Goal: Use online tool/utility: Utilize a website feature to perform a specific function

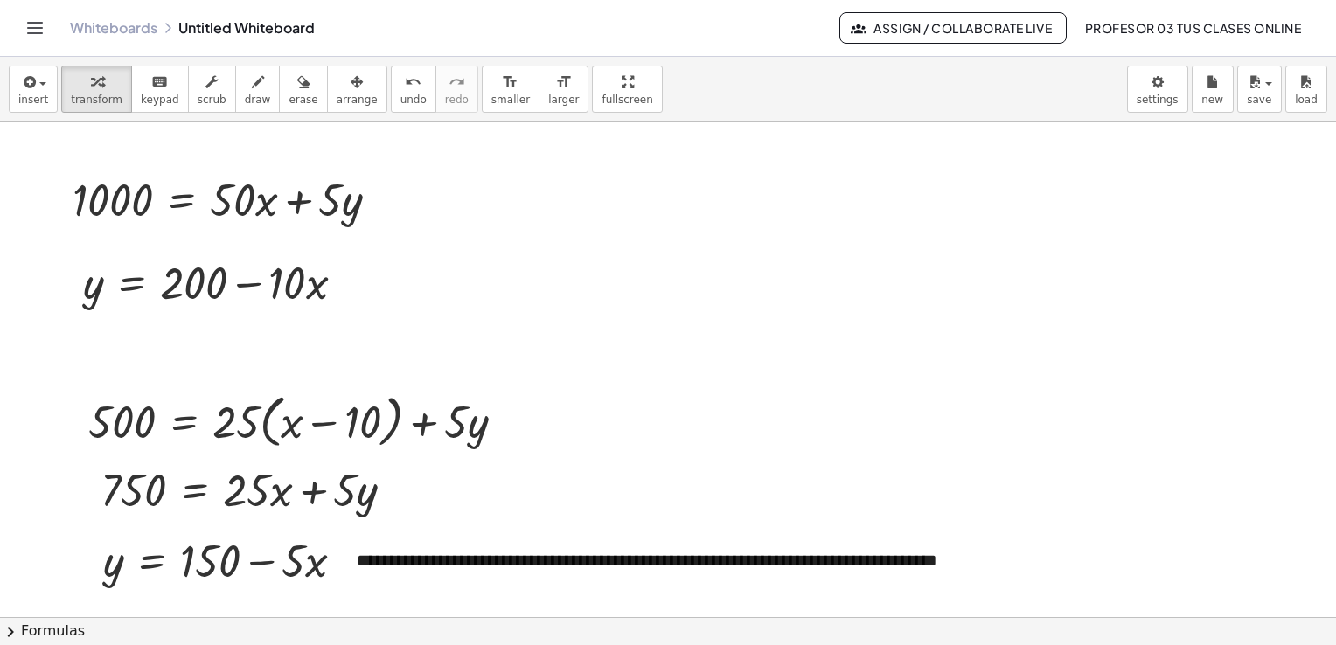
scroll to position [1429, 0]
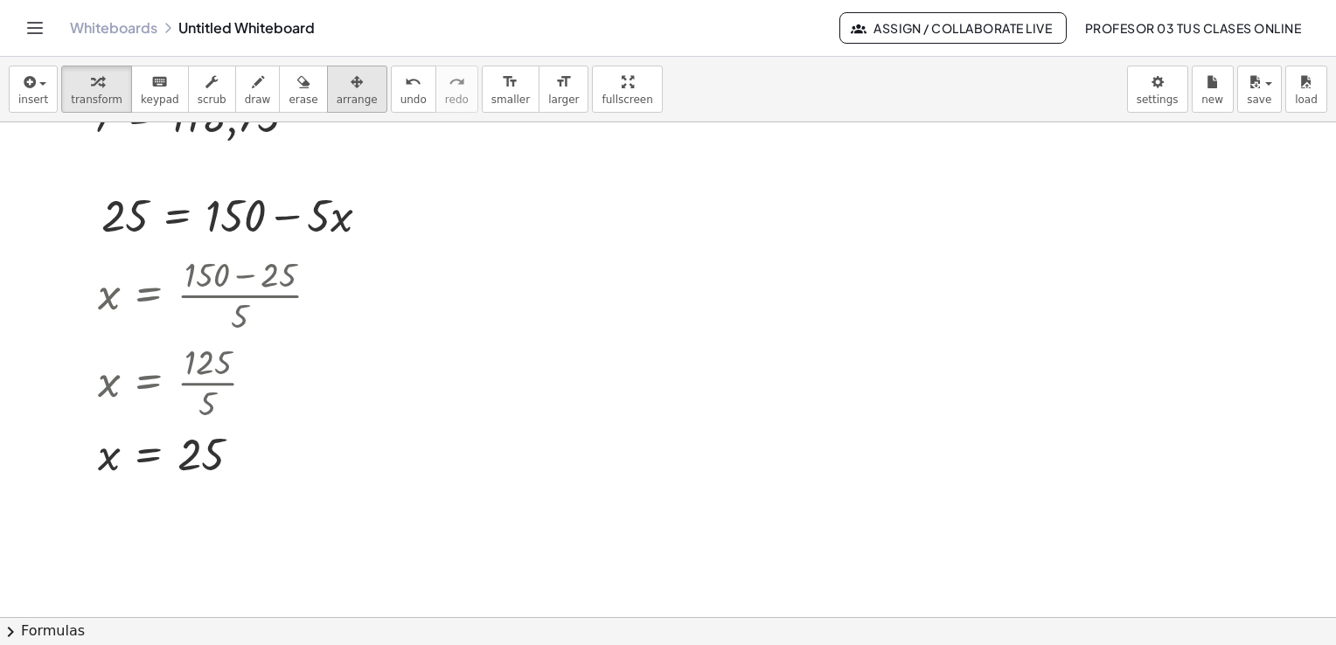
click at [337, 98] on span "arrange" at bounding box center [357, 100] width 41 height 12
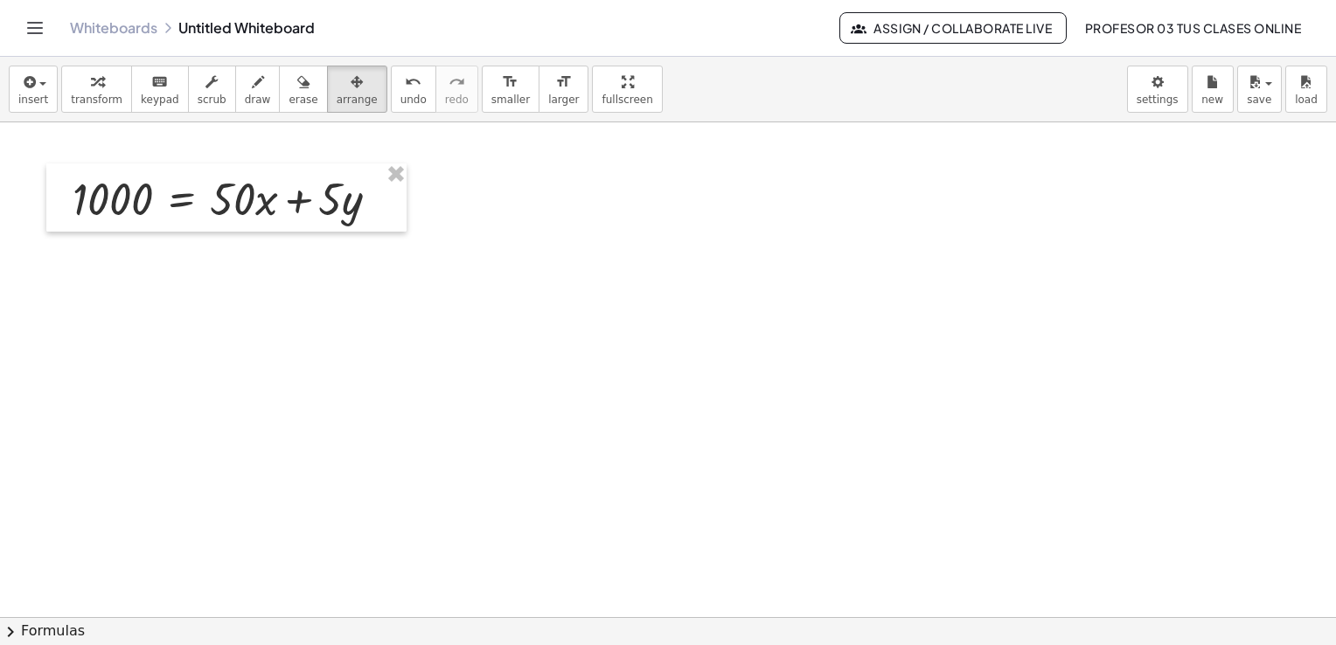
scroll to position [0, 0]
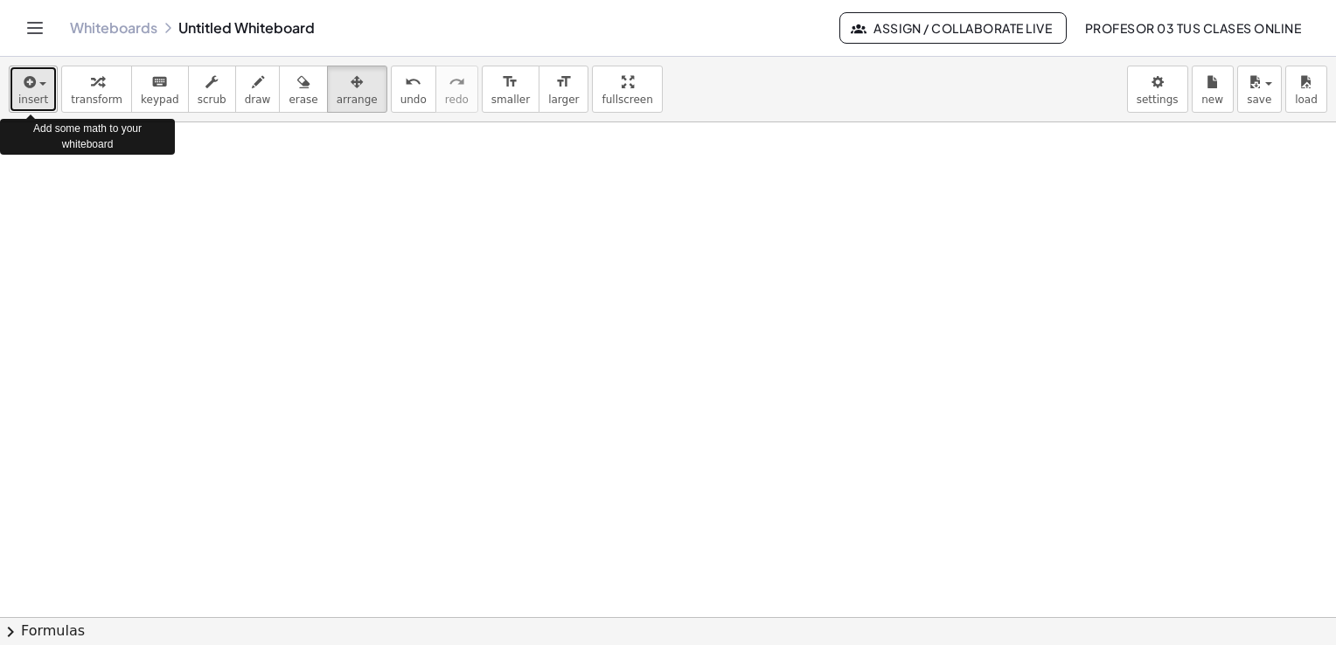
click at [34, 86] on div "button" at bounding box center [33, 81] width 30 height 21
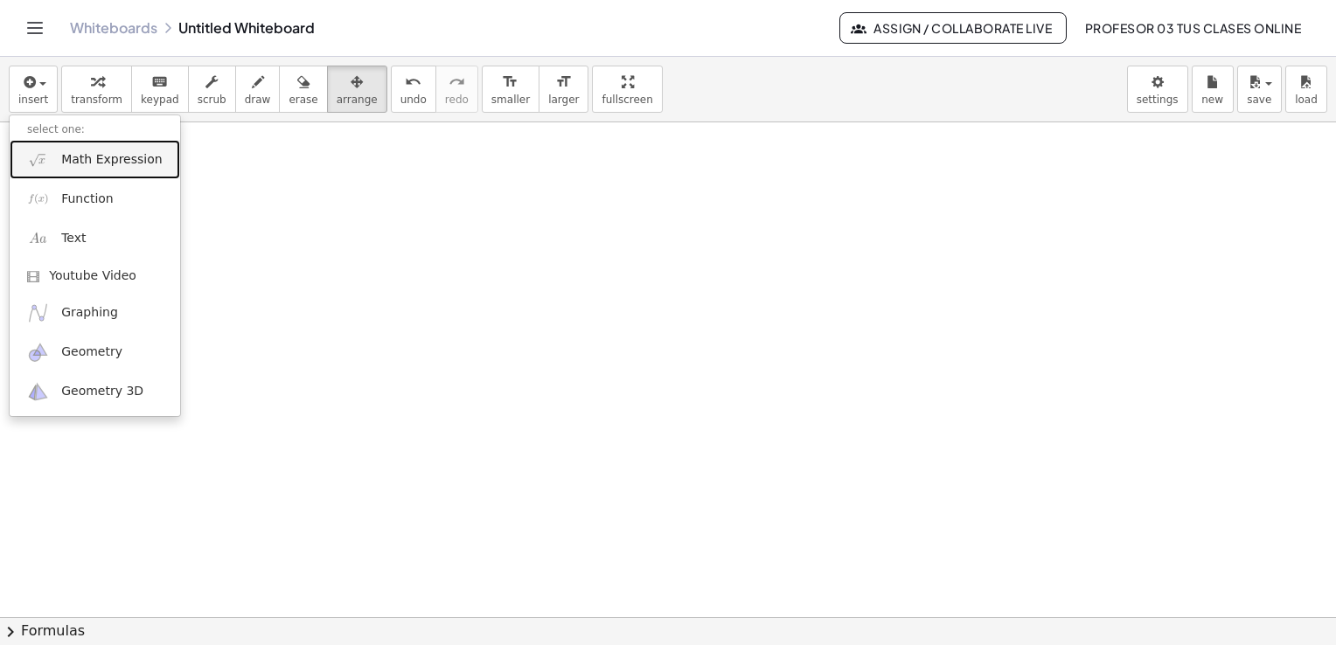
click at [81, 155] on span "Math Expression" at bounding box center [111, 159] width 101 height 17
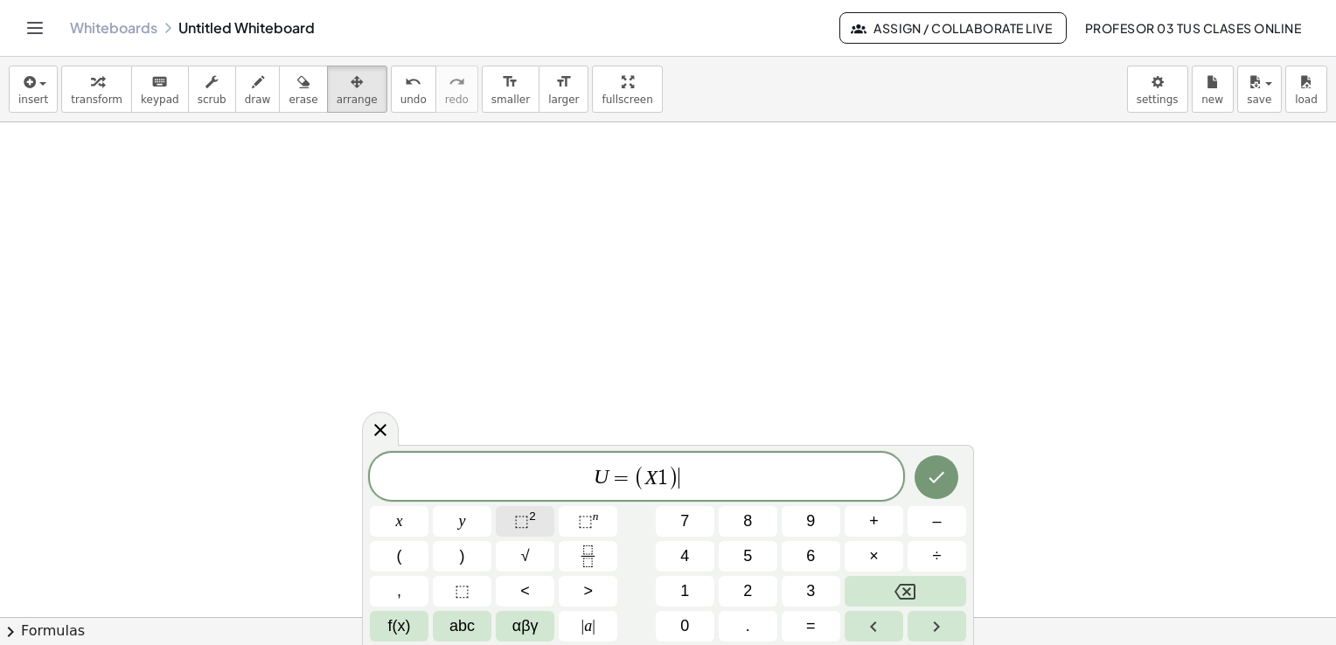
click at [521, 520] on span "⬚" at bounding box center [521, 521] width 15 height 17
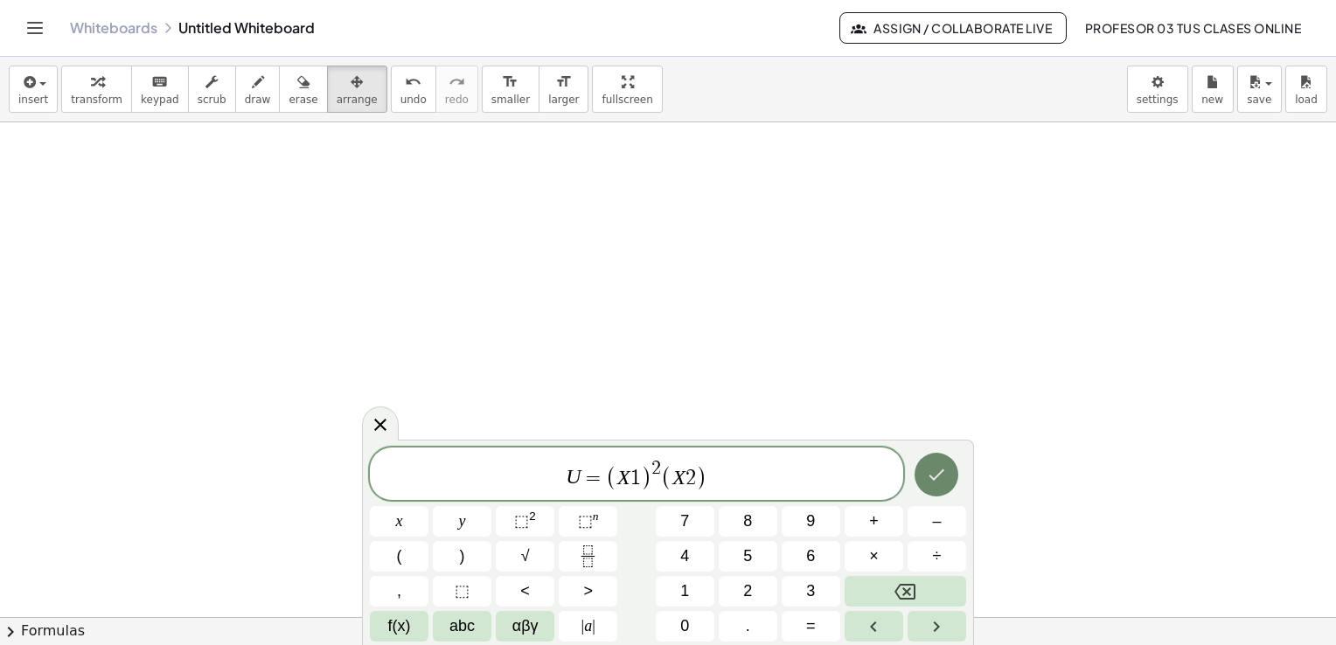
click at [942, 479] on icon "Done" at bounding box center [936, 474] width 21 height 21
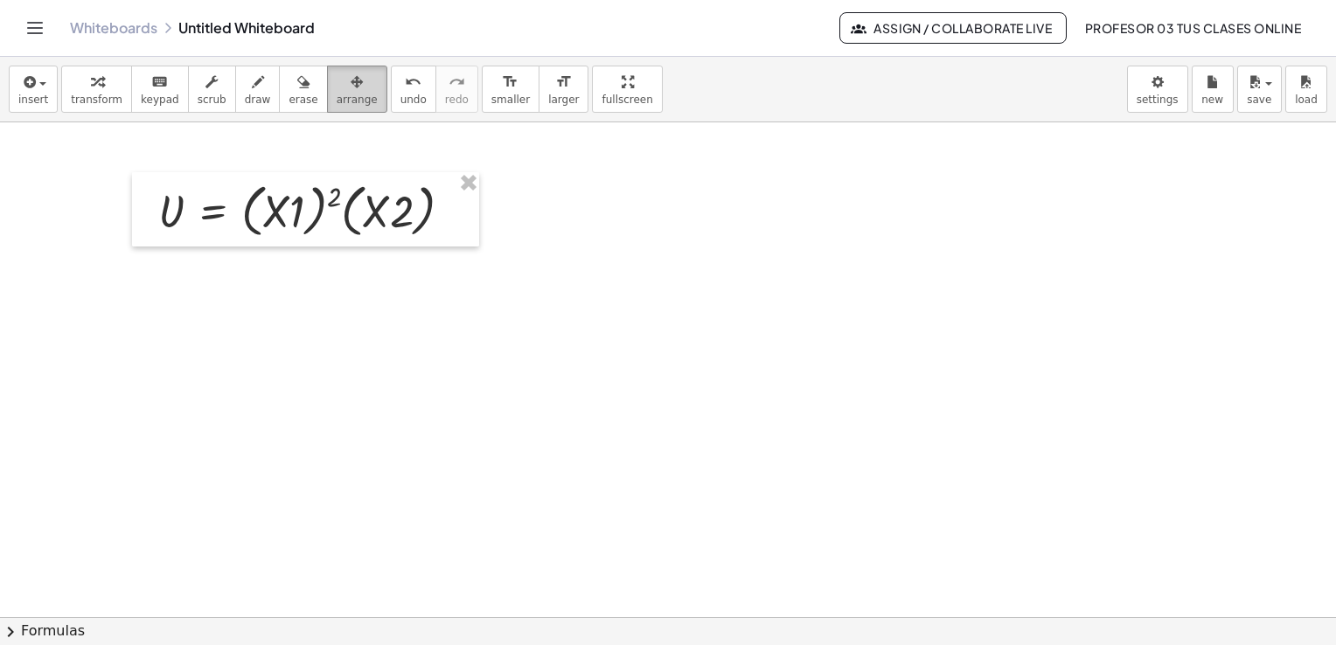
click at [337, 101] on span "arrange" at bounding box center [357, 100] width 41 height 12
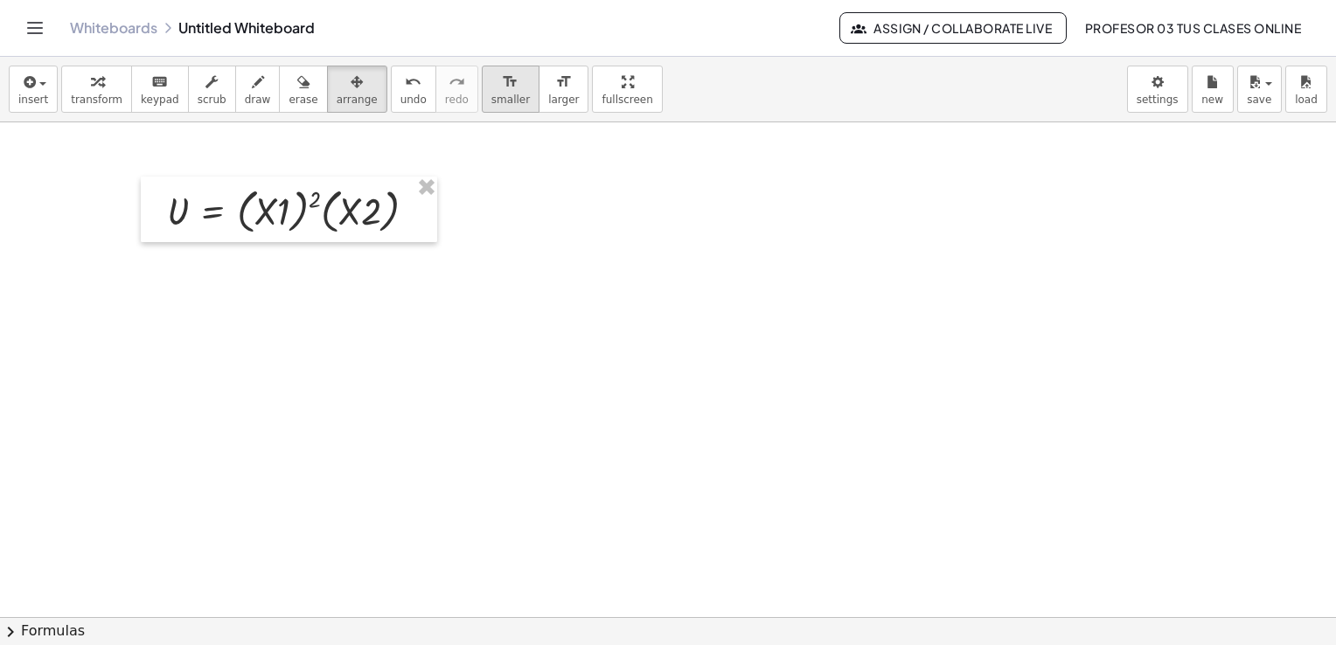
click at [492, 100] on span "smaller" at bounding box center [511, 100] width 38 height 12
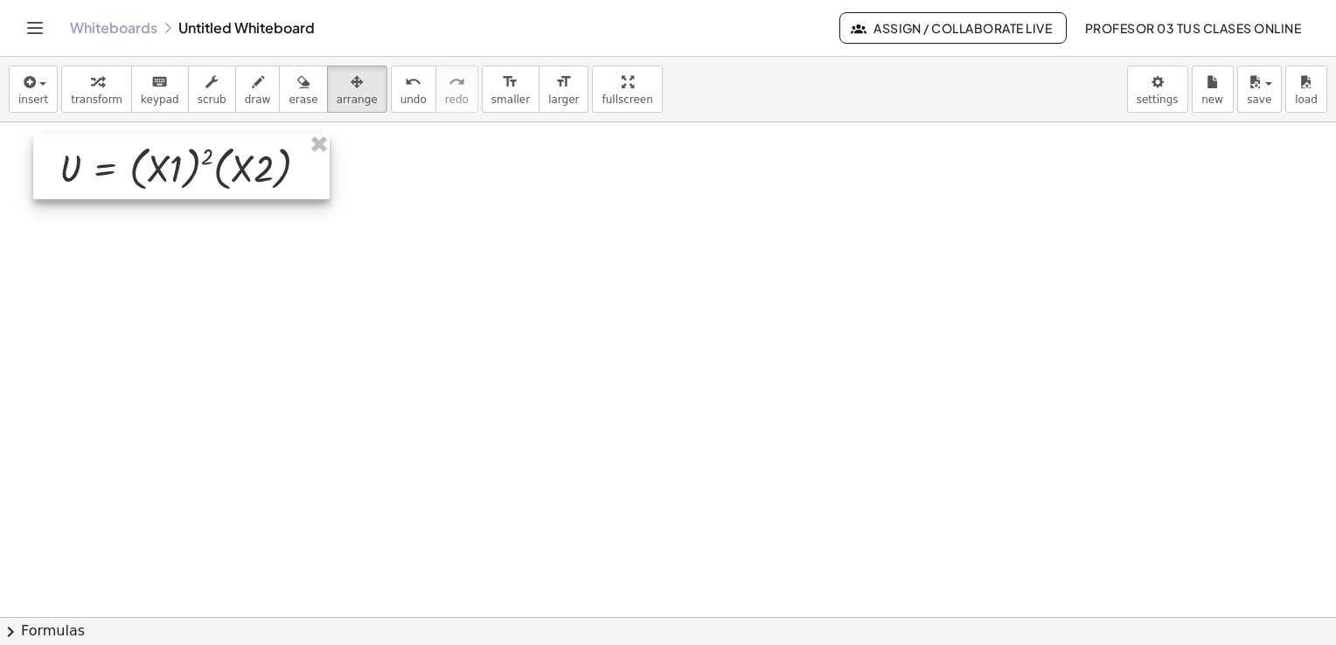
drag, startPoint x: 409, startPoint y: 226, endPoint x: 300, endPoint y: 183, distance: 117.4
click at [300, 183] on div at bounding box center [181, 167] width 297 height 66
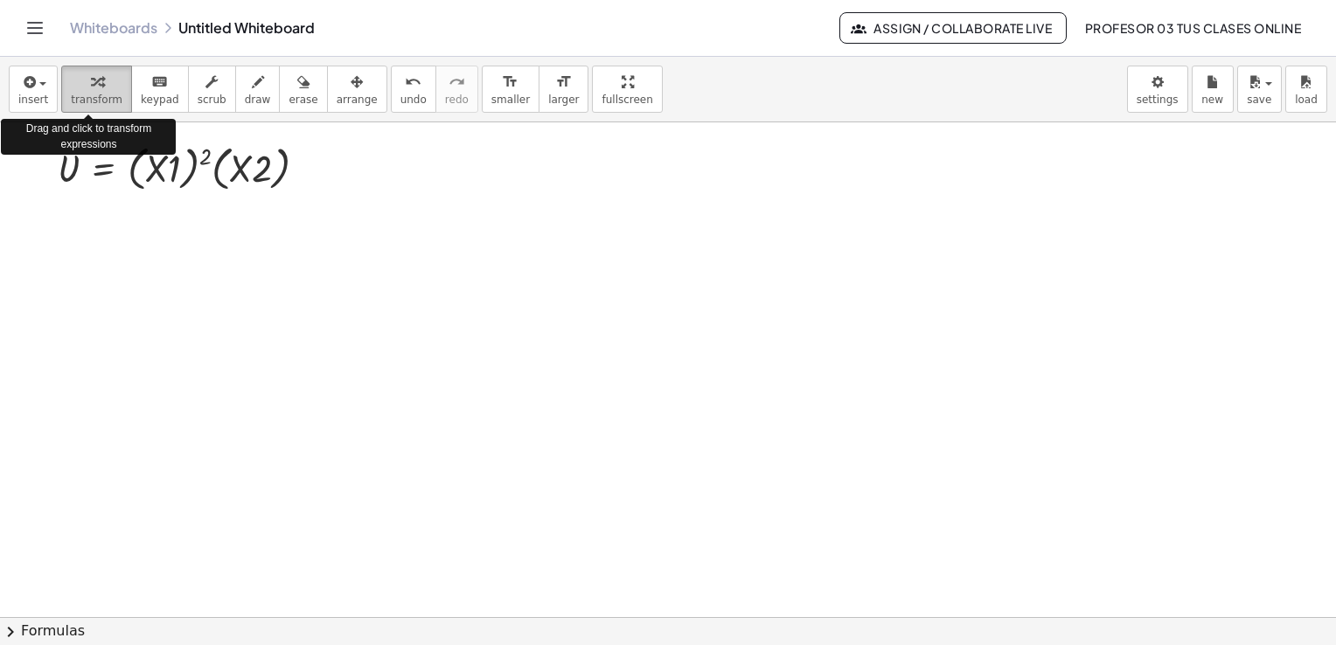
click at [91, 80] on icon "button" at bounding box center [97, 82] width 12 height 21
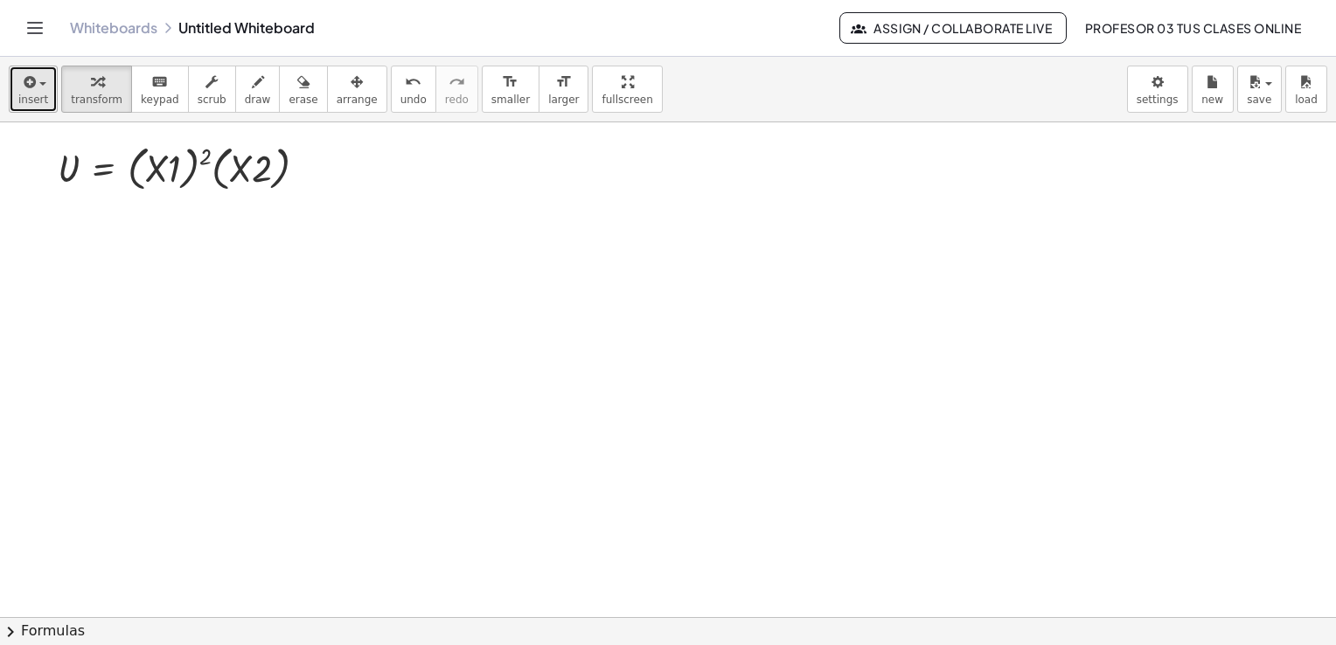
click at [28, 100] on span "insert" at bounding box center [33, 100] width 30 height 12
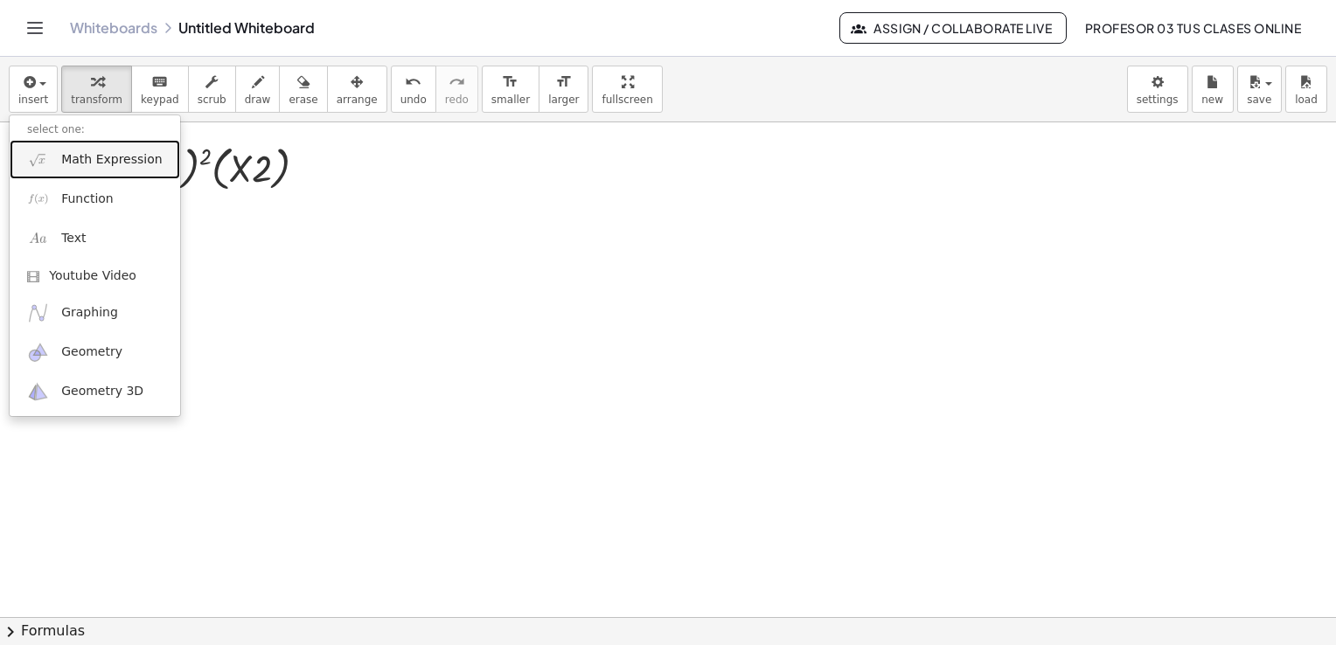
click at [73, 158] on span "Math Expression" at bounding box center [111, 159] width 101 height 17
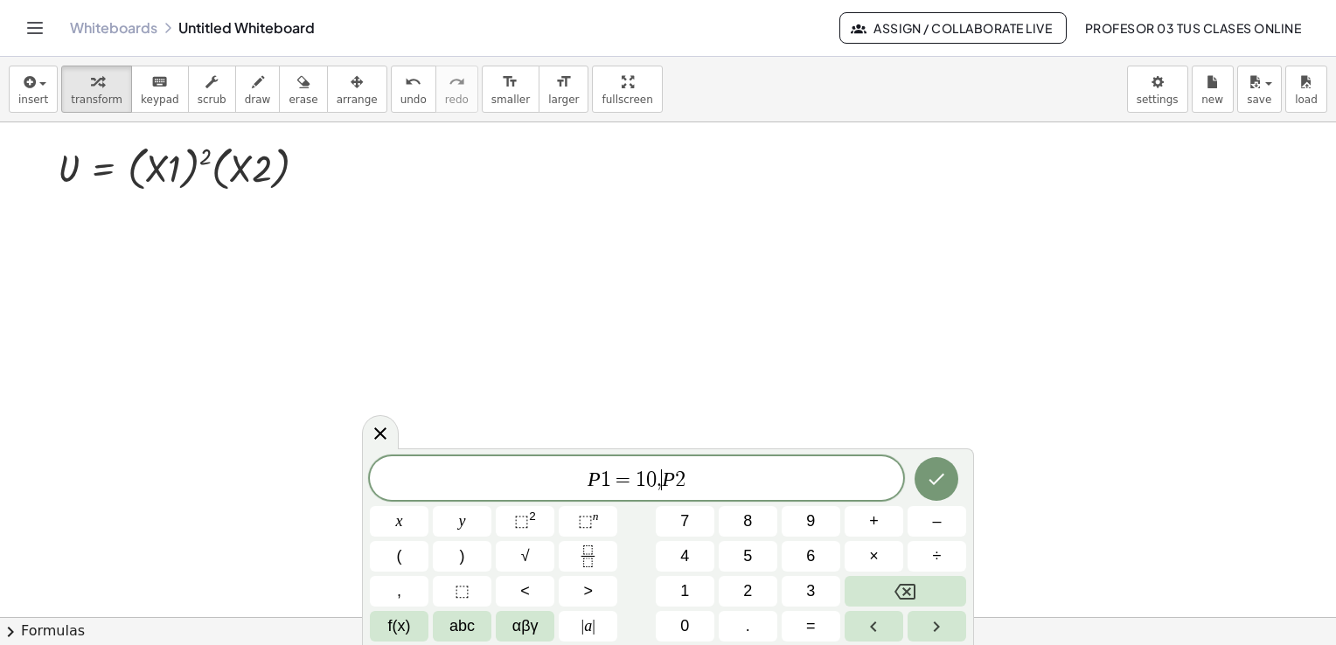
click at [722, 492] on div "P 1 = 1 0 , ​ P 2" at bounding box center [637, 479] width 534 height 44
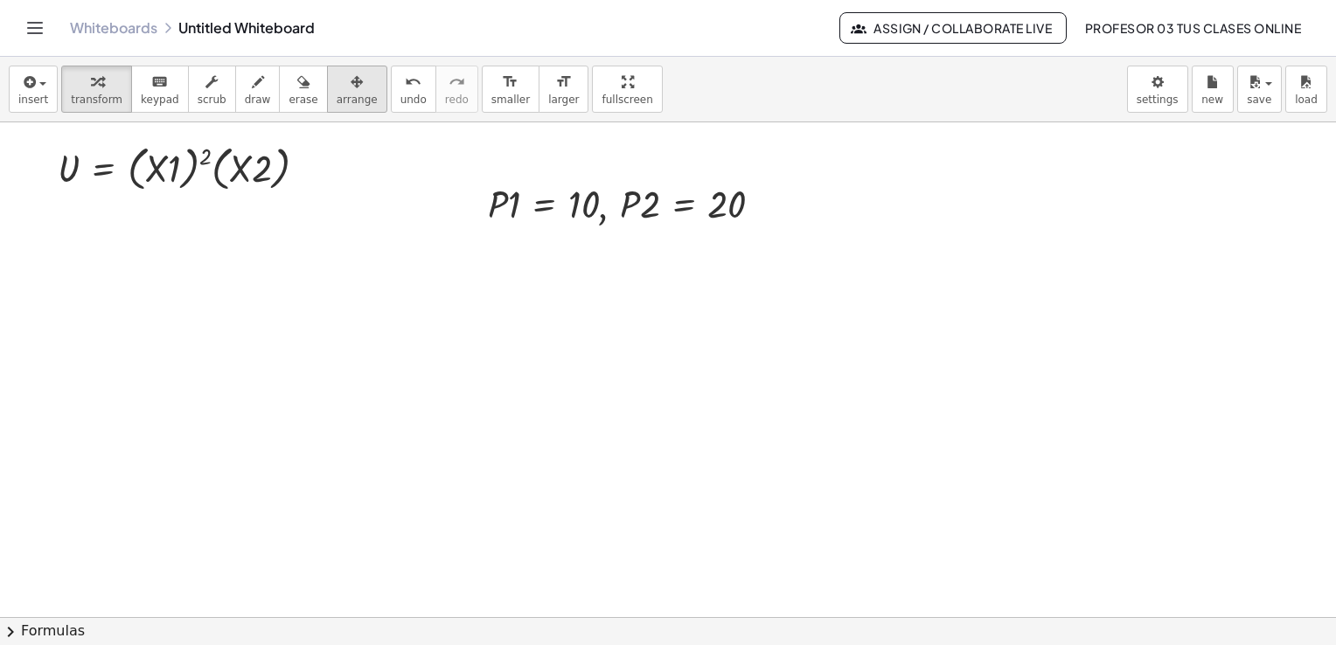
click at [337, 100] on span "arrange" at bounding box center [357, 100] width 41 height 12
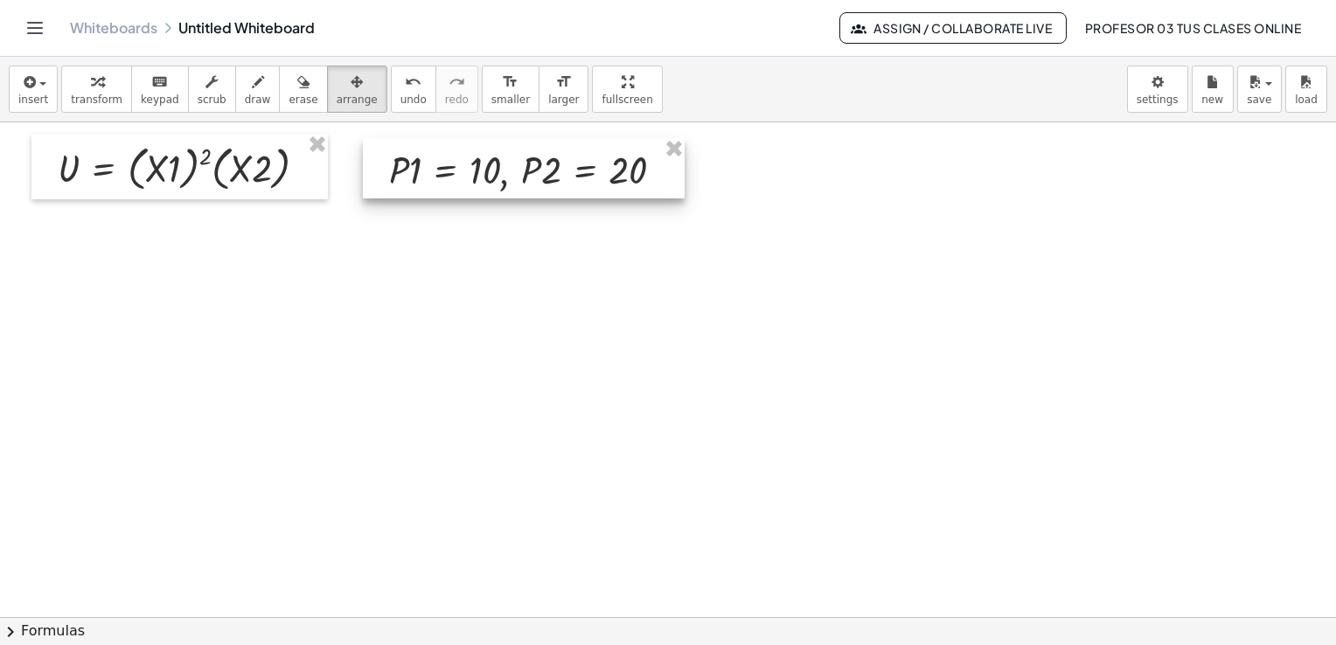
drag, startPoint x: 539, startPoint y: 199, endPoint x: 440, endPoint y: 165, distance: 104.6
click at [440, 165] on div at bounding box center [524, 168] width 322 height 60
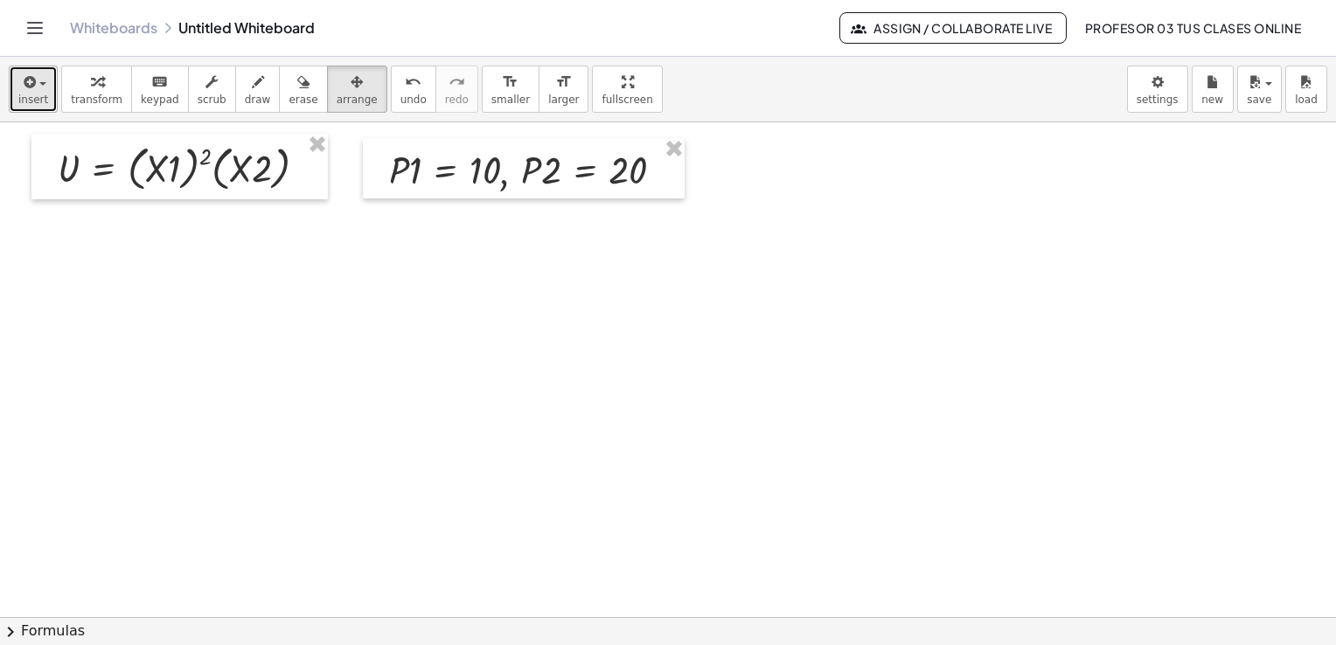
click at [26, 101] on span "insert" at bounding box center [33, 100] width 30 height 12
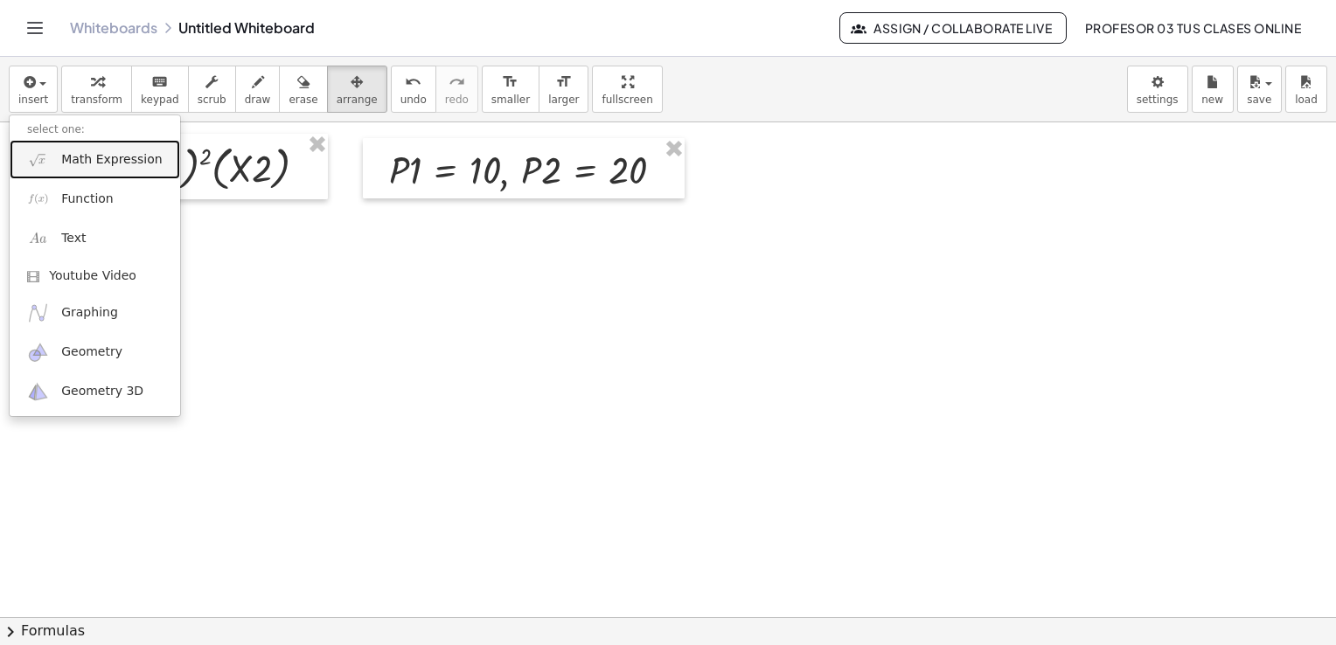
click at [103, 170] on link "Math Expression" at bounding box center [95, 159] width 171 height 39
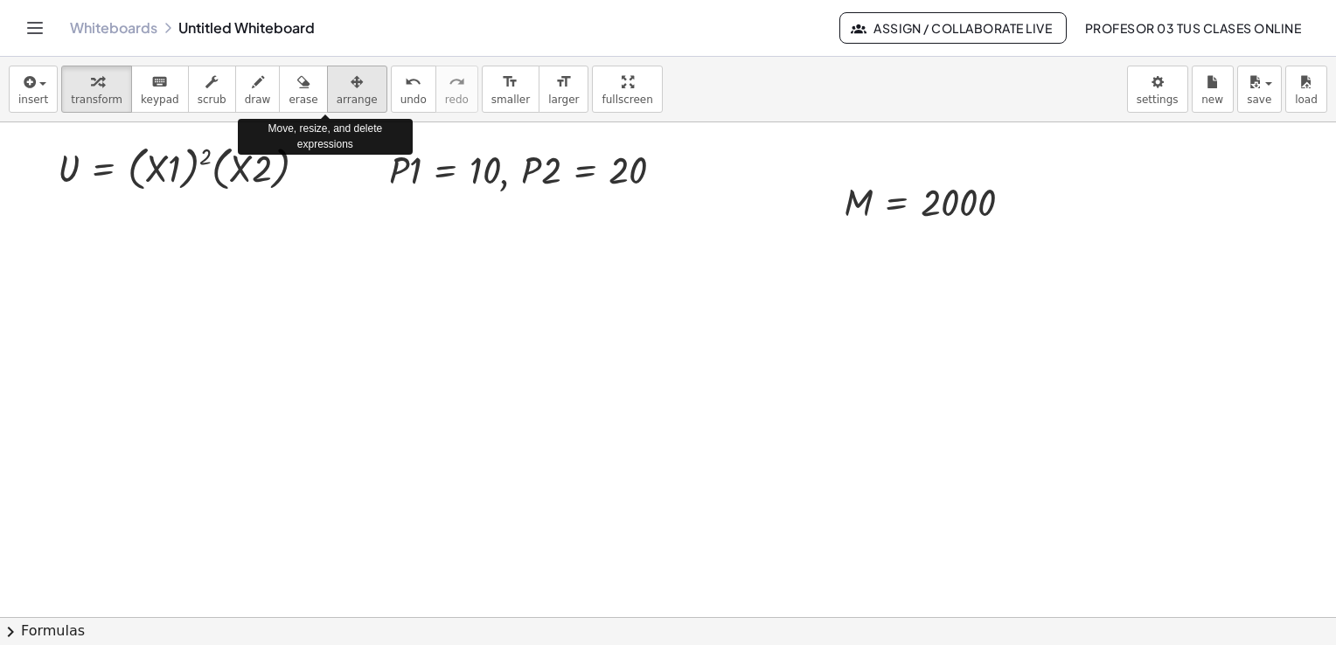
click at [351, 86] on icon "button" at bounding box center [357, 82] width 12 height 21
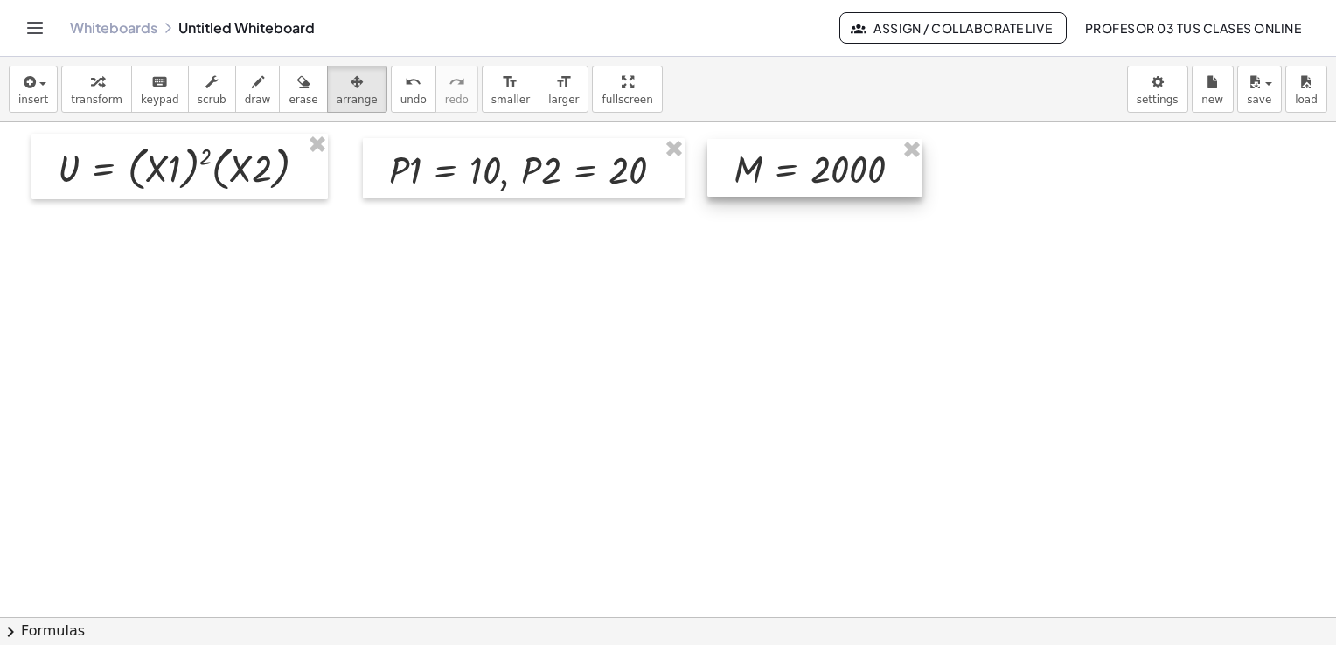
drag, startPoint x: 878, startPoint y: 200, endPoint x: 768, endPoint y: 167, distance: 115.1
click at [768, 167] on div at bounding box center [815, 168] width 215 height 59
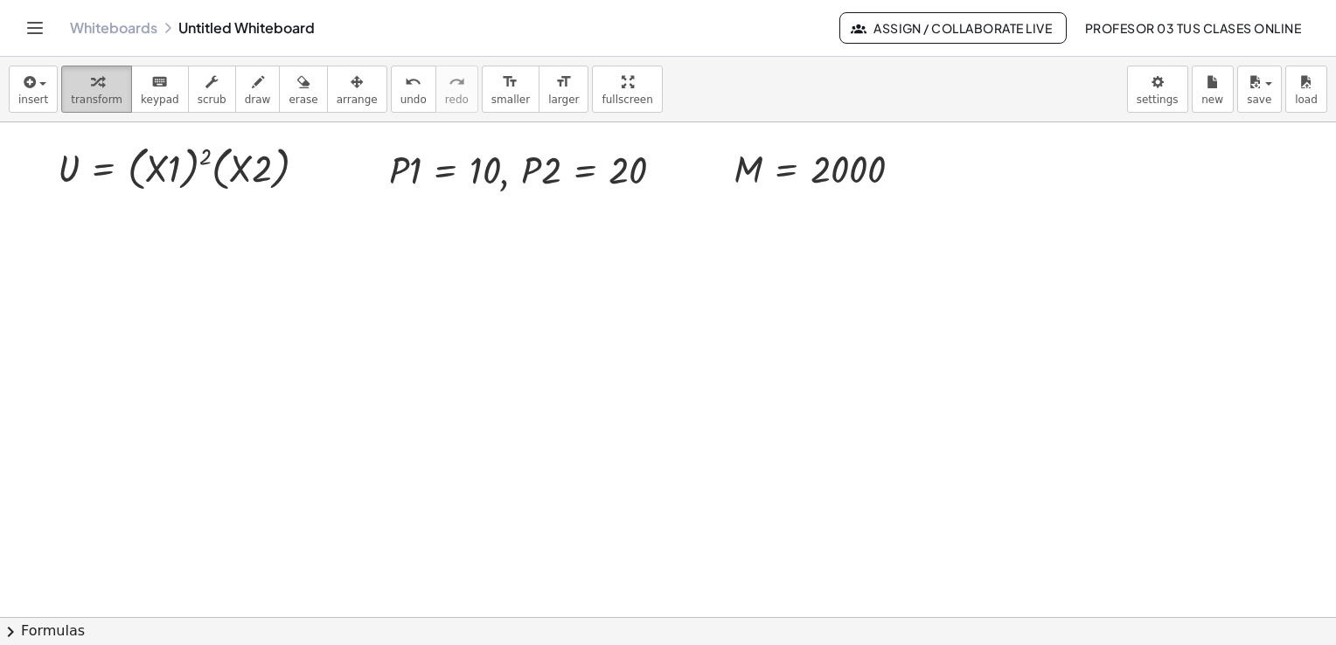
click at [91, 76] on icon "button" at bounding box center [97, 82] width 12 height 21
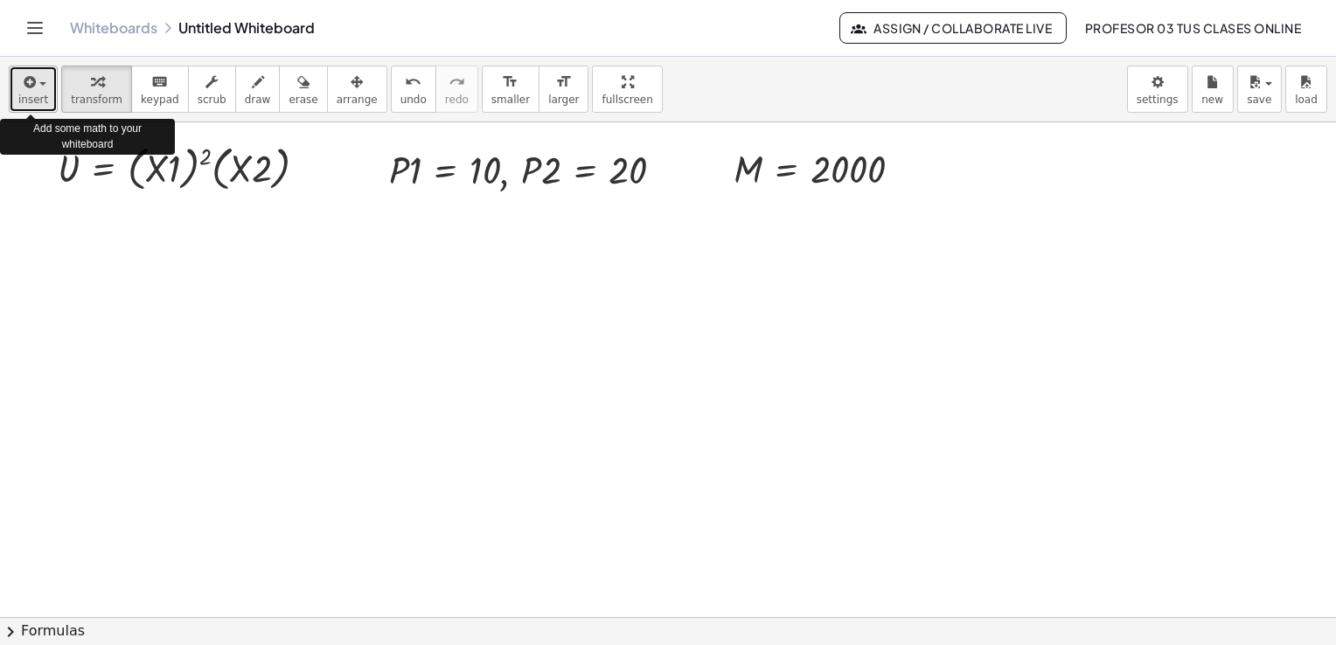
drag, startPoint x: 46, startPoint y: 98, endPoint x: 91, endPoint y: 150, distance: 68.9
click at [48, 100] on button "insert" at bounding box center [33, 89] width 49 height 47
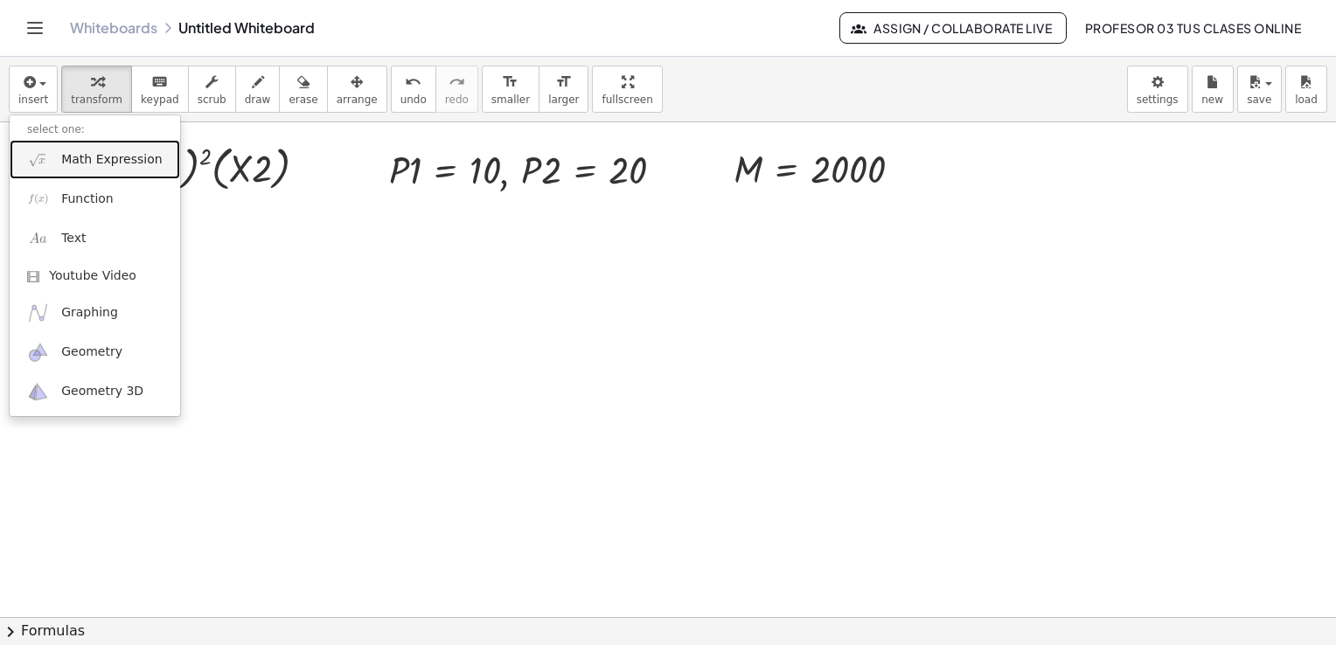
click at [112, 165] on span "Math Expression" at bounding box center [111, 159] width 101 height 17
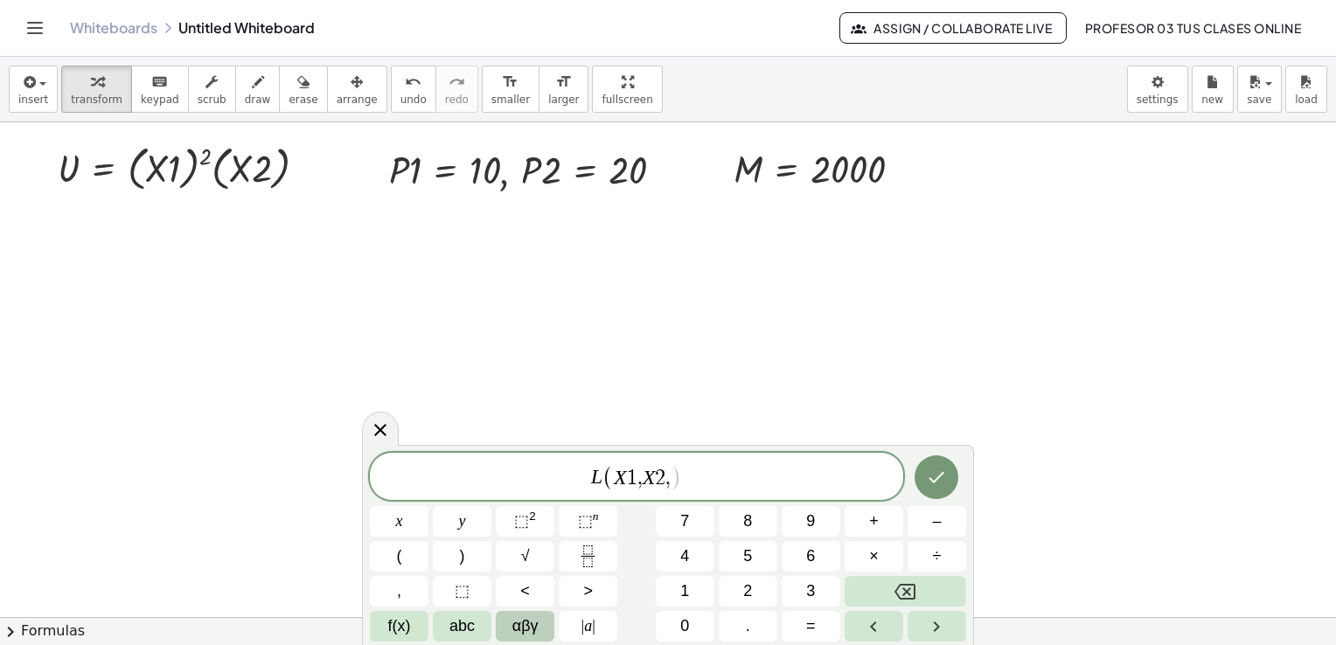
click at [515, 626] on span "αβγ" at bounding box center [526, 627] width 26 height 24
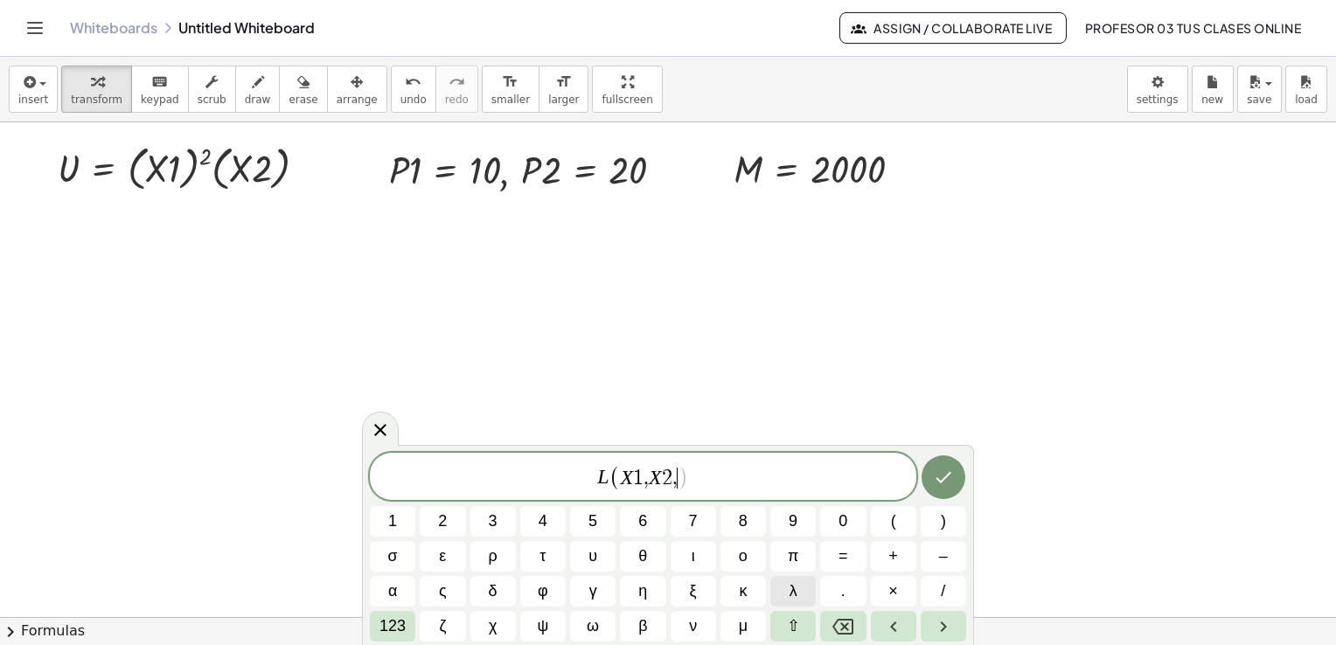
click at [790, 592] on span "λ" at bounding box center [794, 592] width 8 height 24
click at [395, 624] on span "123" at bounding box center [393, 627] width 26 height 24
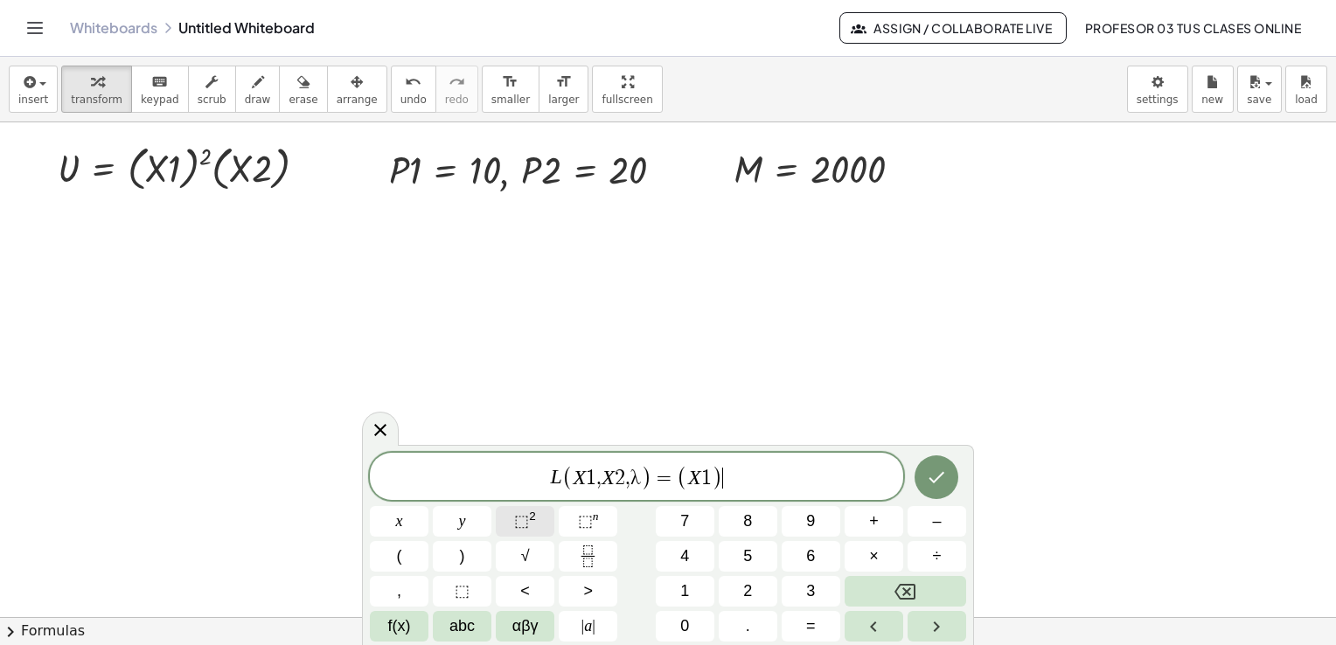
click at [527, 515] on span "⬚" at bounding box center [521, 521] width 15 height 17
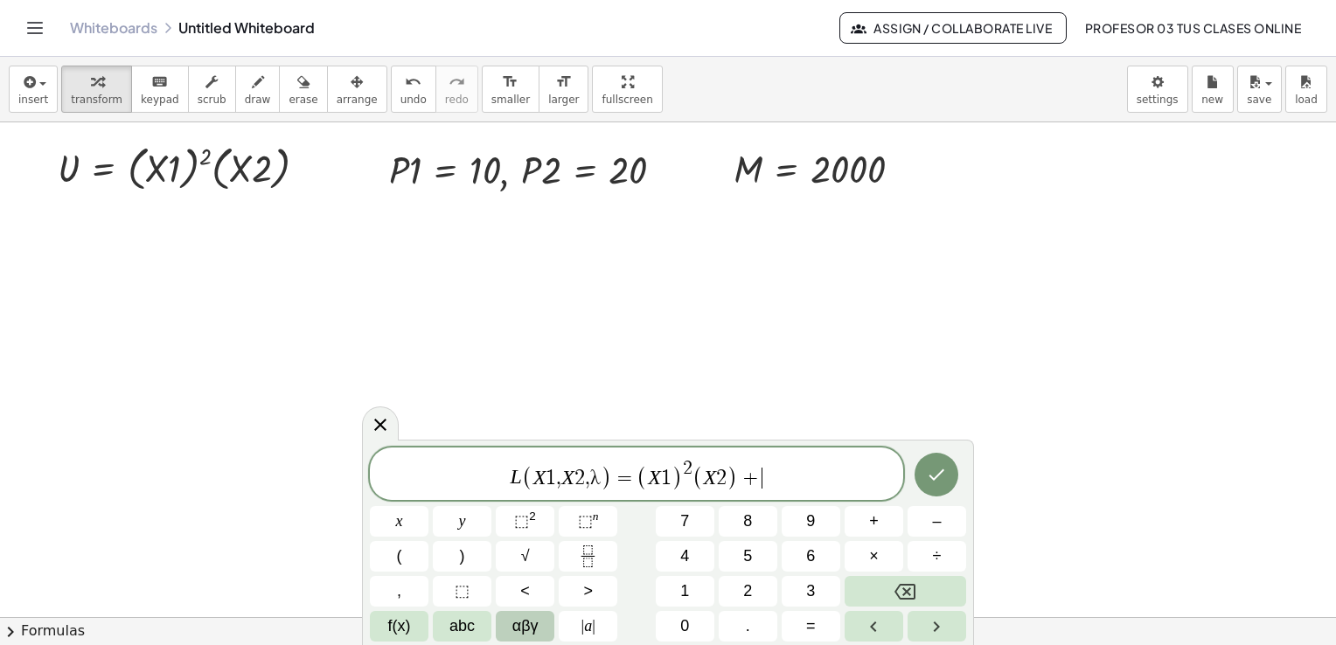
click at [527, 624] on span "αβγ" at bounding box center [526, 627] width 26 height 24
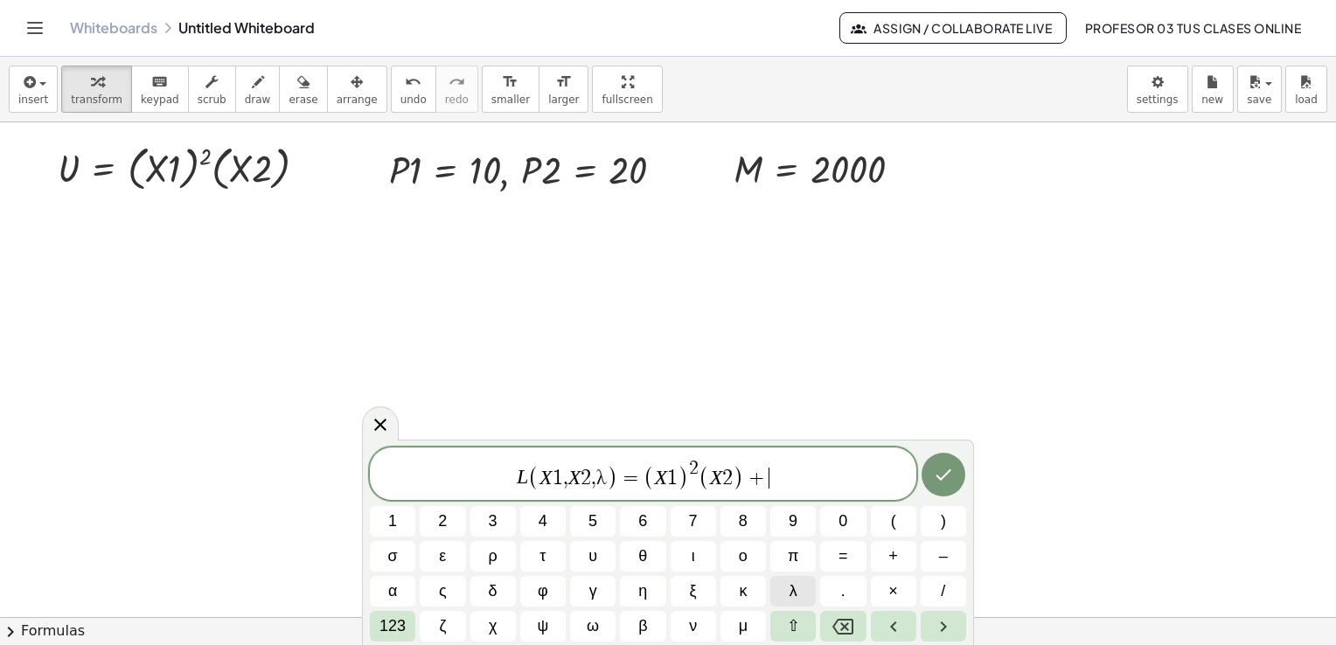
click at [790, 589] on span "λ" at bounding box center [794, 592] width 8 height 24
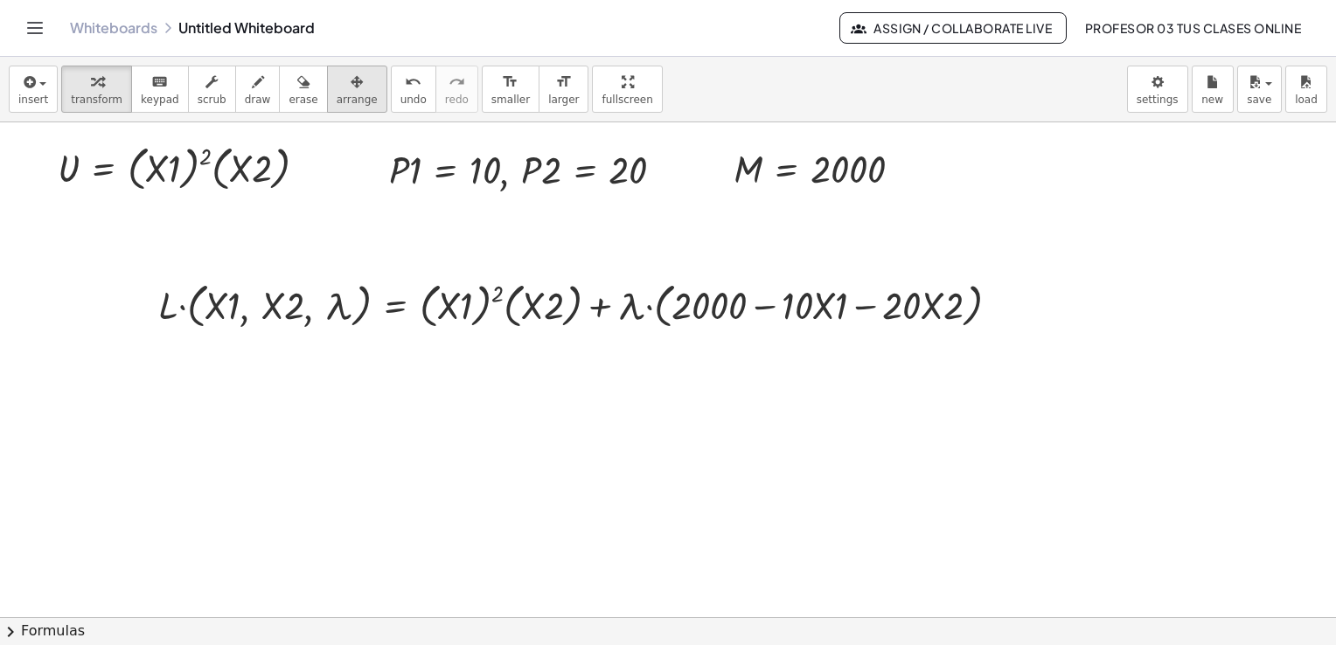
drag, startPoint x: 332, startPoint y: 100, endPoint x: 340, endPoint y: 110, distance: 13.1
click at [337, 100] on span "arrange" at bounding box center [357, 100] width 41 height 12
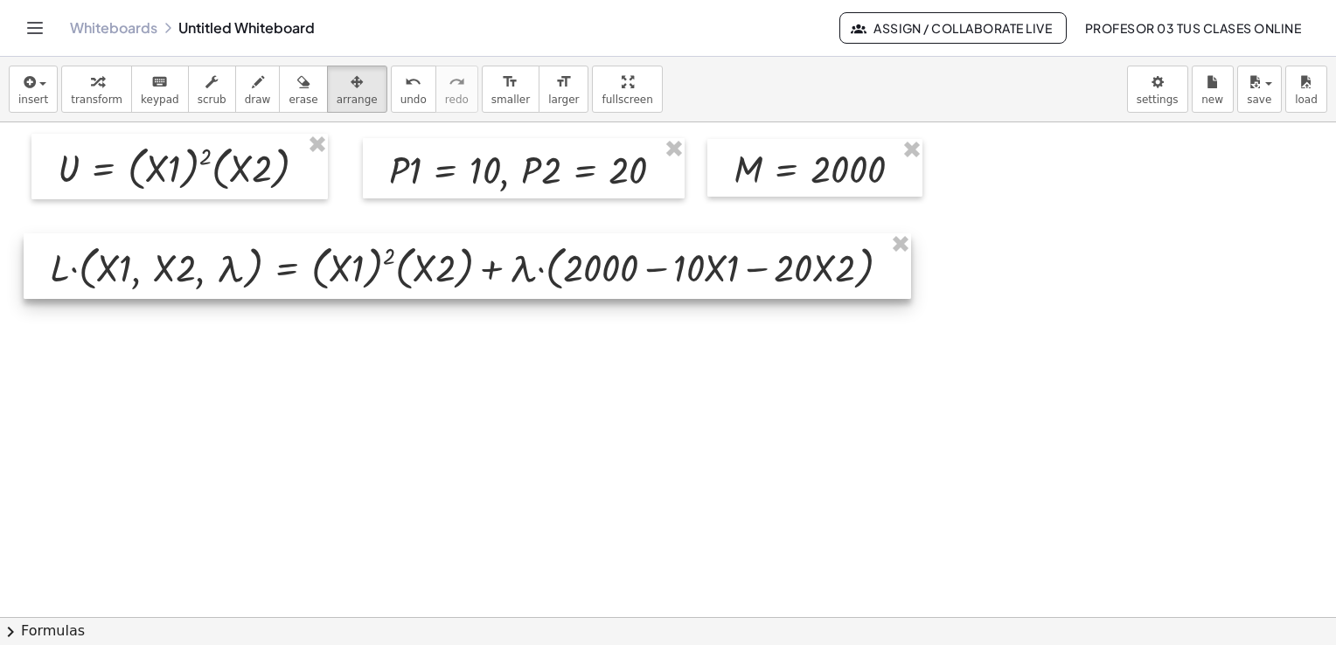
drag, startPoint x: 445, startPoint y: 306, endPoint x: 337, endPoint y: 269, distance: 114.8
click at [337, 269] on div at bounding box center [468, 267] width 888 height 66
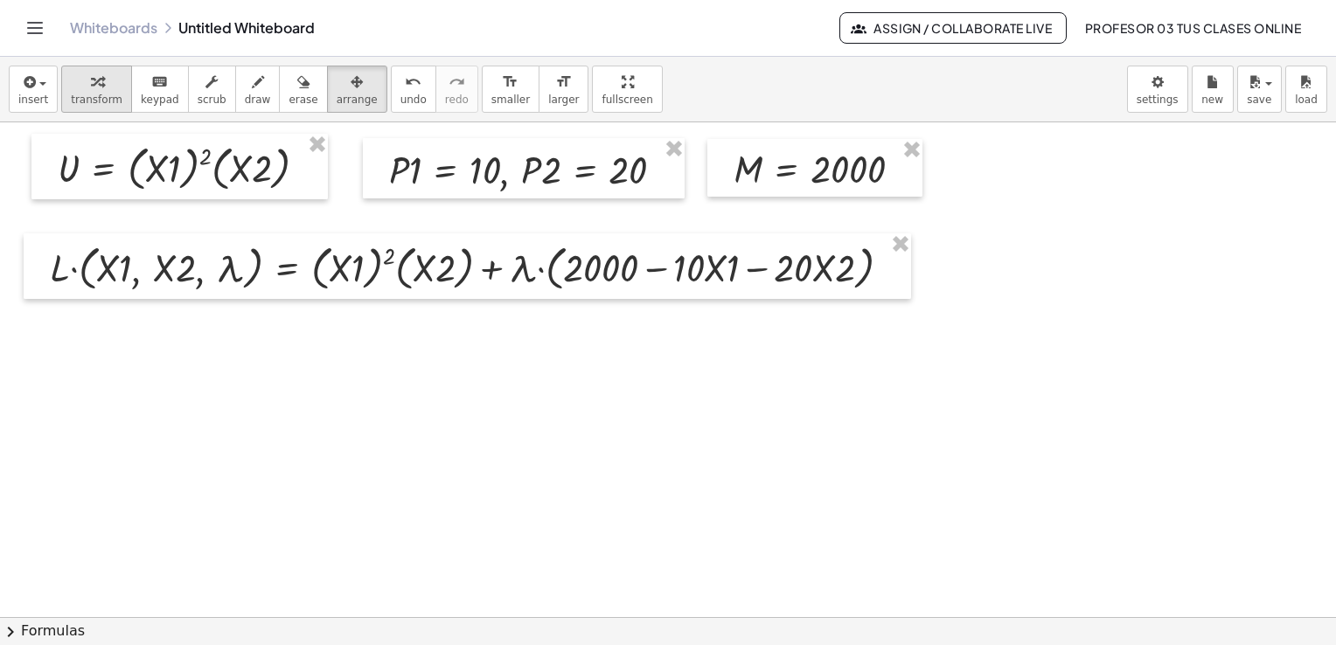
click at [97, 87] on div "button" at bounding box center [97, 81] width 52 height 21
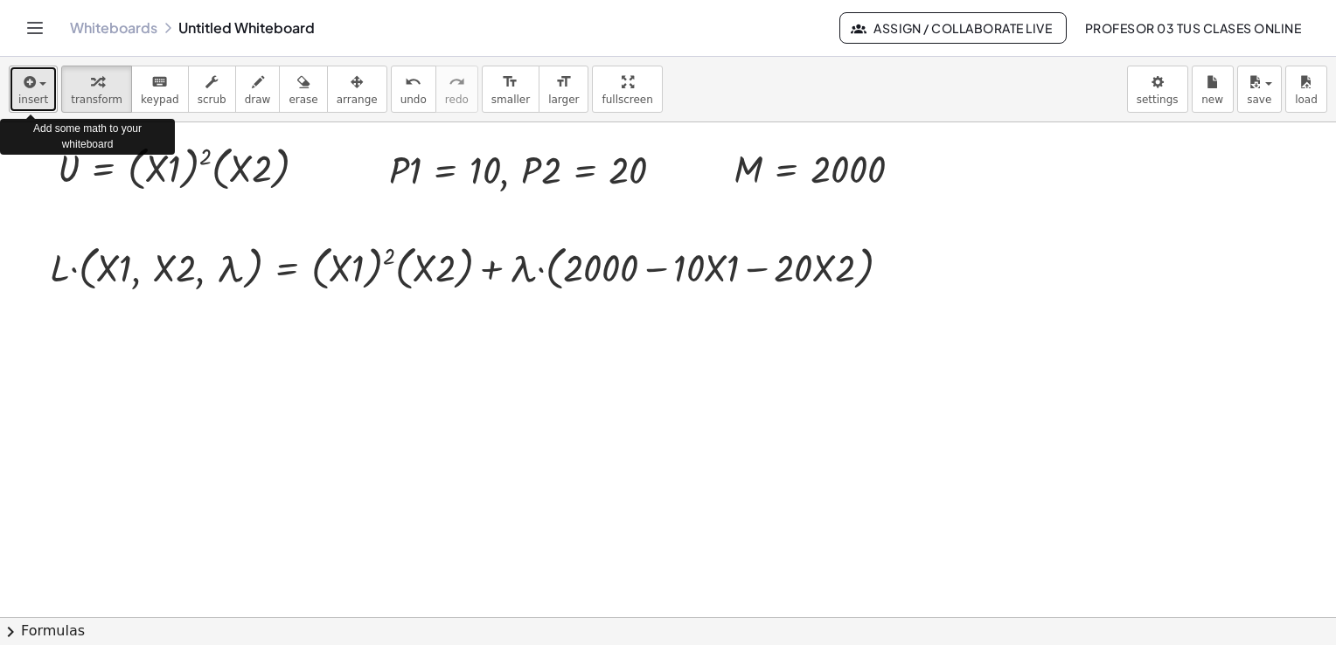
click at [36, 89] on span "button" at bounding box center [37, 84] width 3 height 12
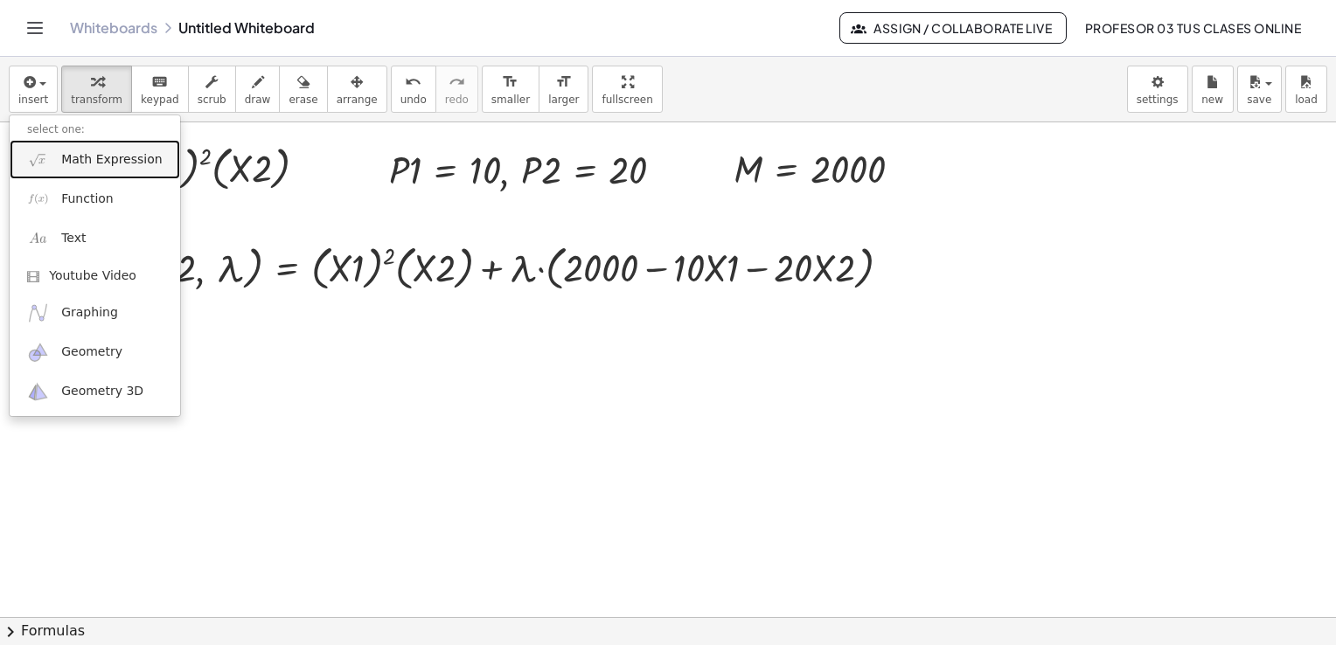
click at [84, 153] on span "Math Expression" at bounding box center [111, 159] width 101 height 17
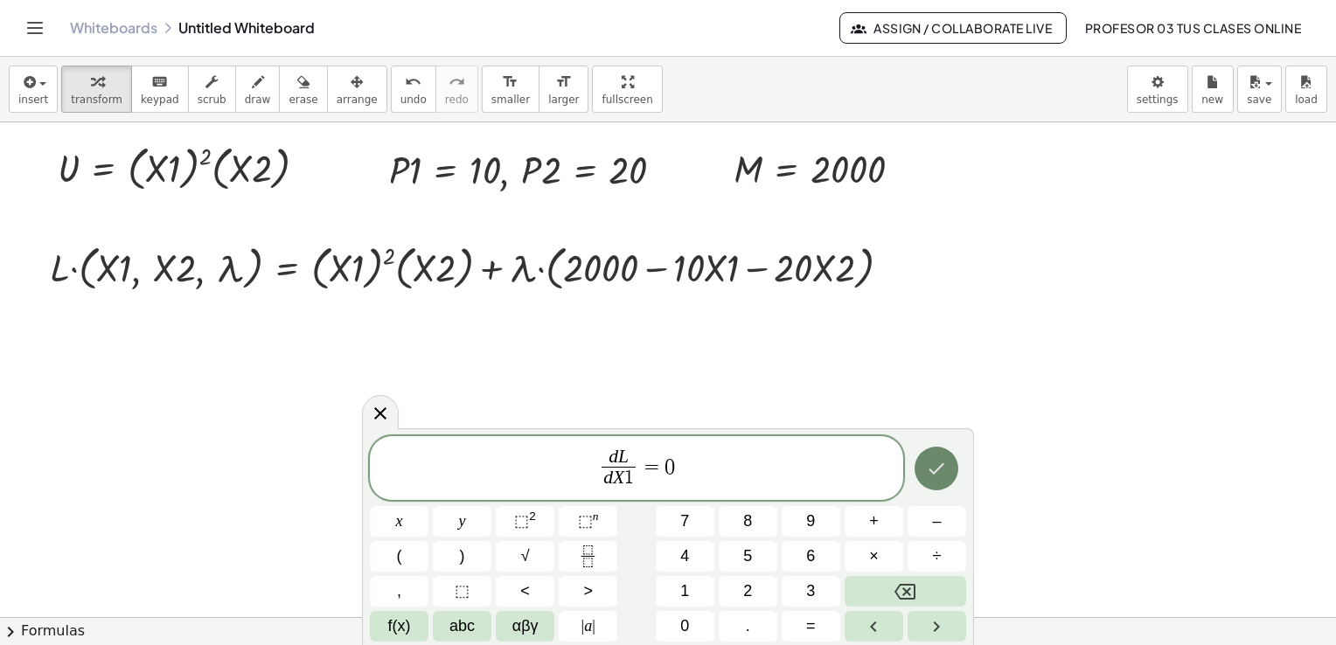
click at [945, 471] on icon "Done" at bounding box center [936, 468] width 21 height 21
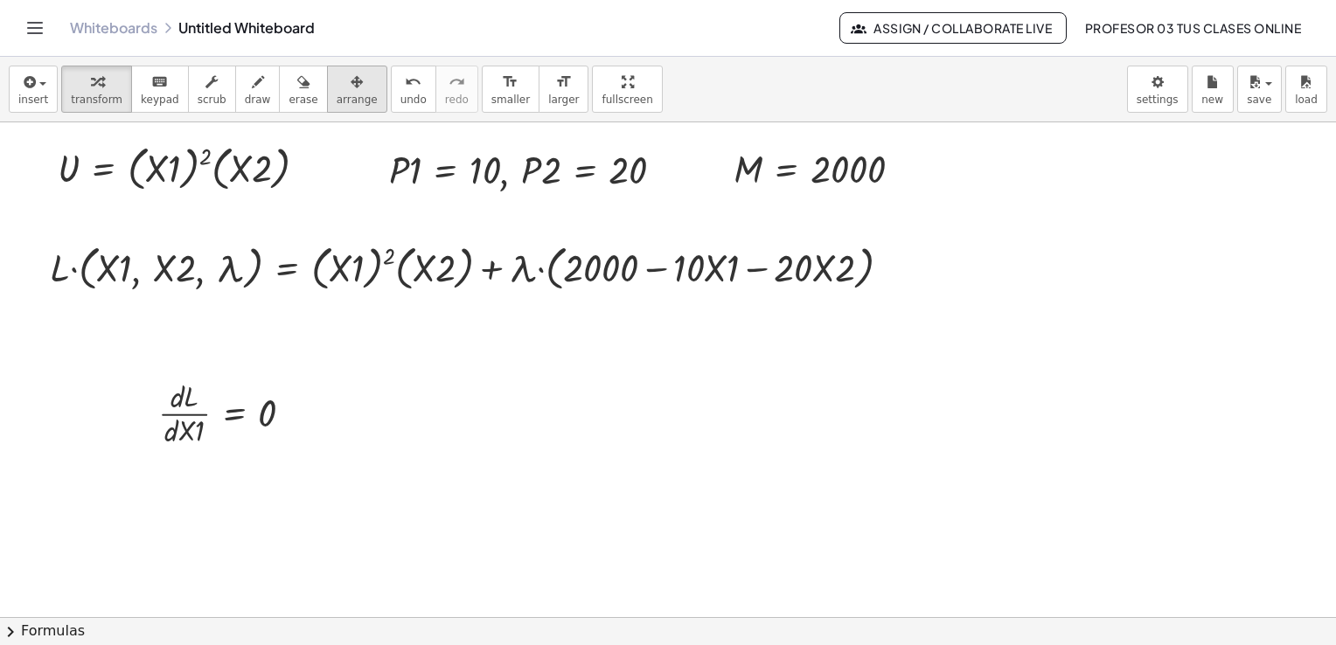
click at [337, 78] on div "button" at bounding box center [357, 81] width 41 height 21
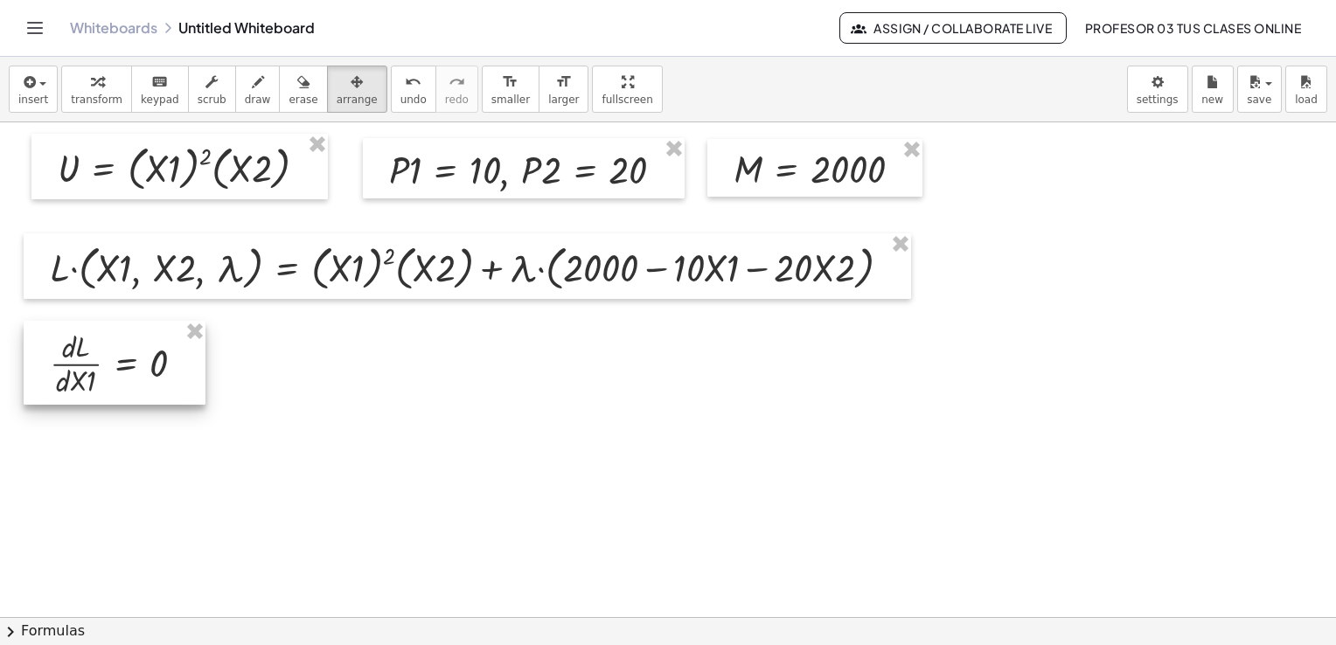
drag, startPoint x: 297, startPoint y: 403, endPoint x: 189, endPoint y: 354, distance: 119.0
click at [189, 354] on div at bounding box center [115, 363] width 182 height 84
click at [89, 108] on button "transform" at bounding box center [96, 89] width 71 height 47
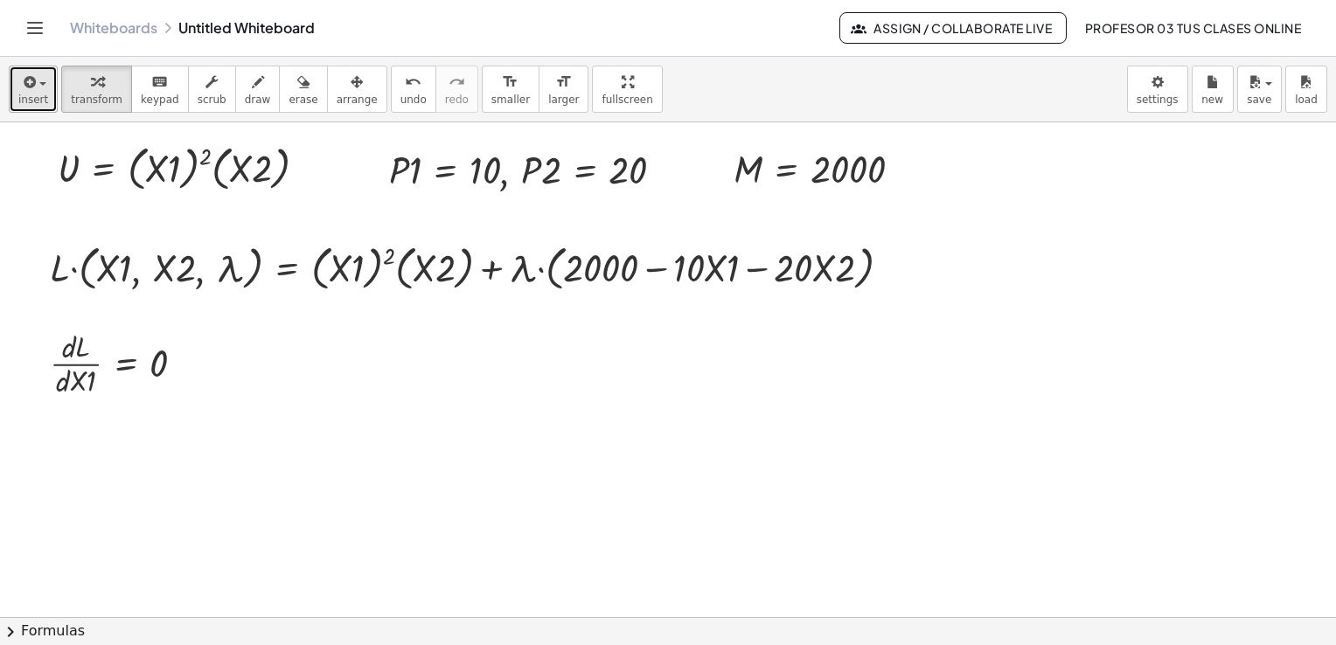
click at [36, 87] on span "button" at bounding box center [37, 84] width 3 height 12
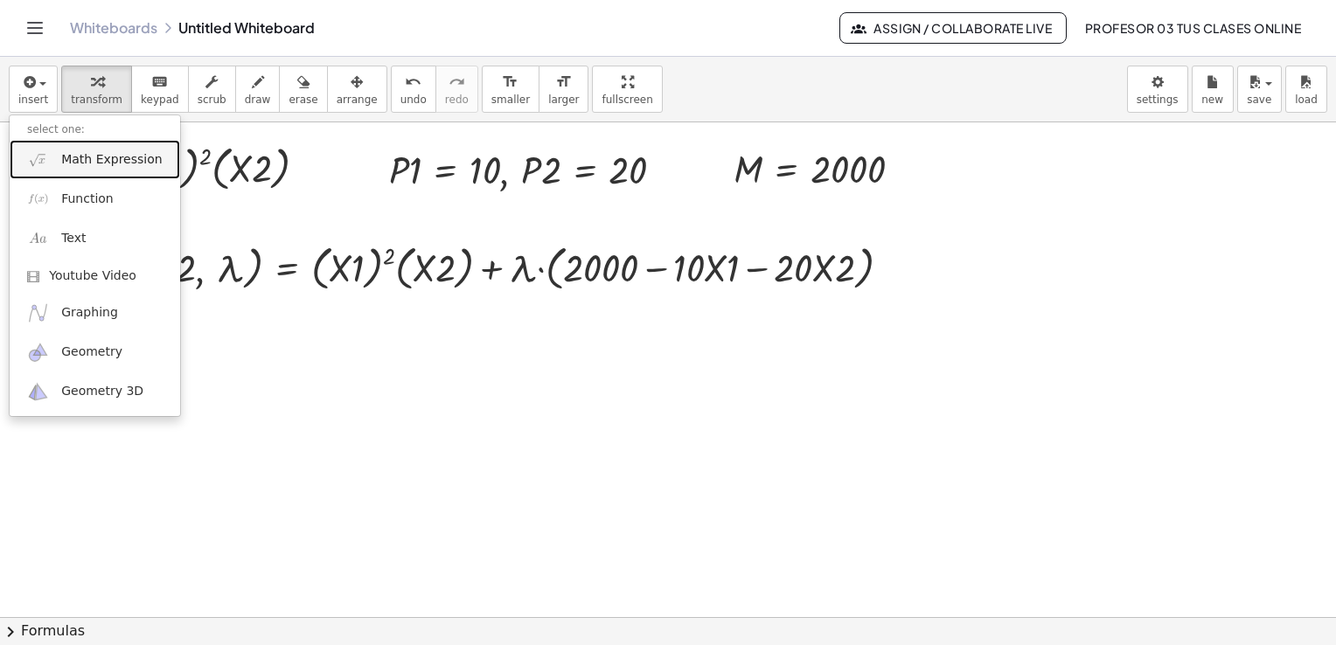
click at [101, 145] on link "Math Expression" at bounding box center [95, 159] width 171 height 39
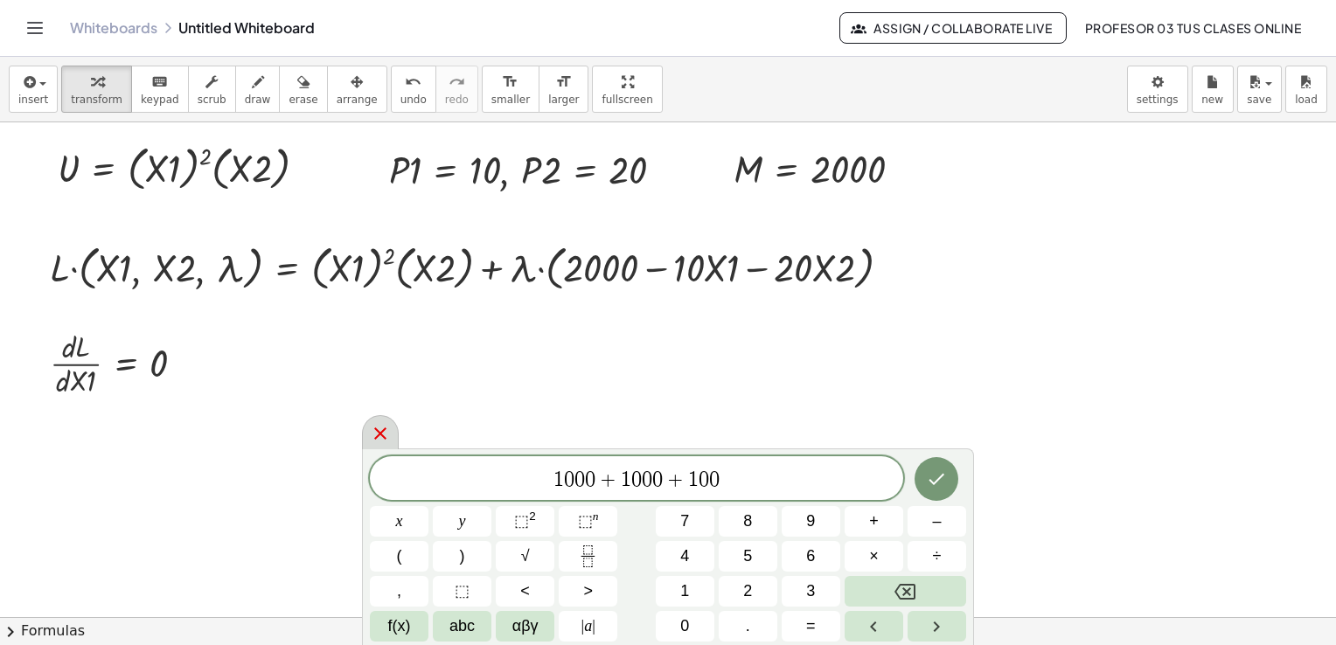
click at [380, 430] on icon at bounding box center [380, 433] width 21 height 21
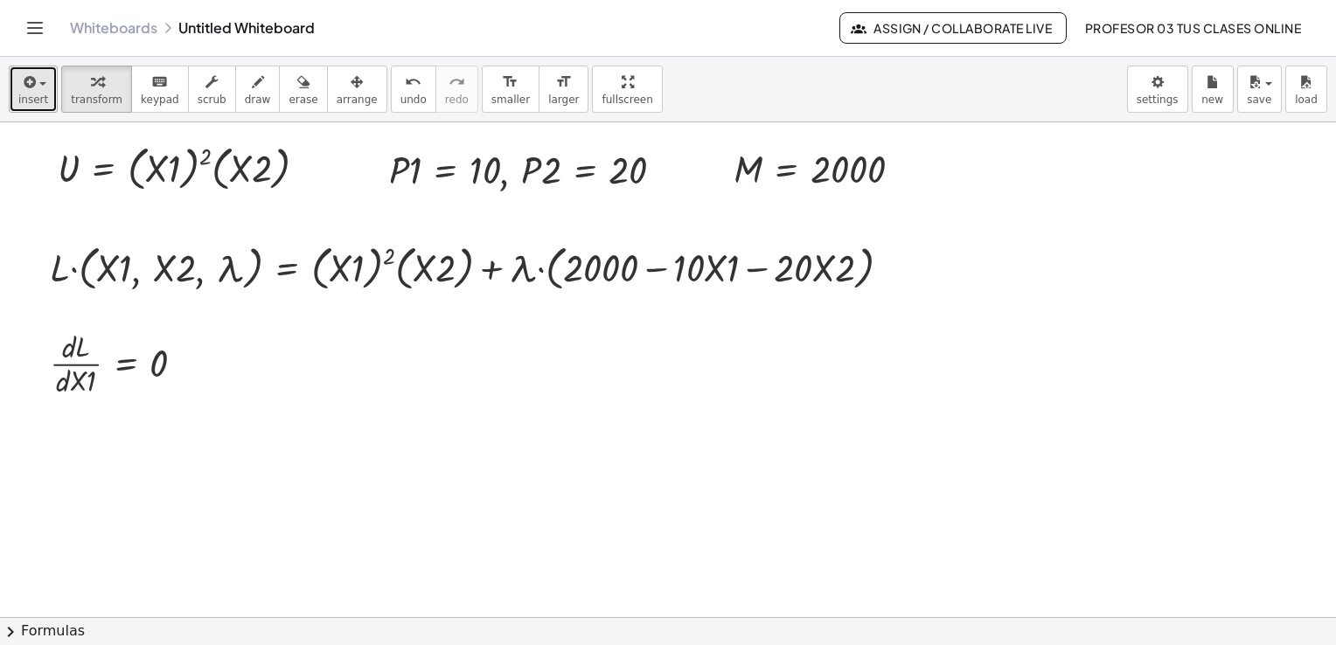
click at [35, 73] on div "button" at bounding box center [33, 81] width 30 height 21
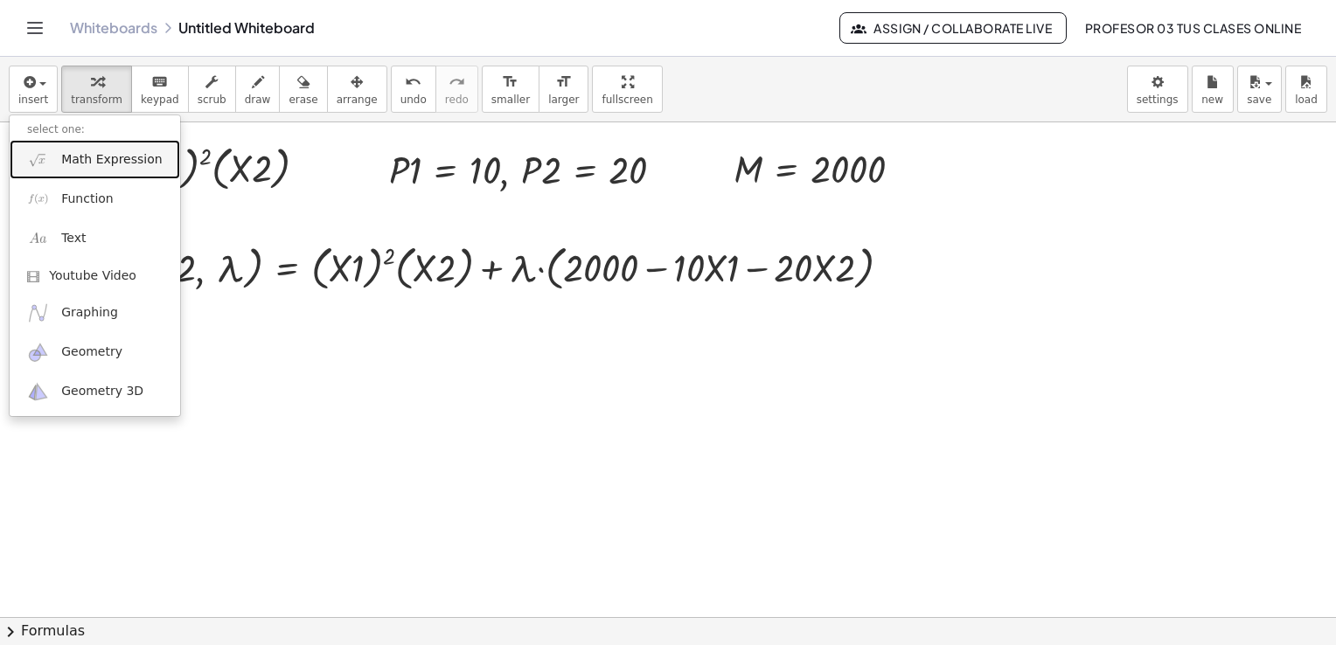
click at [95, 159] on span "Math Expression" at bounding box center [111, 159] width 101 height 17
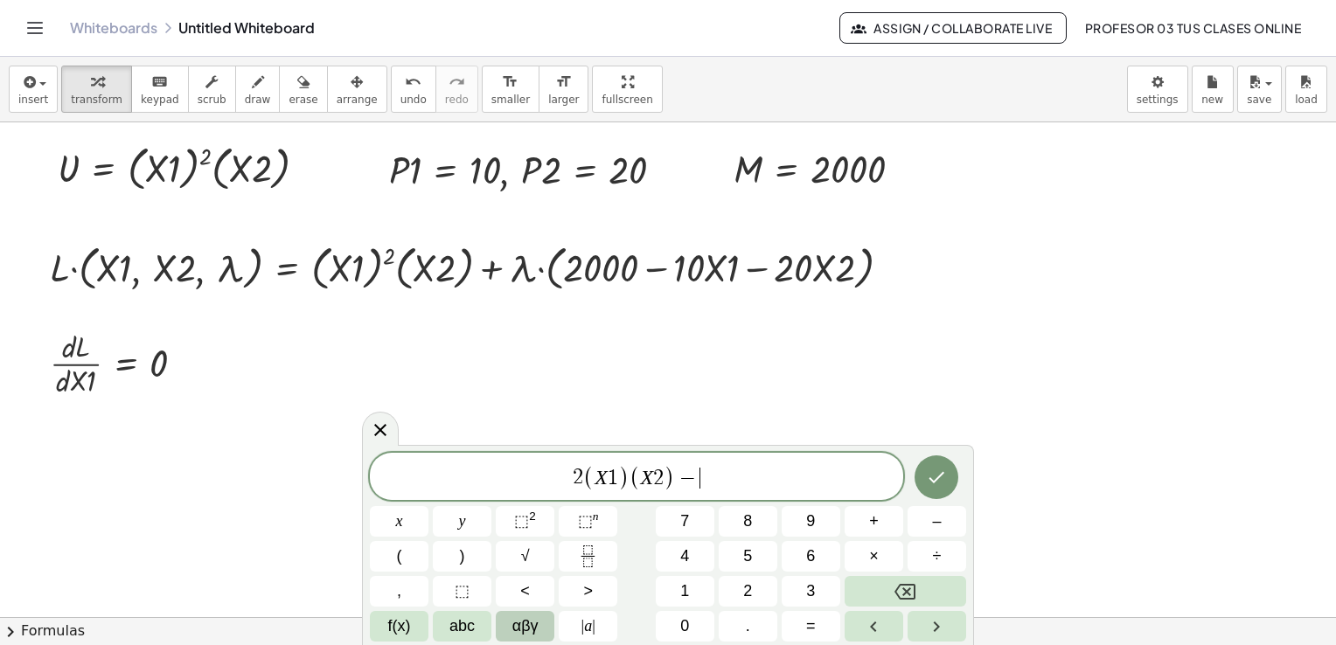
click at [526, 632] on span "αβγ" at bounding box center [526, 627] width 26 height 24
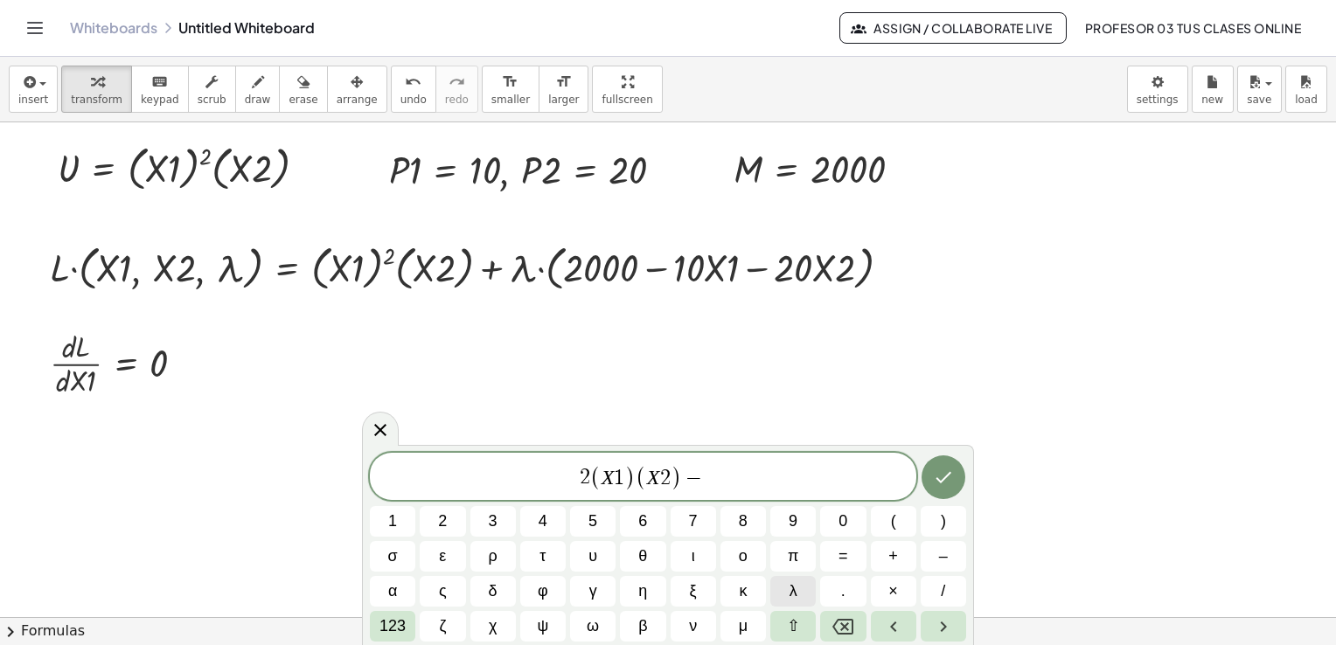
click at [788, 588] on button "λ" at bounding box center [793, 591] width 45 height 31
click at [956, 478] on button "Done" at bounding box center [944, 478] width 44 height 44
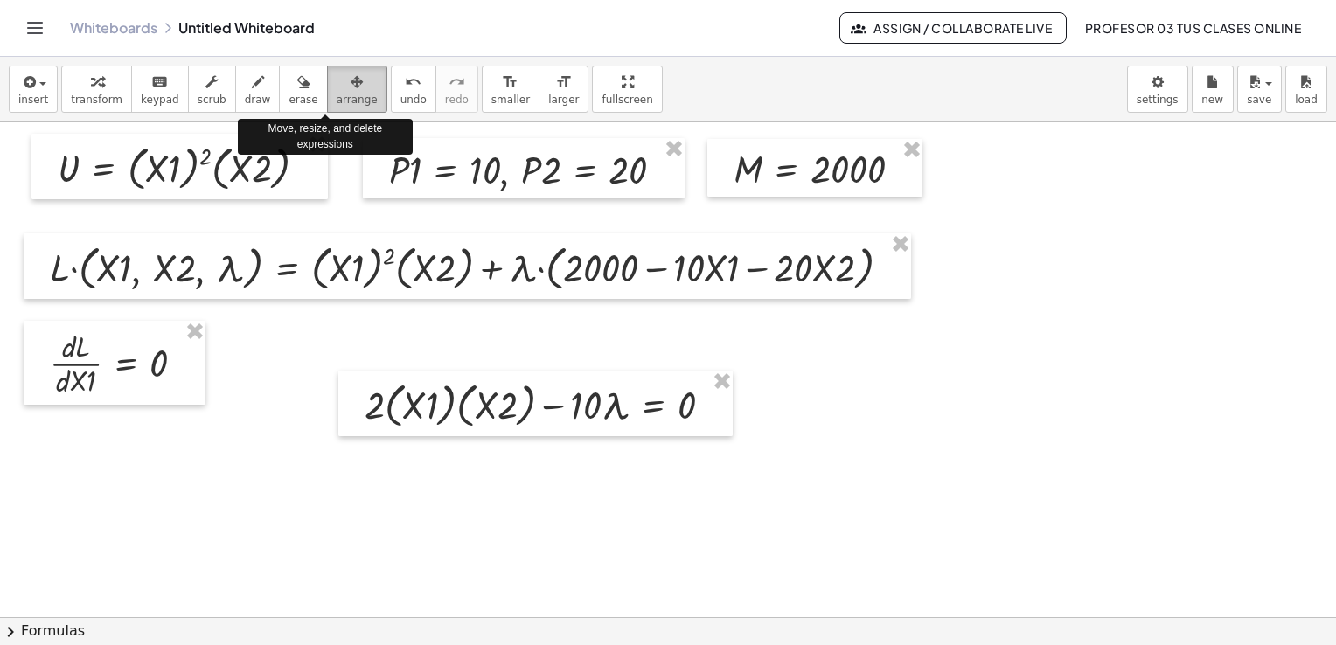
click at [337, 90] on div "button" at bounding box center [357, 81] width 41 height 21
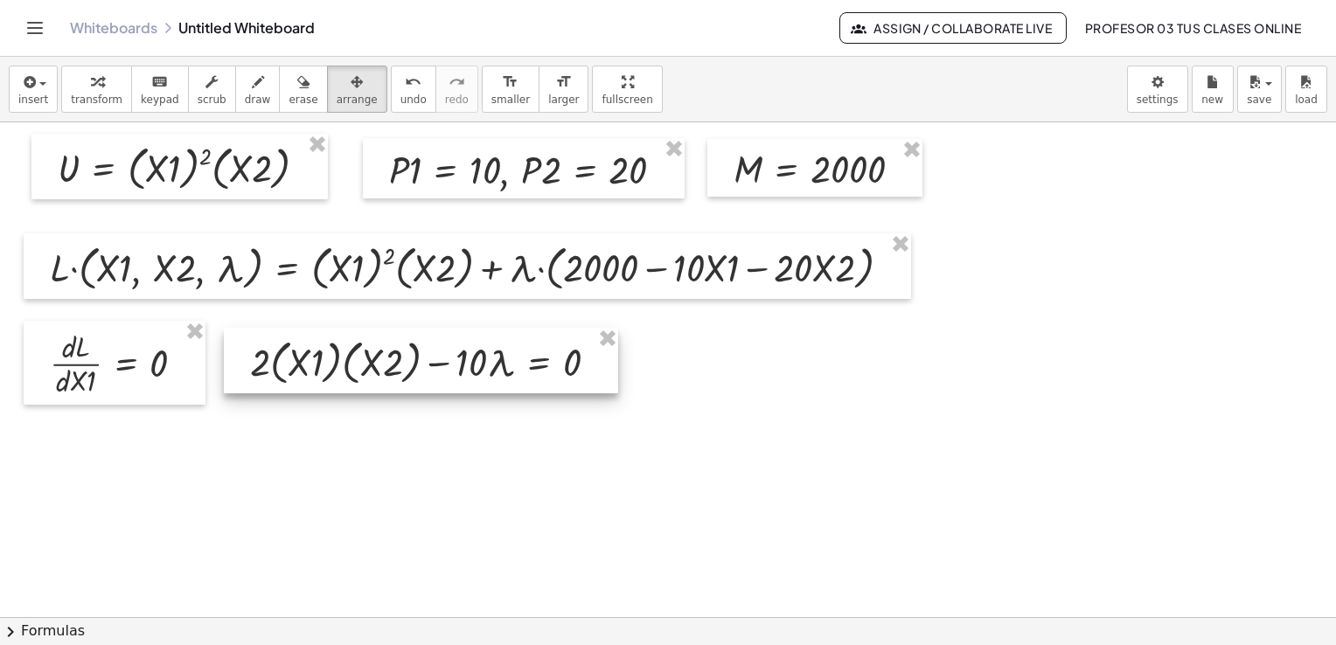
drag, startPoint x: 542, startPoint y: 404, endPoint x: 430, endPoint y: 365, distance: 118.7
click at [430, 365] on div at bounding box center [421, 361] width 394 height 66
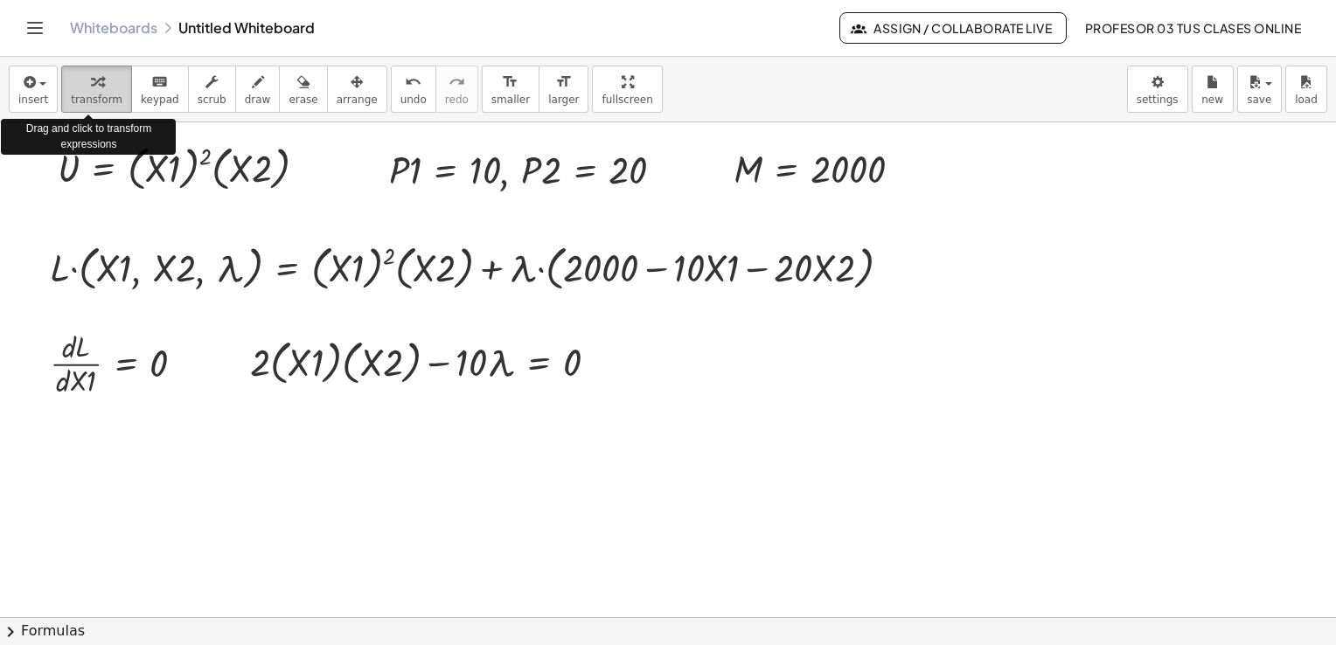
click at [94, 87] on div "button" at bounding box center [97, 81] width 52 height 21
click at [35, 73] on div "button" at bounding box center [33, 81] width 30 height 21
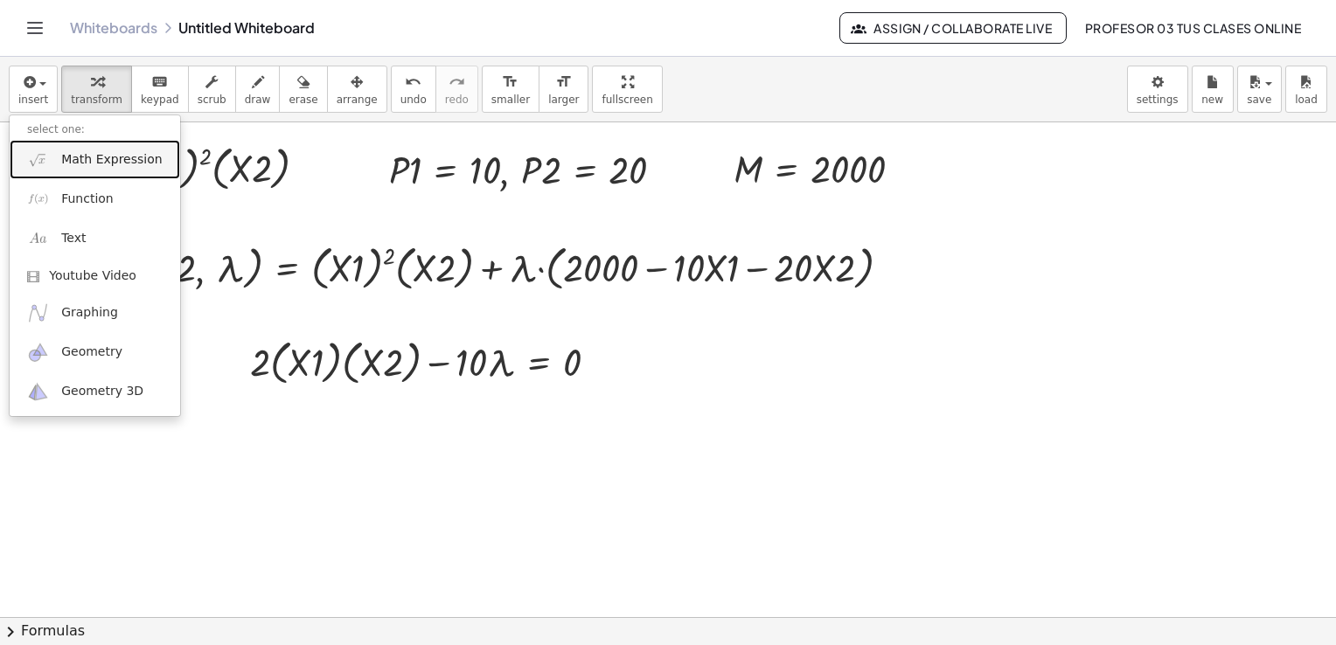
click at [71, 160] on span "Math Expression" at bounding box center [111, 159] width 101 height 17
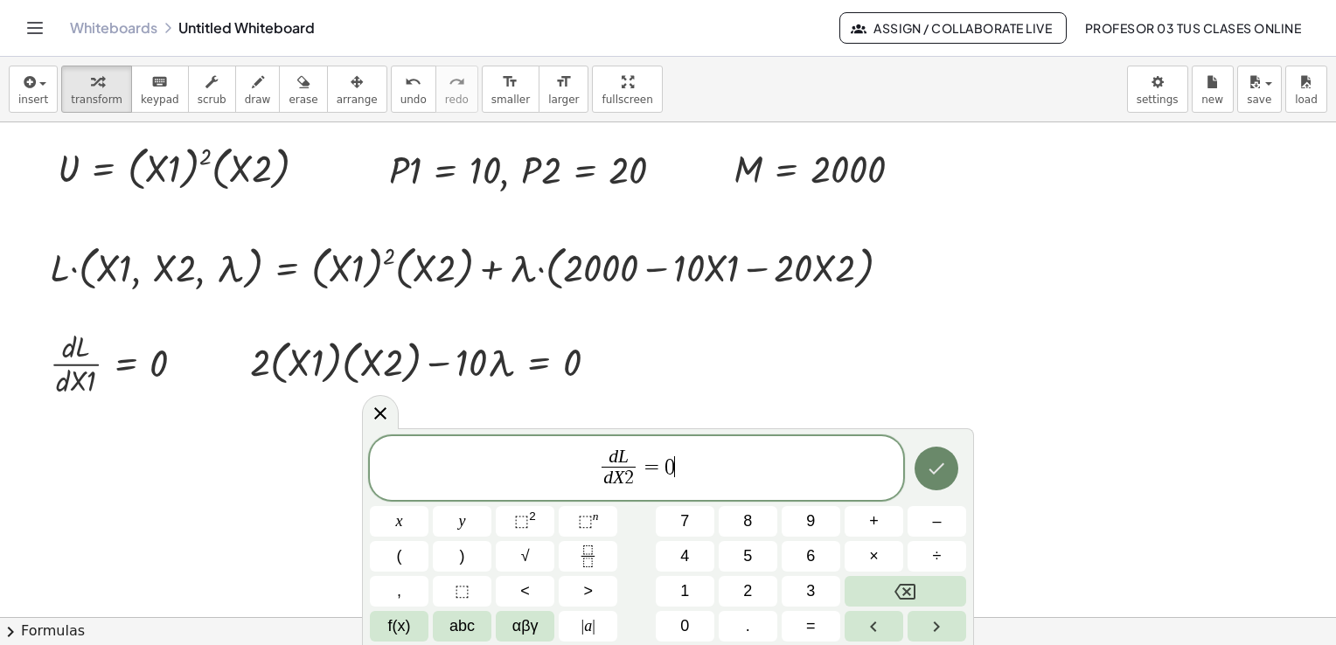
click at [935, 478] on icon "Done" at bounding box center [936, 468] width 21 height 21
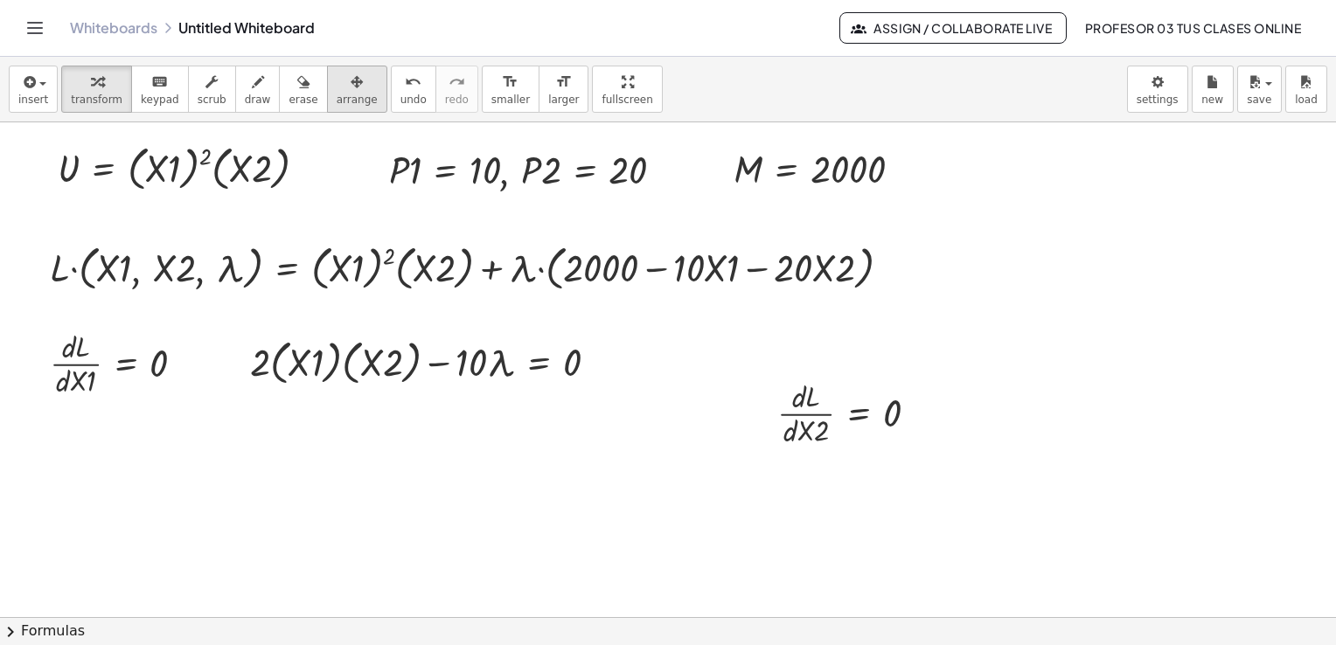
click at [337, 94] on span "arrange" at bounding box center [357, 100] width 41 height 12
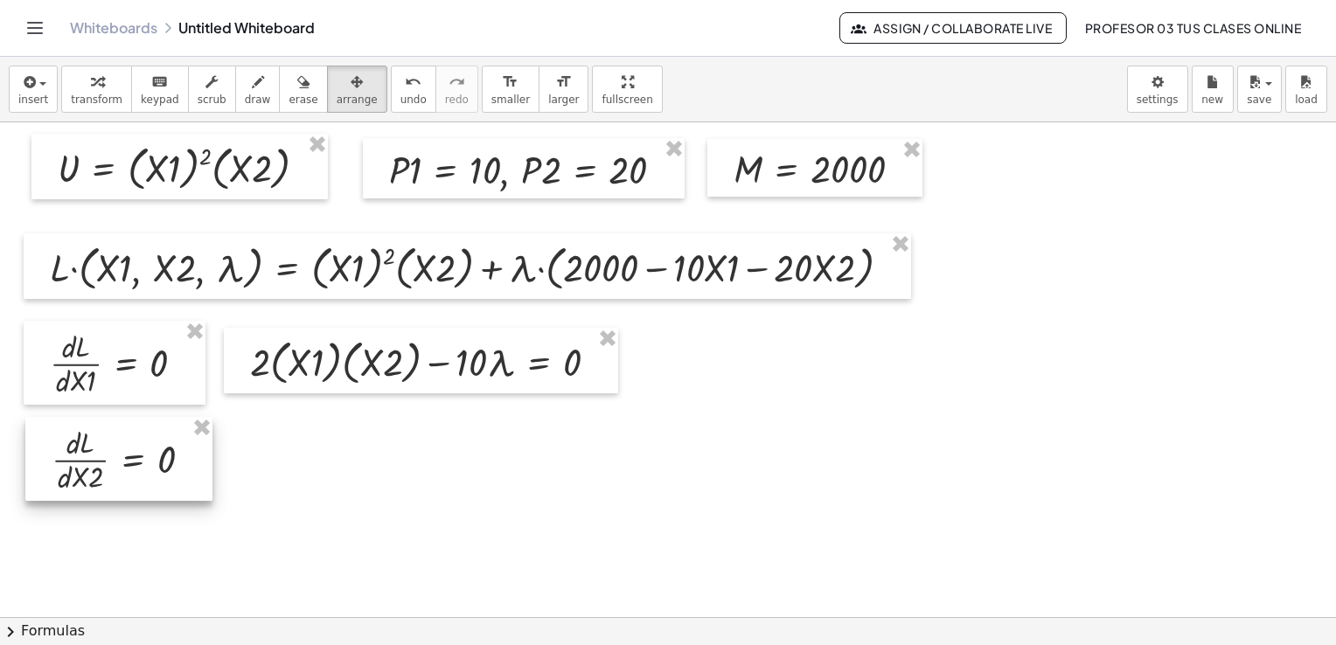
drag, startPoint x: 788, startPoint y: 405, endPoint x: 61, endPoint y: 452, distance: 728.4
click at [61, 452] on div at bounding box center [118, 459] width 187 height 84
click at [23, 102] on span "insert" at bounding box center [33, 100] width 30 height 12
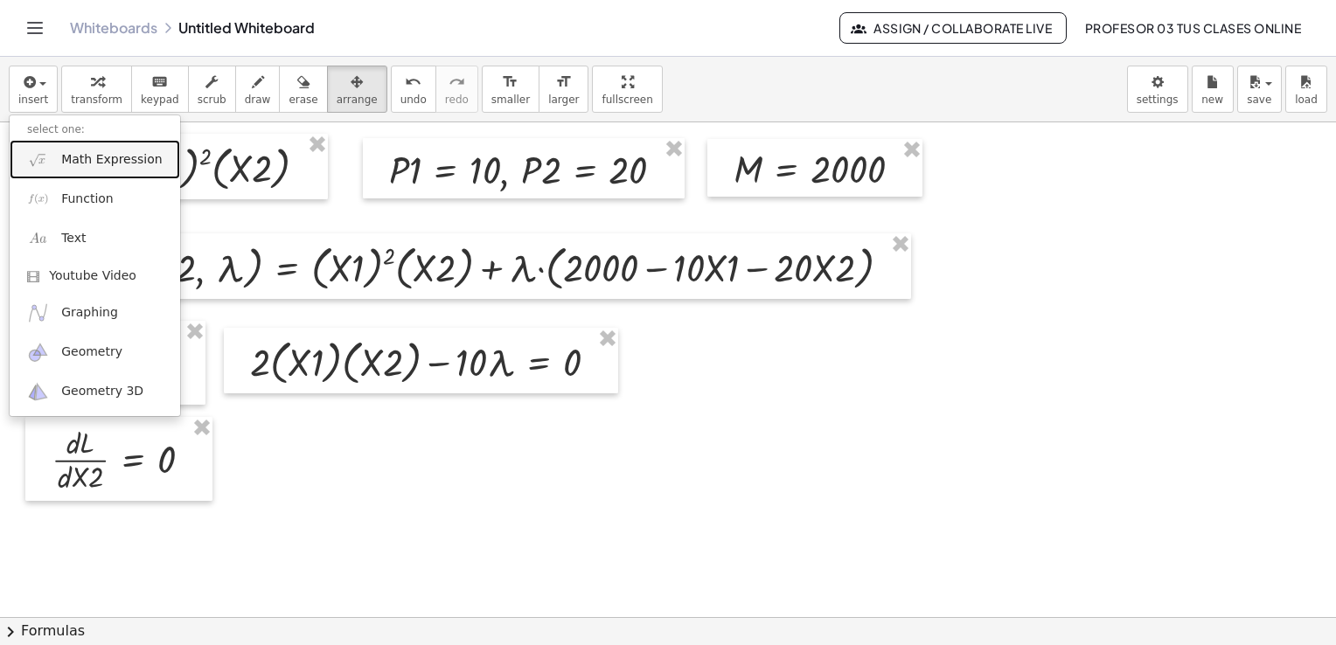
click at [68, 160] on span "Math Expression" at bounding box center [111, 159] width 101 height 17
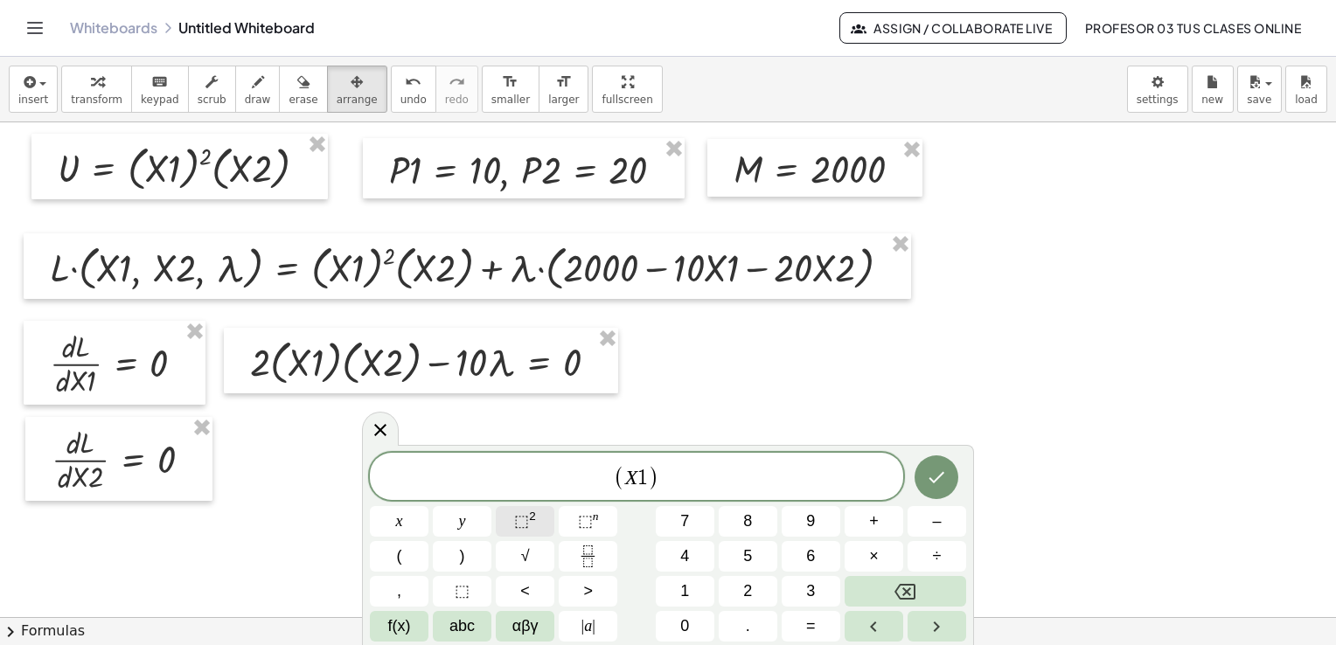
click at [535, 523] on sup "2" at bounding box center [532, 516] width 7 height 13
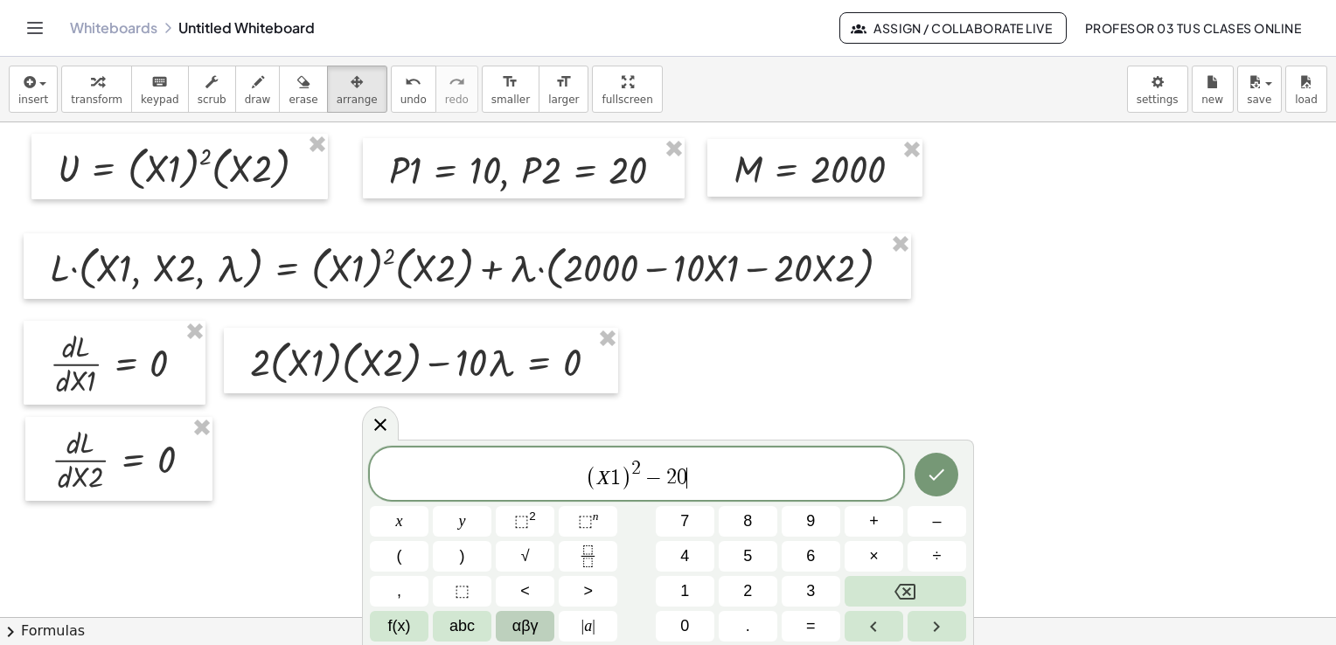
click at [531, 626] on span "αβγ" at bounding box center [526, 627] width 26 height 24
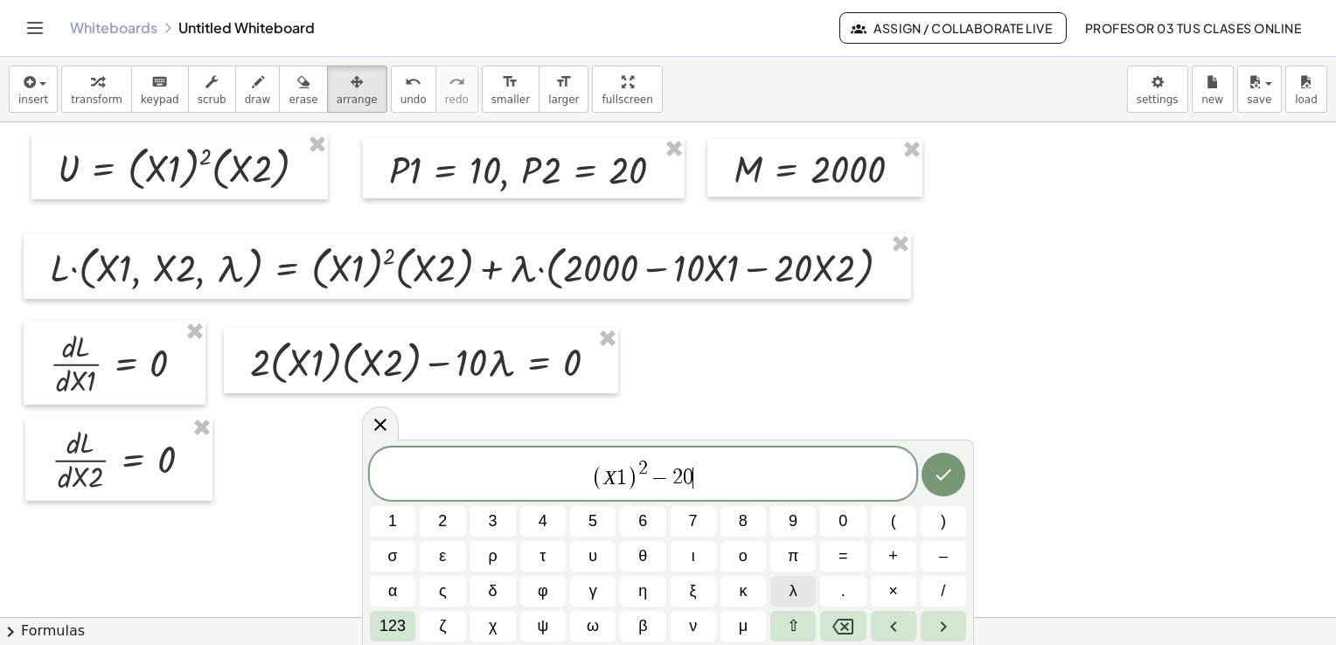
click at [785, 586] on button "λ" at bounding box center [793, 591] width 45 height 31
click at [839, 555] on button "=" at bounding box center [842, 556] width 45 height 31
click at [845, 524] on span "0" at bounding box center [843, 522] width 9 height 24
click at [952, 466] on icon "Done" at bounding box center [943, 474] width 21 height 21
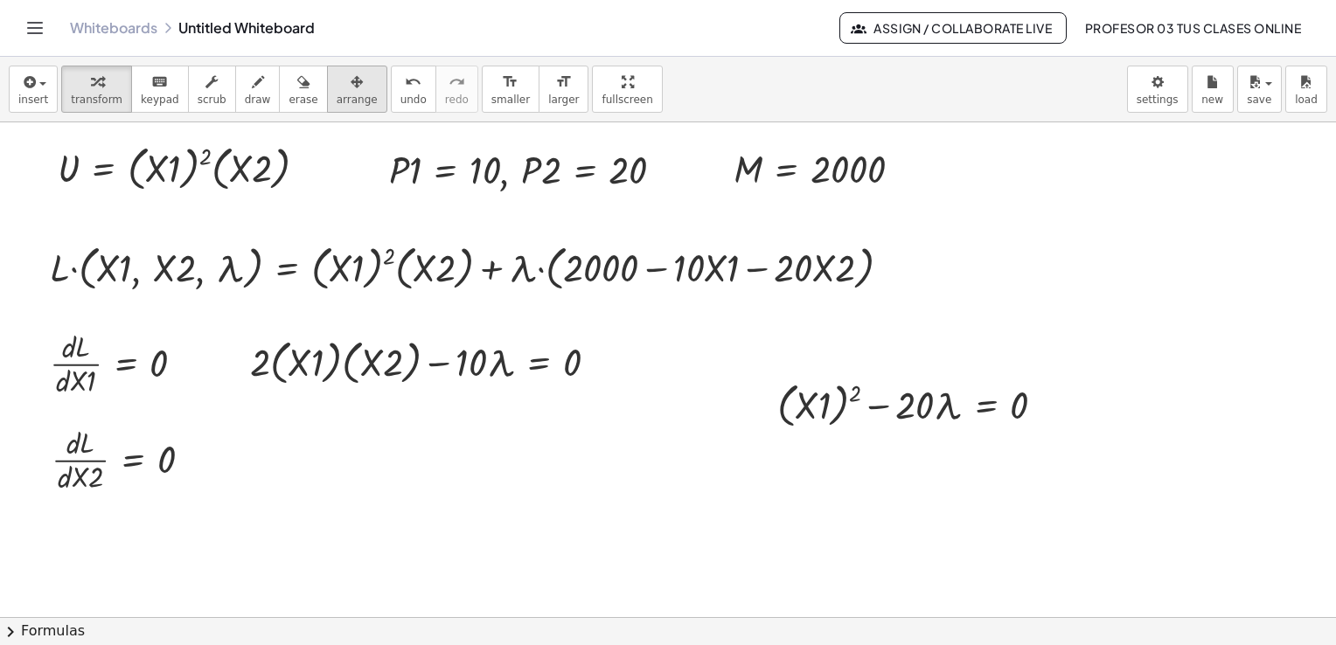
click at [337, 101] on span "arrange" at bounding box center [357, 100] width 41 height 12
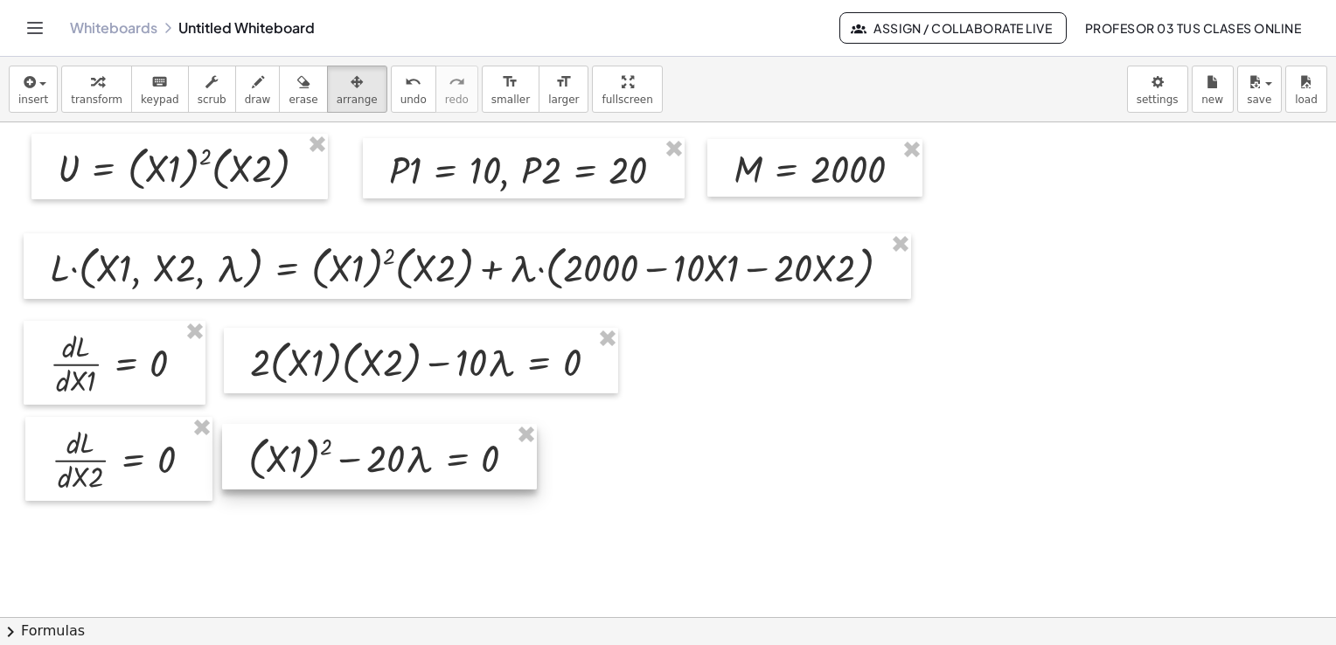
drag, startPoint x: 899, startPoint y: 430, endPoint x: 370, endPoint y: 484, distance: 531.8
click at [370, 484] on div at bounding box center [379, 457] width 315 height 66
click at [91, 80] on icon "button" at bounding box center [97, 82] width 12 height 21
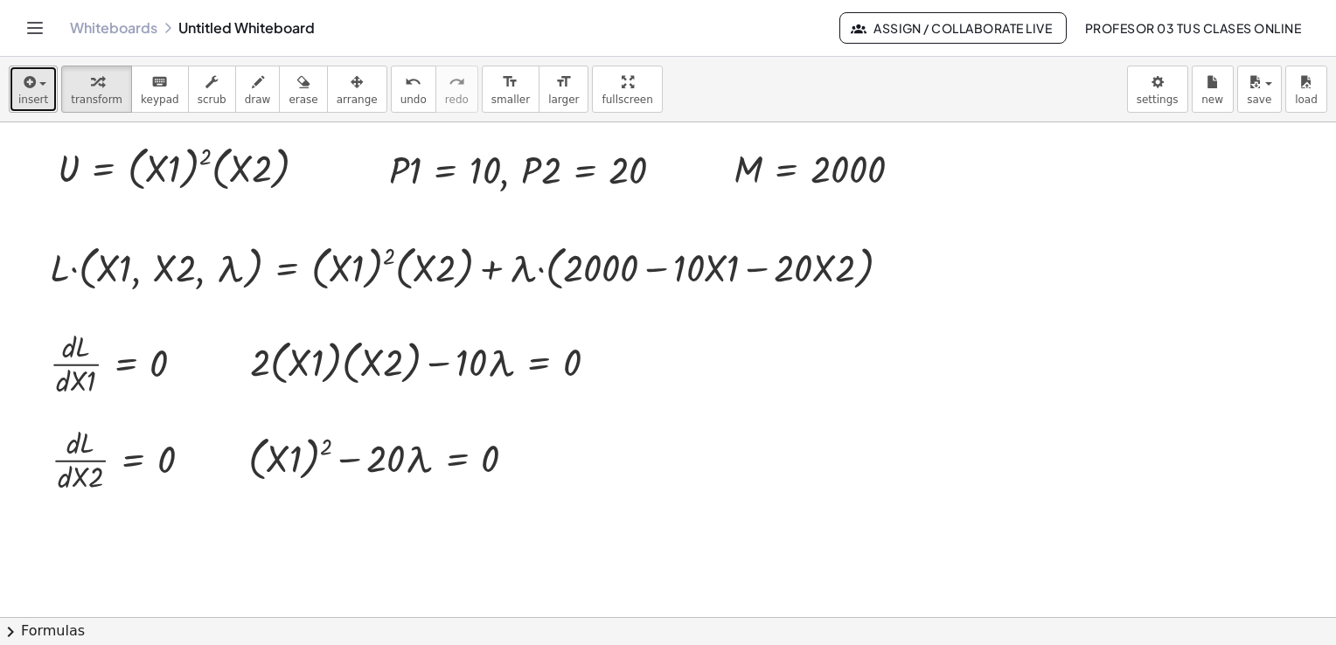
click at [36, 79] on span "button" at bounding box center [37, 84] width 3 height 12
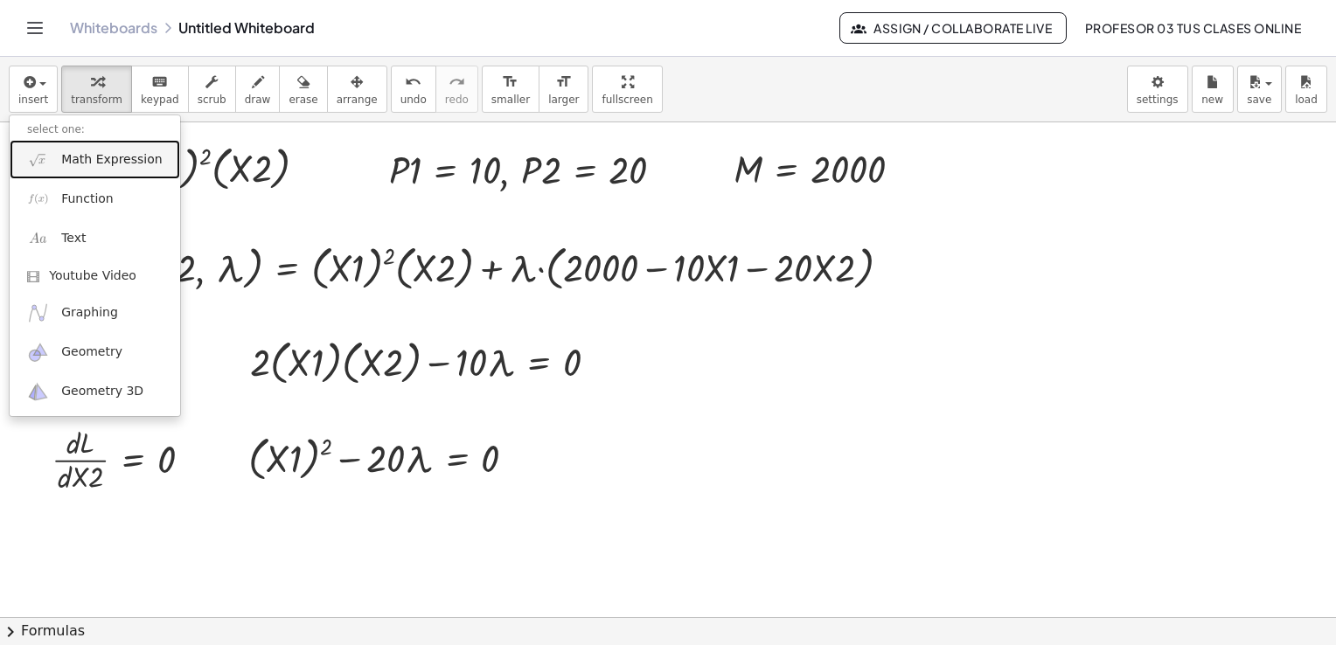
click at [97, 156] on span "Math Expression" at bounding box center [111, 159] width 101 height 17
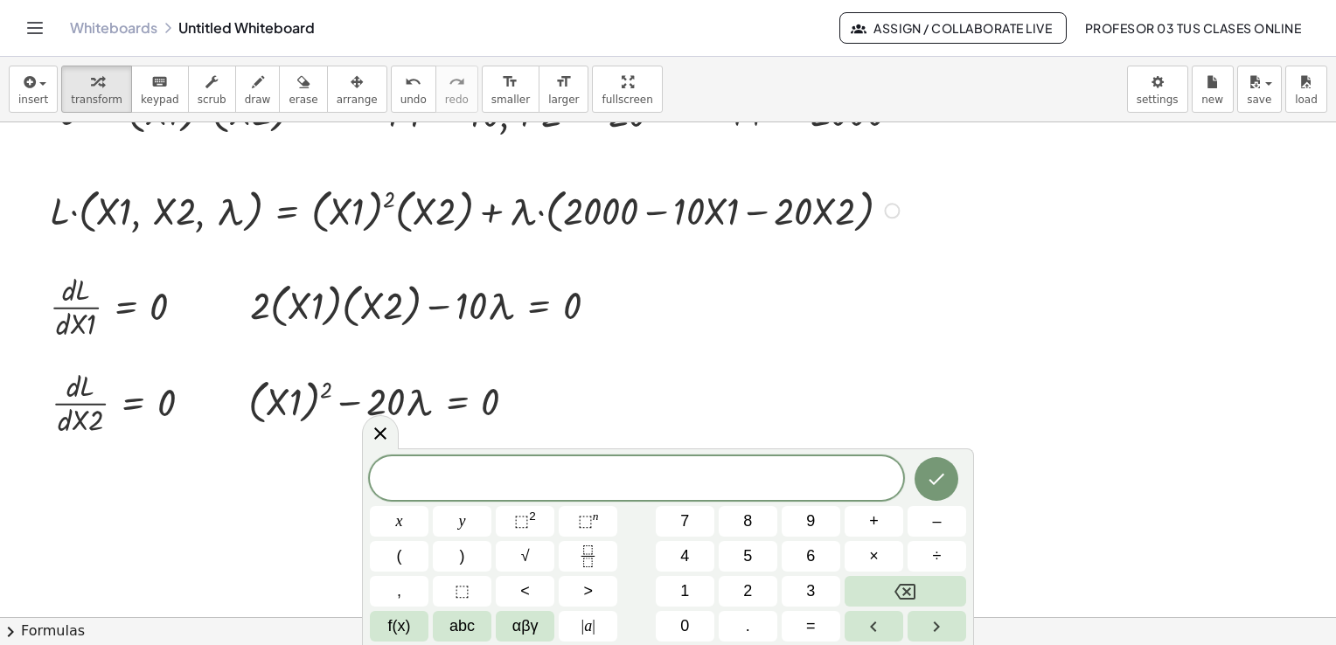
scroll to position [87, 0]
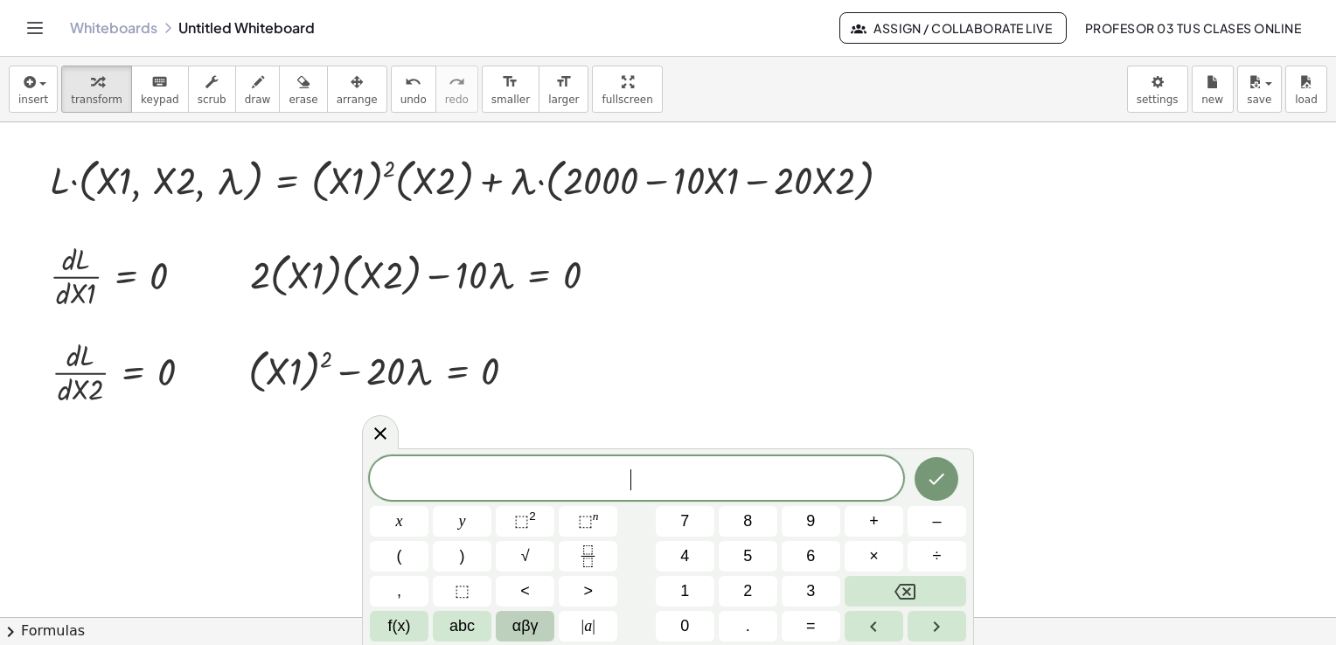
click at [538, 628] on span "αβγ" at bounding box center [526, 627] width 26 height 24
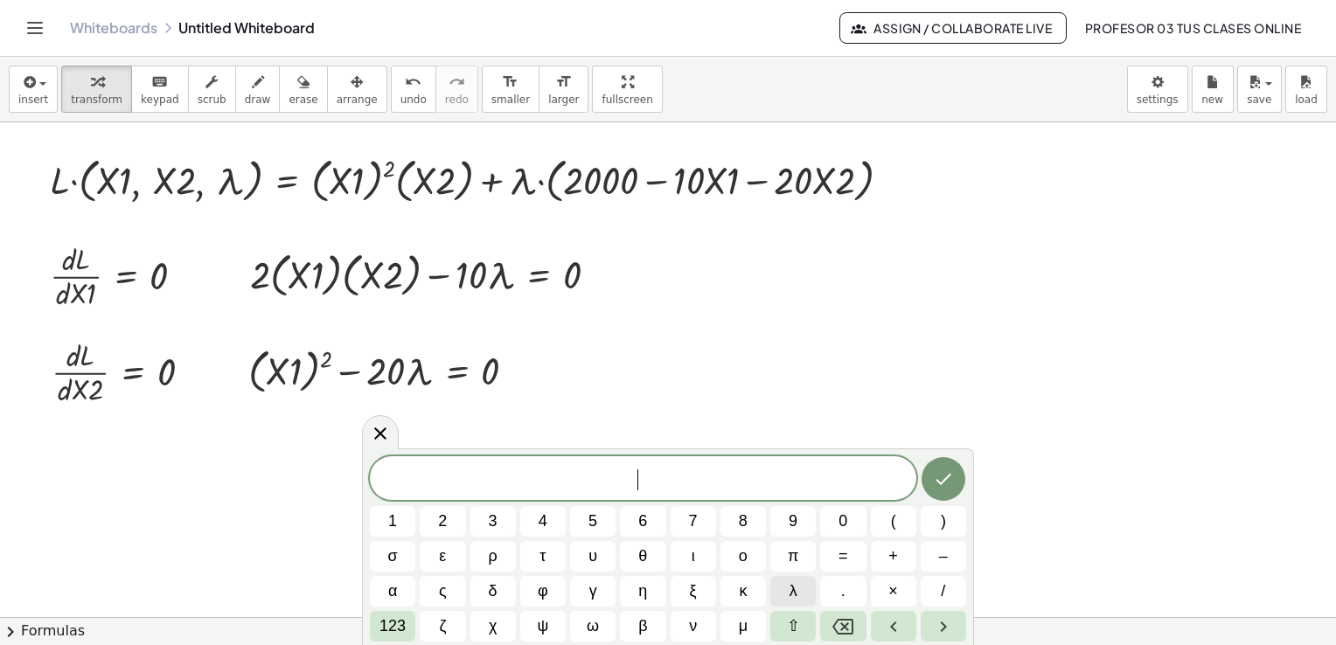
click at [792, 582] on span "λ" at bounding box center [794, 592] width 8 height 24
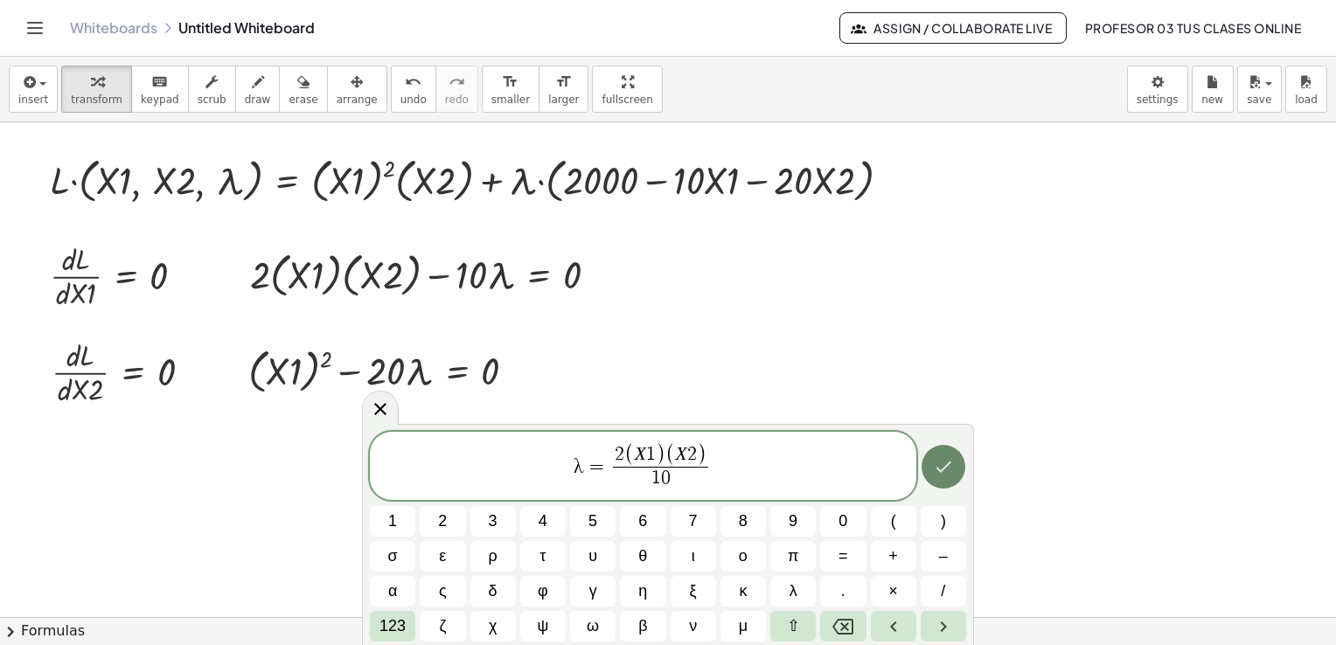
click at [944, 464] on icon "Done" at bounding box center [943, 467] width 21 height 21
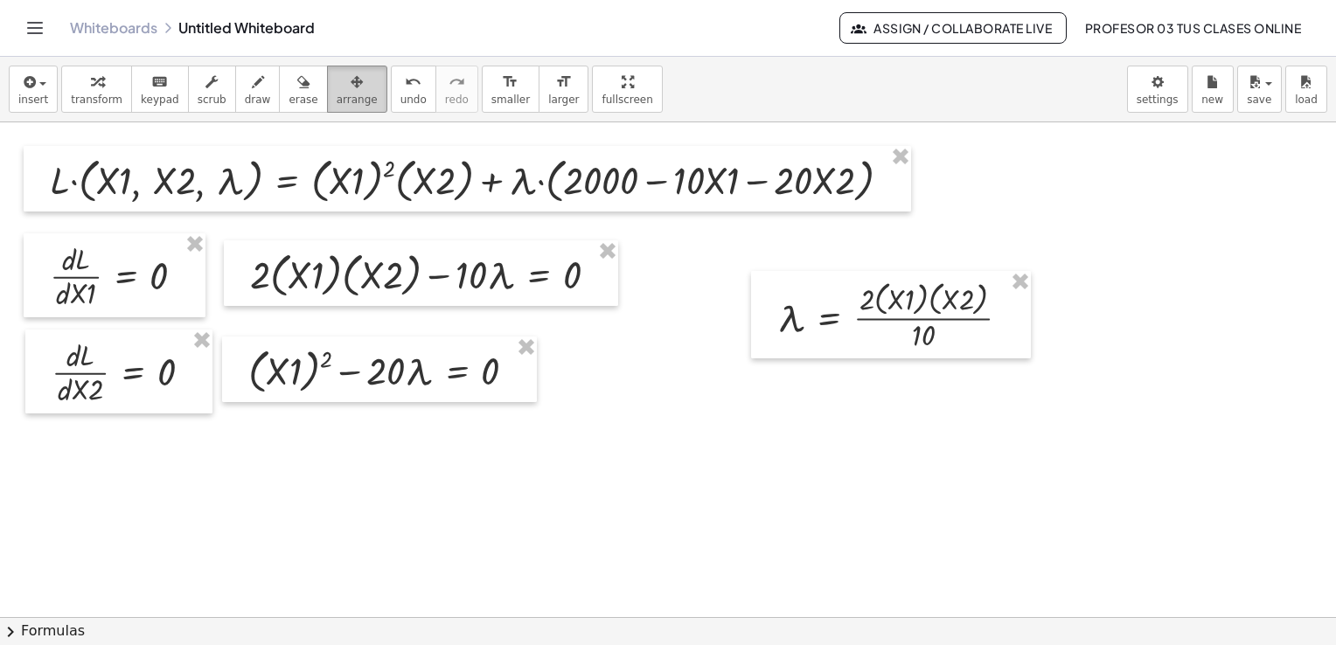
click at [337, 94] on span "arrange" at bounding box center [357, 100] width 41 height 12
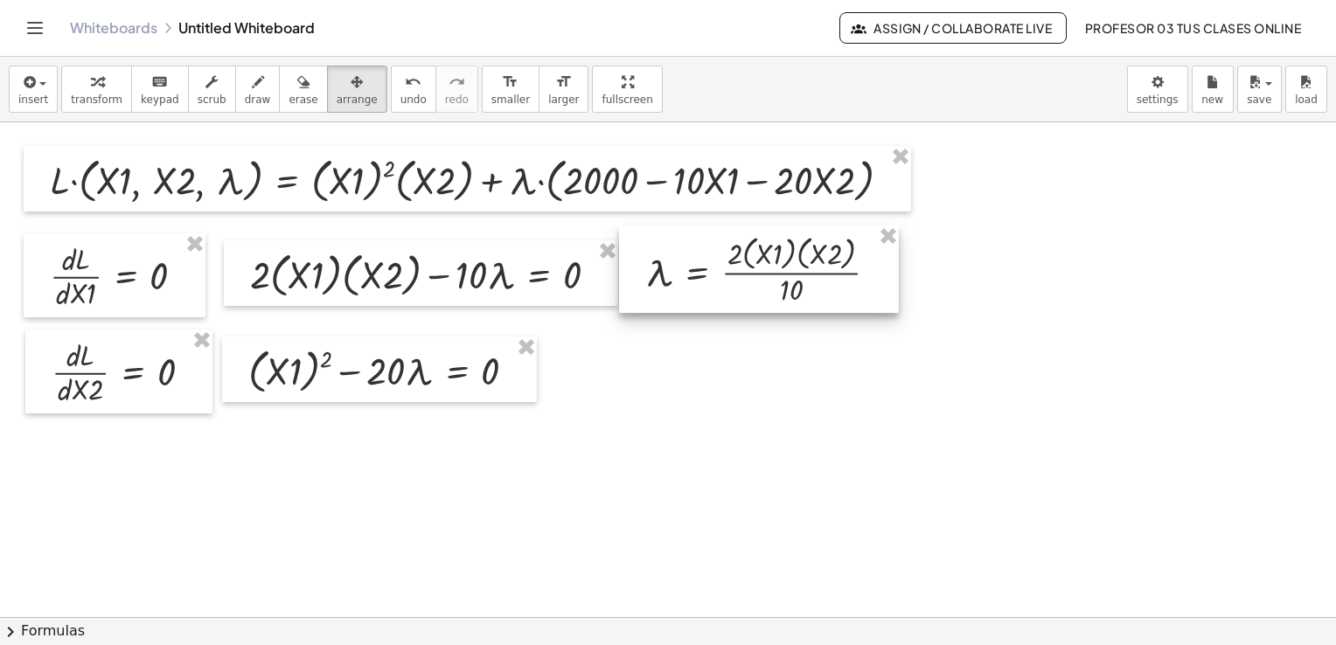
drag, startPoint x: 794, startPoint y: 301, endPoint x: 662, endPoint y: 255, distance: 139.7
click at [662, 255] on div at bounding box center [759, 269] width 280 height 87
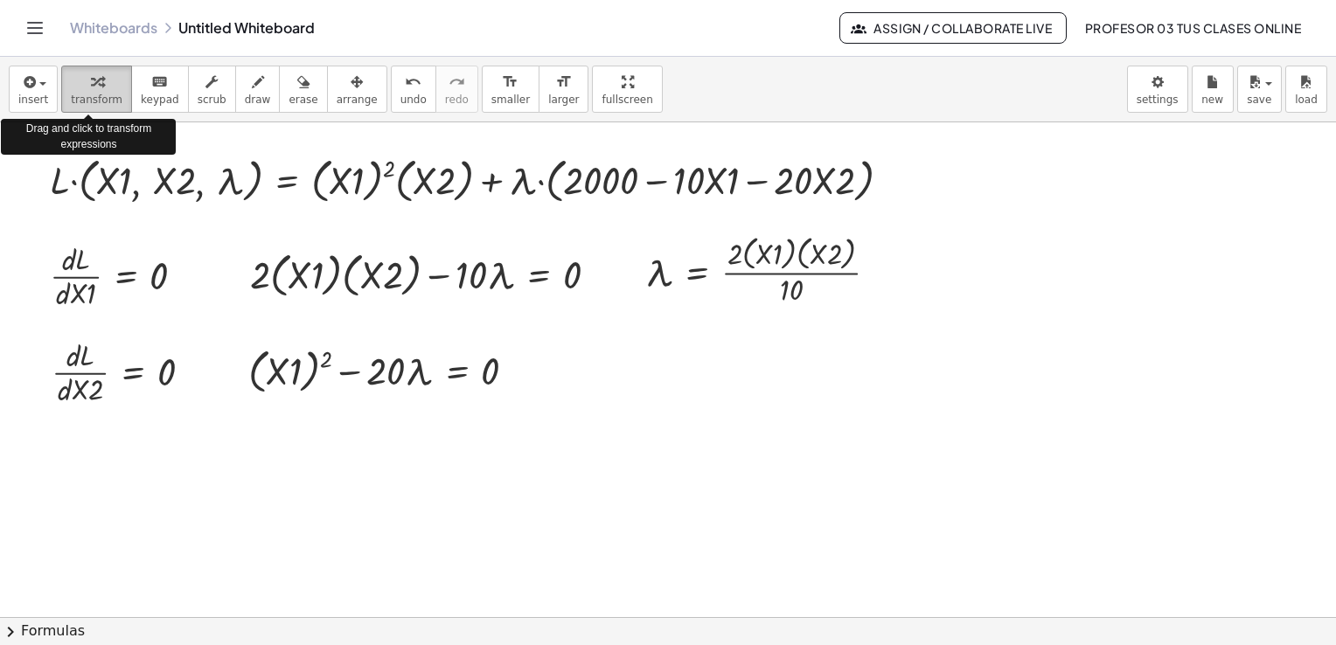
click at [80, 101] on span "transform" at bounding box center [97, 100] width 52 height 12
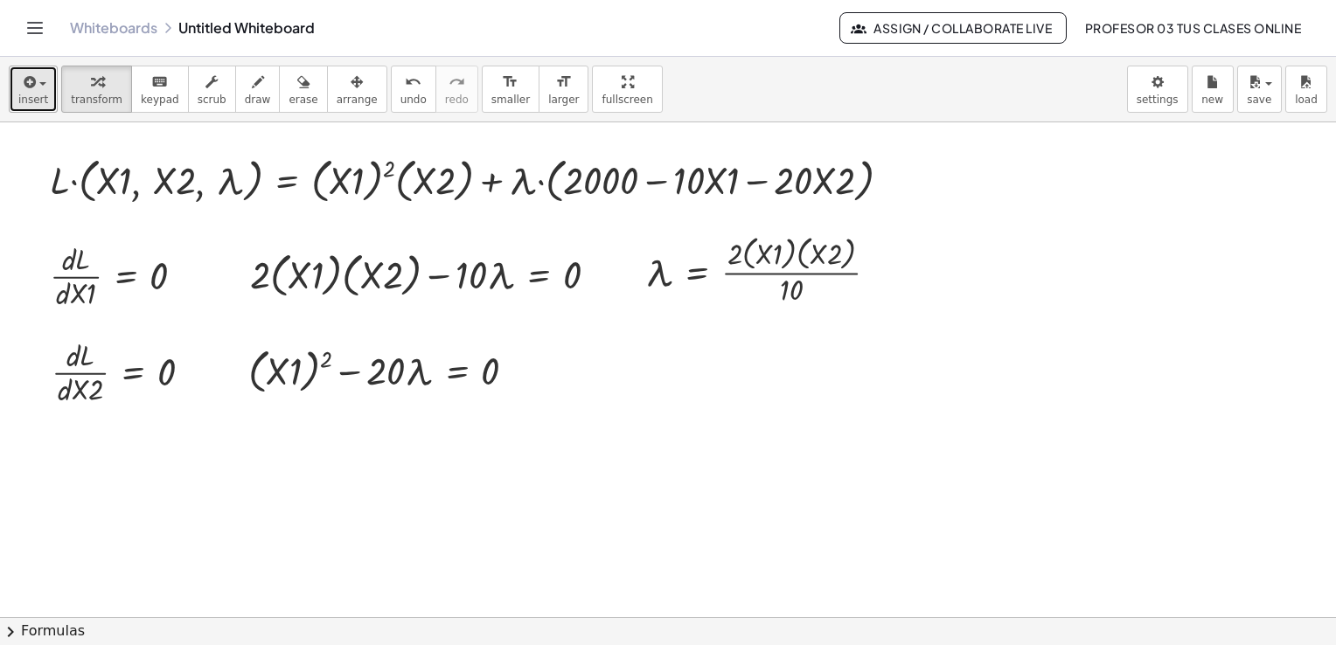
click at [26, 100] on span "insert" at bounding box center [33, 100] width 30 height 12
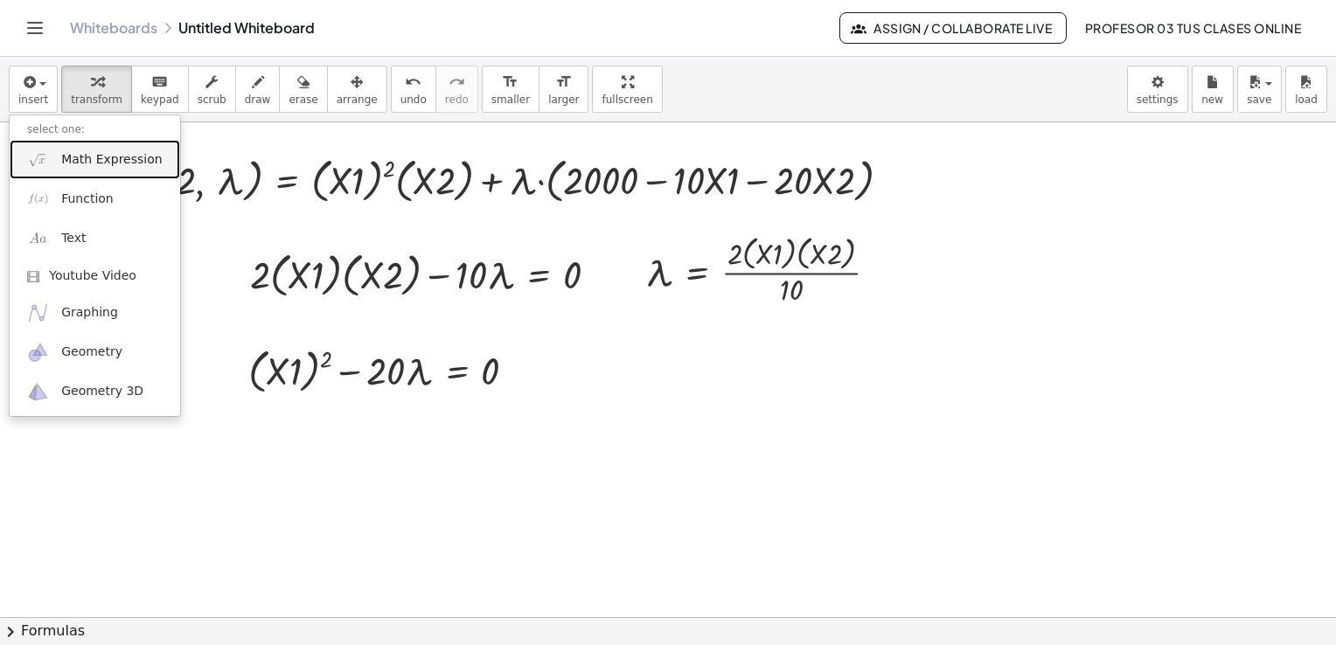
click at [101, 167] on span "Math Expression" at bounding box center [111, 159] width 101 height 17
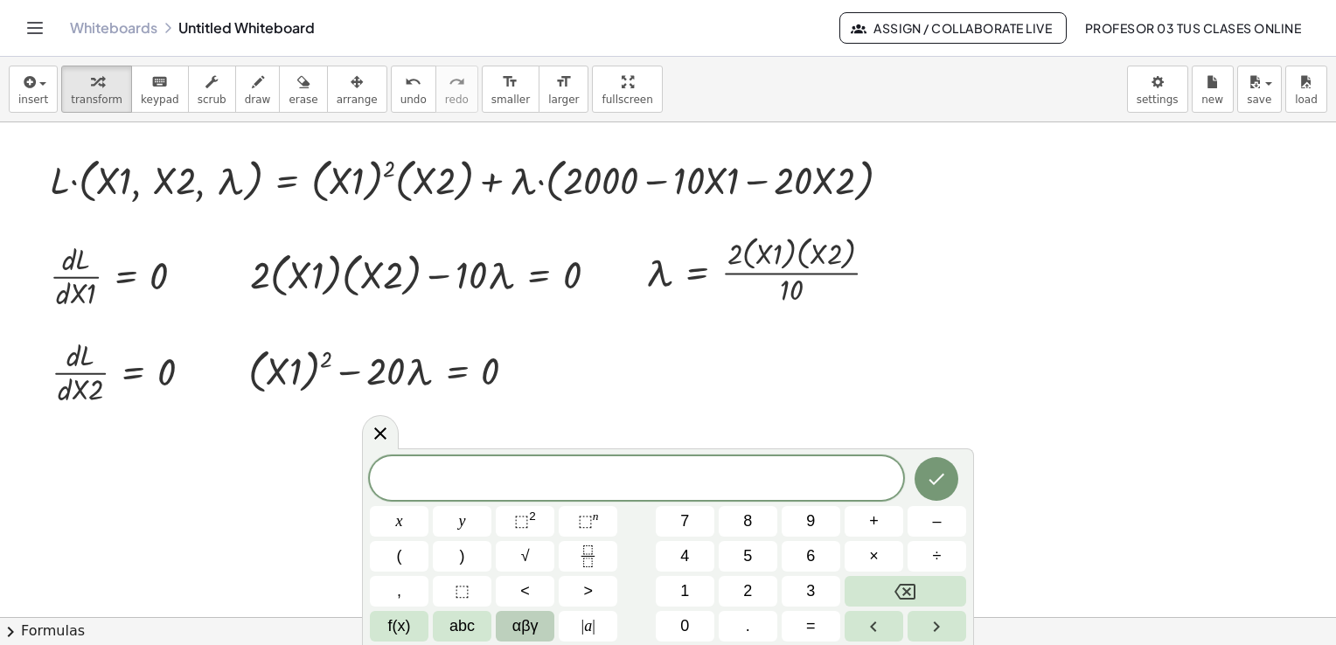
click at [535, 620] on span "αβγ" at bounding box center [526, 627] width 26 height 24
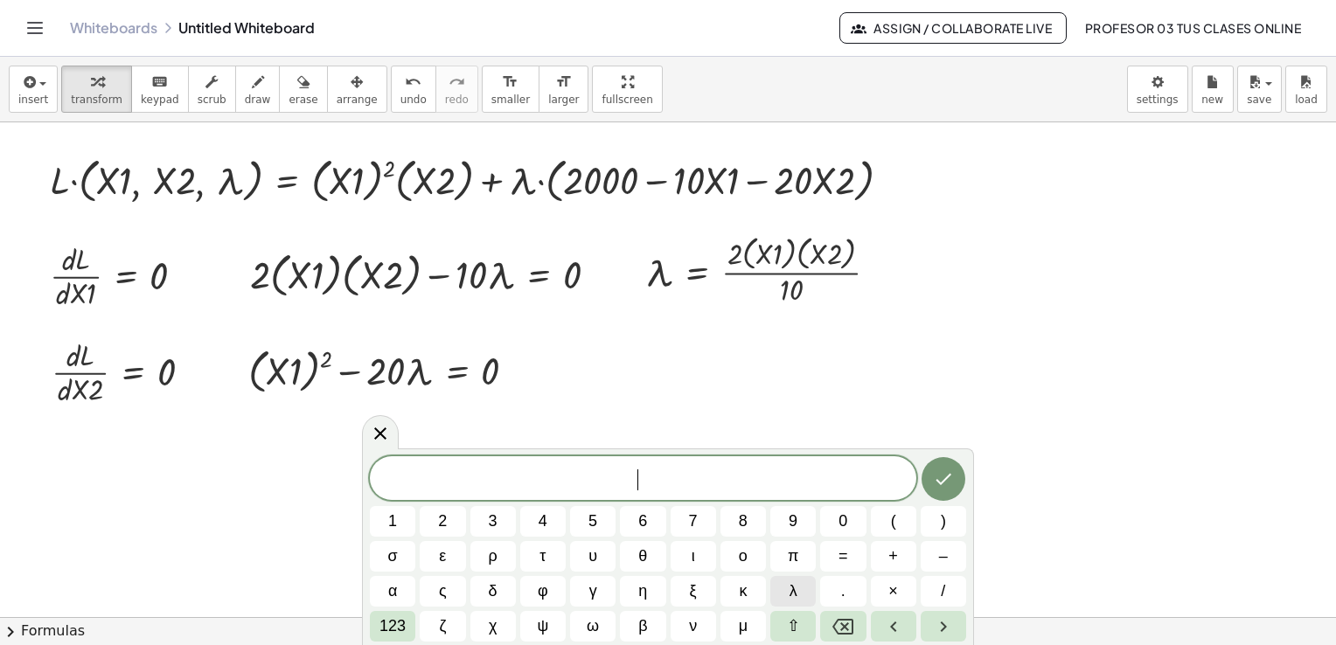
click at [791, 592] on span "λ" at bounding box center [794, 592] width 8 height 24
click at [841, 551] on span "=" at bounding box center [844, 557] width 10 height 24
click at [403, 623] on span "123" at bounding box center [393, 627] width 26 height 24
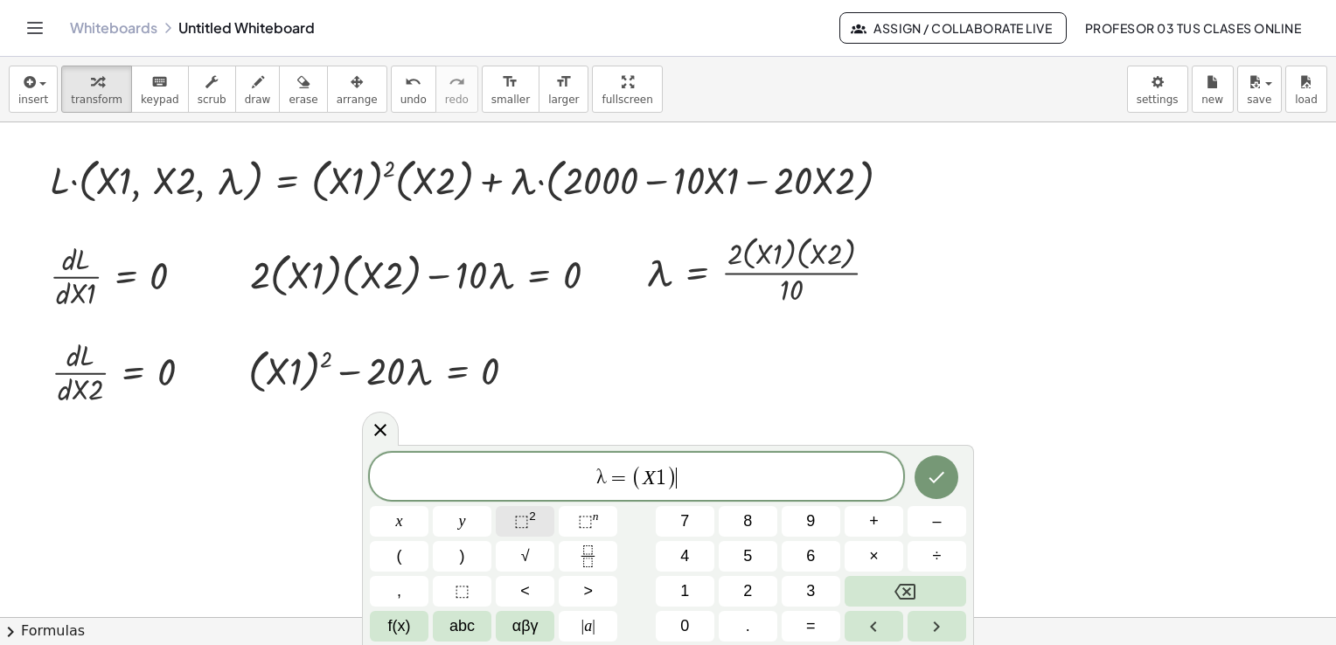
click at [509, 523] on button "⬚ 2" at bounding box center [525, 521] width 59 height 31
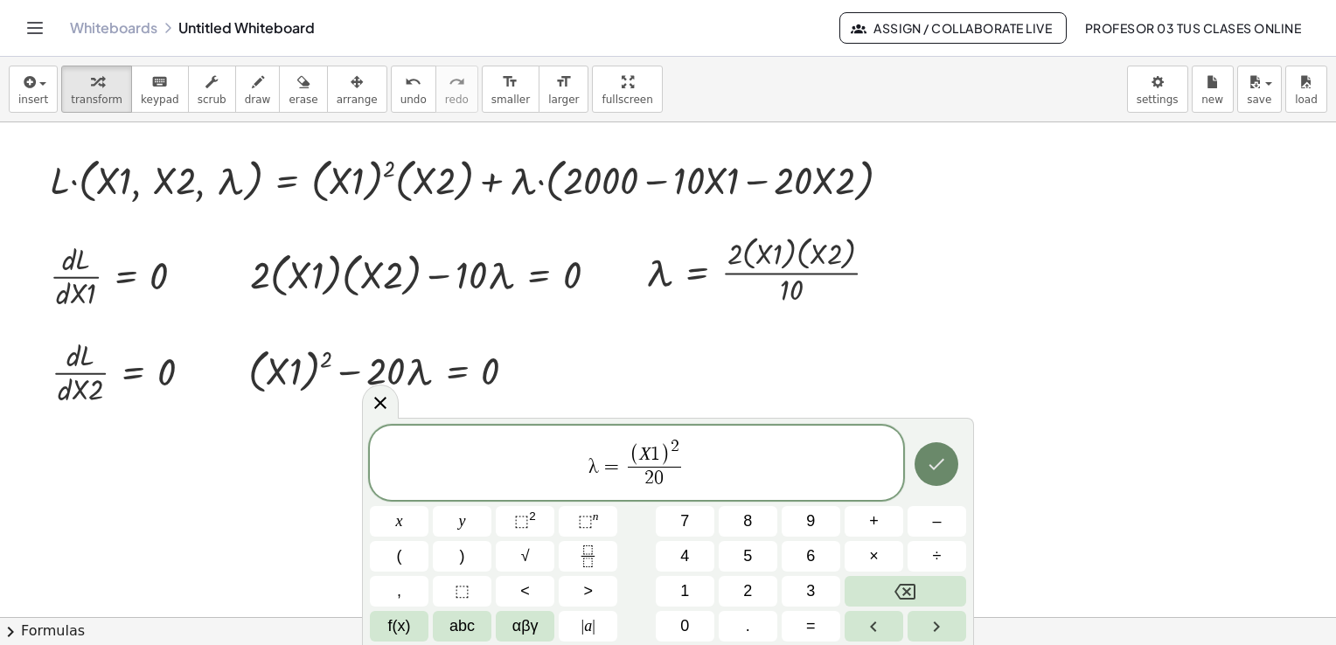
click at [933, 456] on icon "Done" at bounding box center [936, 464] width 21 height 21
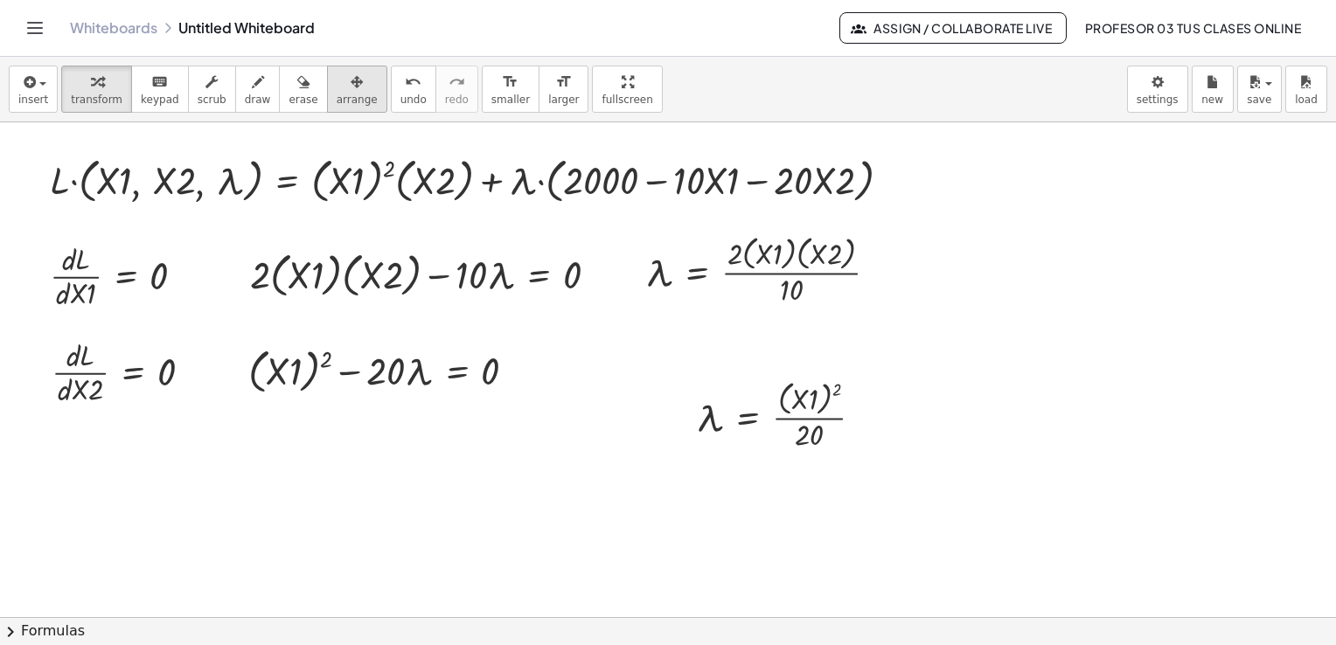
click at [339, 94] on span "arrange" at bounding box center [357, 100] width 41 height 12
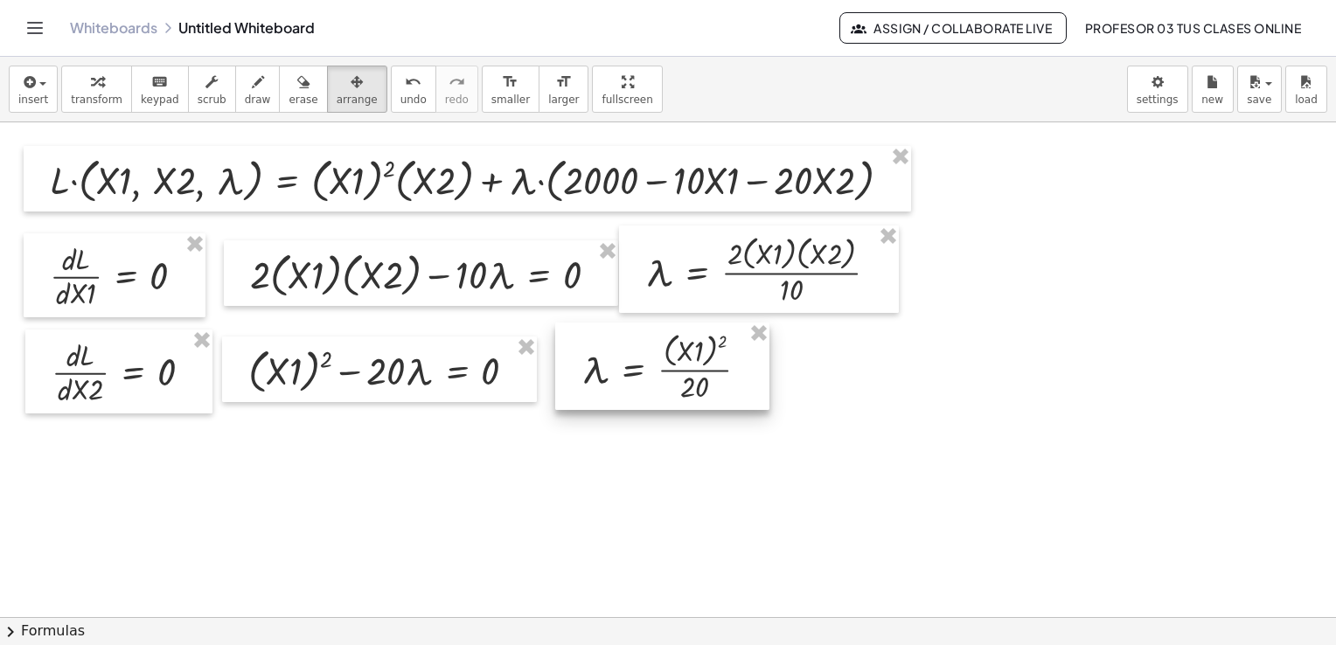
drag, startPoint x: 718, startPoint y: 401, endPoint x: 604, endPoint y: 352, distance: 124.3
click at [604, 352] on div at bounding box center [662, 366] width 214 height 87
click at [77, 94] on span "transform" at bounding box center [97, 100] width 52 height 12
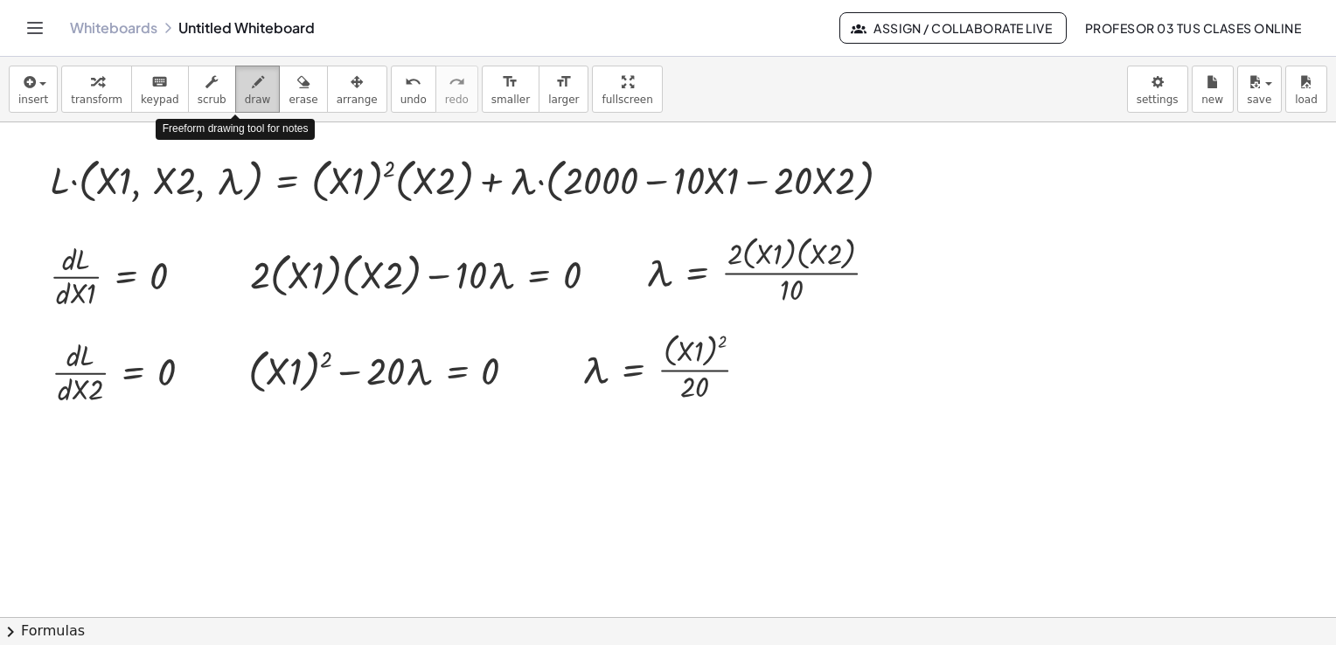
click at [245, 87] on div "button" at bounding box center [258, 81] width 26 height 21
drag, startPoint x: 186, startPoint y: 272, endPoint x: 230, endPoint y: 269, distance: 43.9
click at [230, 269] on div at bounding box center [668, 531] width 1336 height 992
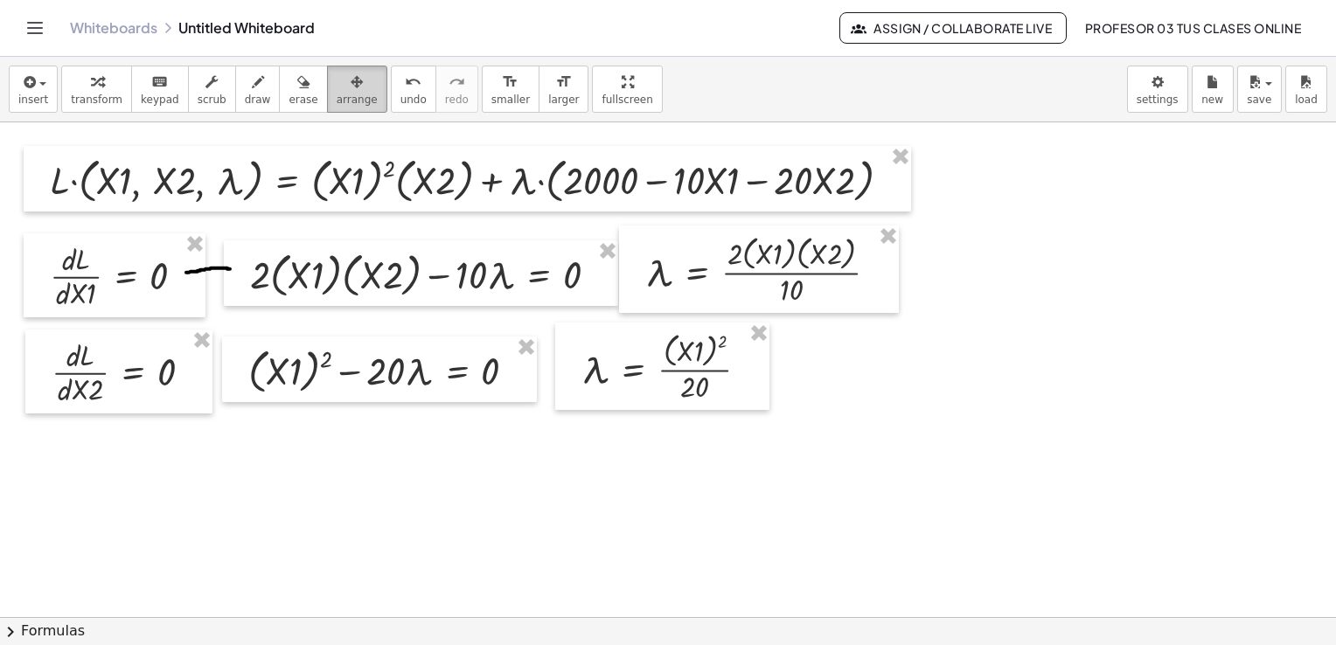
click at [337, 89] on div "button" at bounding box center [357, 81] width 41 height 21
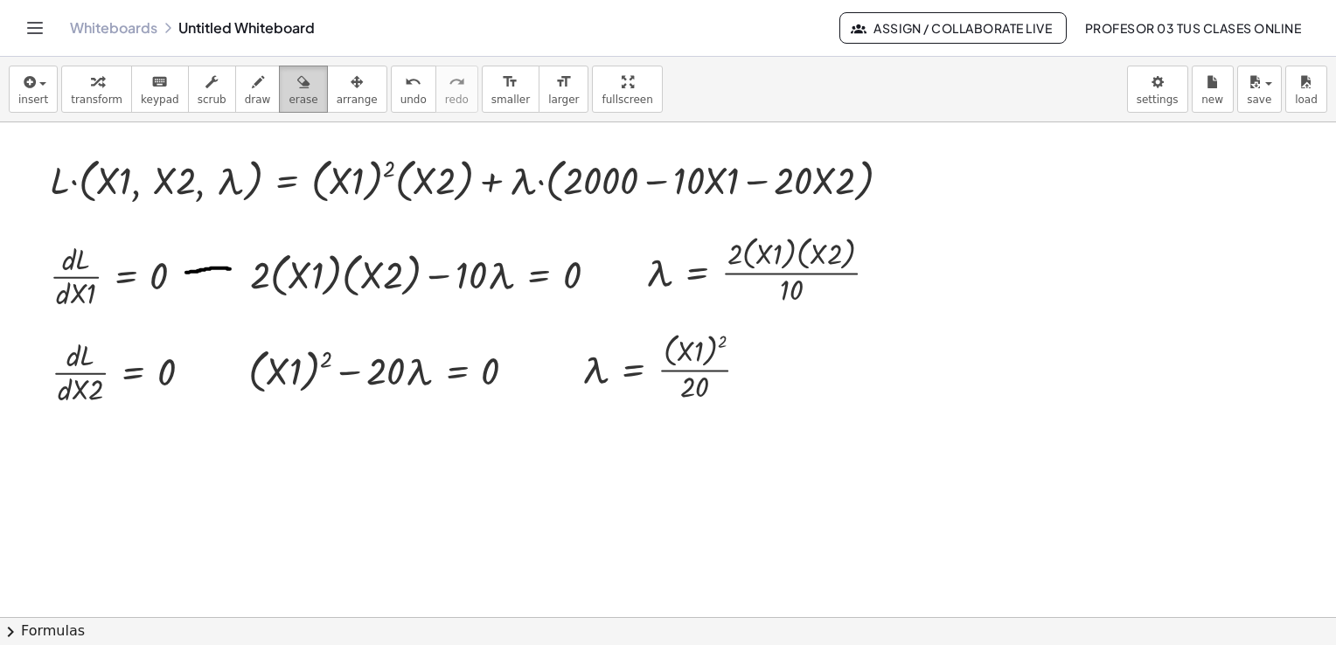
click at [297, 91] on icon "button" at bounding box center [303, 82] width 12 height 21
drag, startPoint x: 183, startPoint y: 263, endPoint x: 213, endPoint y: 270, distance: 31.4
click at [213, 270] on div at bounding box center [668, 531] width 1336 height 992
click at [245, 101] on span "draw" at bounding box center [258, 100] width 26 height 12
drag, startPoint x: 186, startPoint y: 274, endPoint x: 234, endPoint y: 277, distance: 47.4
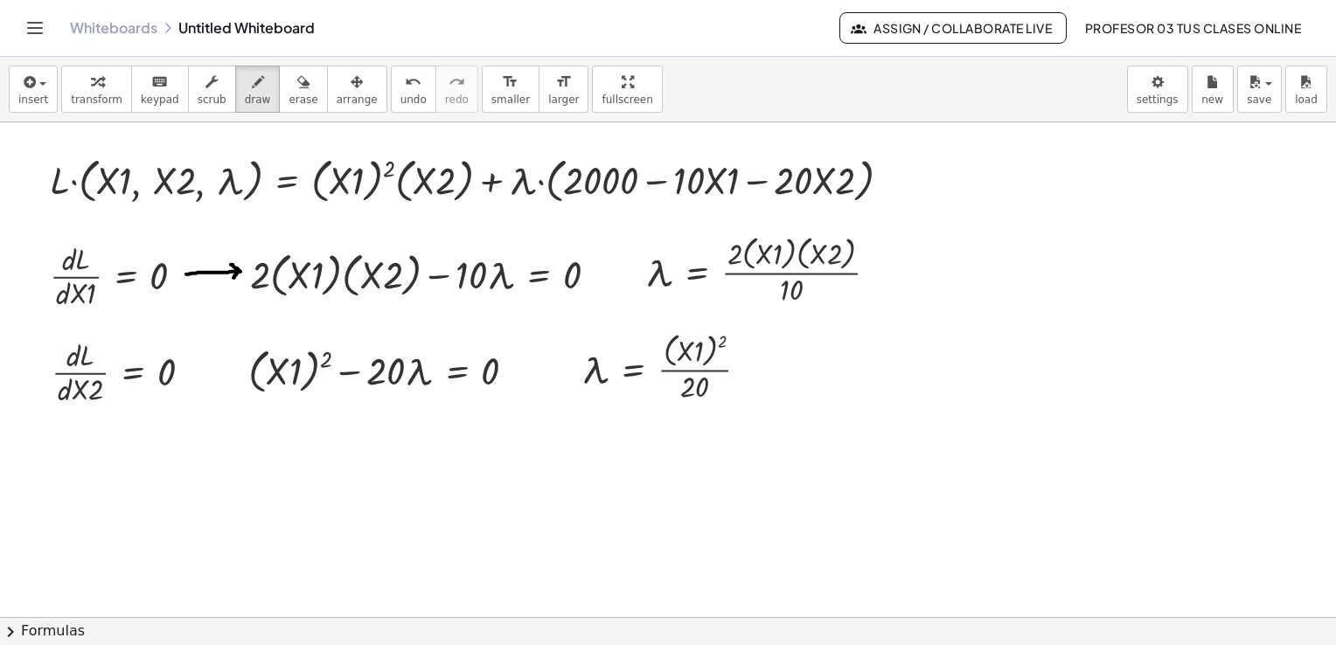
click at [234, 277] on div at bounding box center [668, 531] width 1336 height 992
drag, startPoint x: 604, startPoint y: 274, endPoint x: 635, endPoint y: 280, distance: 31.2
click at [635, 280] on div at bounding box center [668, 531] width 1336 height 992
drag, startPoint x: 189, startPoint y: 373, endPoint x: 227, endPoint y: 380, distance: 39.1
click at [227, 380] on div at bounding box center [668, 531] width 1336 height 992
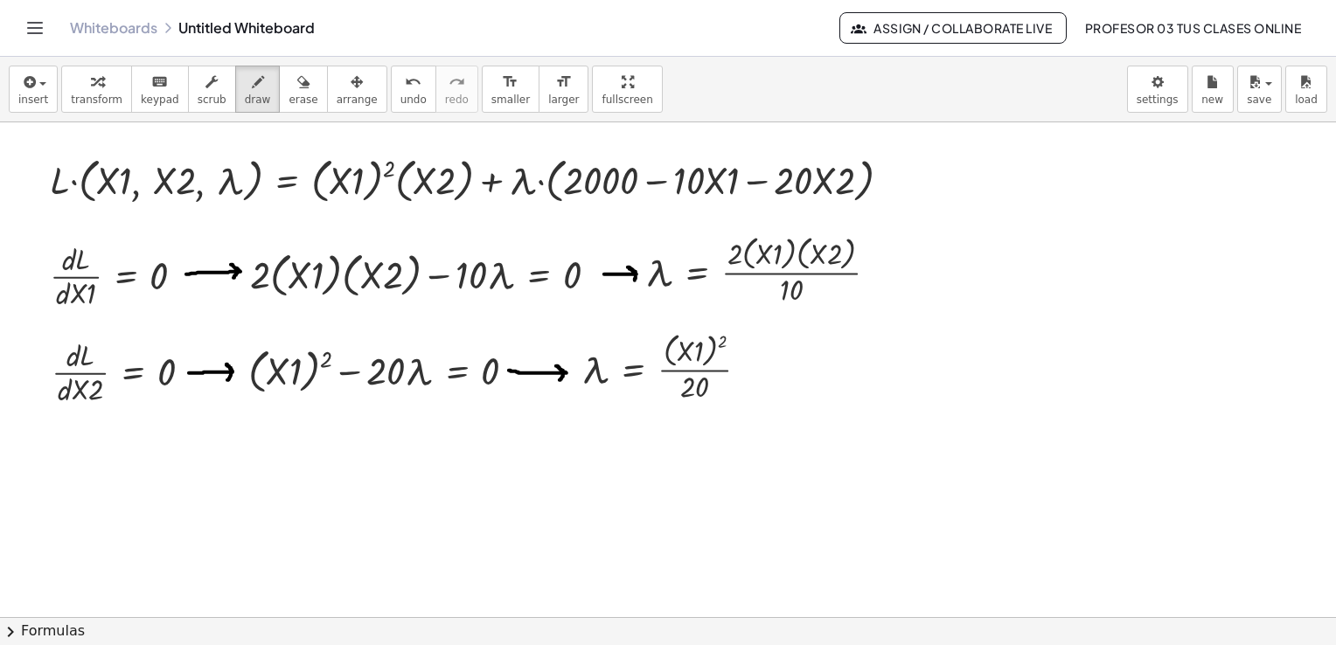
drag, startPoint x: 509, startPoint y: 370, endPoint x: 560, endPoint y: 380, distance: 51.6
click at [560, 380] on div at bounding box center [668, 531] width 1336 height 992
drag, startPoint x: 872, startPoint y: 271, endPoint x: 914, endPoint y: 300, distance: 50.9
click at [914, 300] on div at bounding box center [668, 531] width 1336 height 992
drag, startPoint x: 763, startPoint y: 372, endPoint x: 865, endPoint y: 380, distance: 102.6
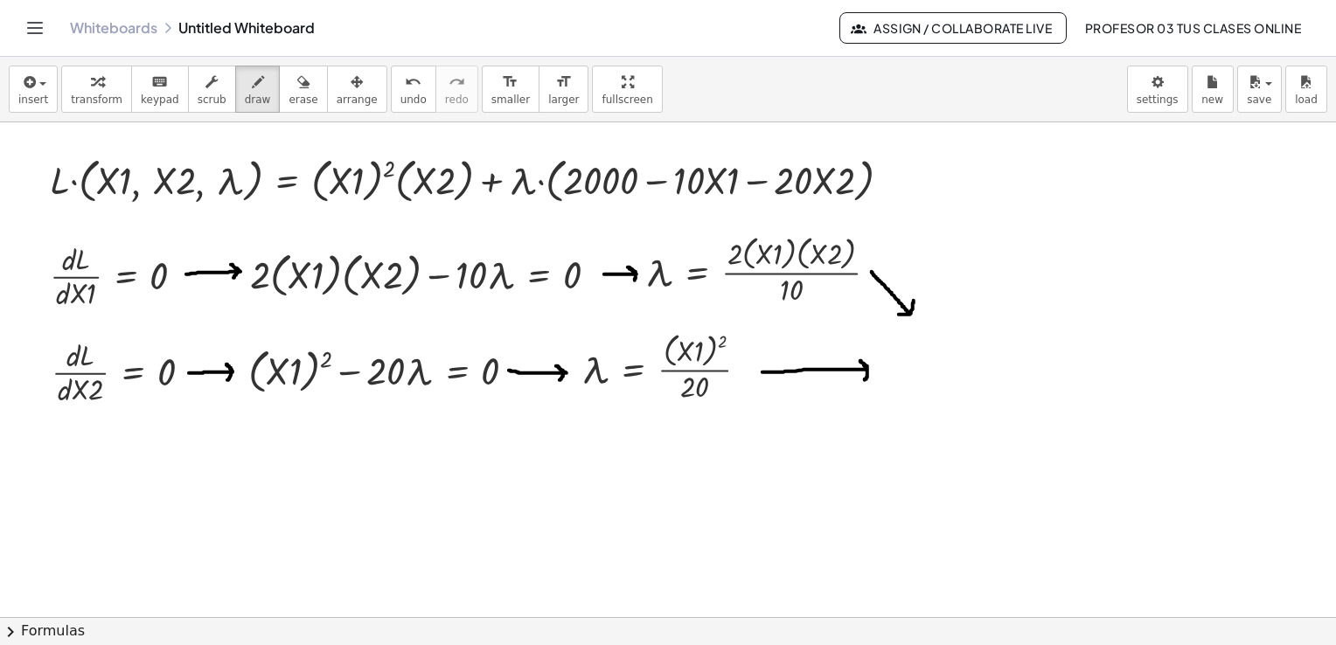
click at [865, 380] on div at bounding box center [668, 531] width 1336 height 992
click at [31, 76] on icon "button" at bounding box center [28, 82] width 16 height 21
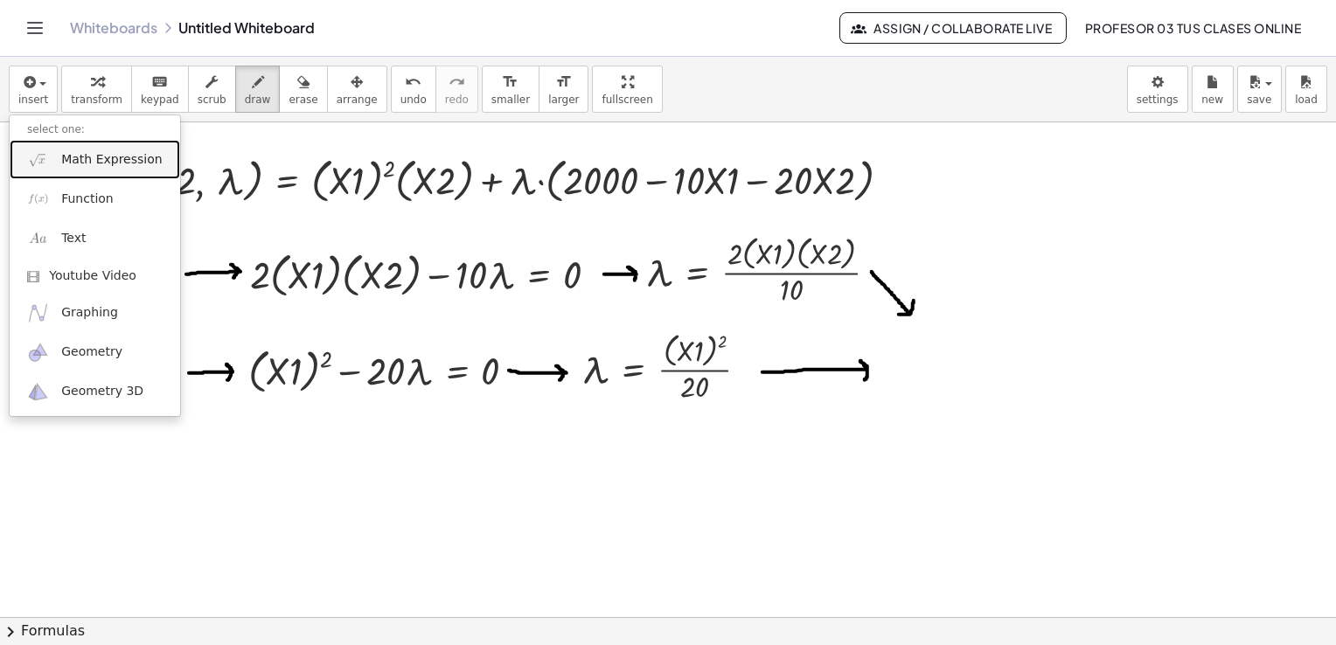
click at [85, 155] on span "Math Expression" at bounding box center [111, 159] width 101 height 17
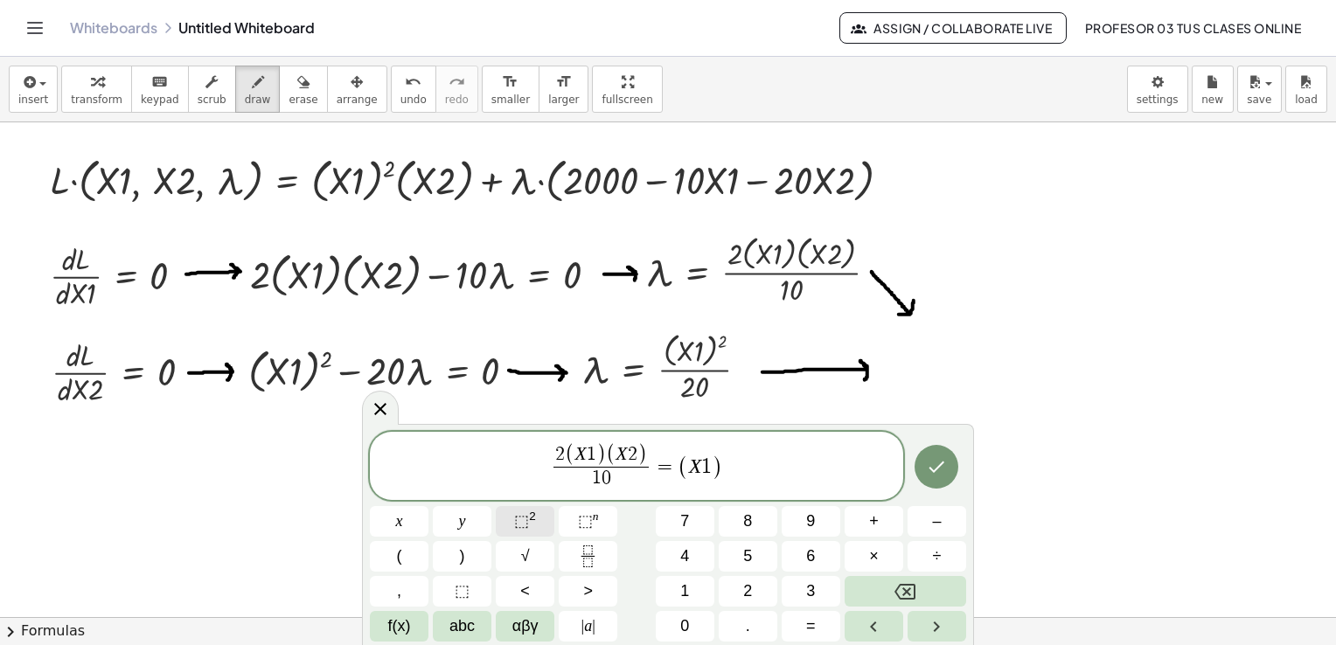
click at [532, 523] on span "⬚ 2" at bounding box center [525, 522] width 22 height 24
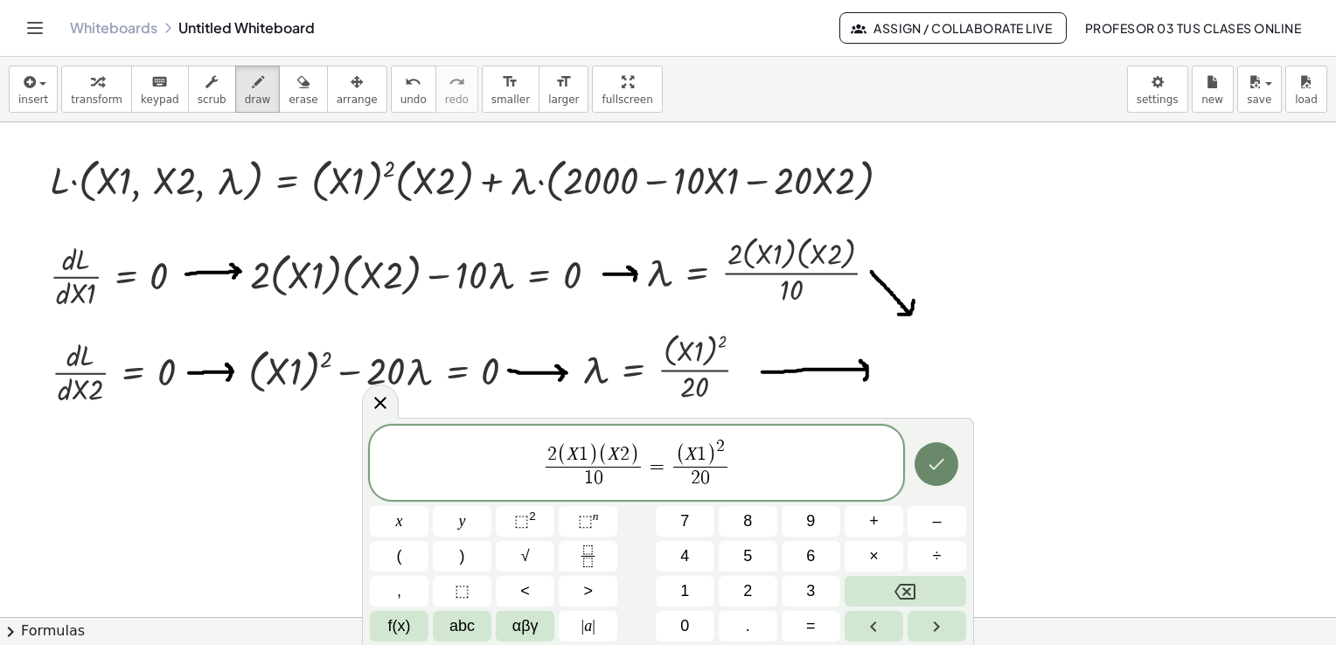
click at [945, 464] on icon "Done" at bounding box center [936, 464] width 21 height 21
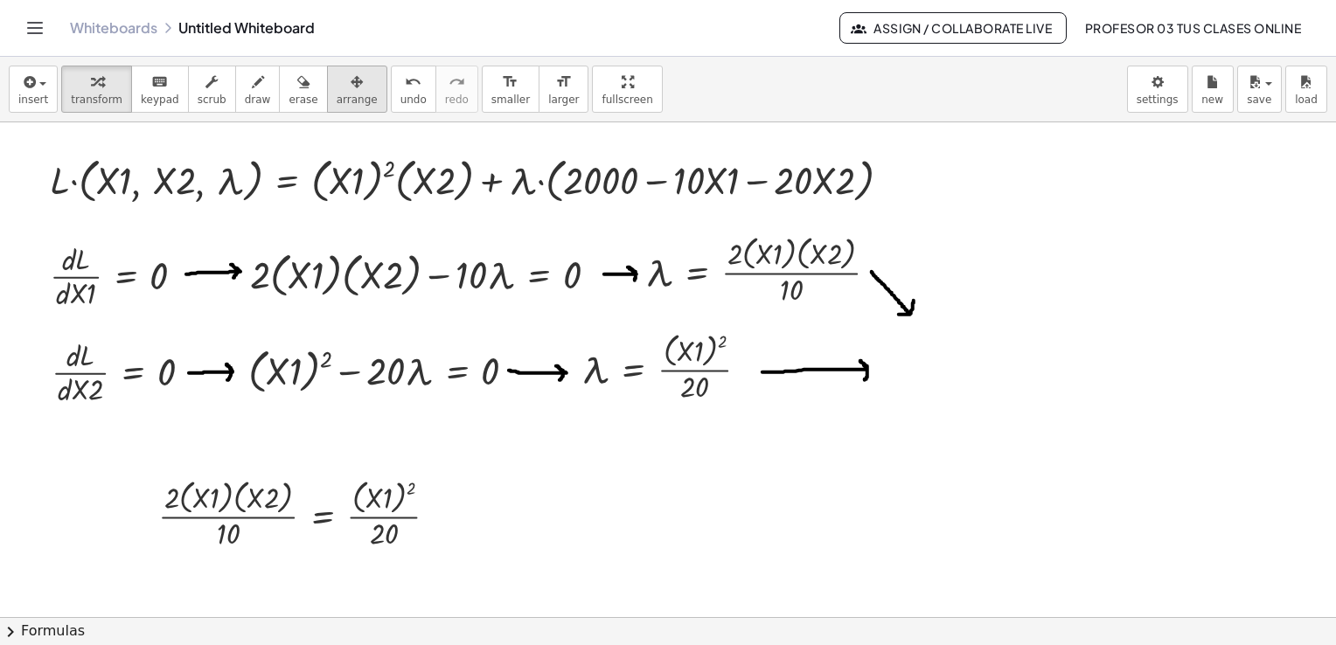
click at [337, 105] on span "arrange" at bounding box center [357, 100] width 41 height 12
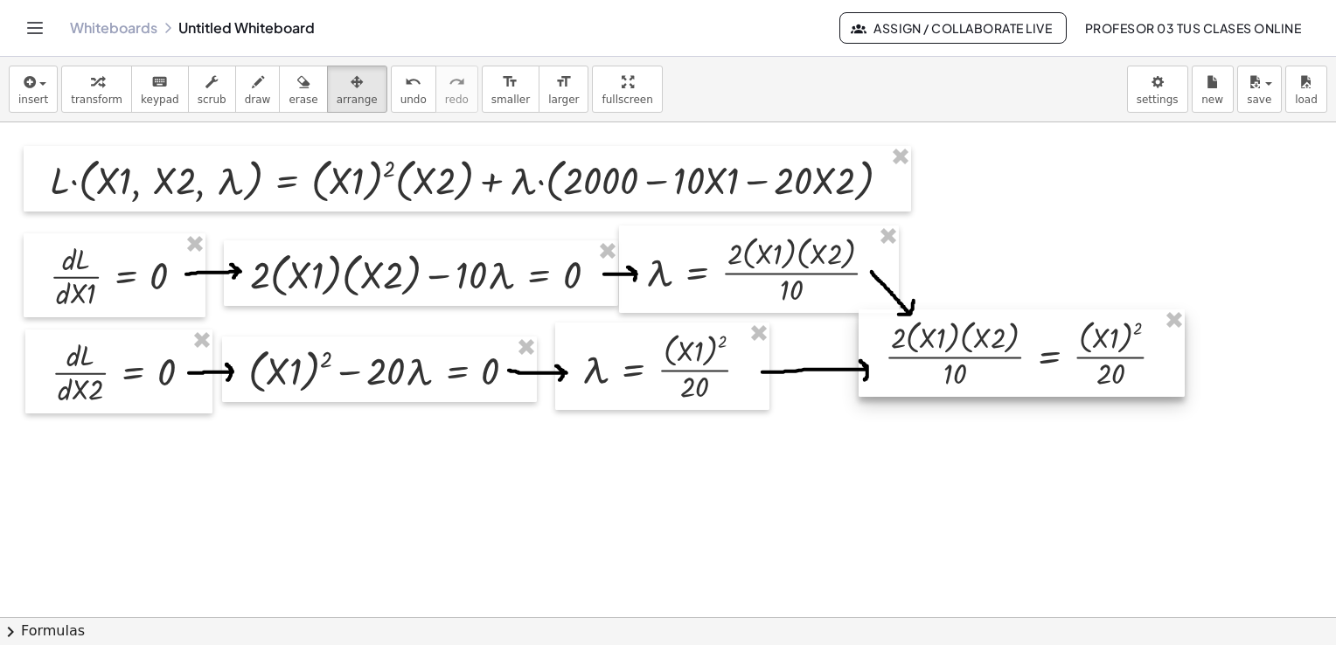
drag, startPoint x: 306, startPoint y: 526, endPoint x: 1034, endPoint y: 366, distance: 745.1
click at [1034, 366] on div at bounding box center [1022, 353] width 326 height 87
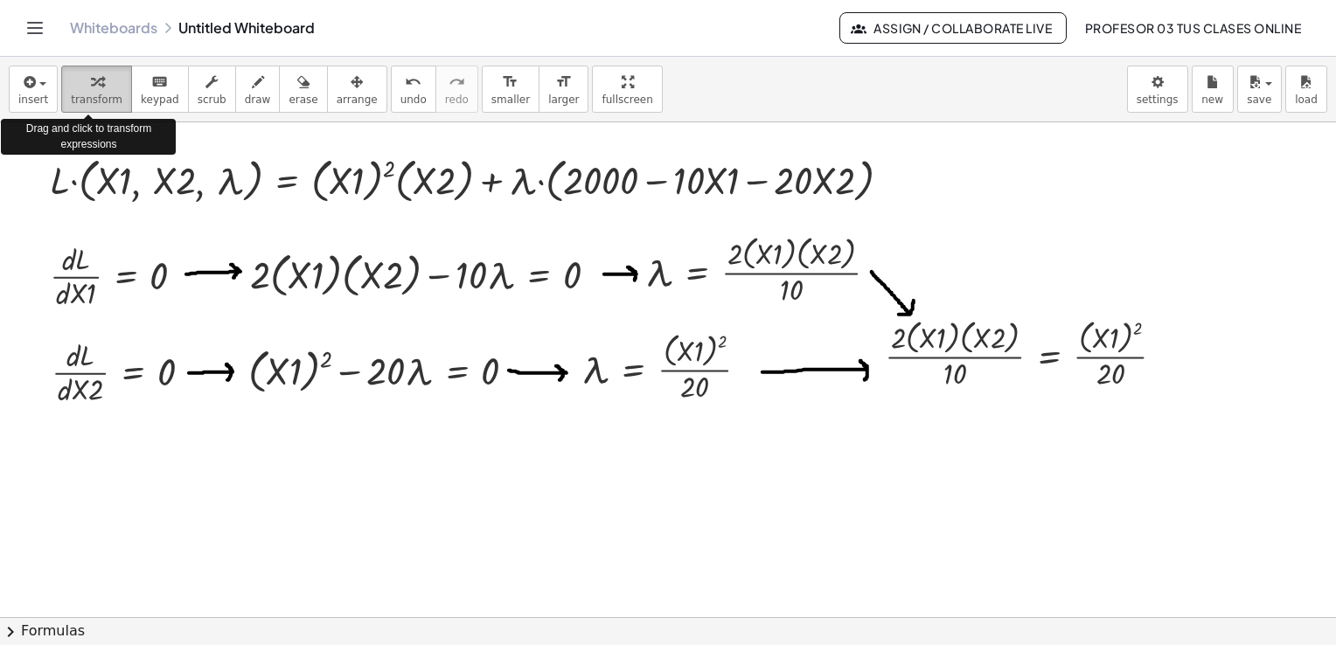
click at [92, 94] on span "transform" at bounding box center [97, 100] width 52 height 12
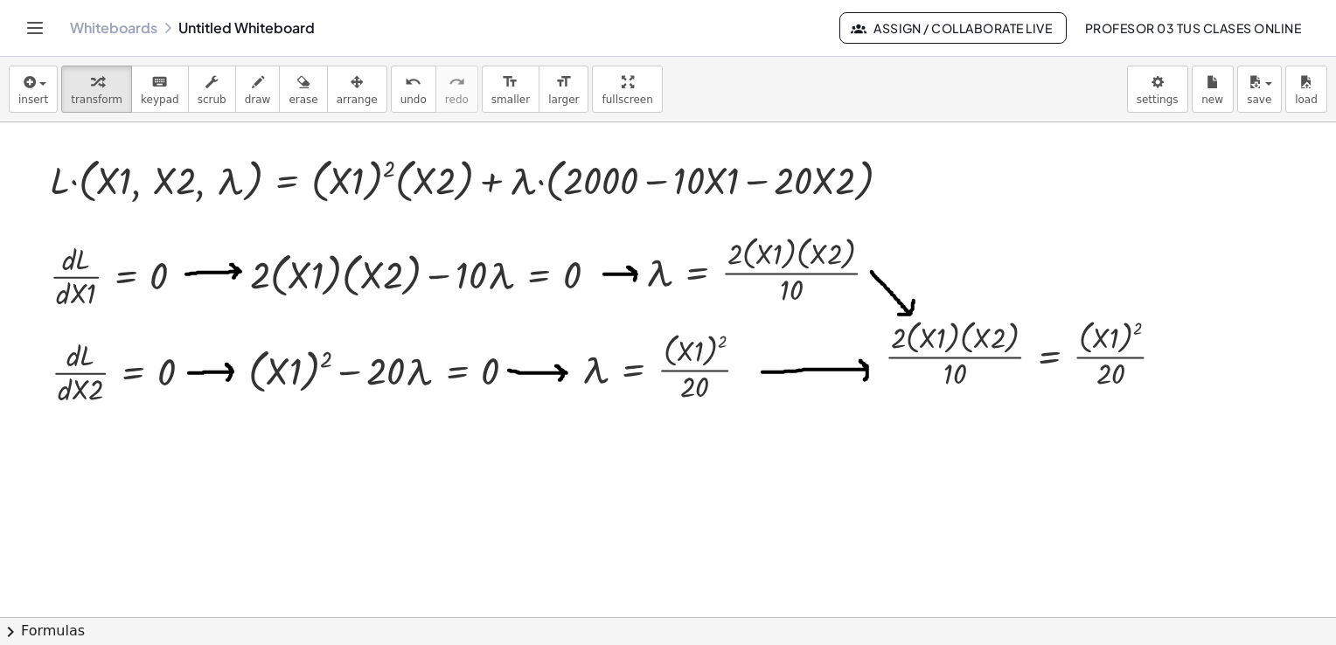
scroll to position [175, 0]
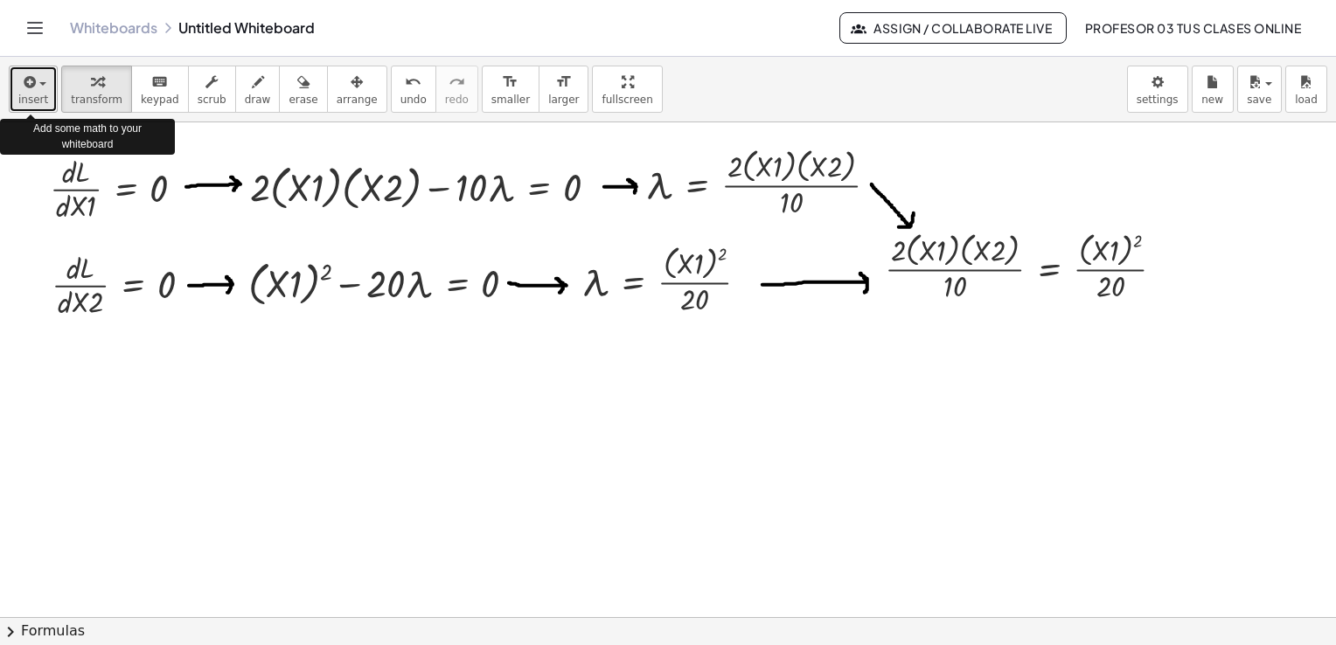
click at [30, 92] on icon "button" at bounding box center [28, 82] width 16 height 21
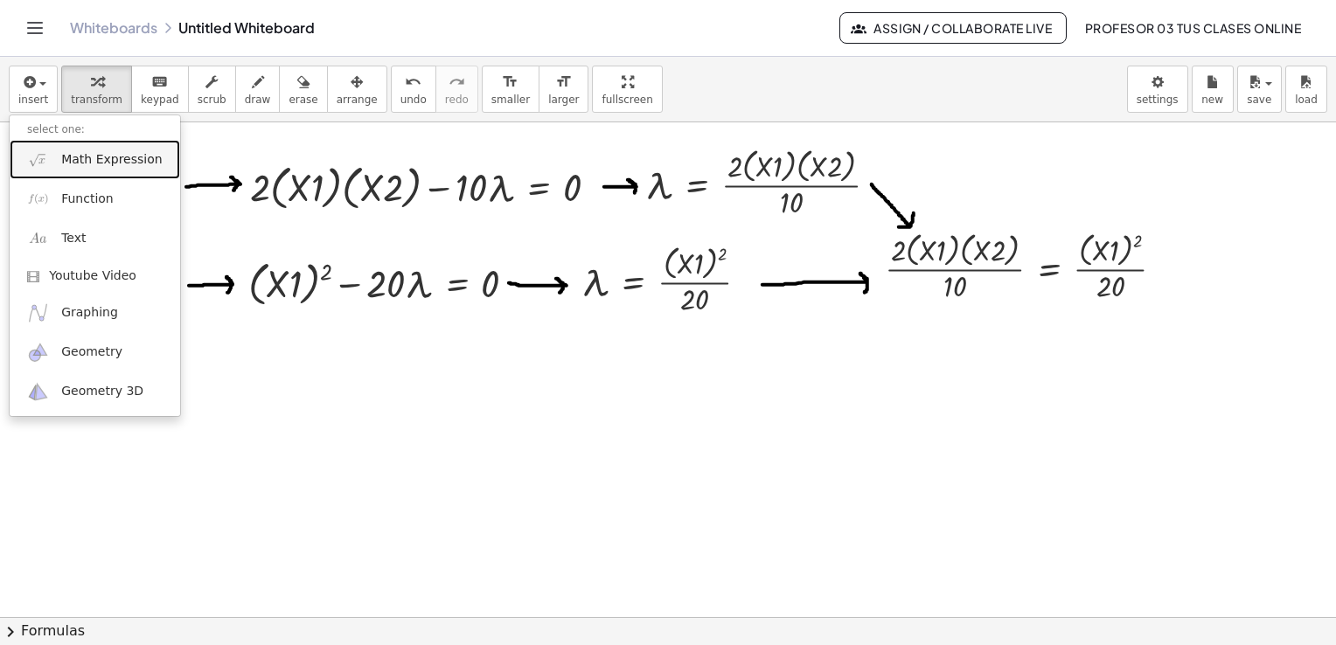
click at [66, 159] on span "Math Expression" at bounding box center [111, 159] width 101 height 17
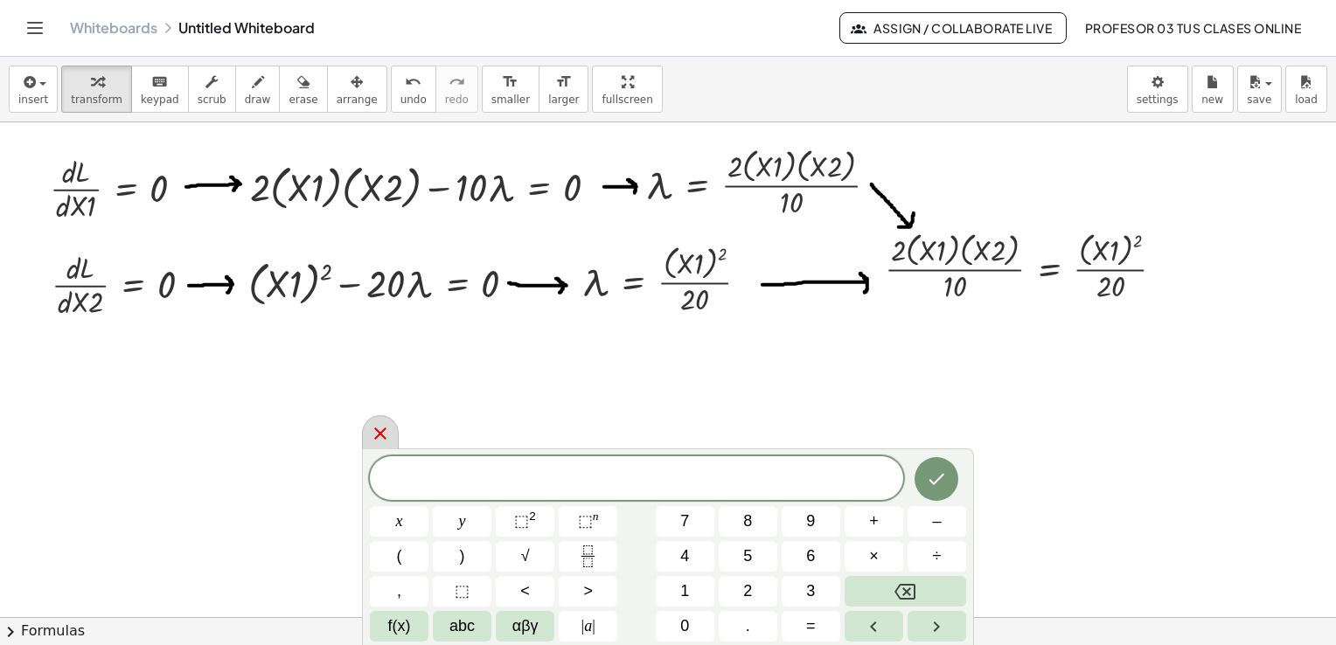
click at [379, 439] on icon at bounding box center [380, 433] width 21 height 21
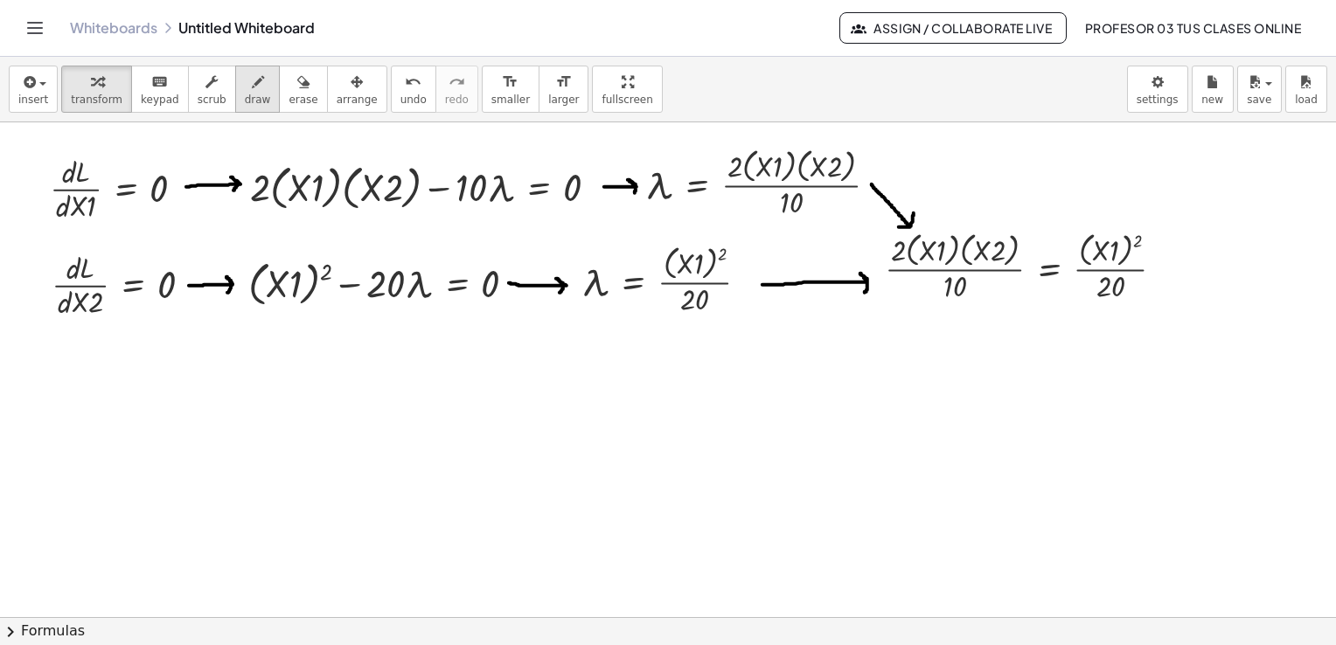
click at [245, 94] on span "draw" at bounding box center [258, 100] width 26 height 12
drag, startPoint x: 47, startPoint y: 446, endPoint x: 143, endPoint y: 457, distance: 95.9
click at [143, 457] on div at bounding box center [668, 444] width 1336 height 992
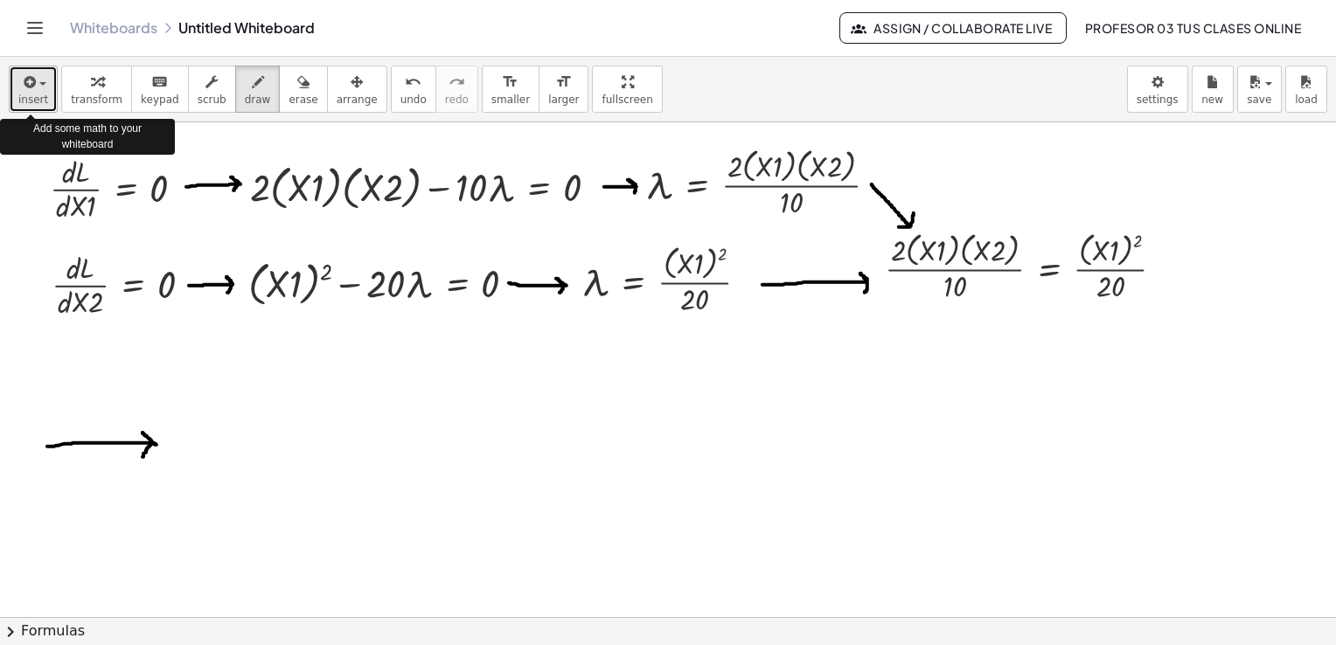
click at [36, 89] on span "button" at bounding box center [37, 84] width 3 height 12
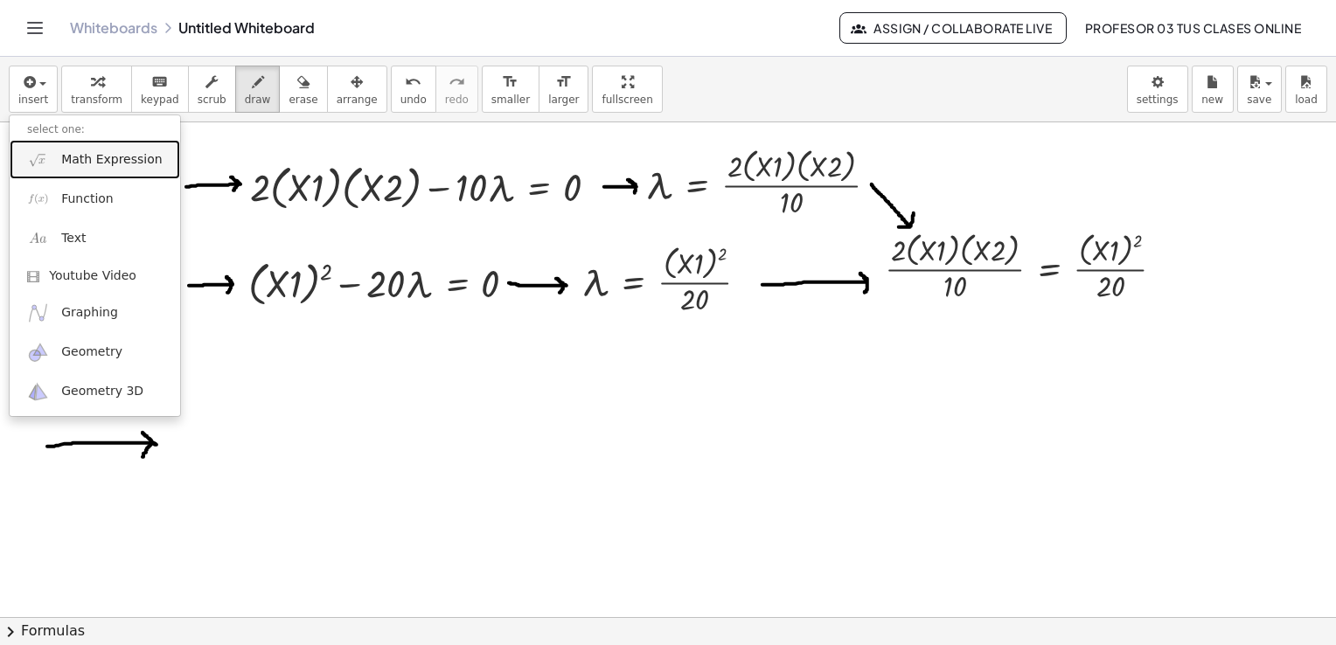
click at [89, 154] on span "Math Expression" at bounding box center [111, 159] width 101 height 17
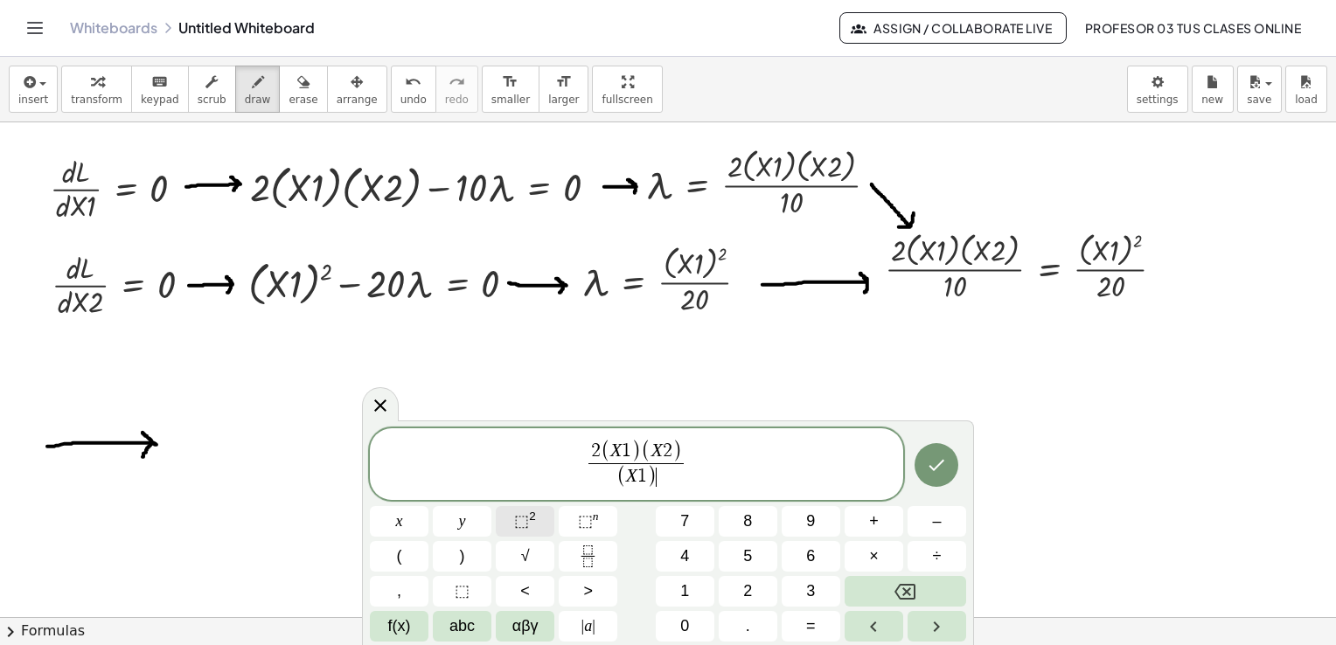
click at [511, 520] on button "⬚ 2" at bounding box center [525, 521] width 59 height 31
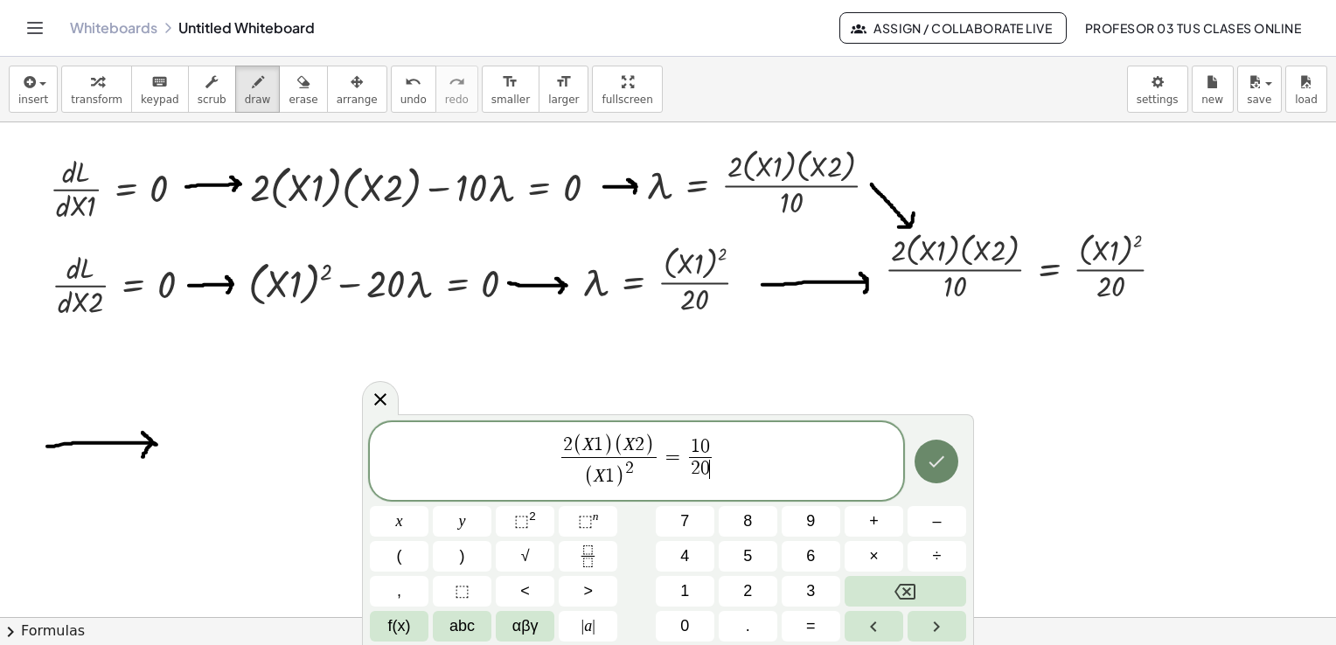
click at [943, 466] on icon "Done" at bounding box center [936, 461] width 21 height 21
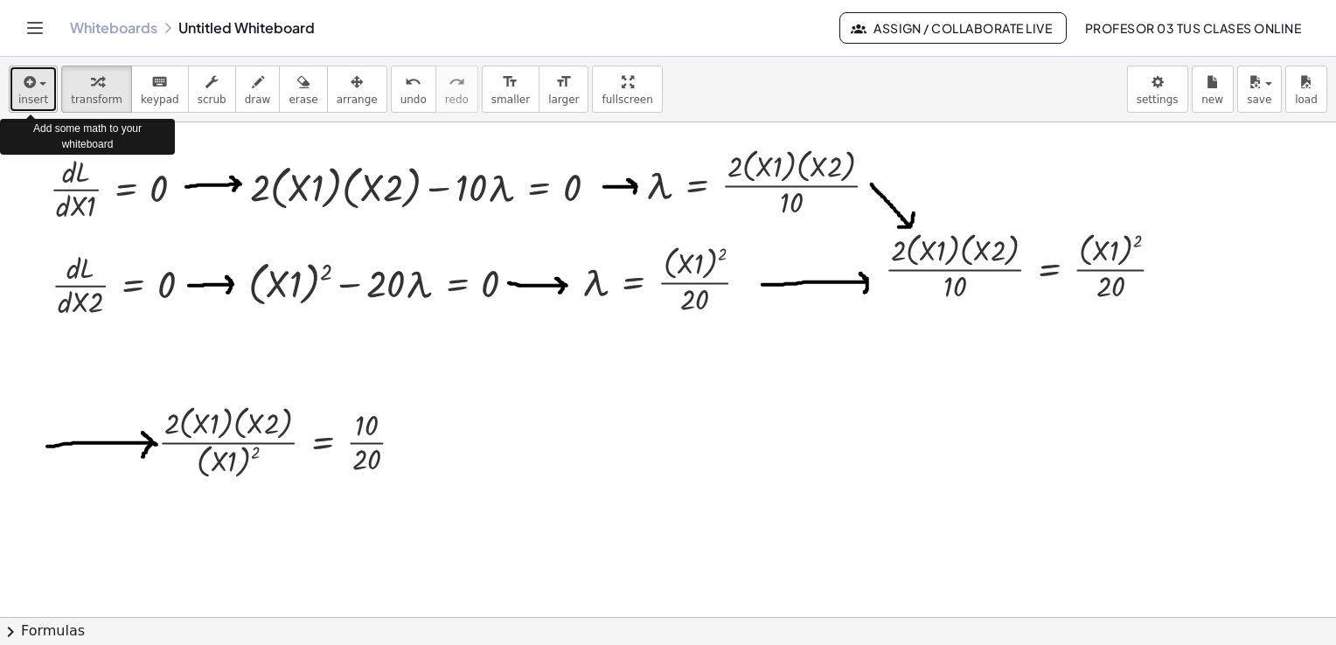
click at [28, 94] on span "insert" at bounding box center [33, 100] width 30 height 12
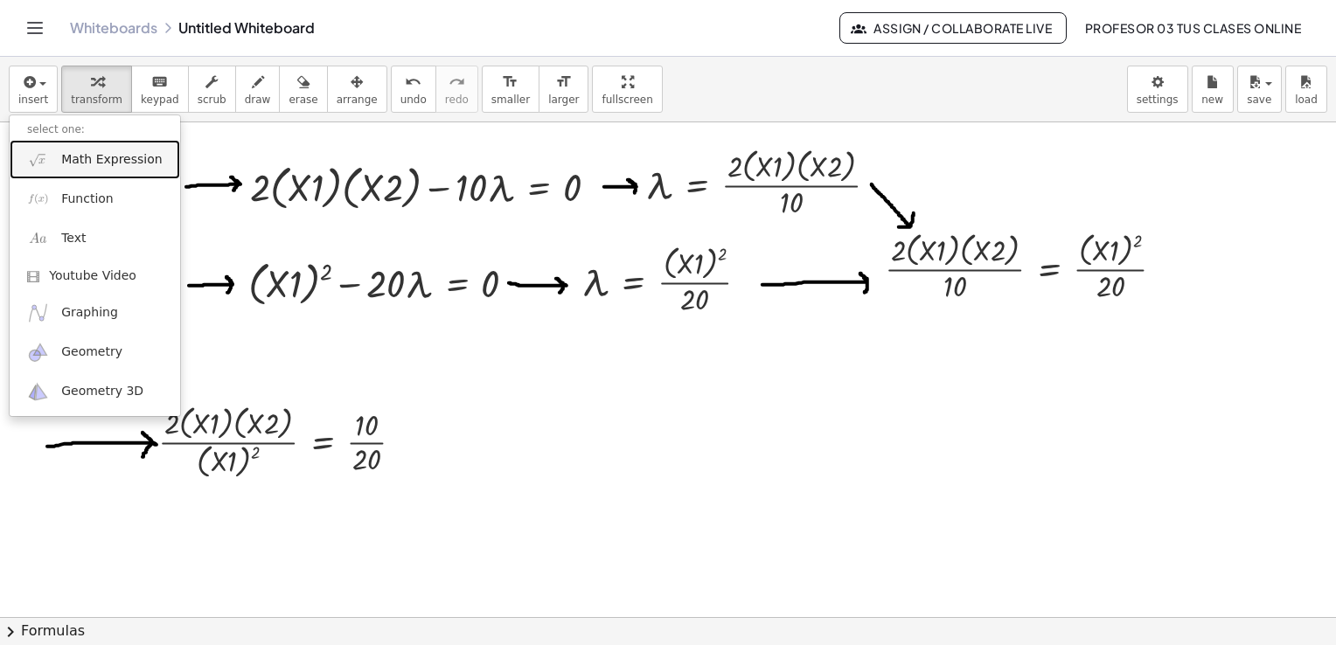
click at [82, 164] on span "Math Expression" at bounding box center [111, 159] width 101 height 17
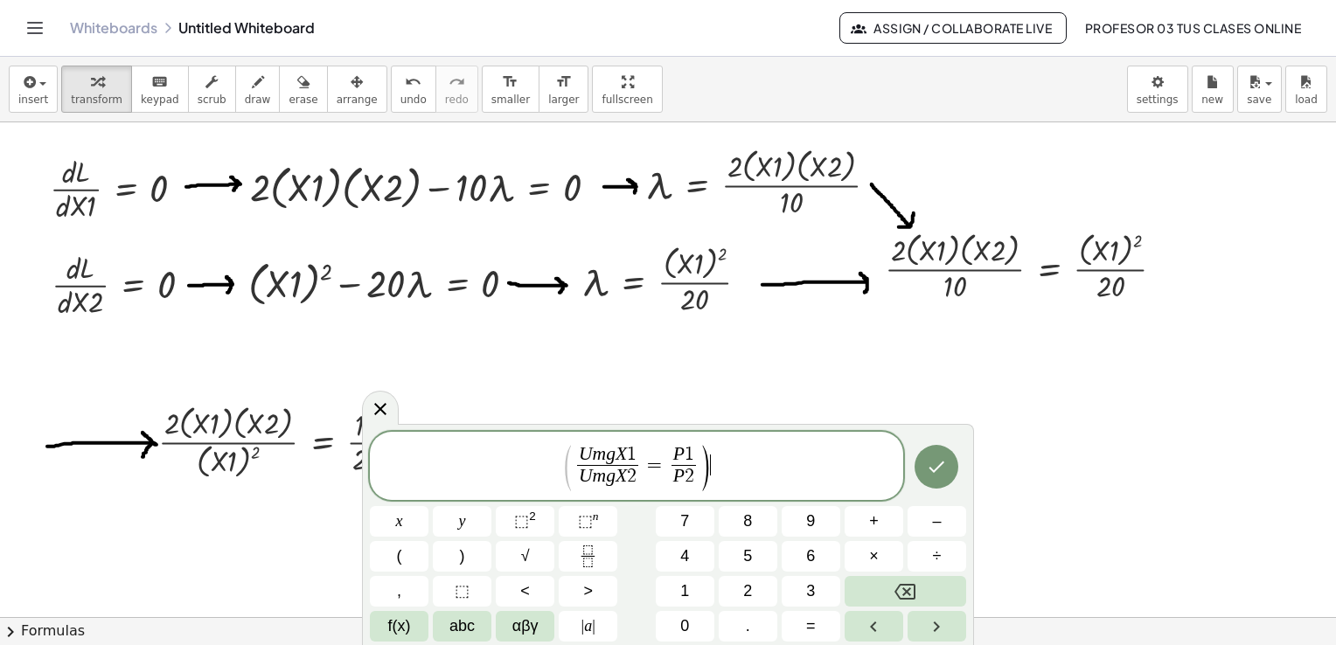
click at [569, 460] on span "(" at bounding box center [567, 468] width 13 height 51
click at [939, 466] on icon "Done" at bounding box center [938, 466] width 16 height 11
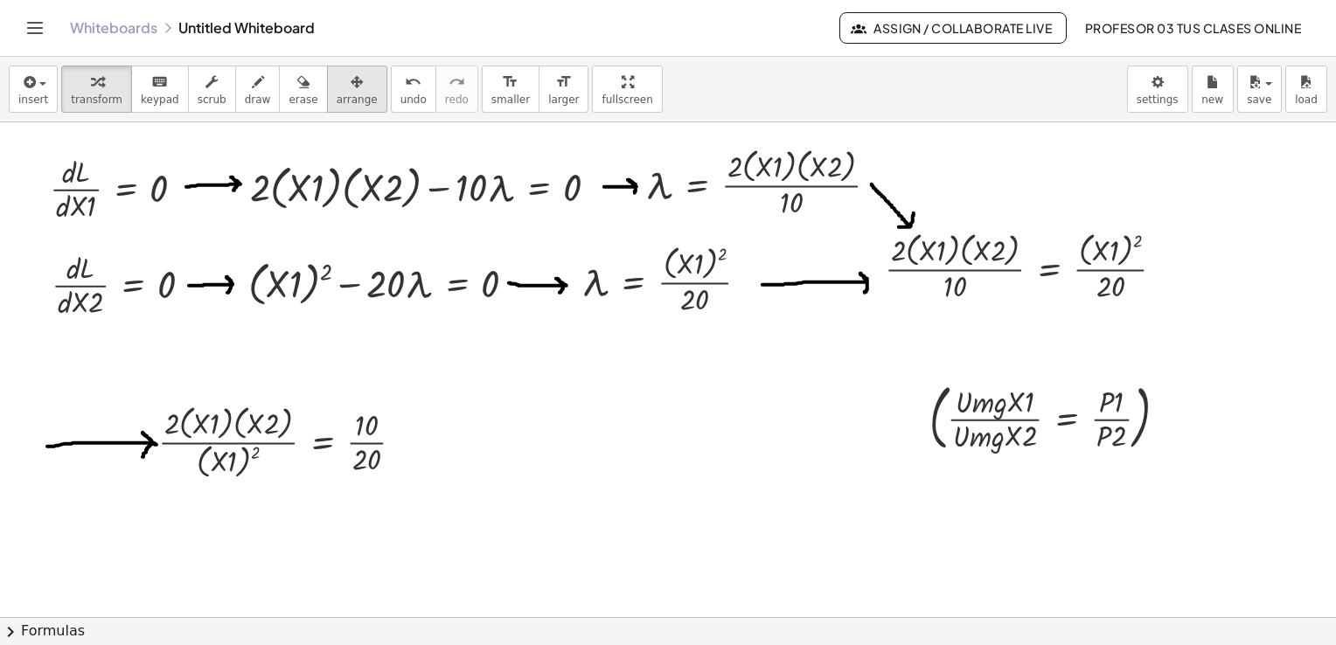
click at [337, 94] on span "arrange" at bounding box center [357, 100] width 41 height 12
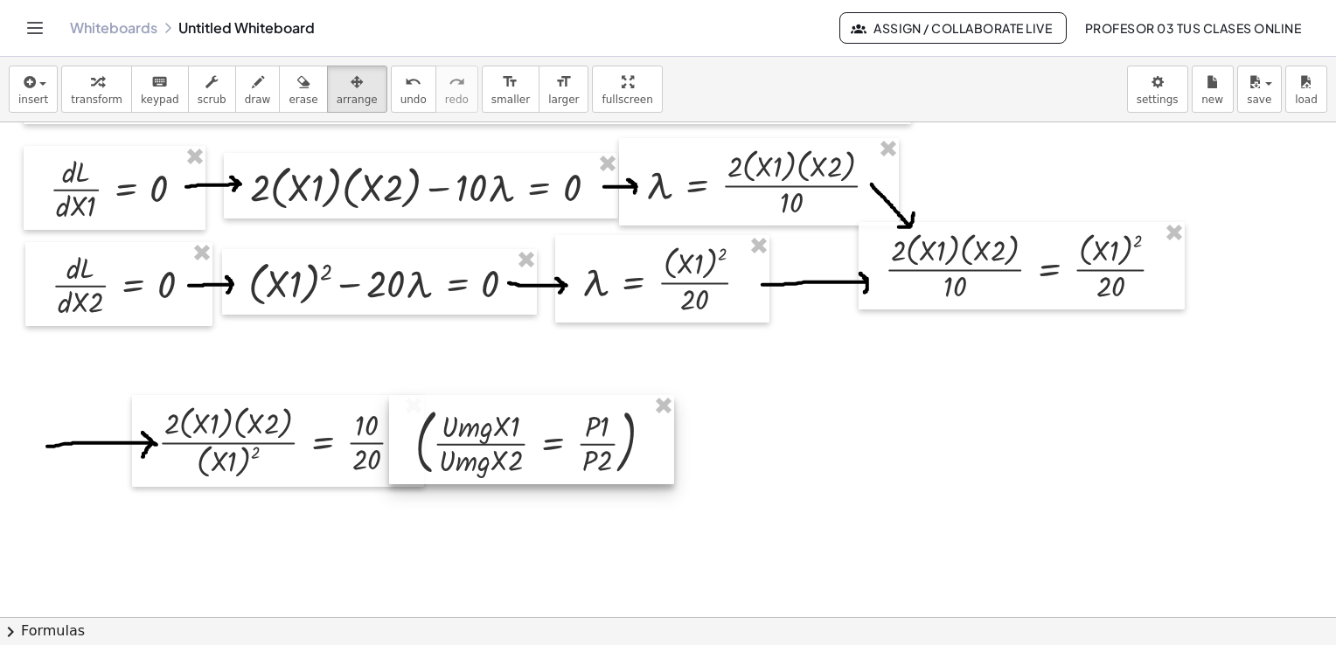
drag, startPoint x: 941, startPoint y: 410, endPoint x: 427, endPoint y: 436, distance: 514.9
click at [427, 436] on div at bounding box center [531, 439] width 285 height 89
click at [101, 96] on span "transform" at bounding box center [97, 100] width 52 height 12
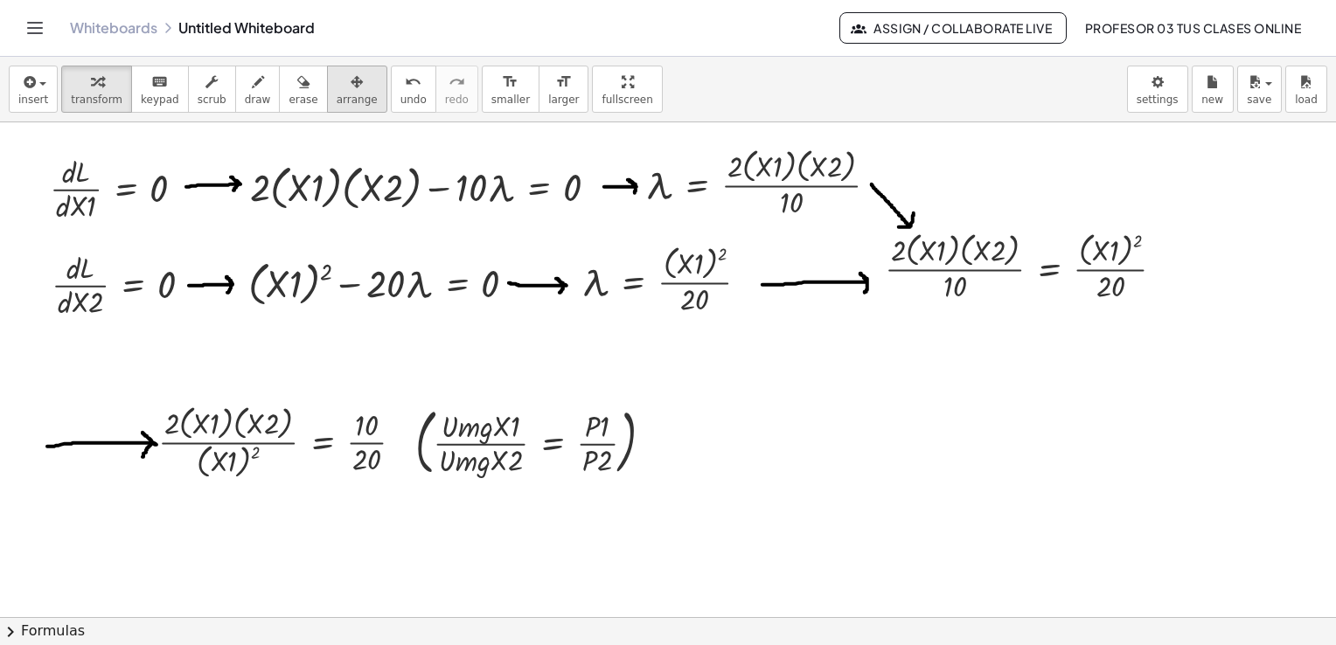
click at [337, 101] on span "arrange" at bounding box center [357, 100] width 41 height 12
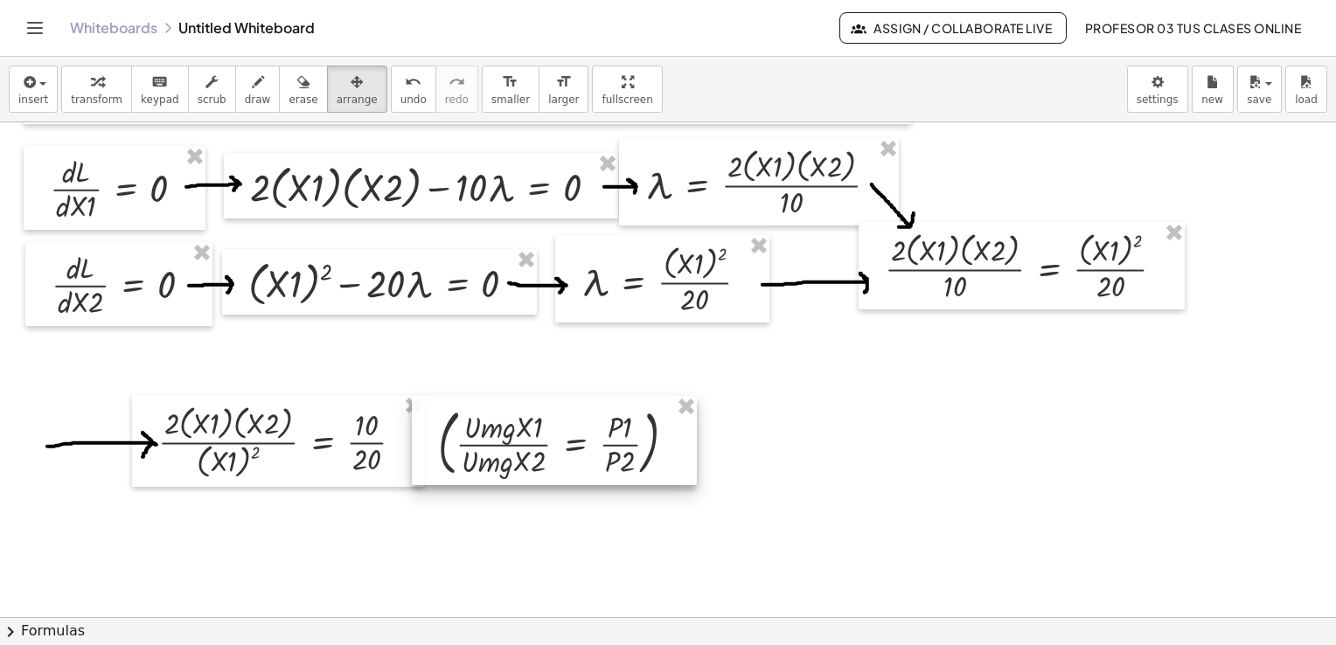
drag, startPoint x: 567, startPoint y: 429, endPoint x: 590, endPoint y: 429, distance: 22.8
click at [590, 429] on div at bounding box center [554, 440] width 285 height 89
click at [235, 97] on button "draw" at bounding box center [257, 89] width 45 height 47
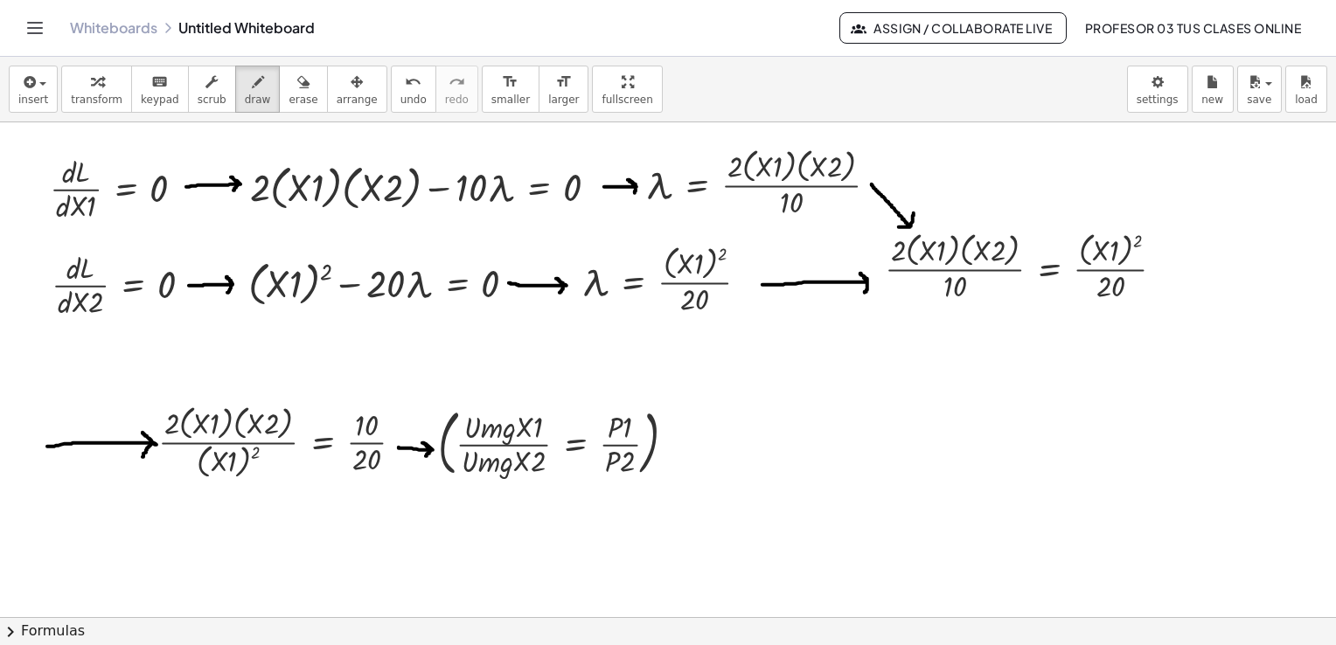
drag, startPoint x: 399, startPoint y: 447, endPoint x: 513, endPoint y: 463, distance: 115.7
click at [426, 457] on div at bounding box center [668, 444] width 1336 height 992
drag, startPoint x: 666, startPoint y: 442, endPoint x: 701, endPoint y: 437, distance: 34.4
click at [701, 437] on div at bounding box center [668, 444] width 1336 height 992
drag, startPoint x: 282, startPoint y: 94, endPoint x: 290, endPoint y: 101, distance: 10.5
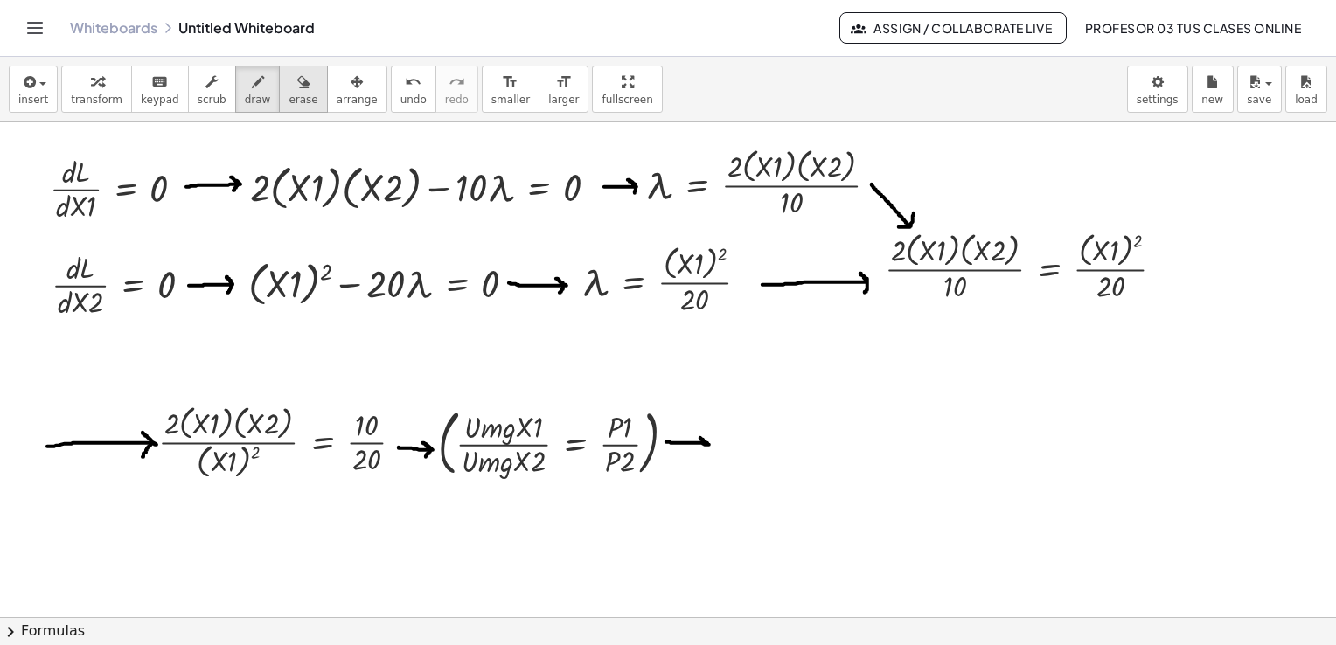
click at [289, 96] on span "erase" at bounding box center [303, 100] width 29 height 12
drag, startPoint x: 785, startPoint y: 446, endPoint x: 708, endPoint y: 440, distance: 78.1
click at [708, 440] on div at bounding box center [668, 444] width 1336 height 992
click at [245, 100] on span "draw" at bounding box center [258, 100] width 26 height 12
drag, startPoint x: 329, startPoint y: 488, endPoint x: 401, endPoint y: 526, distance: 81.0
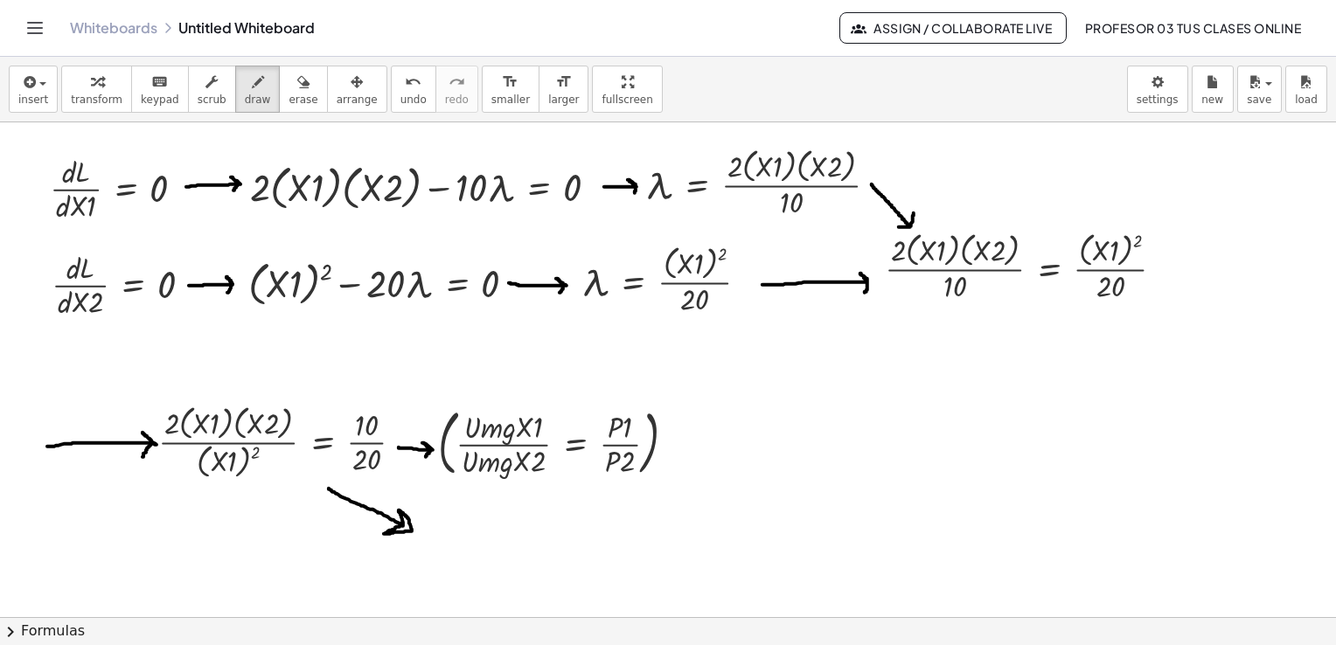
click at [401, 526] on div at bounding box center [668, 444] width 1336 height 992
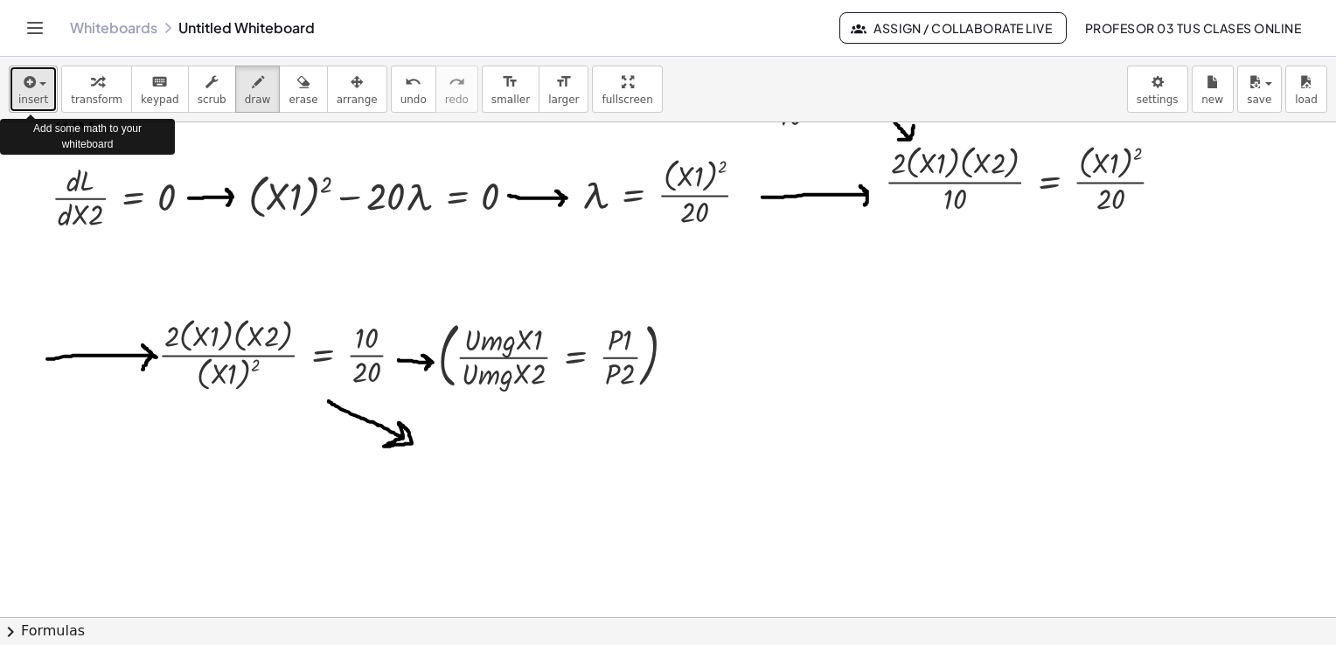
click at [31, 97] on span "insert" at bounding box center [33, 100] width 30 height 12
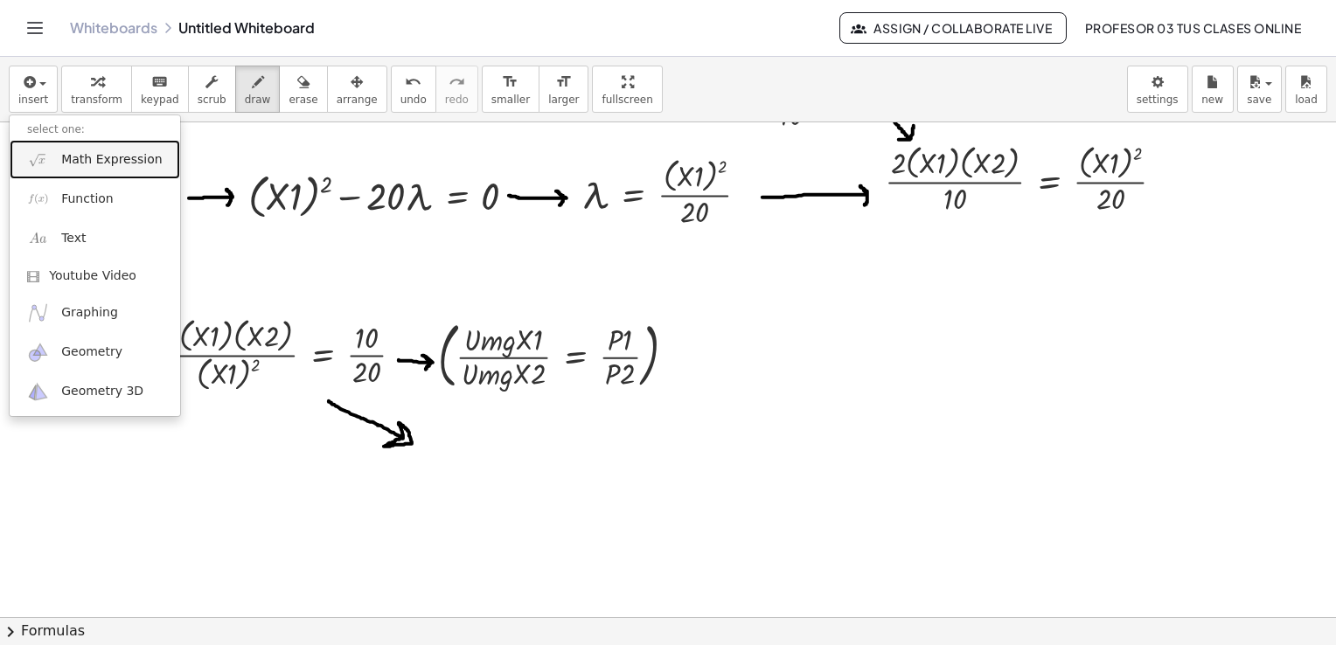
click at [80, 175] on link "Math Expression" at bounding box center [95, 159] width 171 height 39
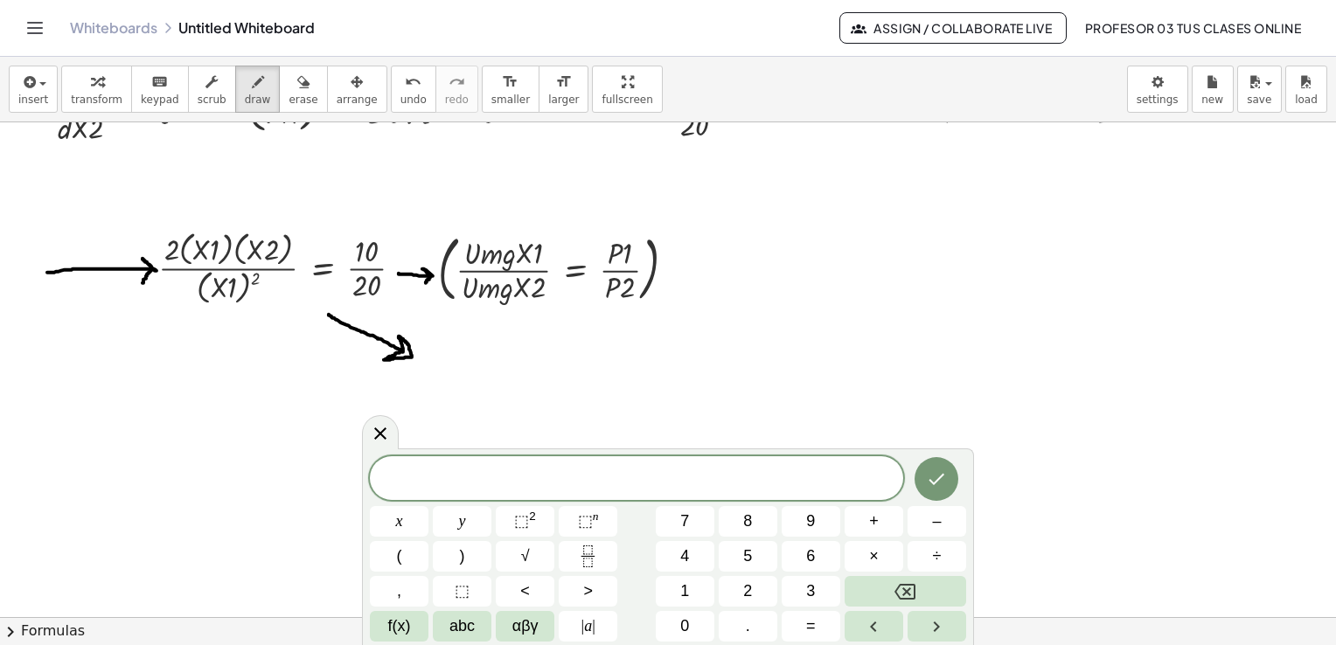
scroll to position [350, 0]
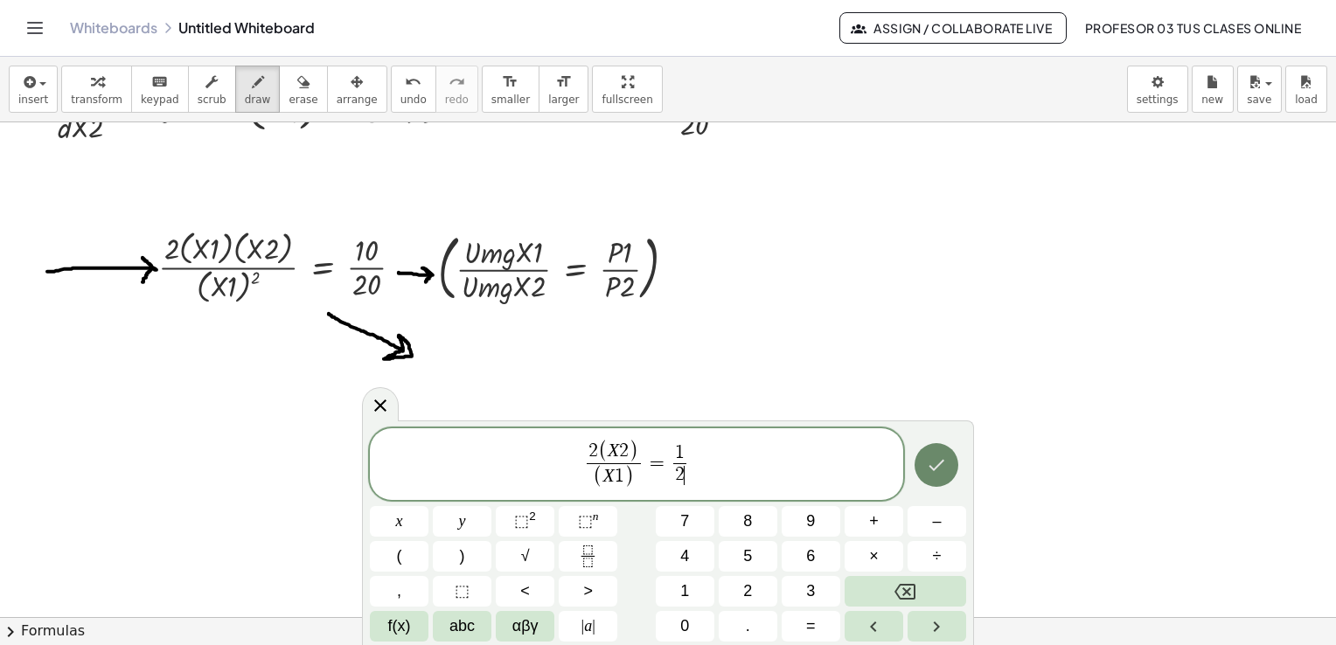
click at [943, 470] on icon "Done" at bounding box center [936, 465] width 21 height 21
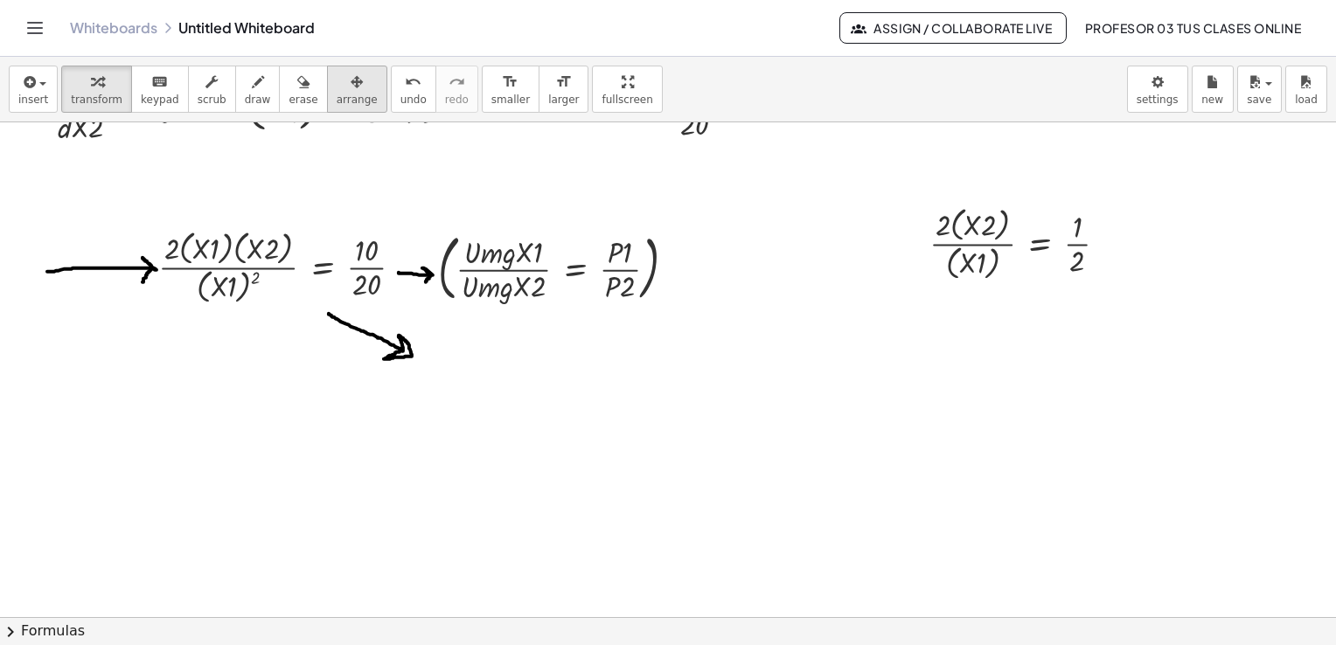
click at [351, 85] on icon "button" at bounding box center [357, 82] width 12 height 21
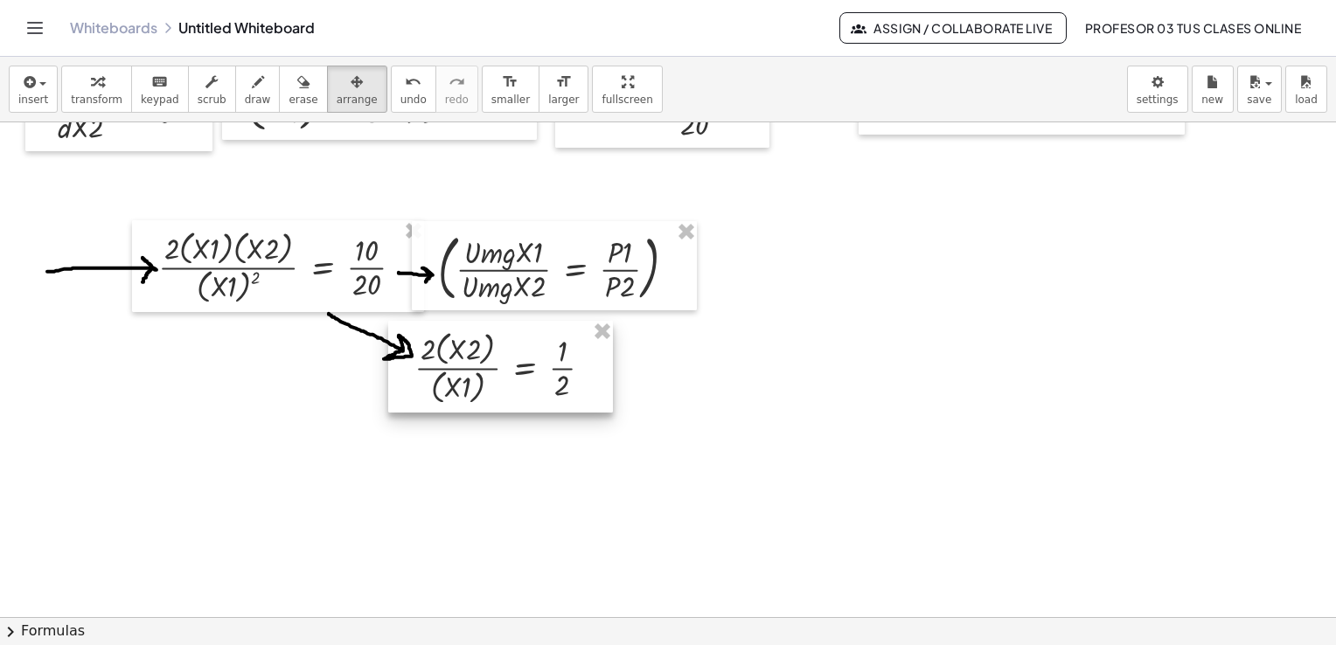
drag, startPoint x: 938, startPoint y: 276, endPoint x: 423, endPoint y: 400, distance: 529.1
click at [423, 400] on div at bounding box center [500, 367] width 225 height 92
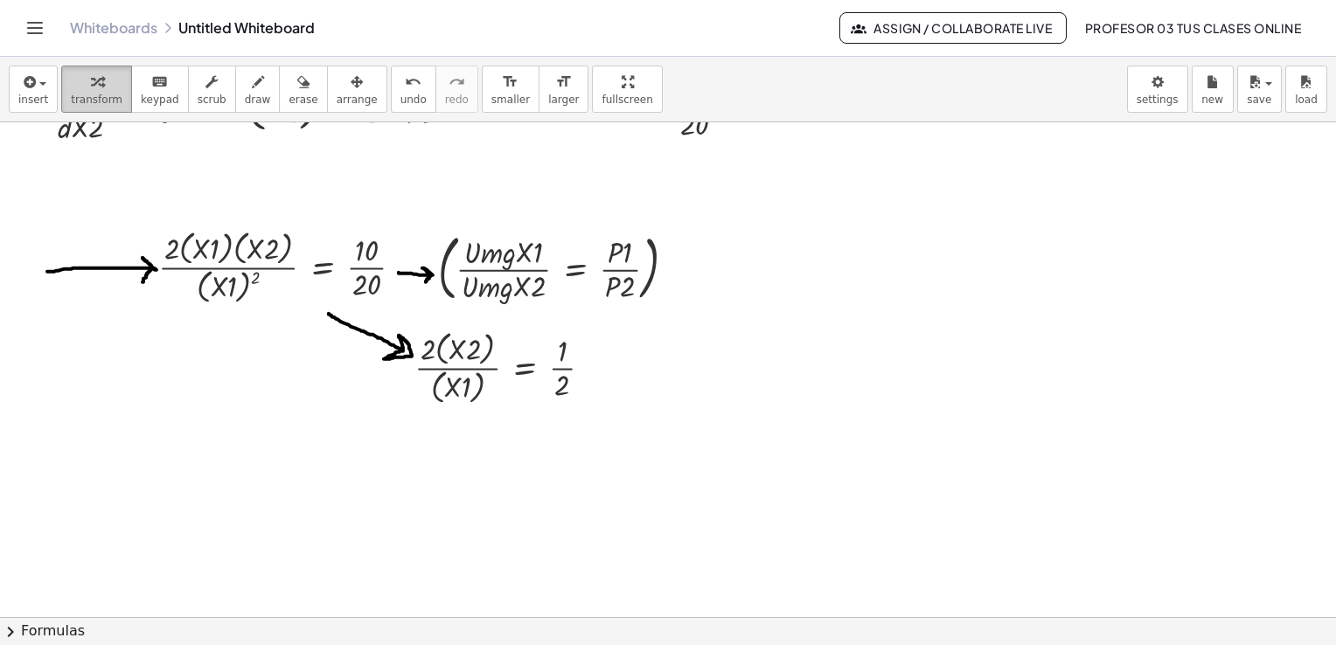
click at [79, 81] on div "button" at bounding box center [97, 81] width 52 height 21
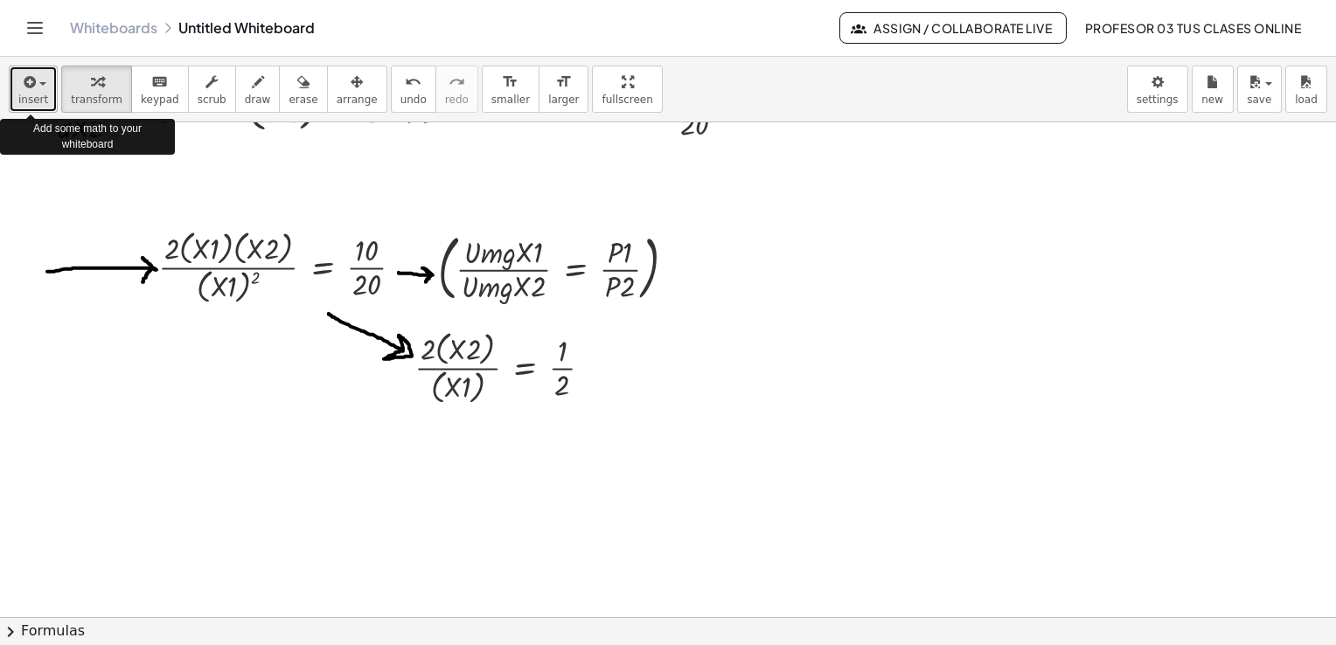
click at [28, 84] on icon "button" at bounding box center [28, 82] width 16 height 21
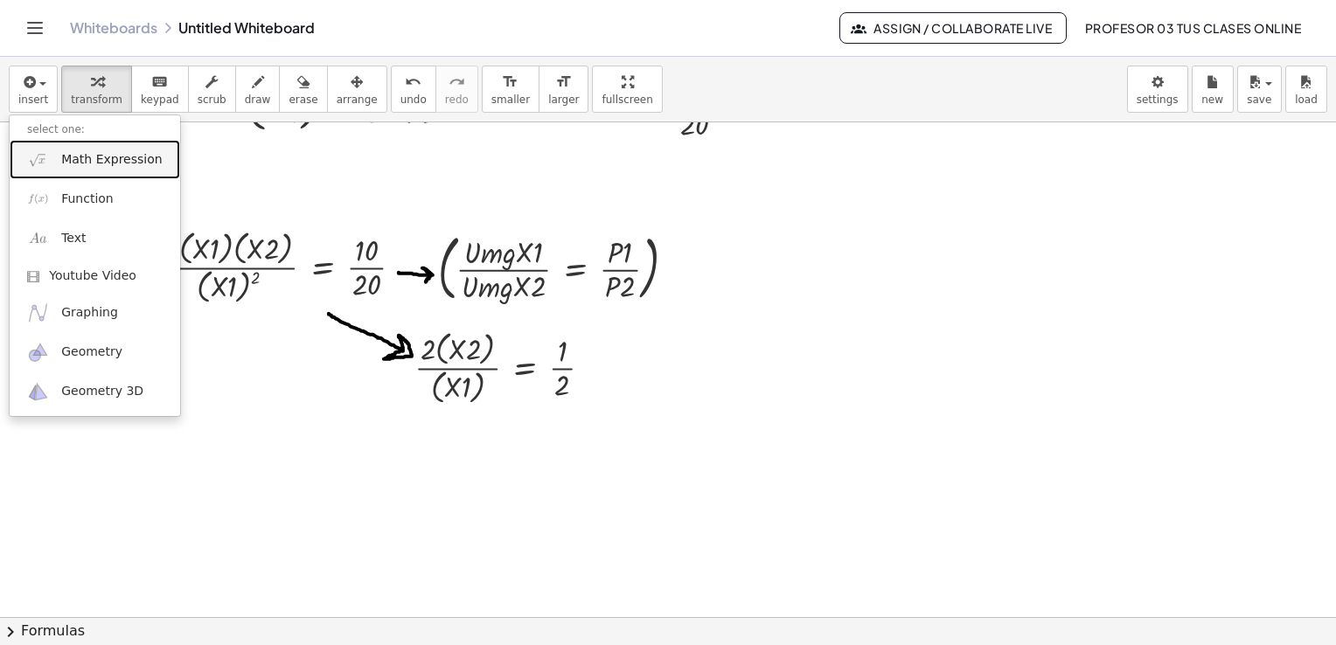
click at [61, 155] on span "Math Expression" at bounding box center [111, 159] width 101 height 17
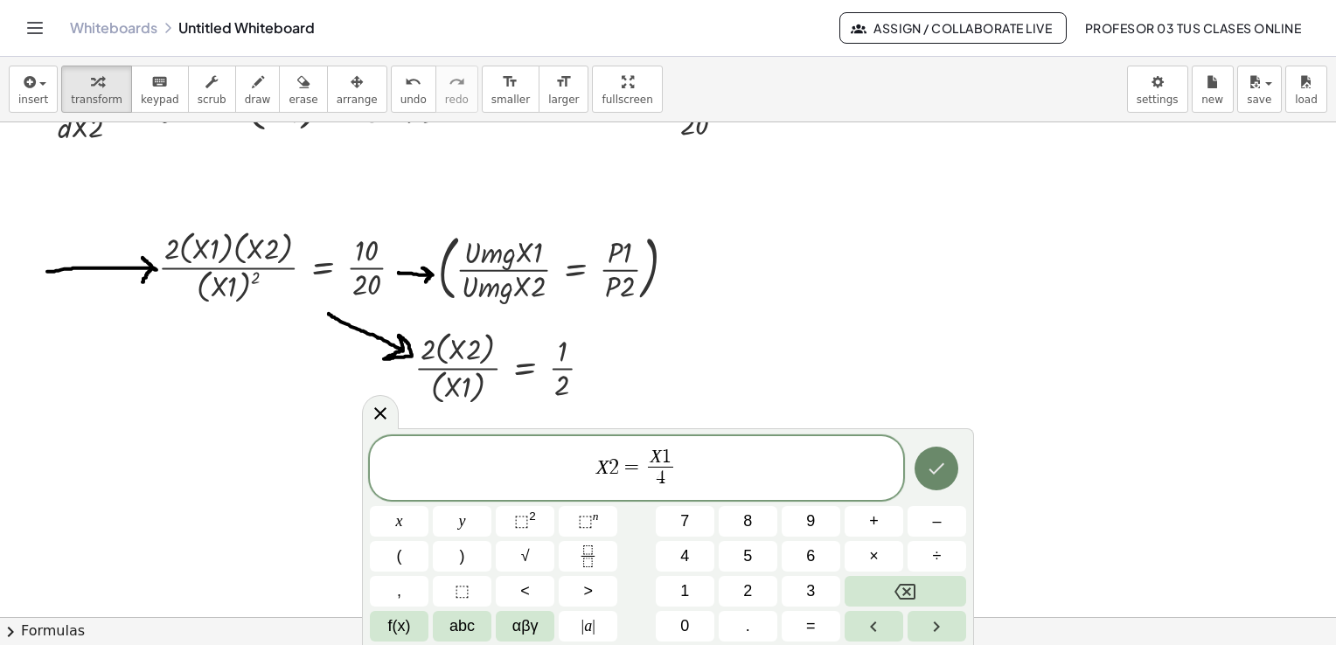
click at [934, 478] on icon "Done" at bounding box center [936, 468] width 21 height 21
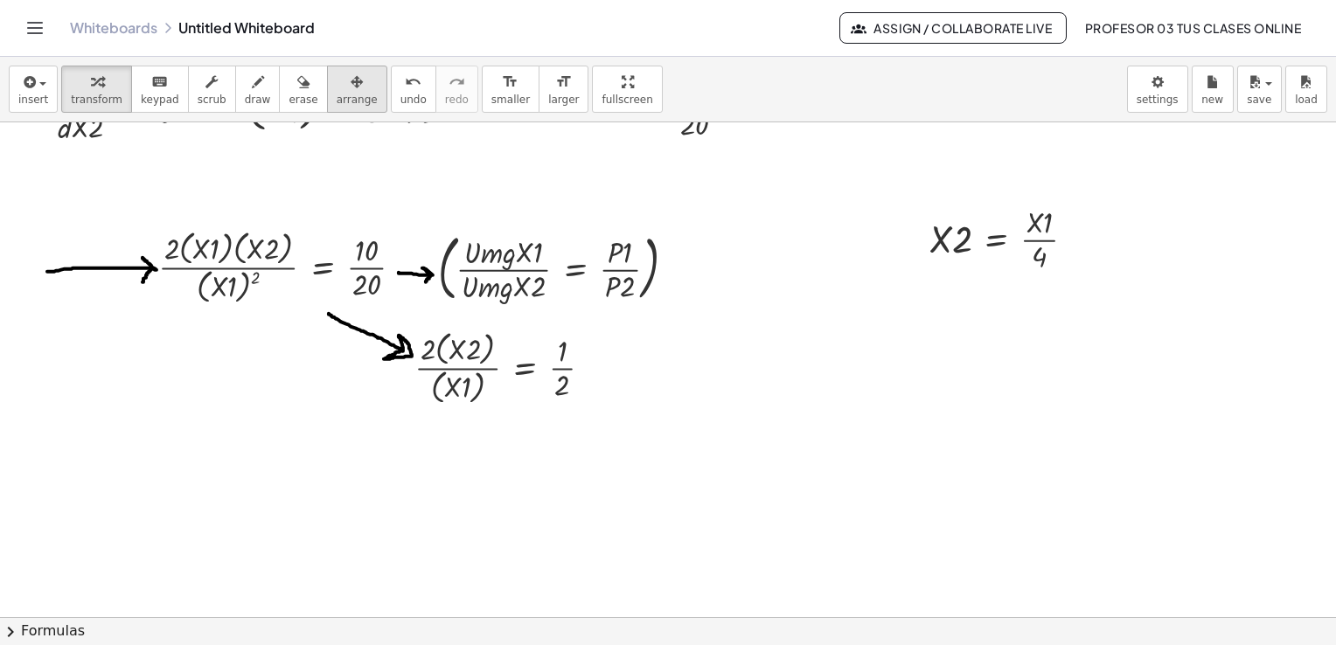
click at [337, 82] on div "button" at bounding box center [357, 81] width 41 height 21
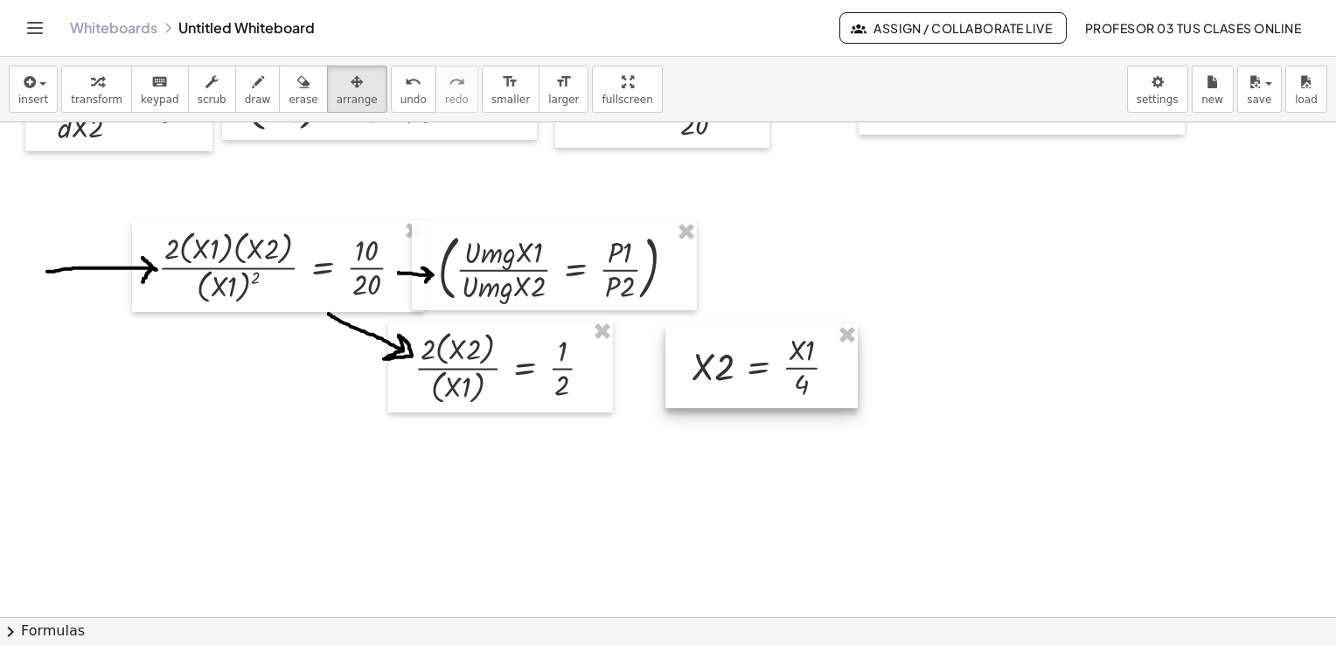
drag, startPoint x: 924, startPoint y: 267, endPoint x: 688, endPoint y: 381, distance: 261.7
click at [688, 381] on div at bounding box center [762, 366] width 192 height 84
click at [245, 96] on span "draw" at bounding box center [258, 100] width 26 height 12
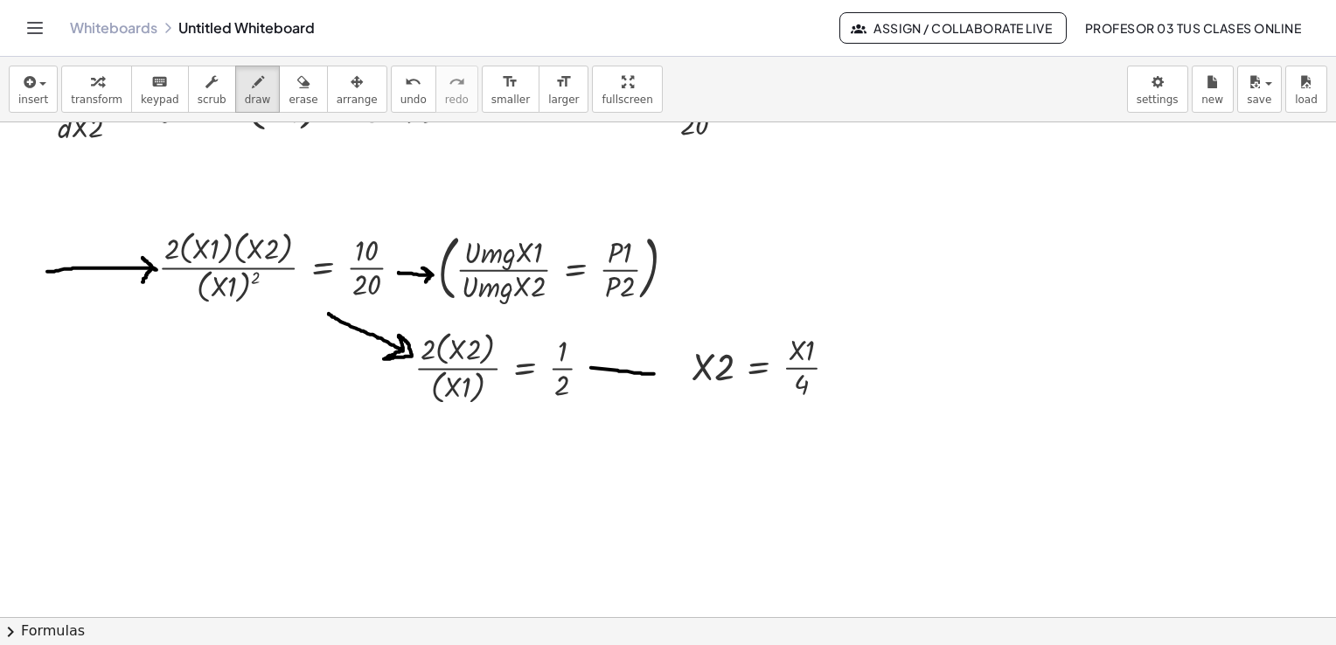
drag, startPoint x: 591, startPoint y: 367, endPoint x: 654, endPoint y: 373, distance: 63.3
click at [654, 373] on div at bounding box center [668, 269] width 1336 height 992
click at [297, 82] on icon "button" at bounding box center [303, 82] width 12 height 21
drag, startPoint x: 587, startPoint y: 329, endPoint x: 628, endPoint y: 371, distance: 58.8
click at [628, 371] on div at bounding box center [668, 269] width 1336 height 992
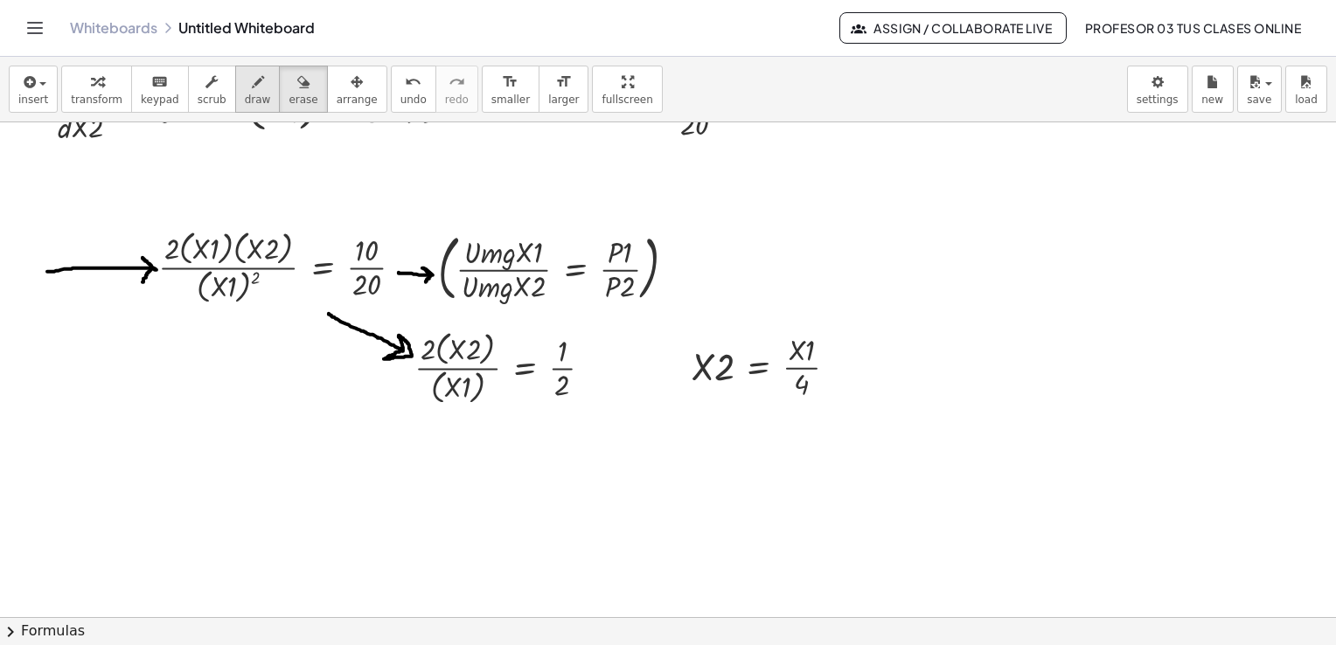
click at [252, 85] on icon "button" at bounding box center [258, 82] width 12 height 21
drag, startPoint x: 590, startPoint y: 367, endPoint x: 658, endPoint y: 383, distance: 70.0
click at [658, 383] on div at bounding box center [668, 269] width 1336 height 992
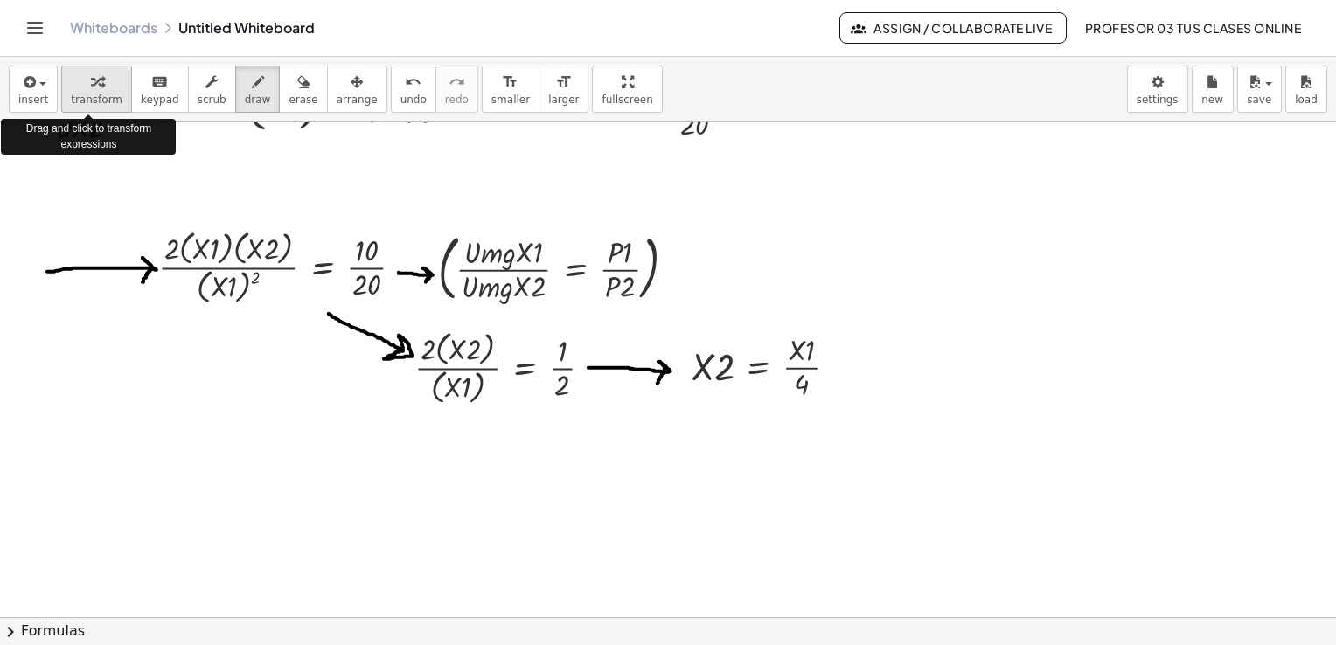
click at [91, 87] on icon "button" at bounding box center [97, 82] width 12 height 21
click at [28, 94] on span "insert" at bounding box center [33, 100] width 30 height 12
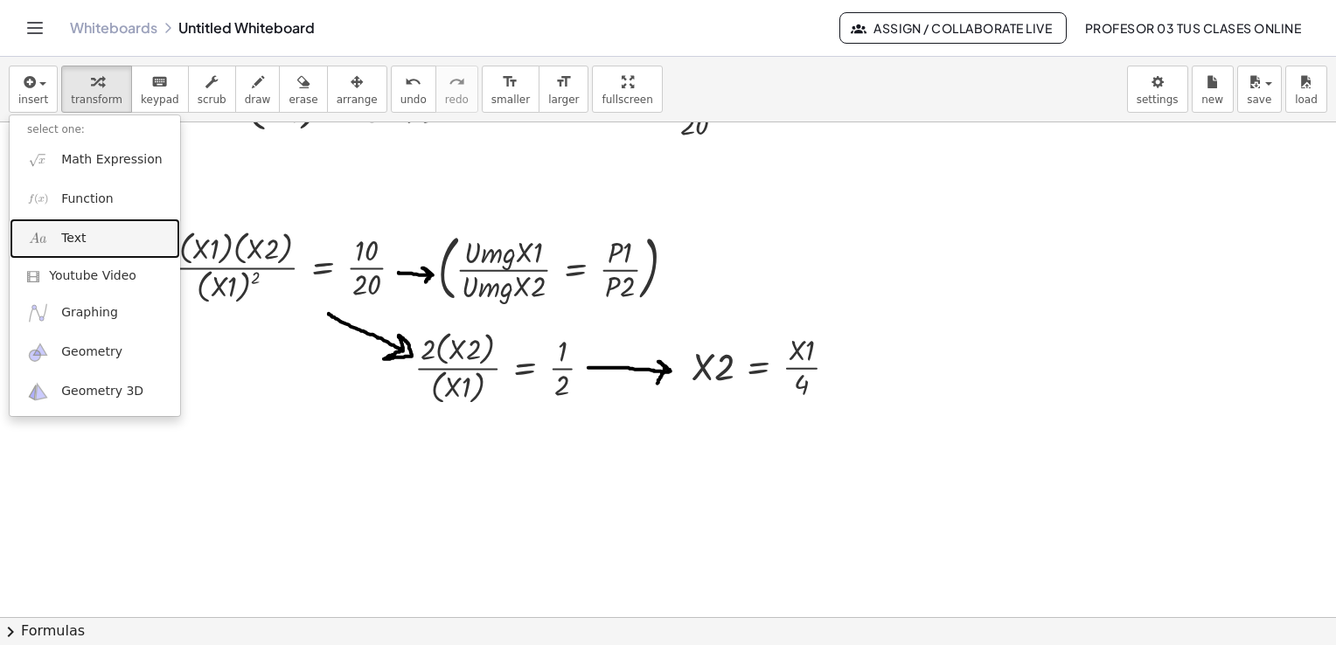
click at [81, 242] on span "Text" at bounding box center [73, 238] width 24 height 17
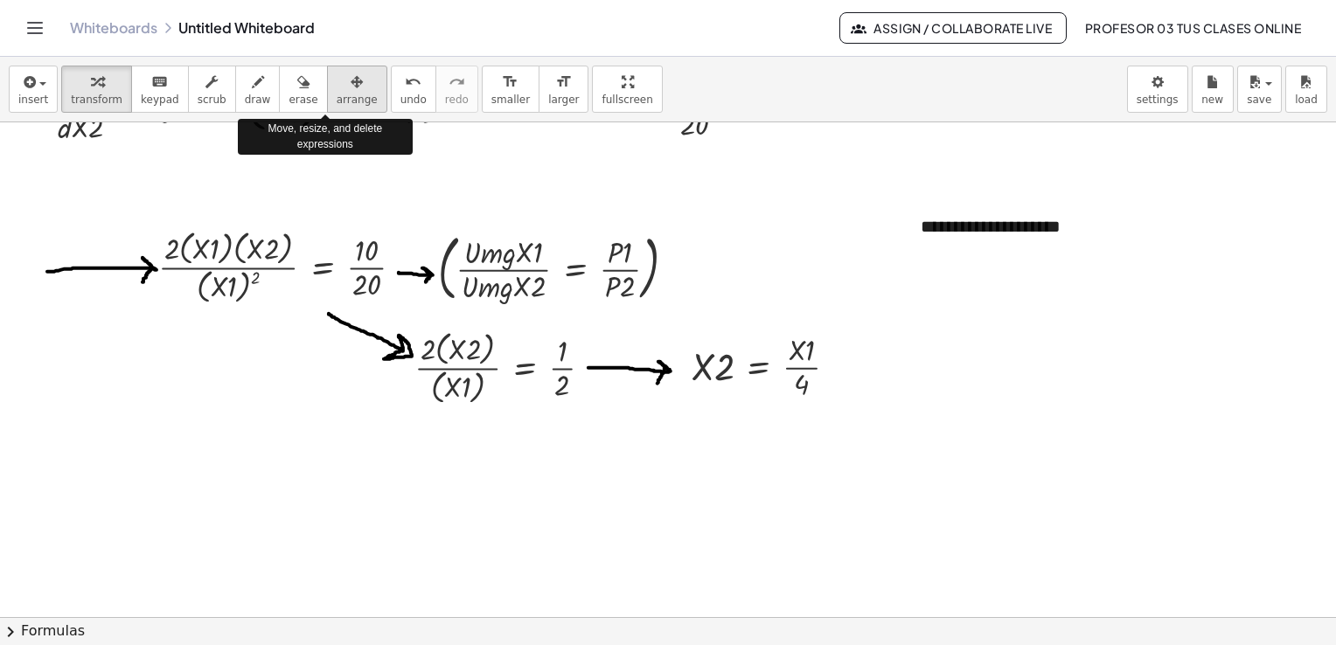
click at [337, 96] on span "arrange" at bounding box center [357, 100] width 41 height 12
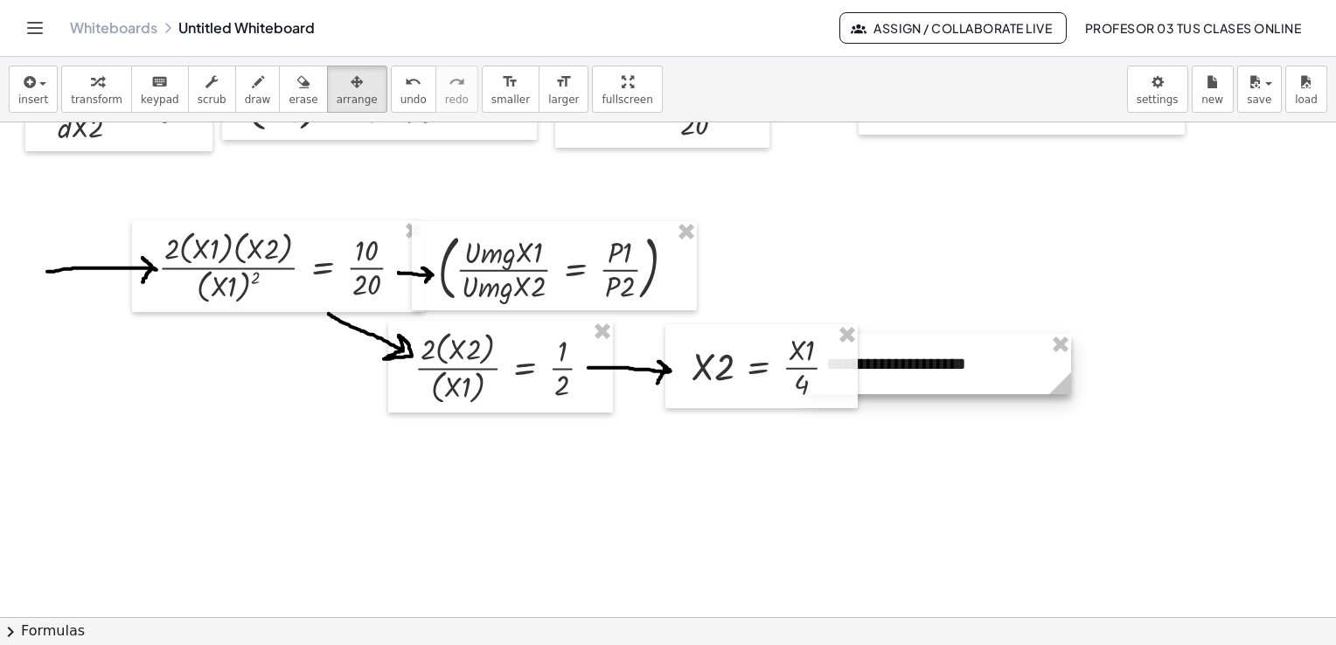
drag, startPoint x: 962, startPoint y: 219, endPoint x: 855, endPoint y: 360, distance: 177.9
click at [866, 356] on div at bounding box center [940, 364] width 262 height 60
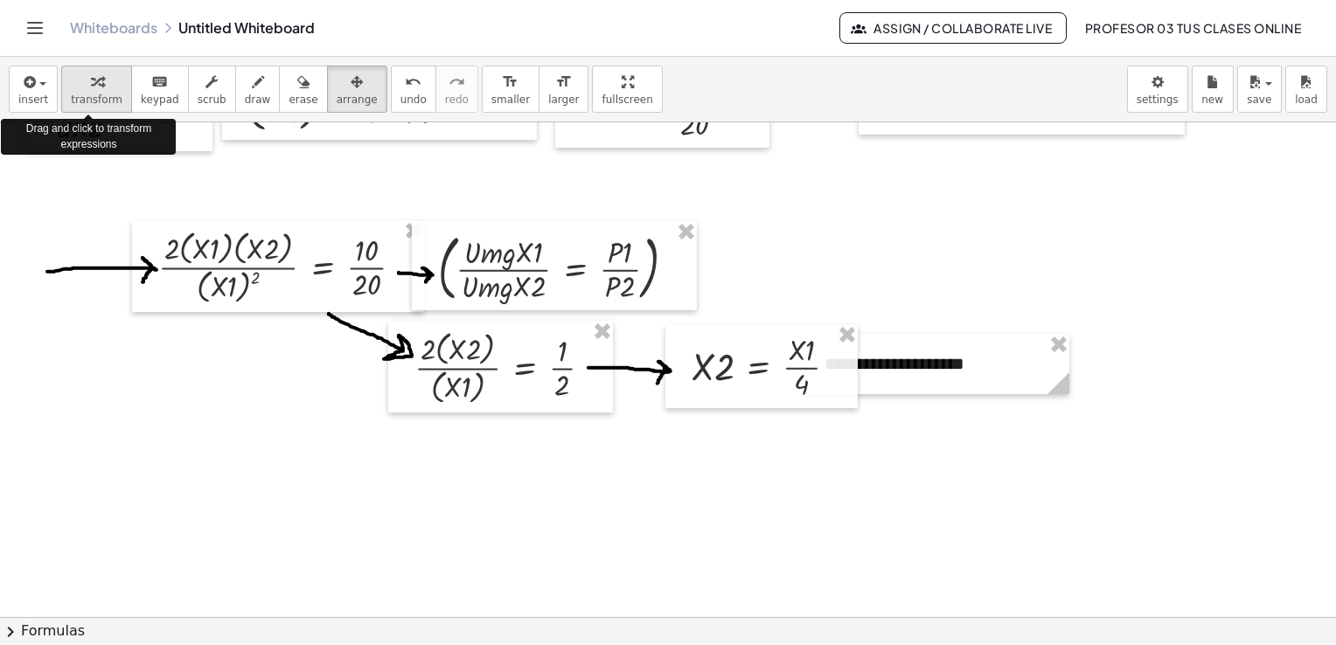
click at [81, 95] on span "transform" at bounding box center [97, 100] width 52 height 12
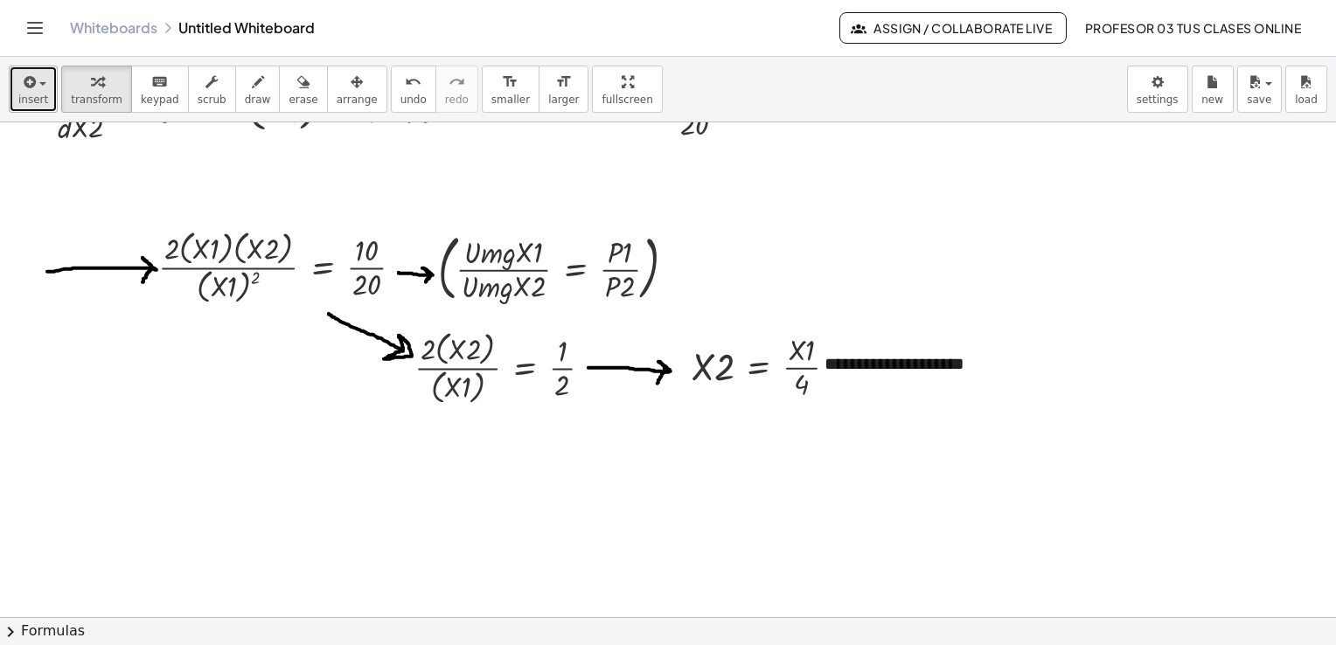
click at [30, 96] on span "insert" at bounding box center [33, 100] width 30 height 12
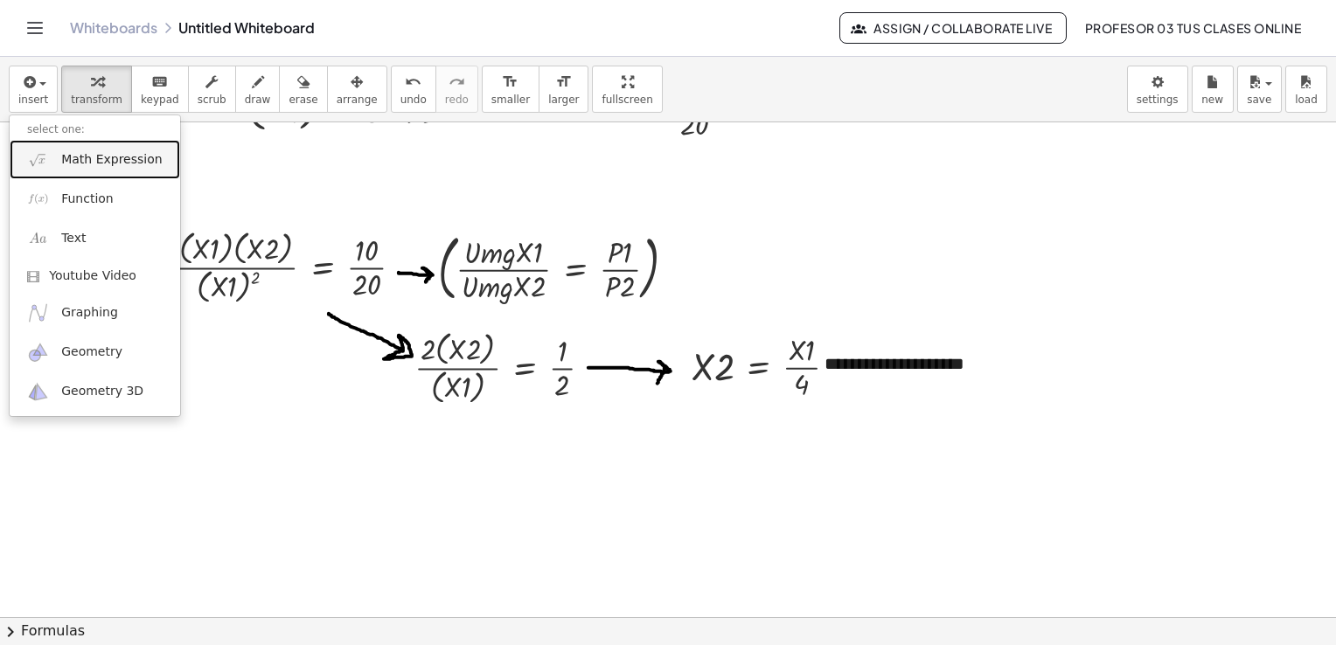
click at [58, 160] on link "Math Expression" at bounding box center [95, 159] width 171 height 39
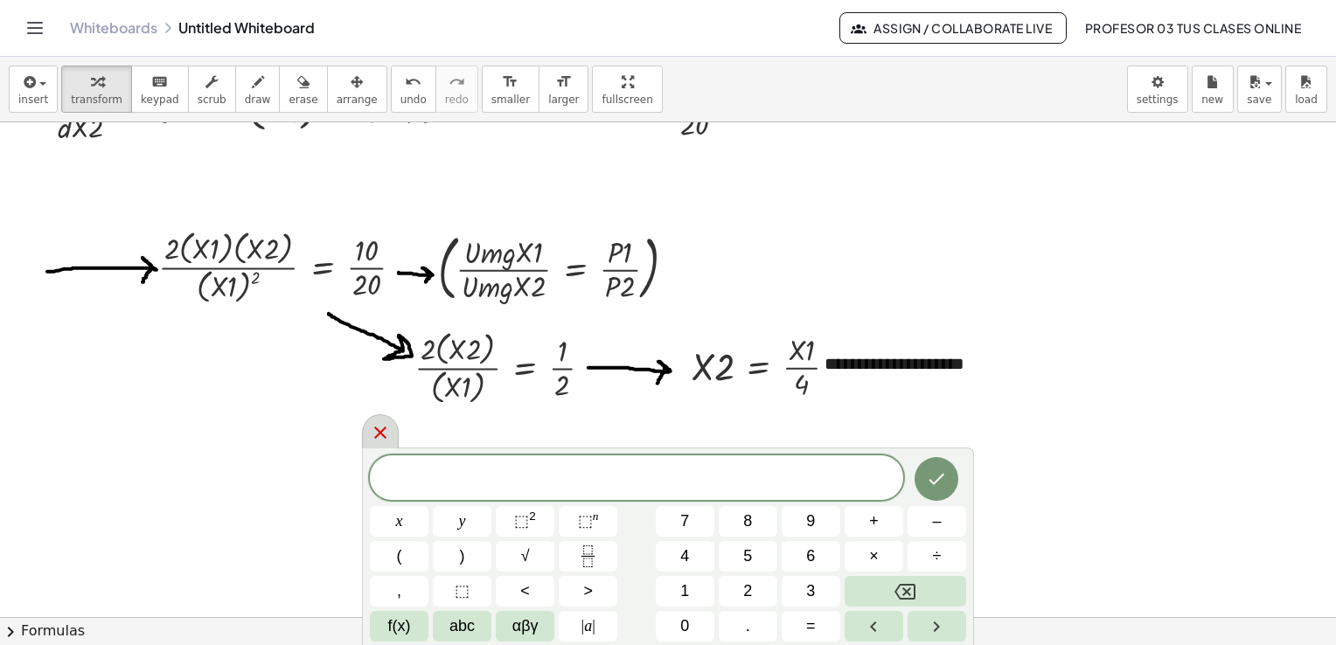
click at [388, 432] on icon at bounding box center [380, 432] width 21 height 21
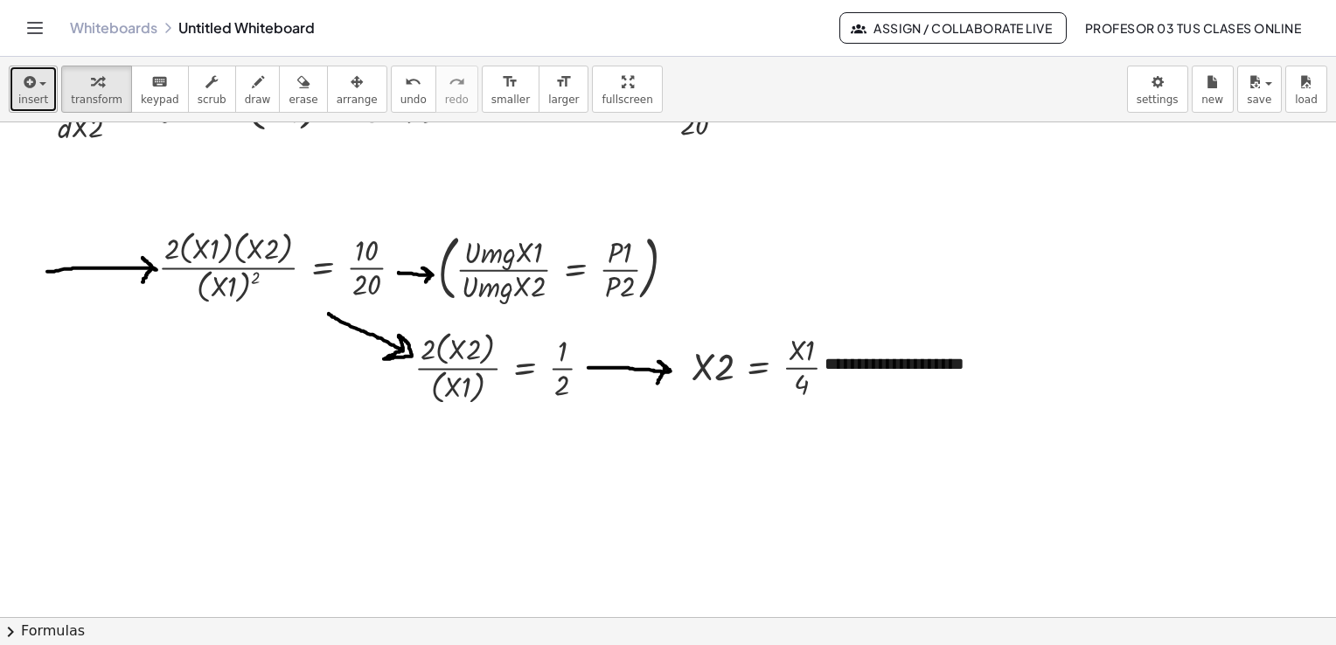
click at [37, 101] on span "insert" at bounding box center [33, 100] width 30 height 12
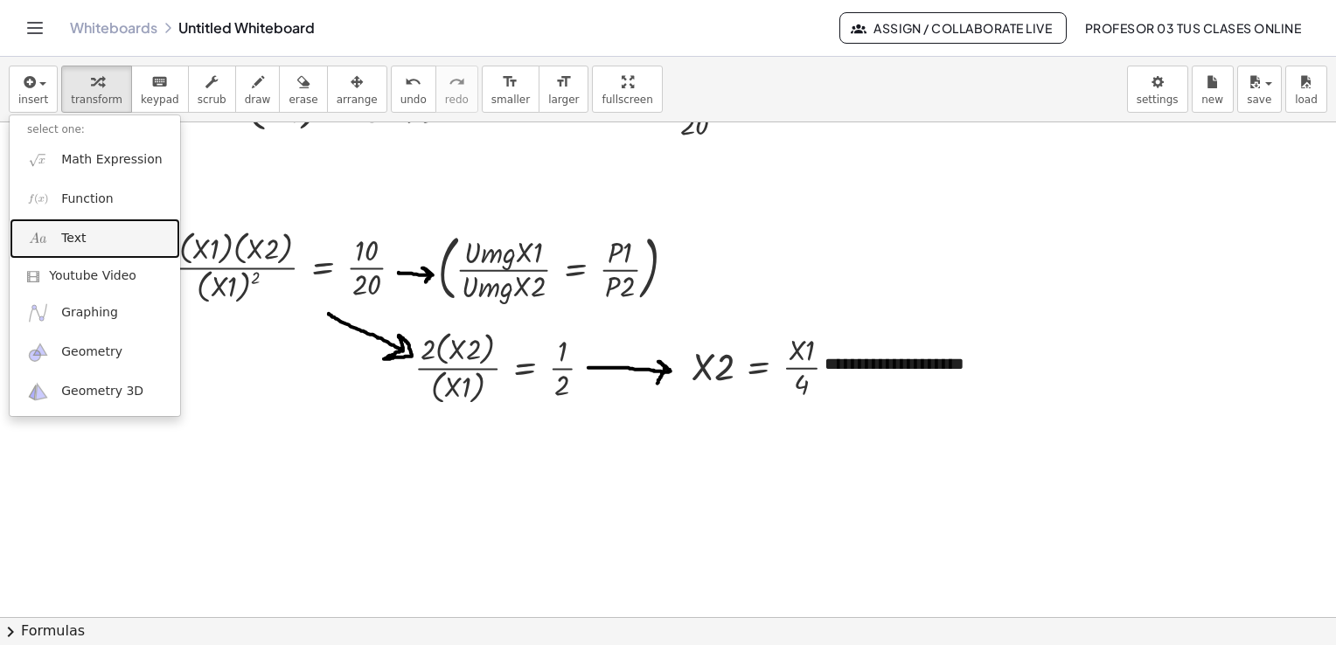
click at [73, 236] on span "Text" at bounding box center [73, 238] width 24 height 17
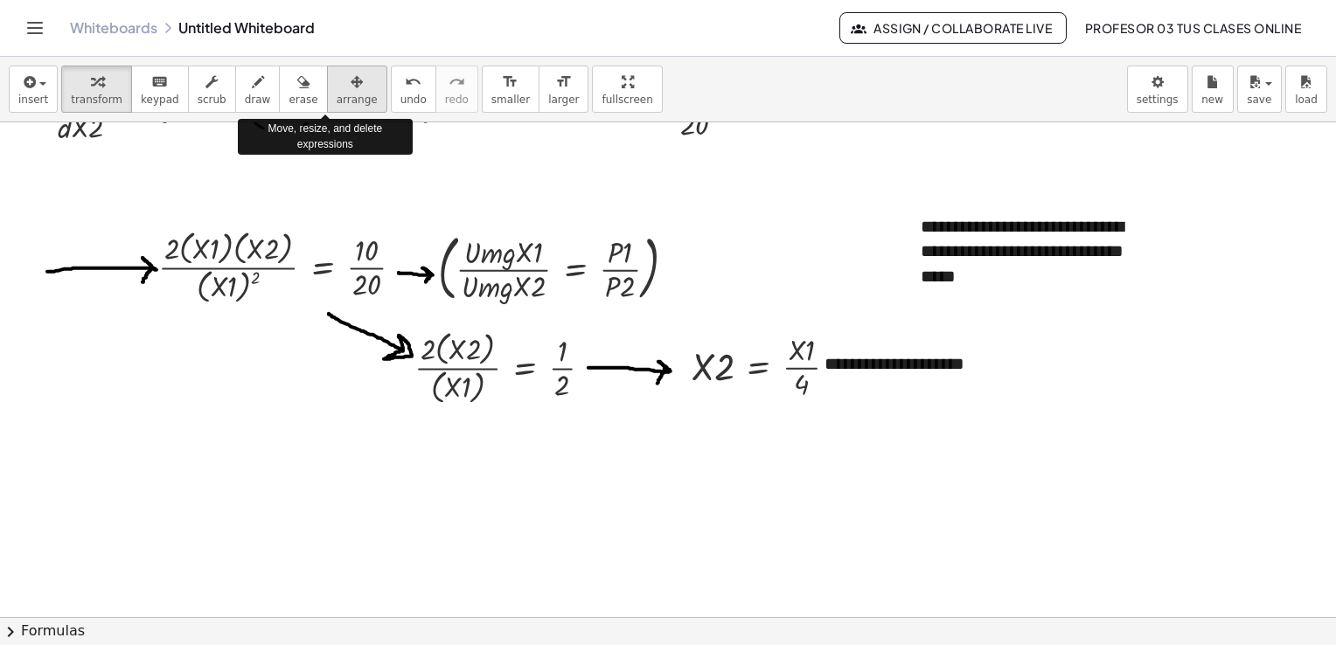
click at [337, 100] on span "arrange" at bounding box center [357, 100] width 41 height 12
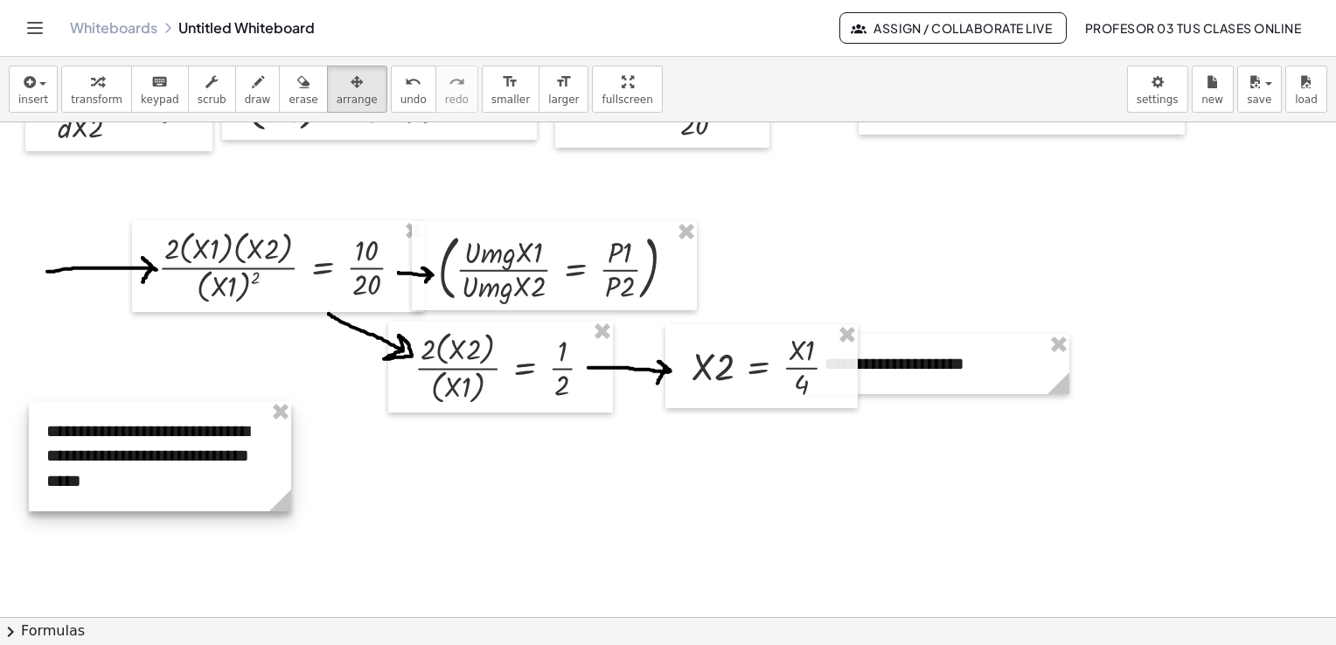
drag, startPoint x: 1071, startPoint y: 277, endPoint x: 196, endPoint y: 482, distance: 898.3
click at [196, 482] on div at bounding box center [160, 456] width 262 height 110
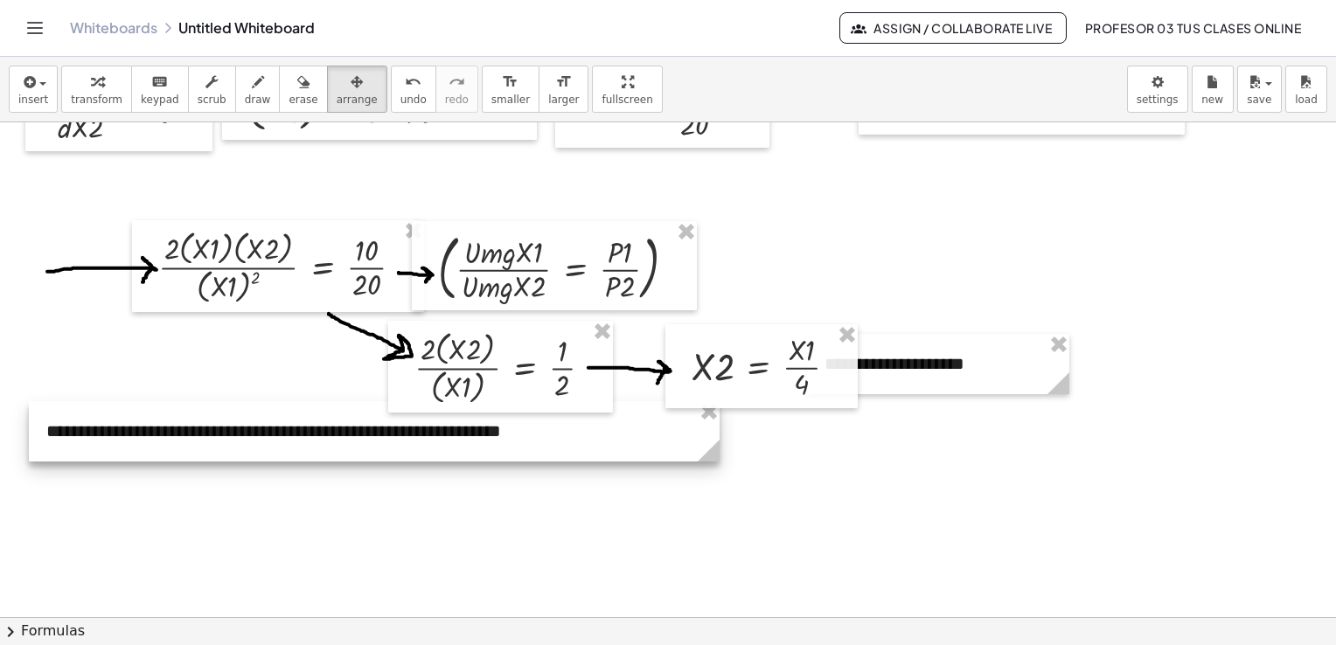
drag, startPoint x: 289, startPoint y: 509, endPoint x: 717, endPoint y: 486, distance: 429.2
click at [717, 486] on div "**********" at bounding box center [668, 269] width 1336 height 992
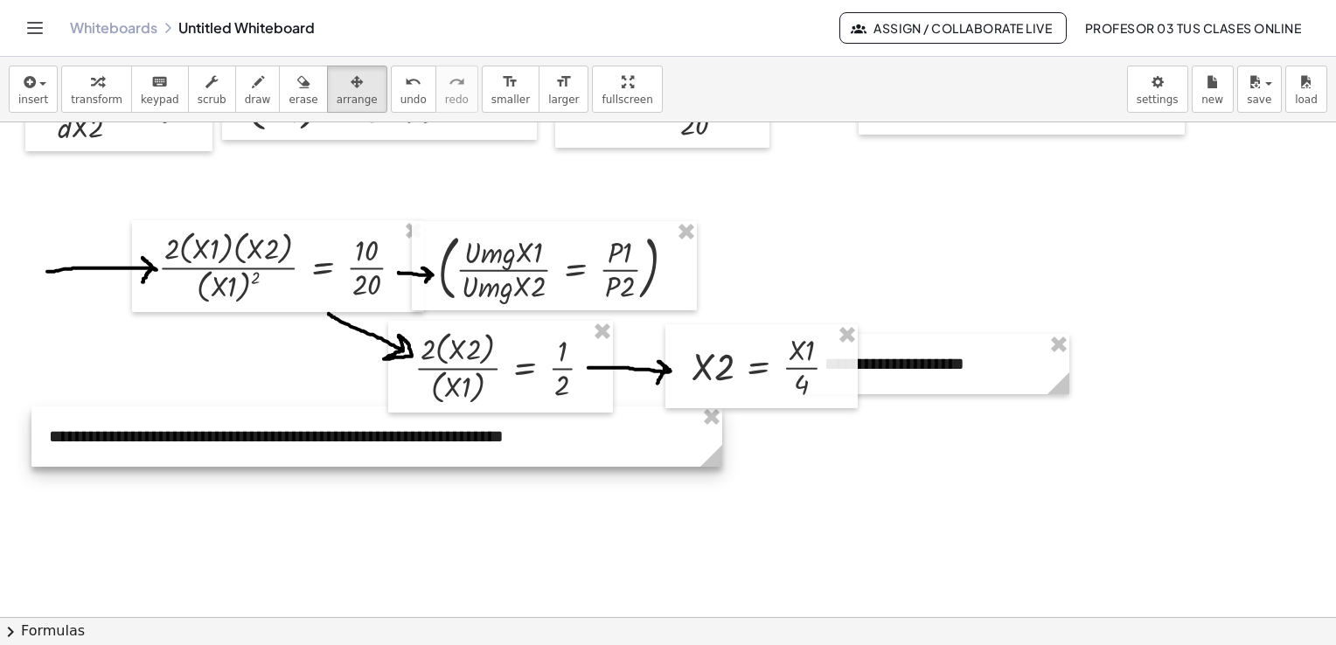
click at [640, 441] on div at bounding box center [376, 437] width 691 height 60
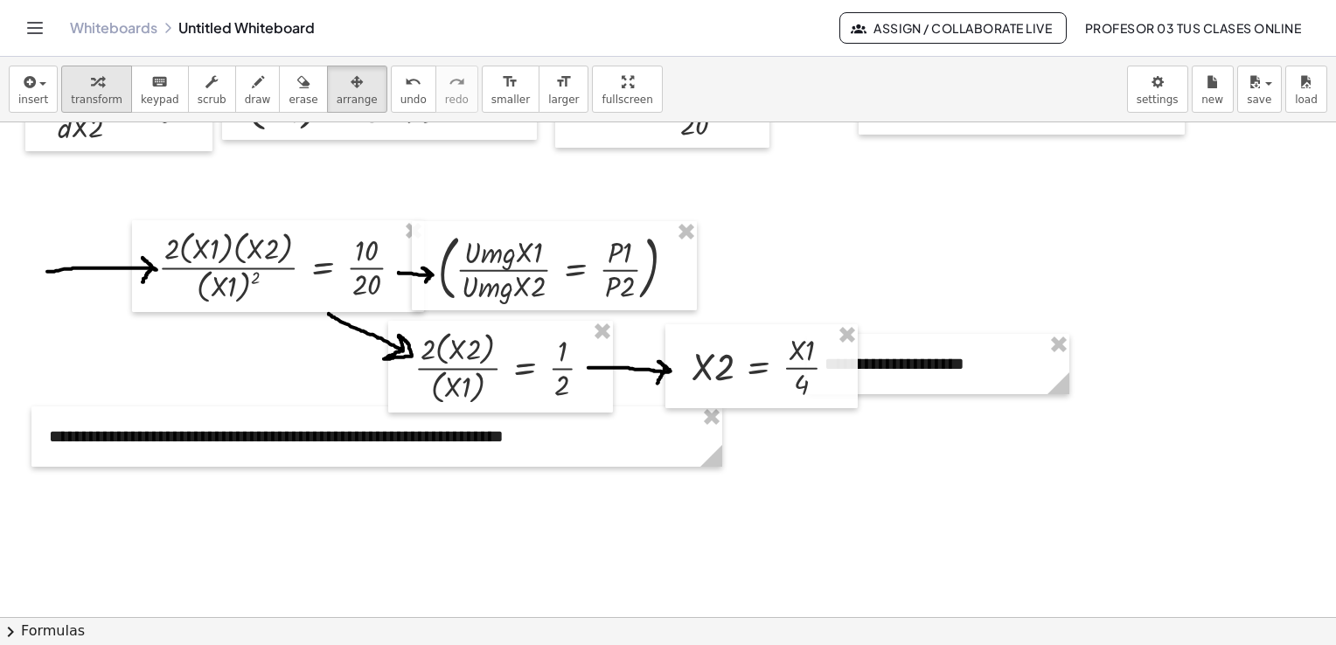
click at [84, 94] on span "transform" at bounding box center [97, 100] width 52 height 12
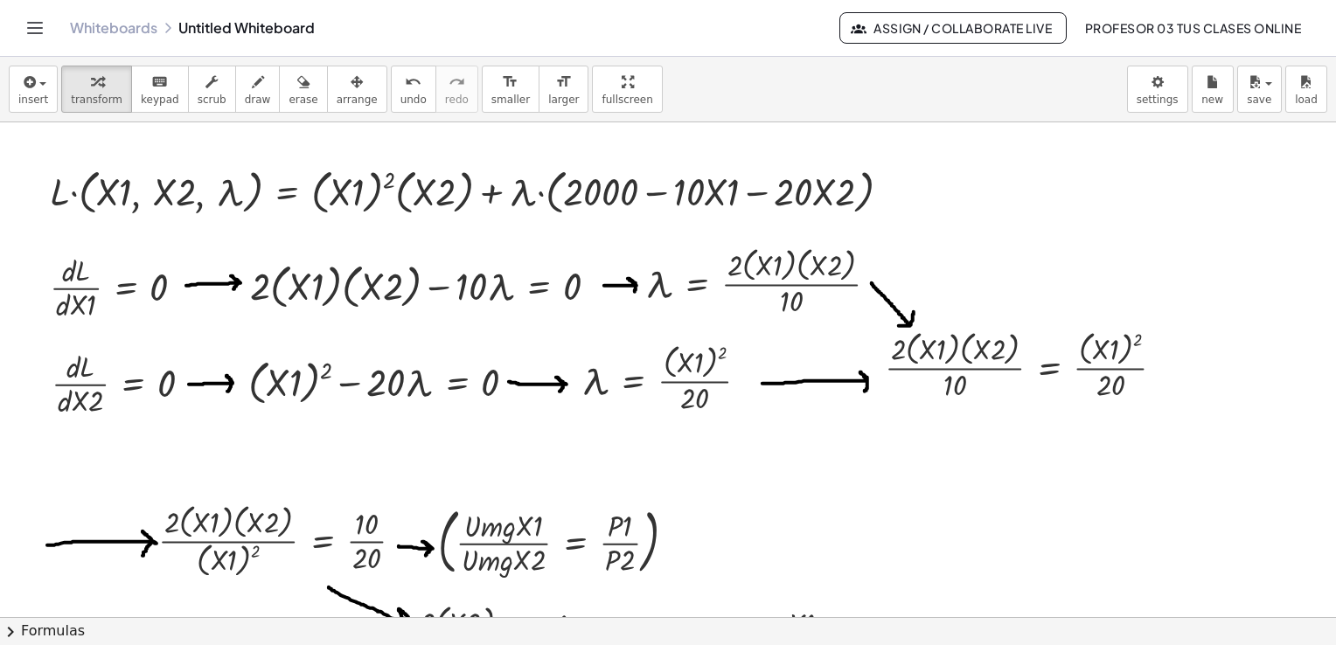
scroll to position [0, 0]
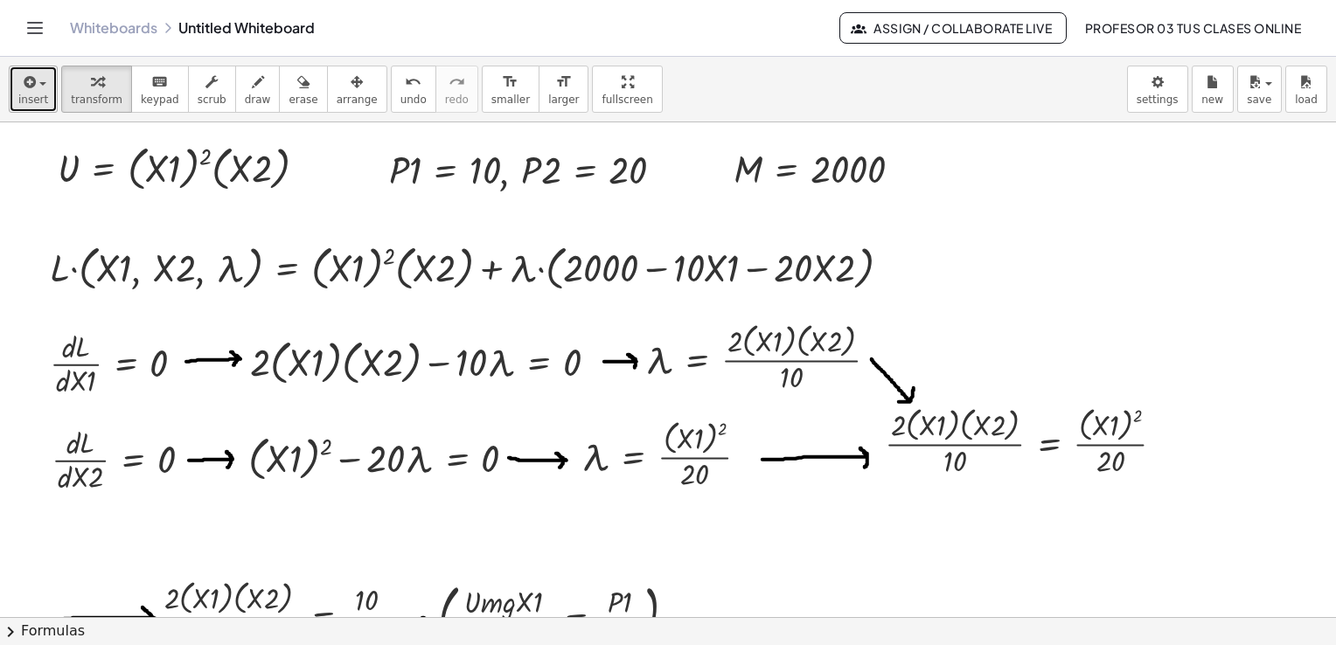
click at [32, 86] on icon "button" at bounding box center [28, 82] width 16 height 21
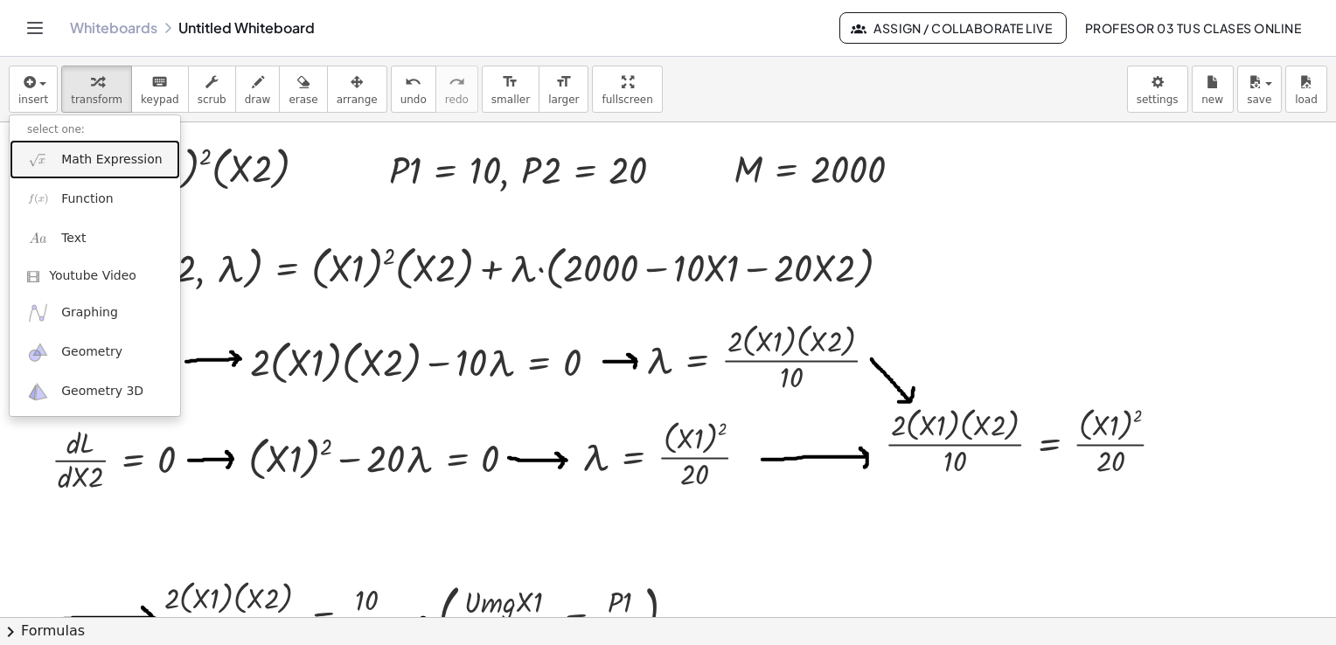
click at [77, 170] on link "Math Expression" at bounding box center [95, 159] width 171 height 39
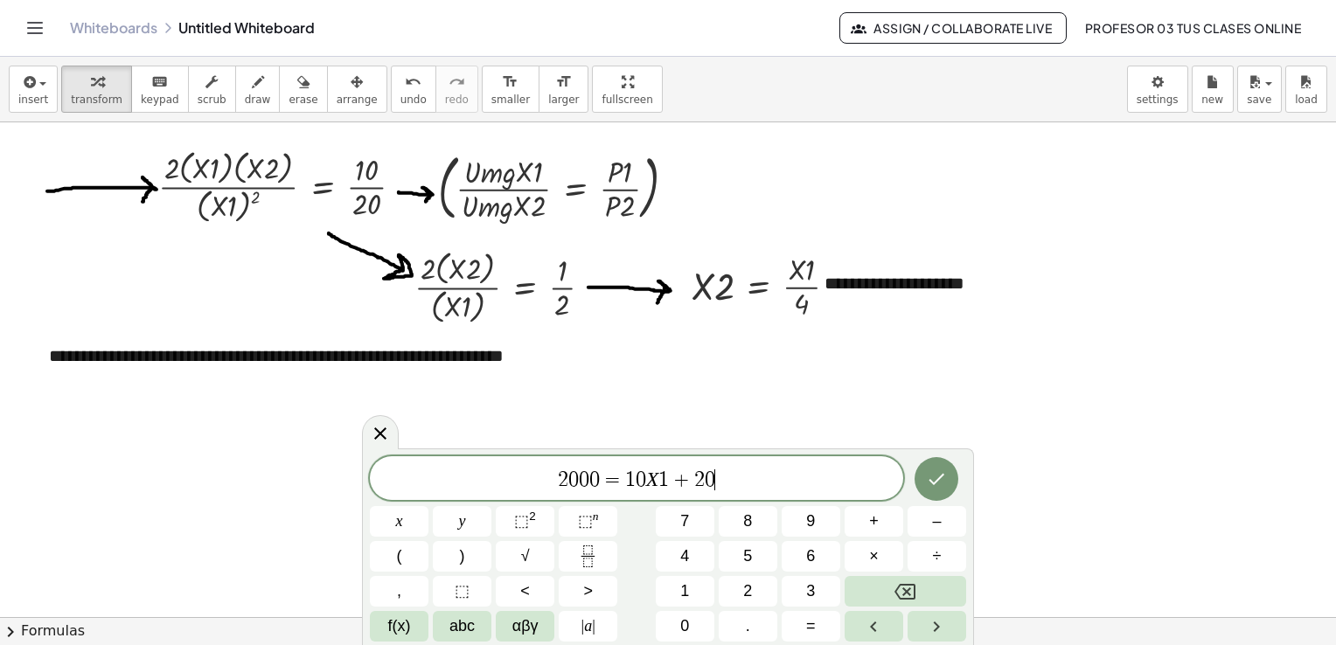
scroll to position [437, 0]
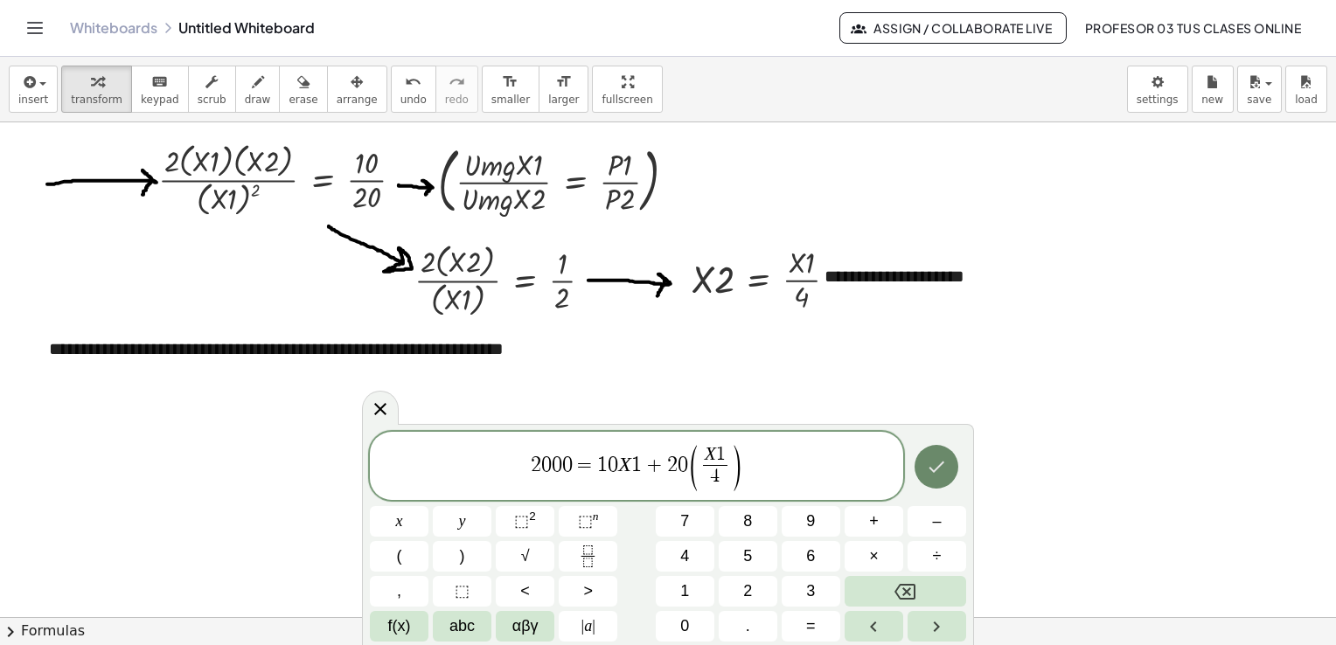
click at [940, 471] on icon "Done" at bounding box center [936, 467] width 21 height 21
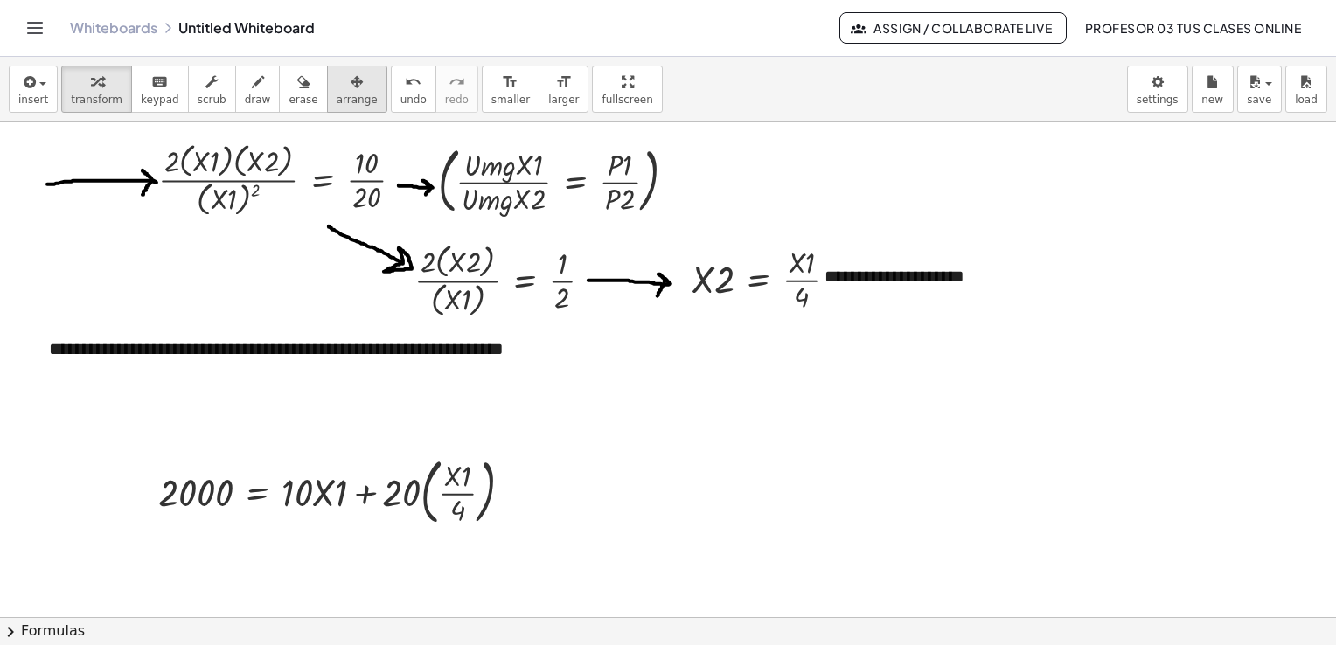
click at [337, 80] on div "button" at bounding box center [357, 81] width 41 height 21
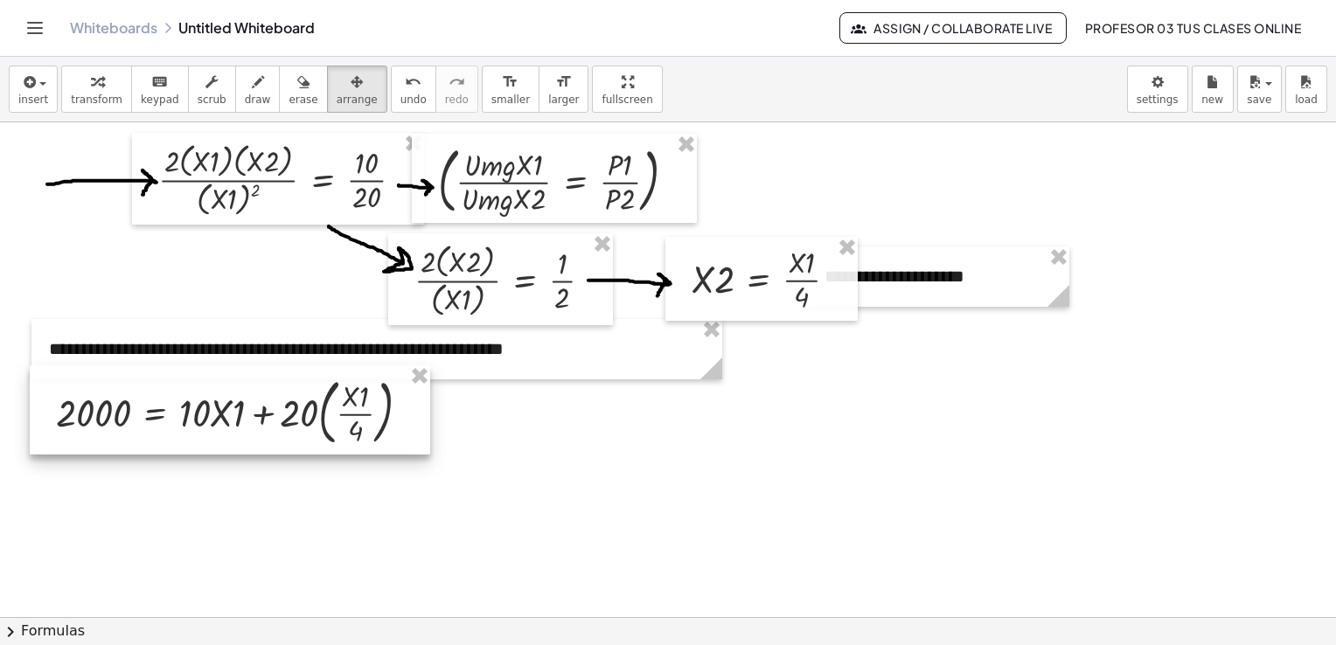
drag, startPoint x: 395, startPoint y: 475, endPoint x: 293, endPoint y: 395, distance: 129.6
click at [293, 395] on div at bounding box center [230, 410] width 401 height 89
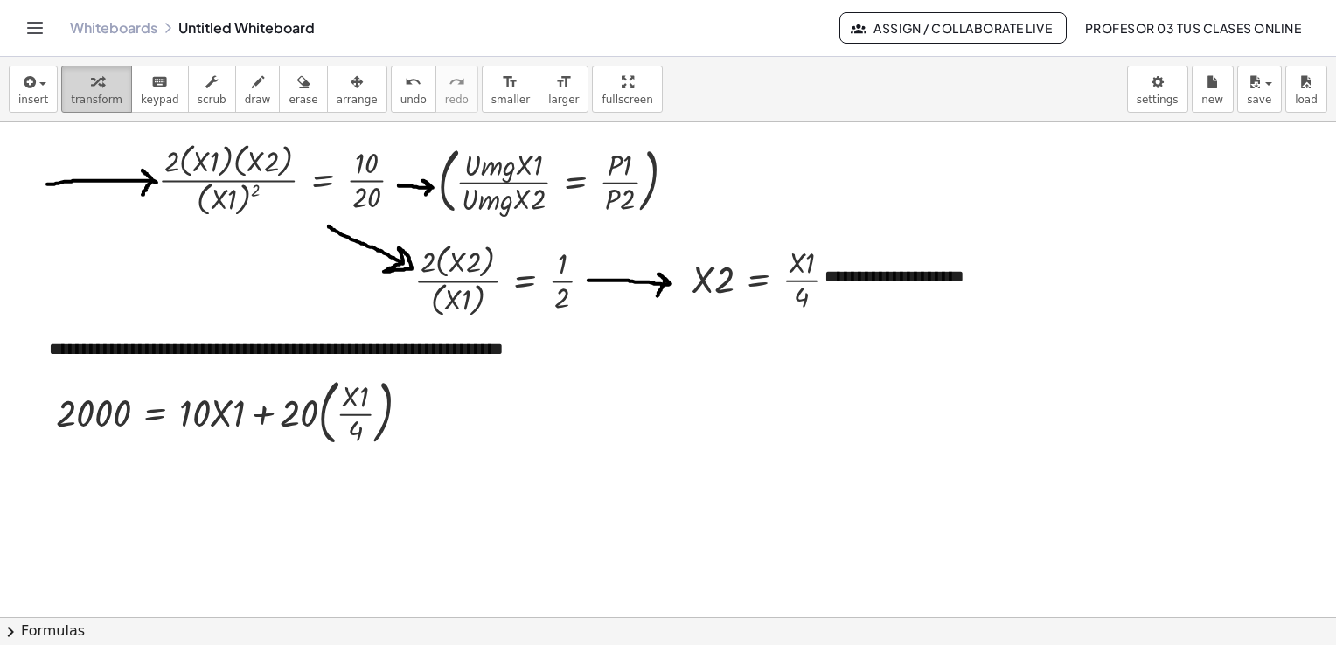
click at [98, 101] on span "transform" at bounding box center [97, 100] width 52 height 12
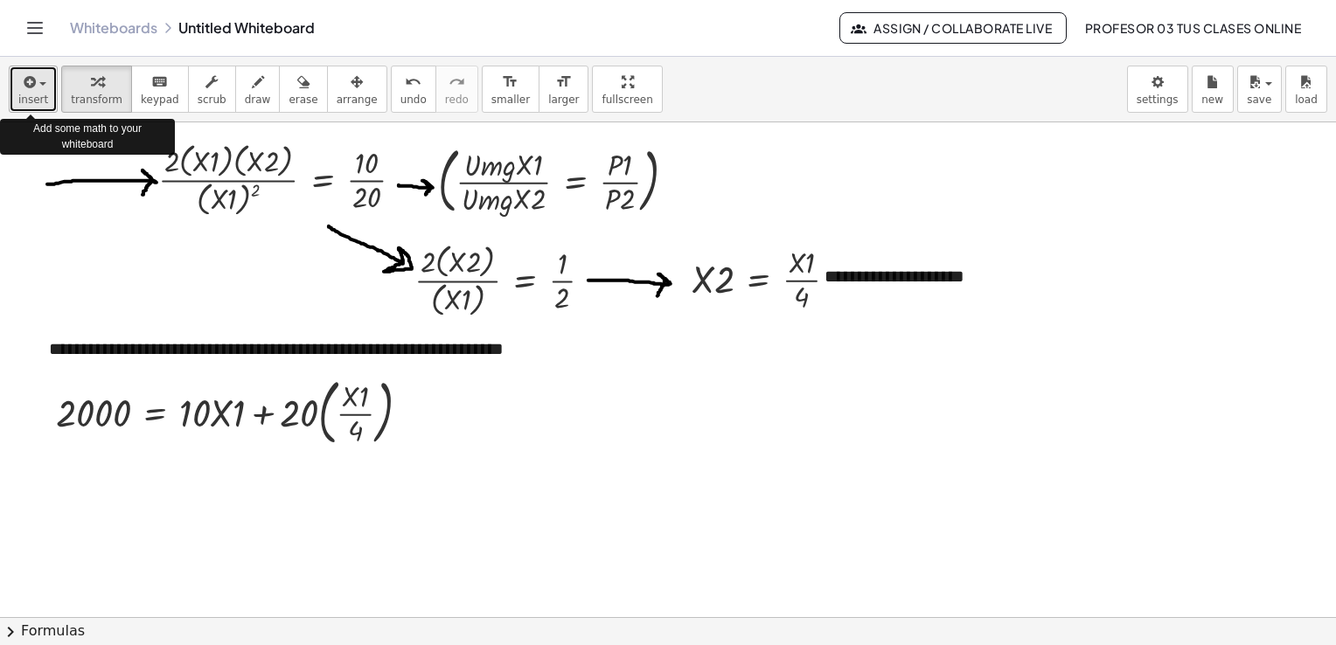
click at [29, 91] on icon "button" at bounding box center [28, 82] width 16 height 21
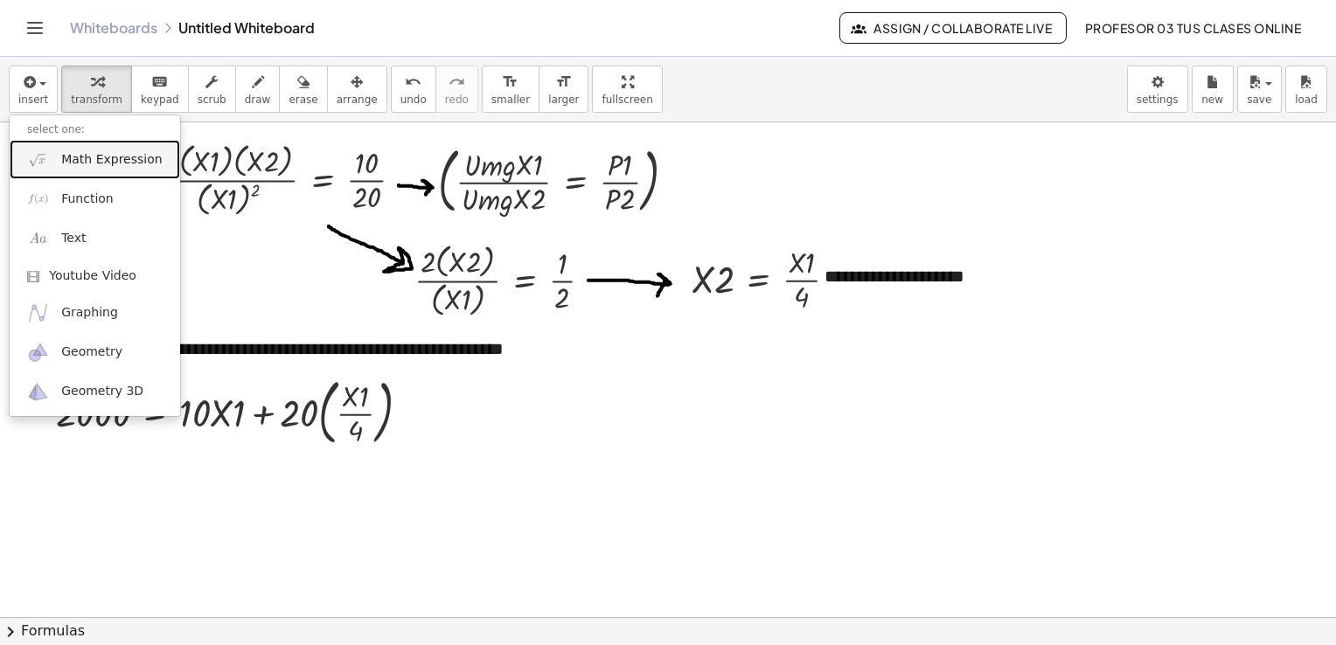
click at [100, 160] on span "Math Expression" at bounding box center [111, 159] width 101 height 17
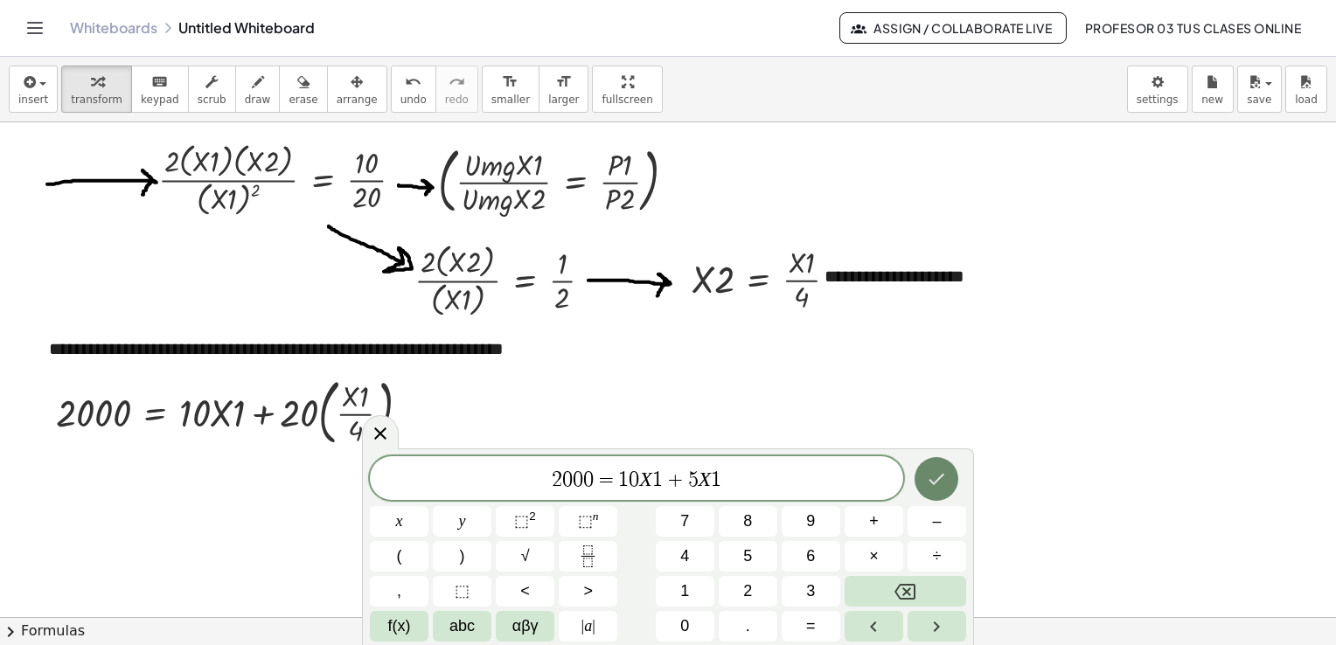
click at [940, 481] on icon "Done" at bounding box center [936, 479] width 21 height 21
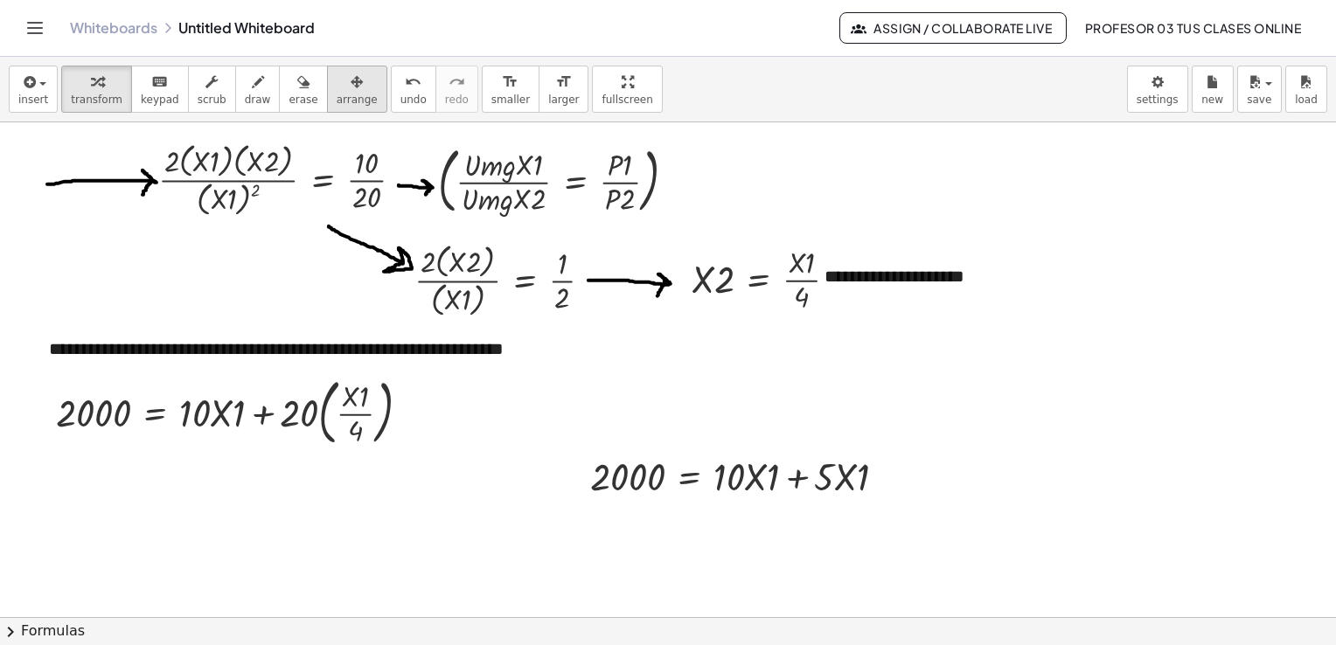
click at [337, 73] on div "button" at bounding box center [357, 81] width 41 height 21
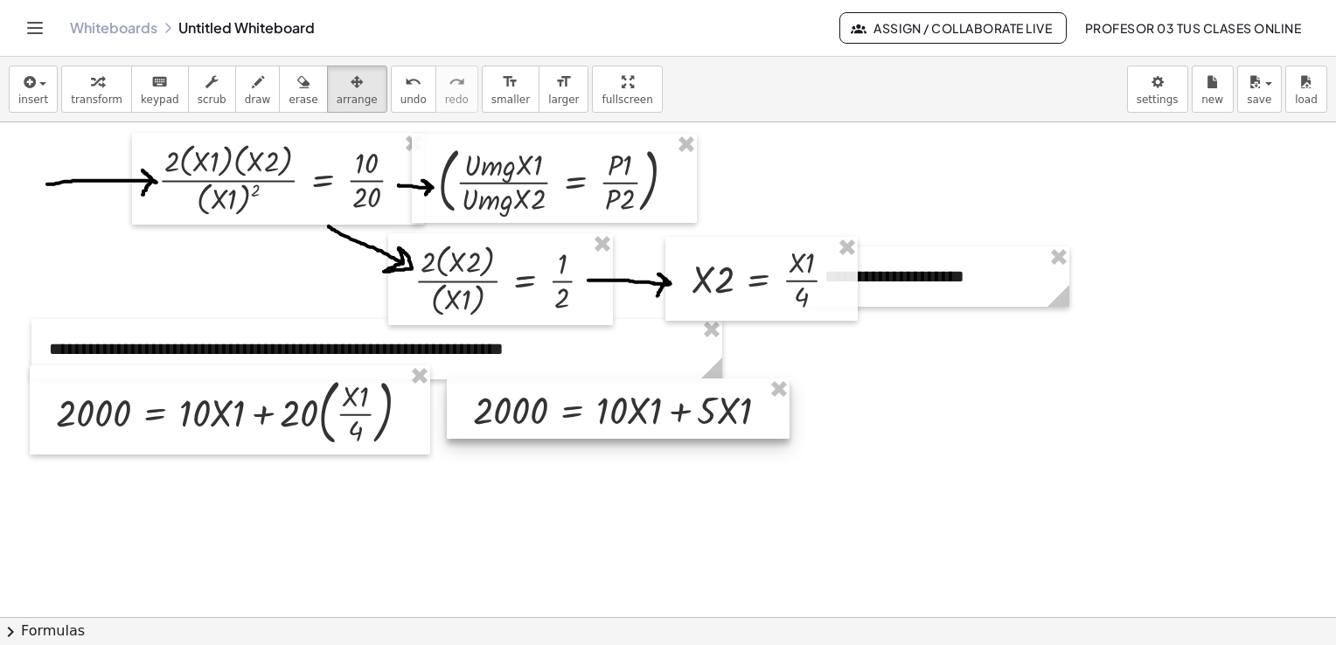
drag, startPoint x: 742, startPoint y: 485, endPoint x: 624, endPoint y: 419, distance: 134.7
click at [624, 419] on div at bounding box center [618, 409] width 343 height 60
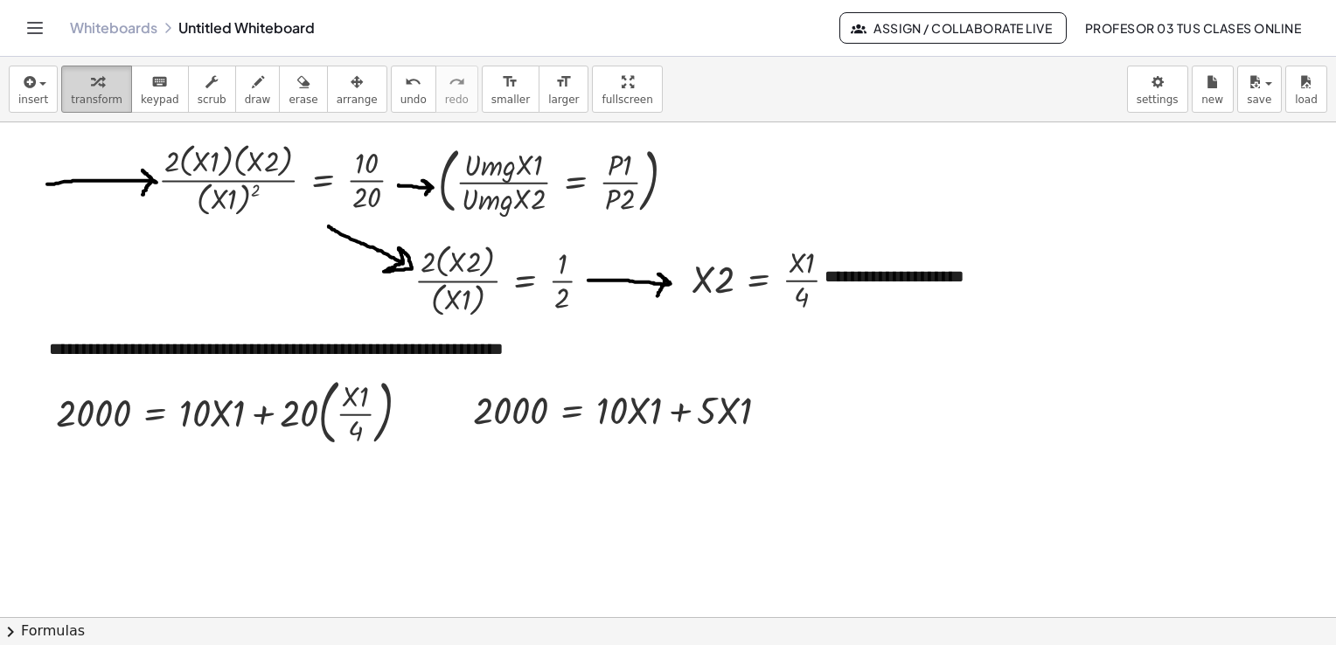
click at [91, 75] on icon "button" at bounding box center [97, 82] width 12 height 21
click at [351, 87] on icon "button" at bounding box center [357, 82] width 12 height 21
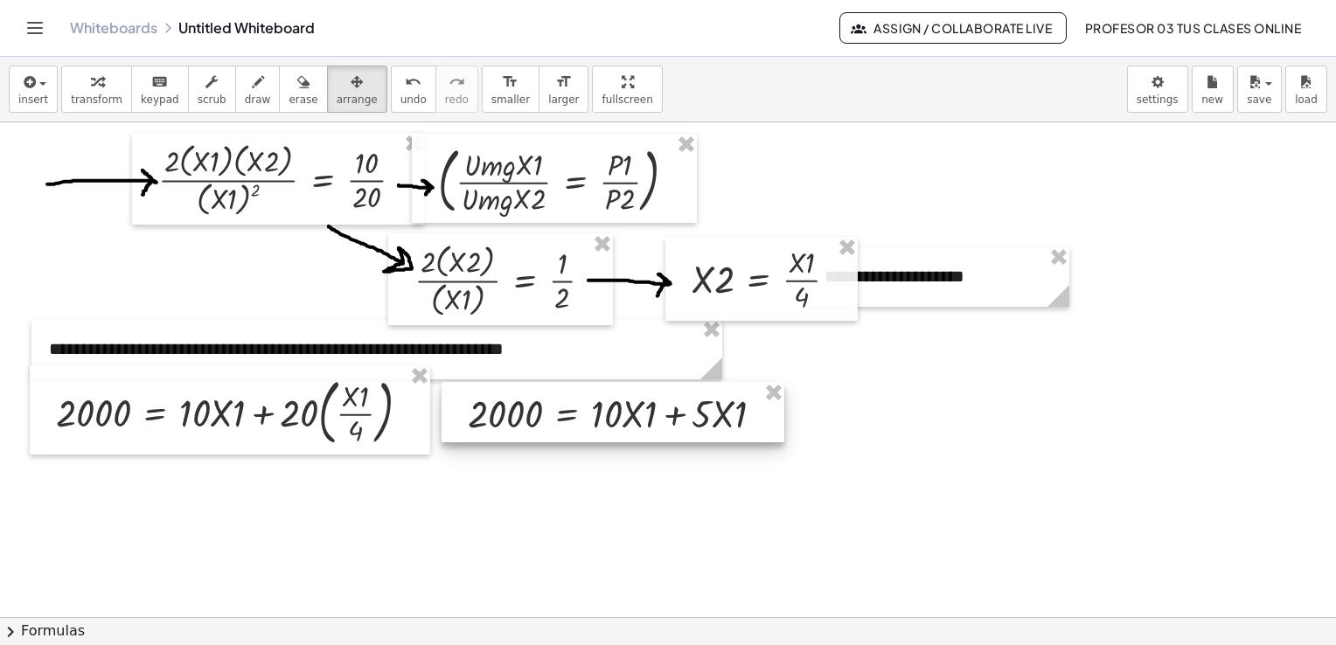
click at [584, 425] on div at bounding box center [613, 412] width 343 height 60
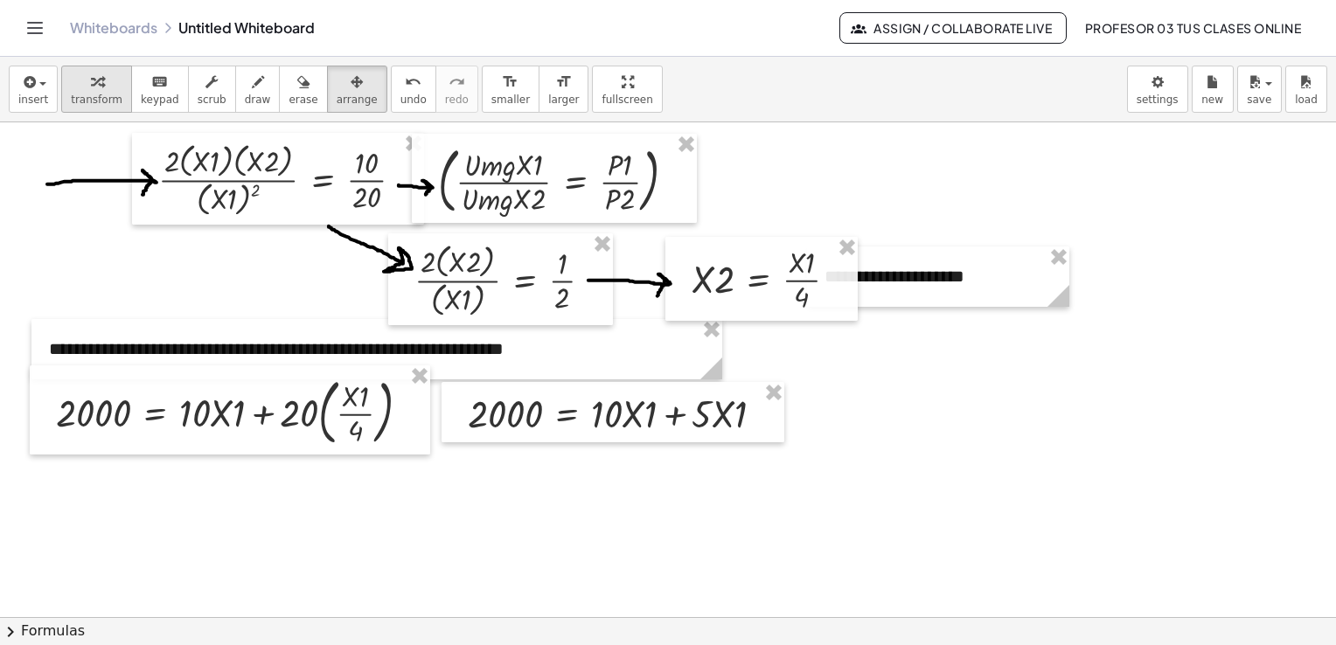
click at [87, 94] on span "transform" at bounding box center [97, 100] width 52 height 12
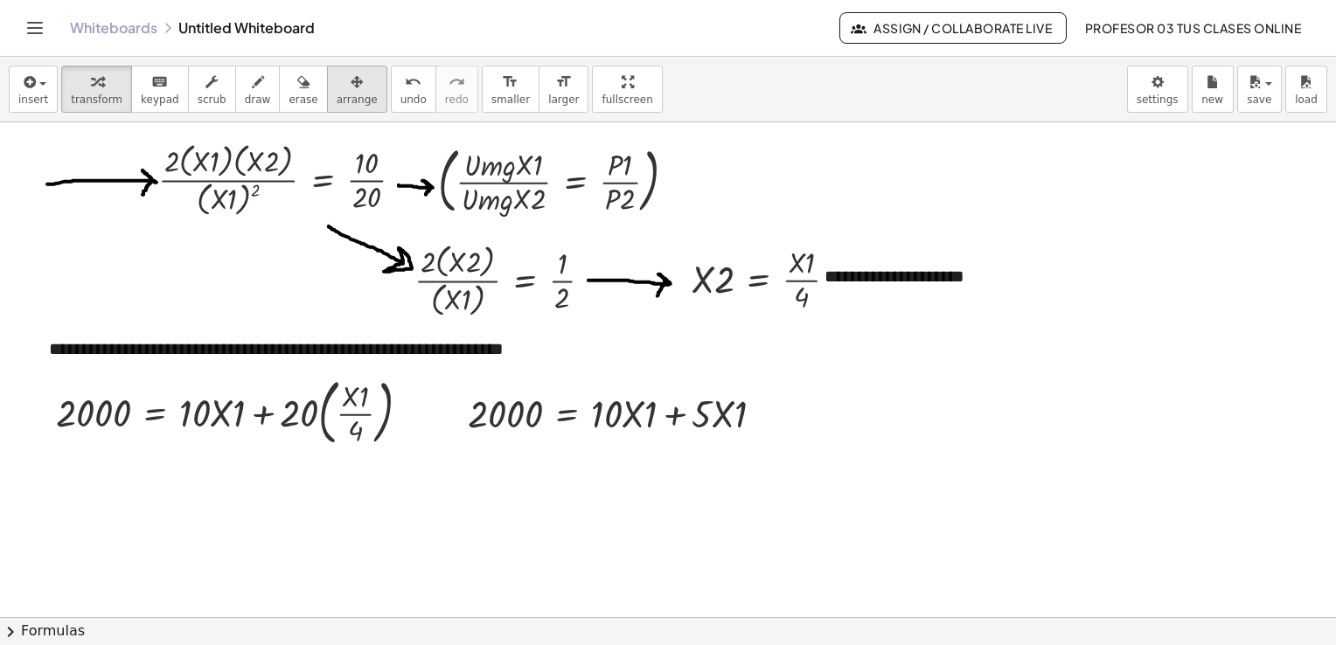
click at [337, 100] on span "arrange" at bounding box center [357, 100] width 41 height 12
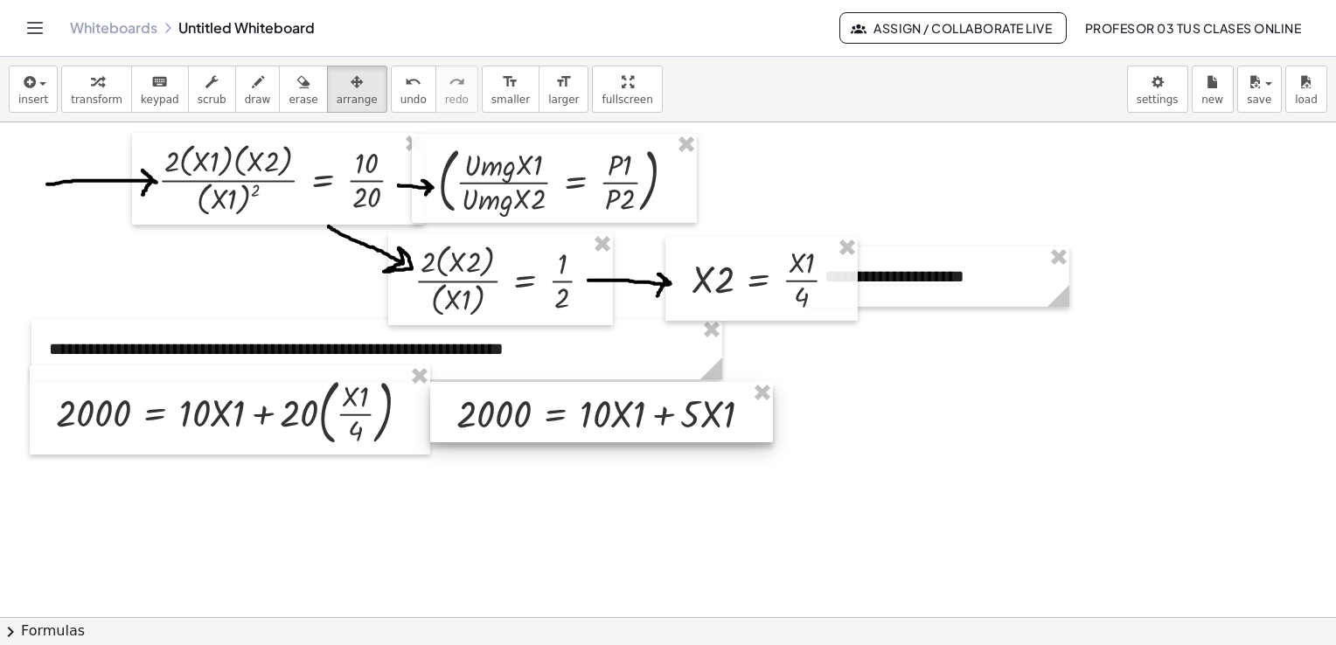
drag, startPoint x: 573, startPoint y: 406, endPoint x: 562, endPoint y: 406, distance: 11.4
click at [562, 406] on div at bounding box center [601, 412] width 343 height 60
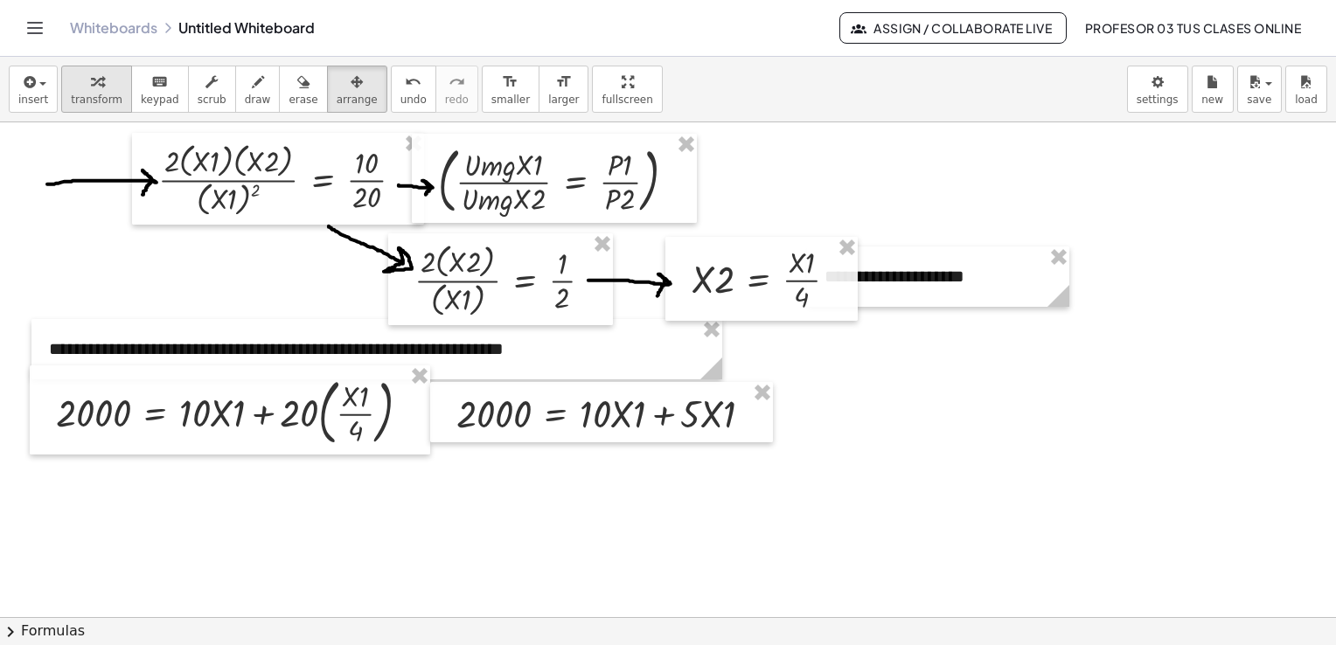
click at [91, 82] on icon "button" at bounding box center [97, 82] width 12 height 21
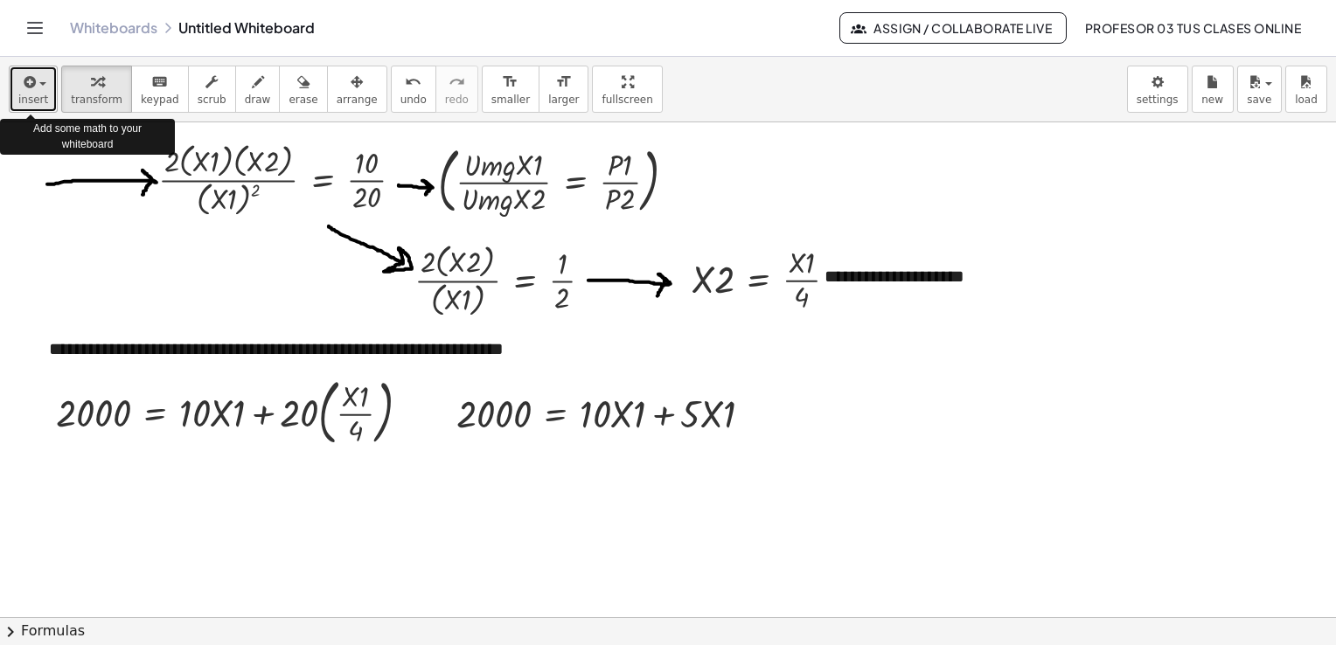
click at [29, 80] on icon "button" at bounding box center [28, 82] width 16 height 21
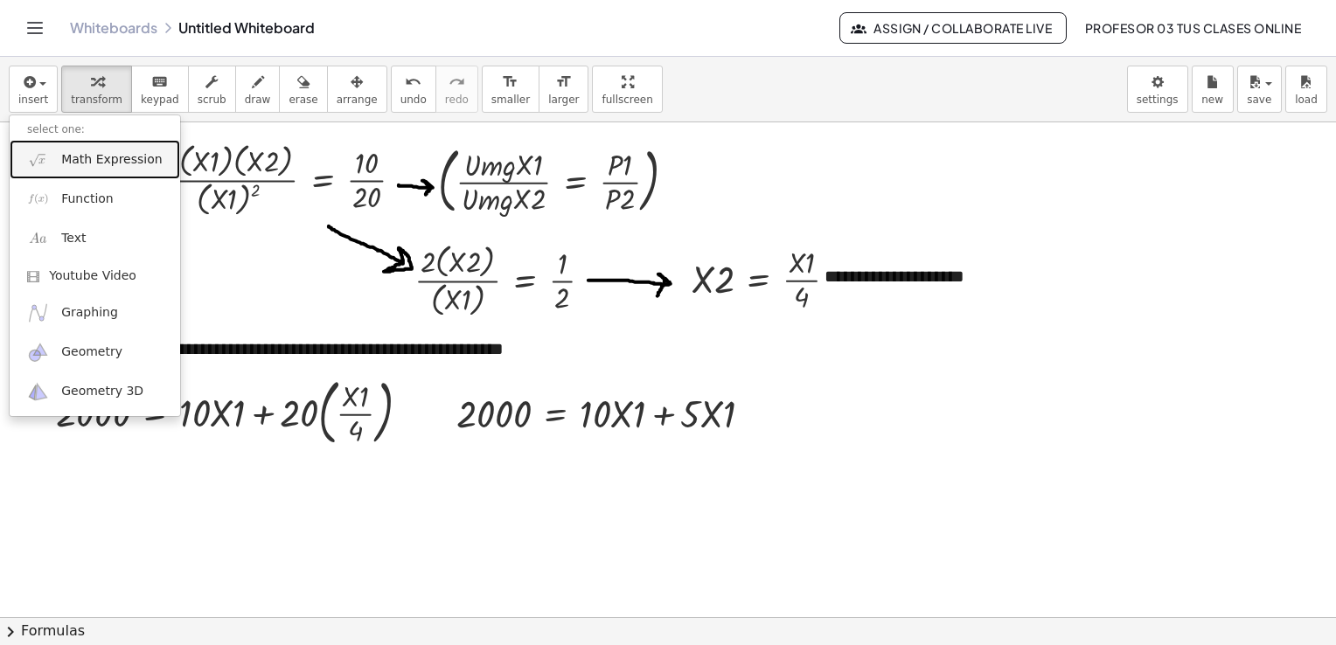
click at [80, 151] on span "Math Expression" at bounding box center [111, 159] width 101 height 17
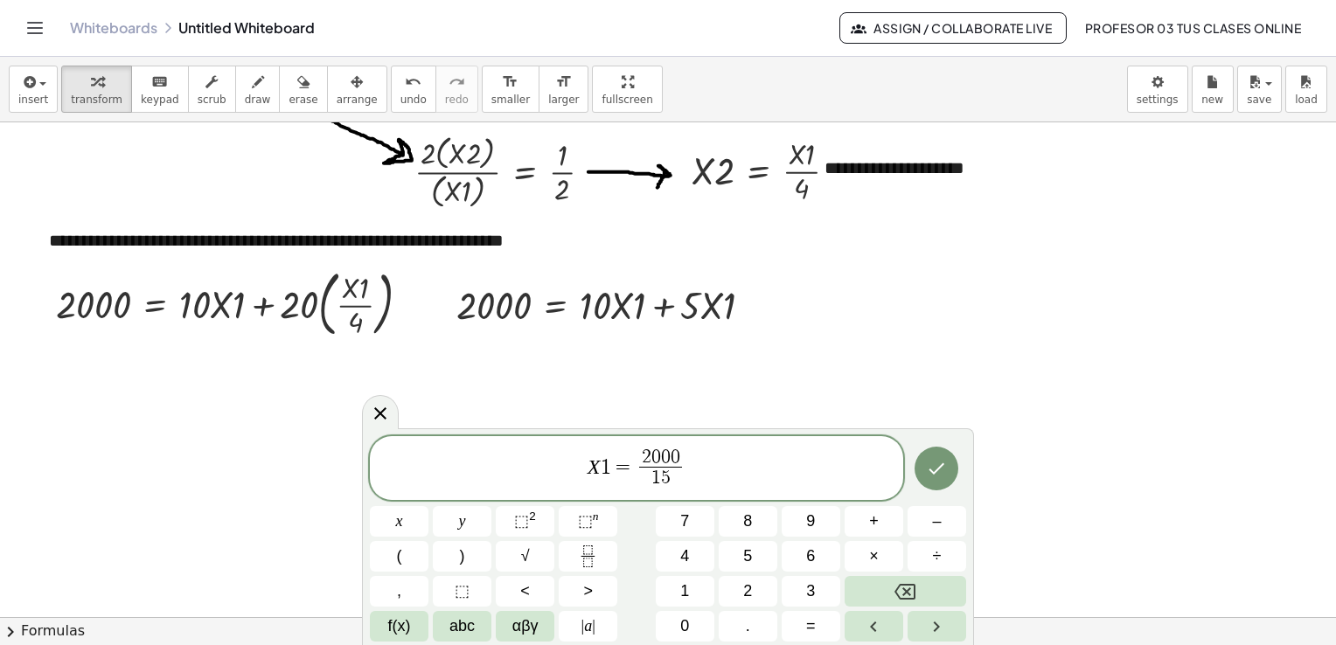
scroll to position [583, 0]
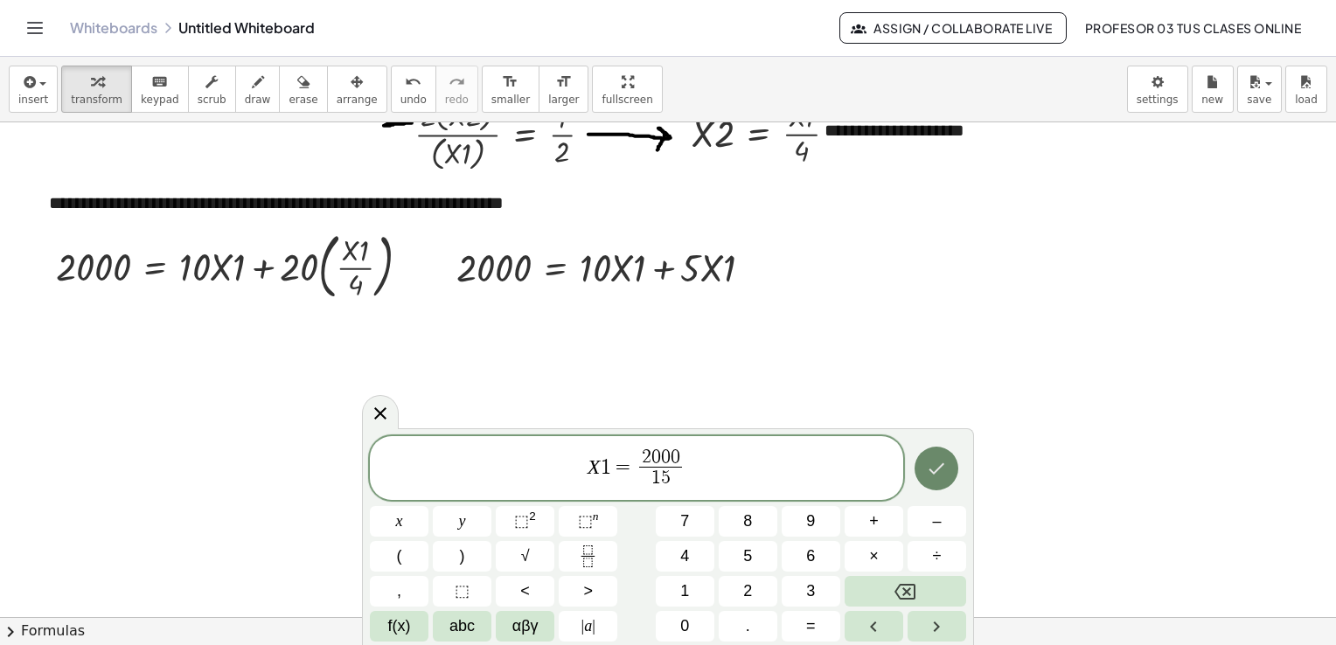
click at [944, 474] on icon "Done" at bounding box center [936, 468] width 21 height 21
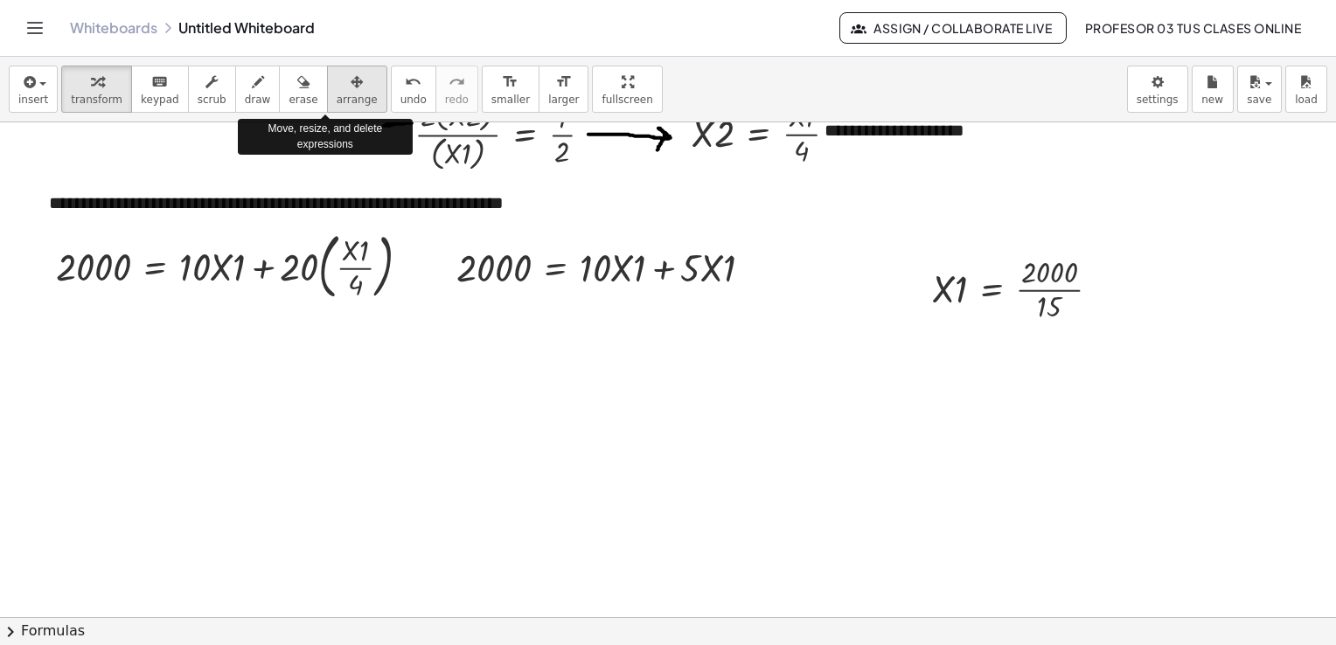
click at [337, 96] on span "arrange" at bounding box center [357, 100] width 41 height 12
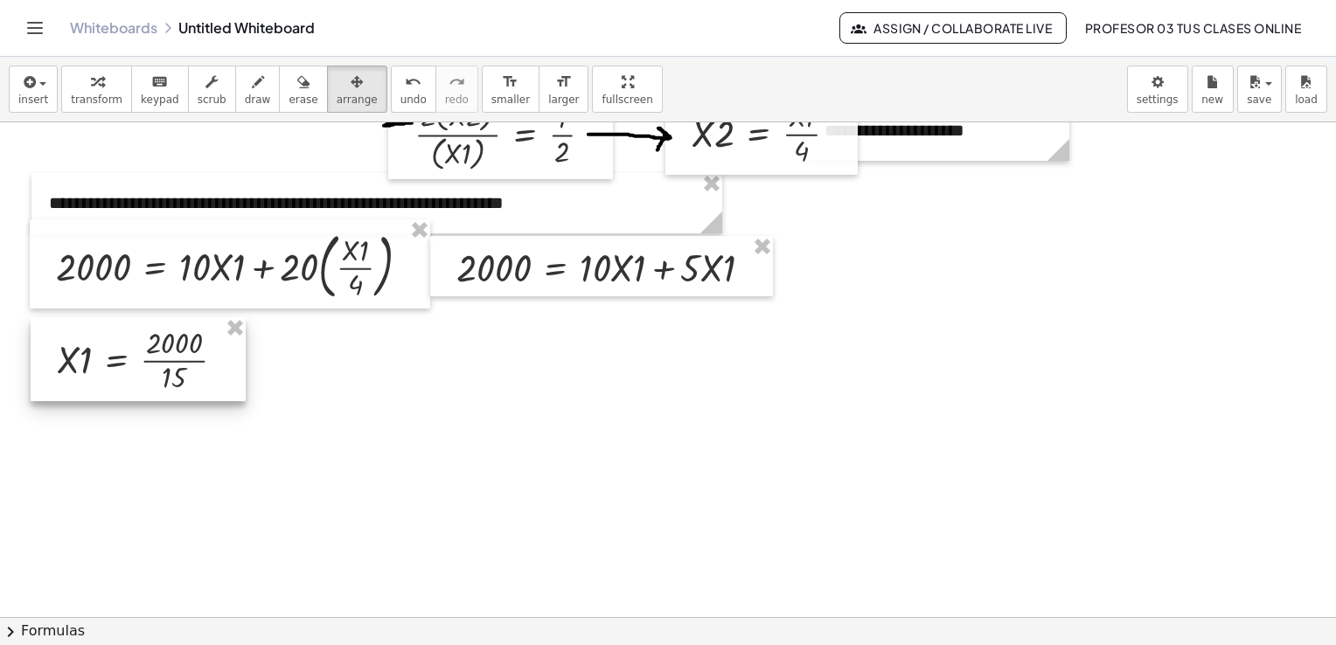
drag, startPoint x: 983, startPoint y: 295, endPoint x: 108, endPoint y: 366, distance: 878.4
click at [108, 366] on div at bounding box center [138, 359] width 215 height 84
click at [80, 82] on div "button" at bounding box center [97, 81] width 52 height 21
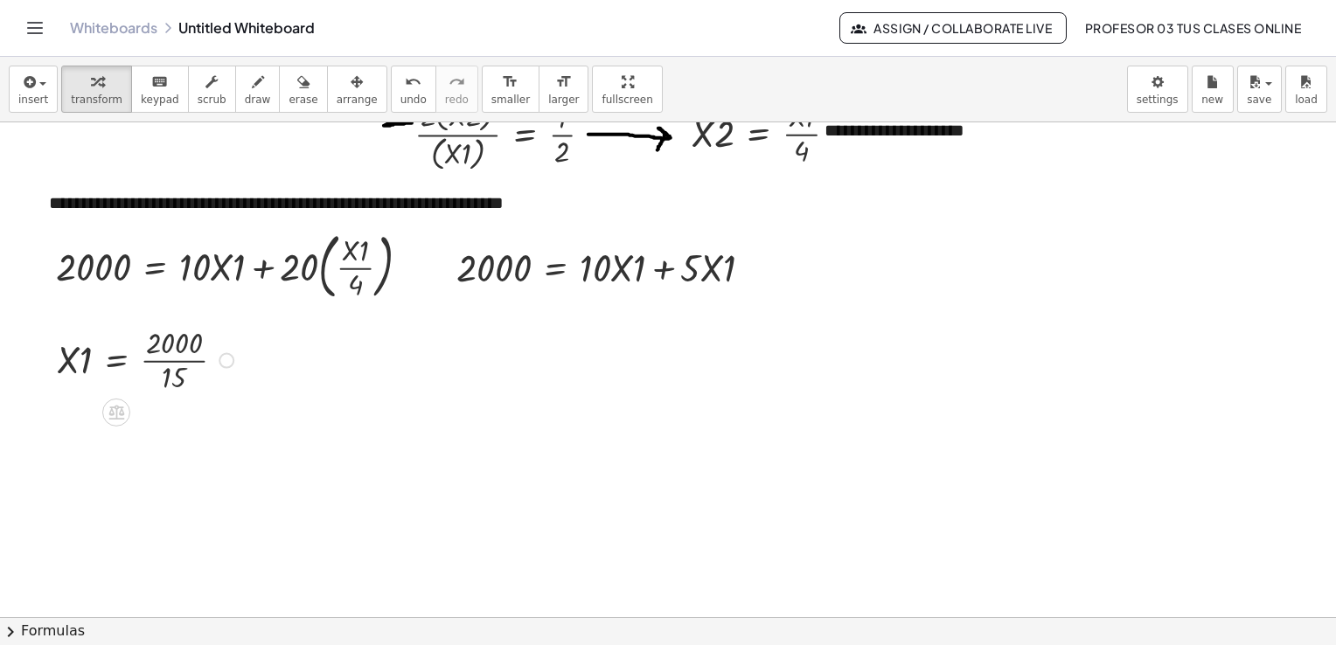
click at [185, 365] on div at bounding box center [147, 359] width 199 height 75
click at [401, 94] on span "undo" at bounding box center [414, 100] width 26 height 12
click at [21, 94] on span "insert" at bounding box center [33, 100] width 30 height 12
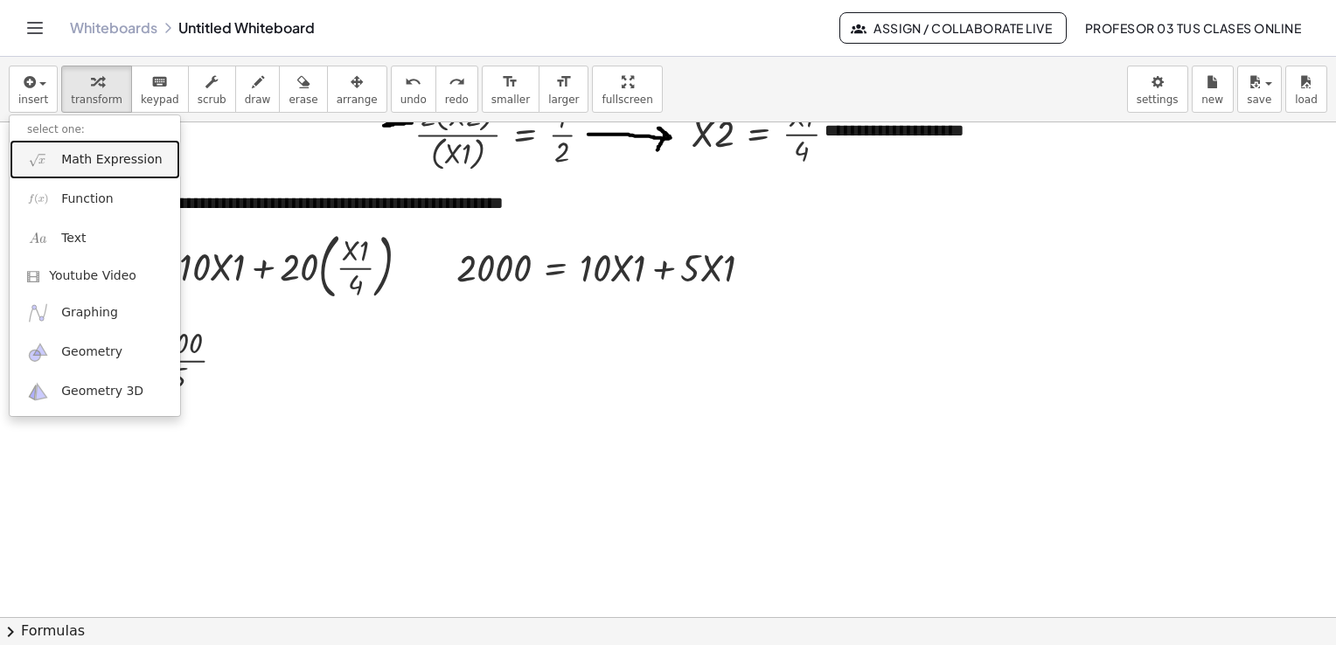
click at [93, 160] on span "Math Expression" at bounding box center [111, 159] width 101 height 17
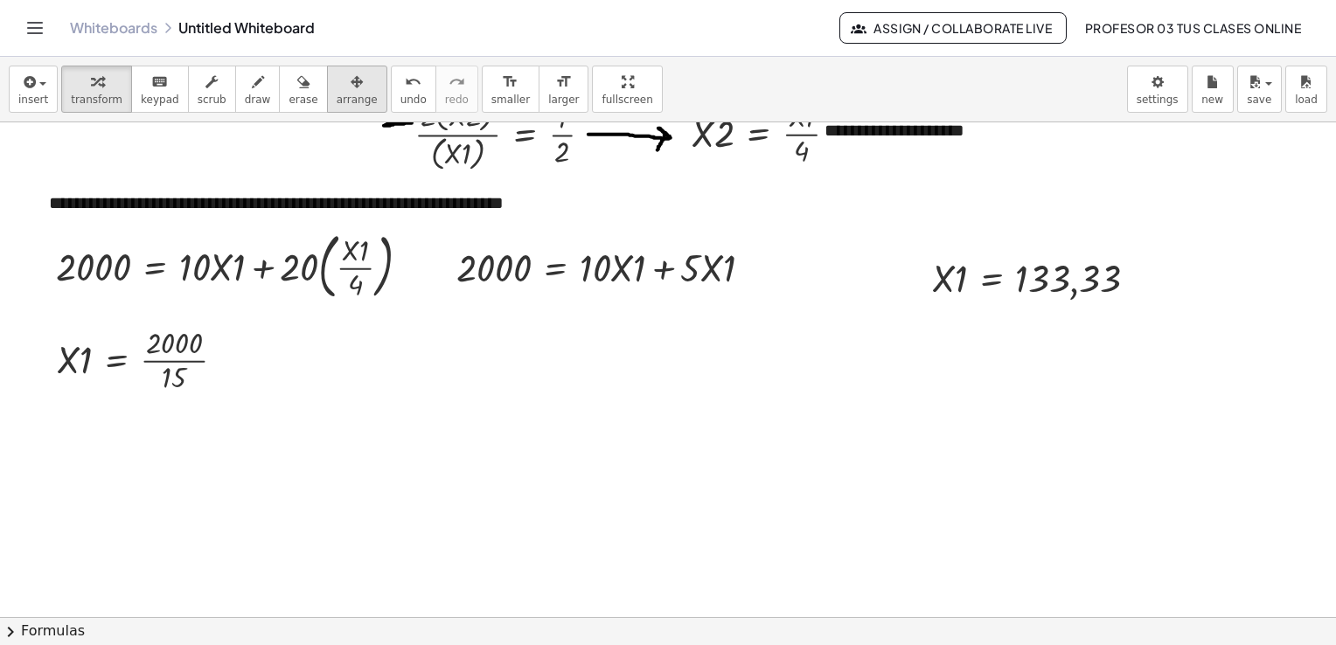
click at [351, 85] on icon "button" at bounding box center [357, 82] width 12 height 21
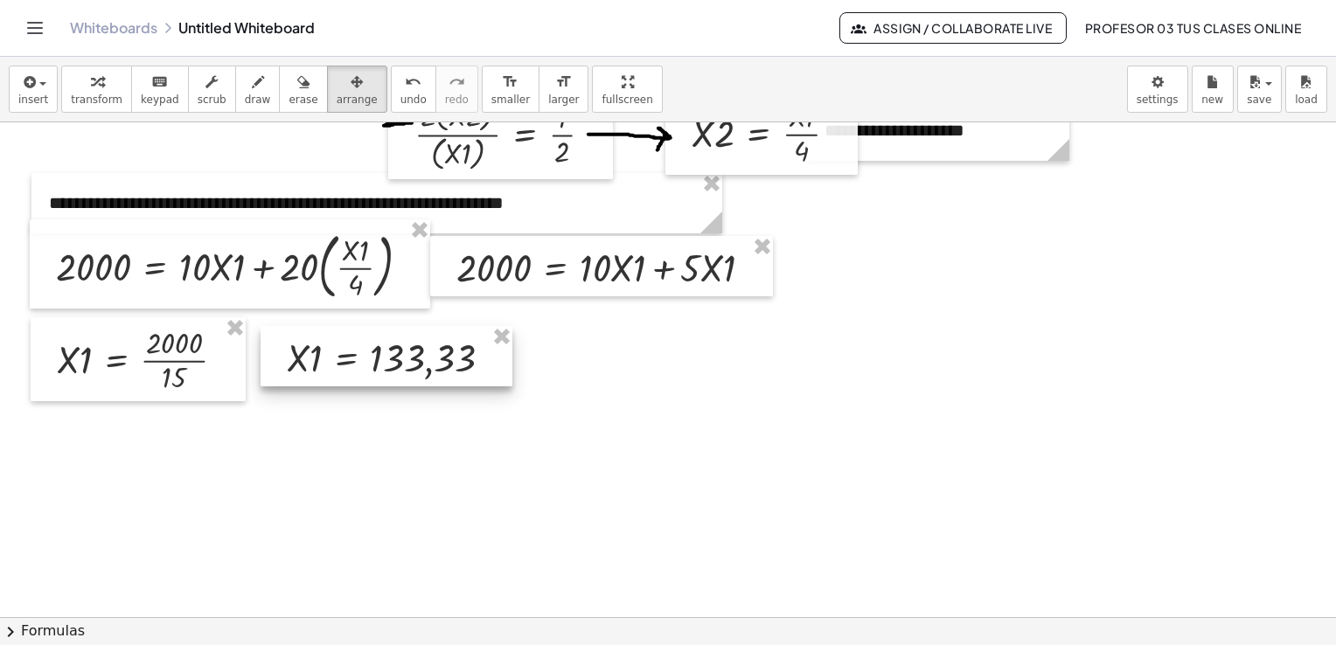
drag, startPoint x: 1009, startPoint y: 296, endPoint x: 365, endPoint y: 375, distance: 649.5
click at [365, 375] on div at bounding box center [387, 356] width 252 height 60
click at [91, 95] on span "transform" at bounding box center [97, 100] width 52 height 12
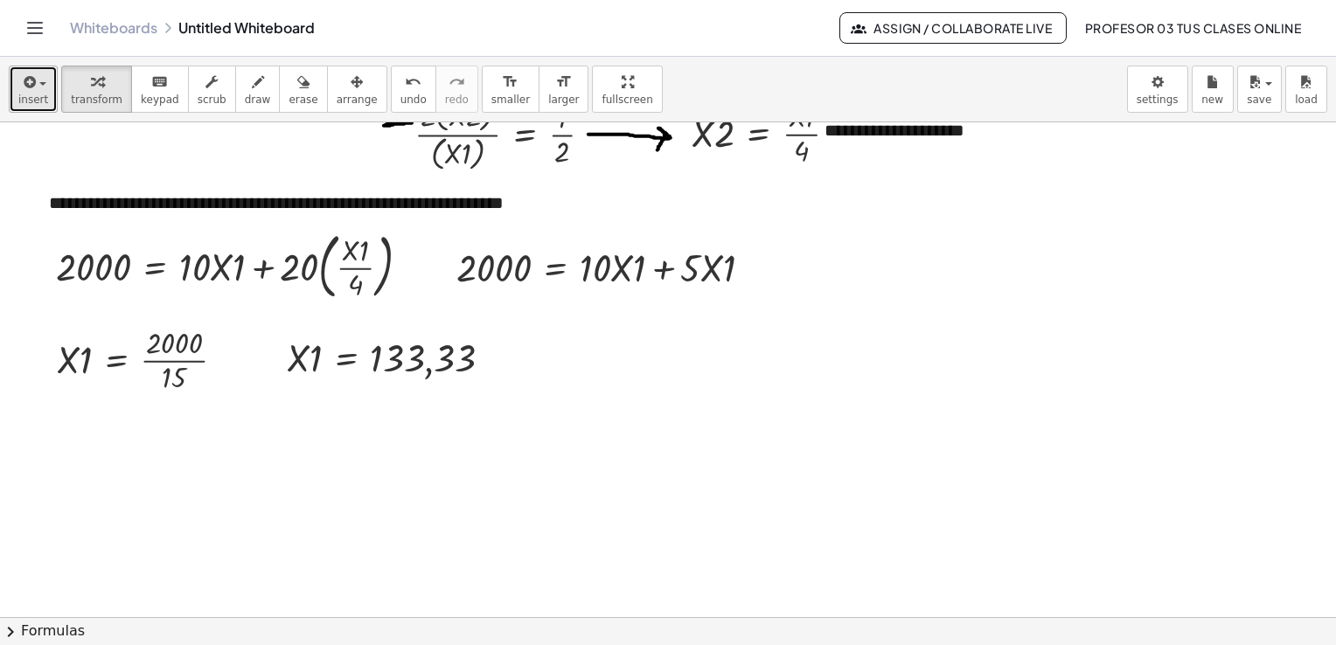
click at [31, 90] on icon "button" at bounding box center [28, 82] width 16 height 21
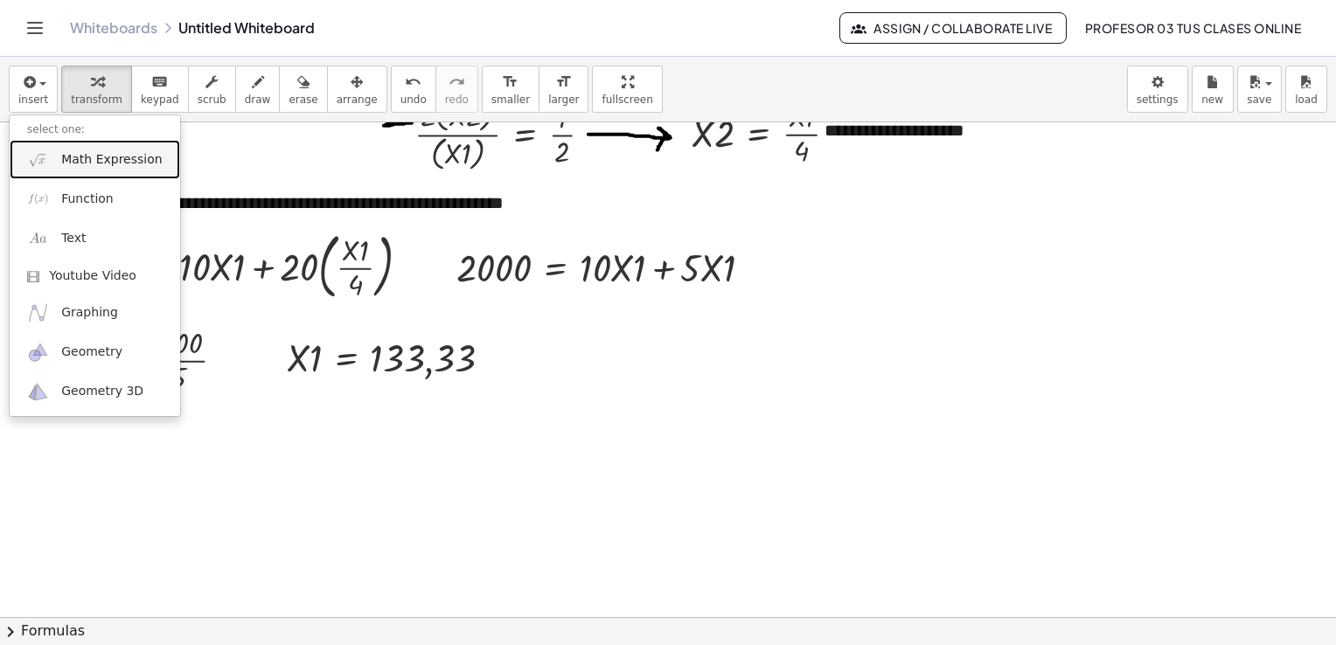
click at [73, 152] on span "Math Expression" at bounding box center [111, 159] width 101 height 17
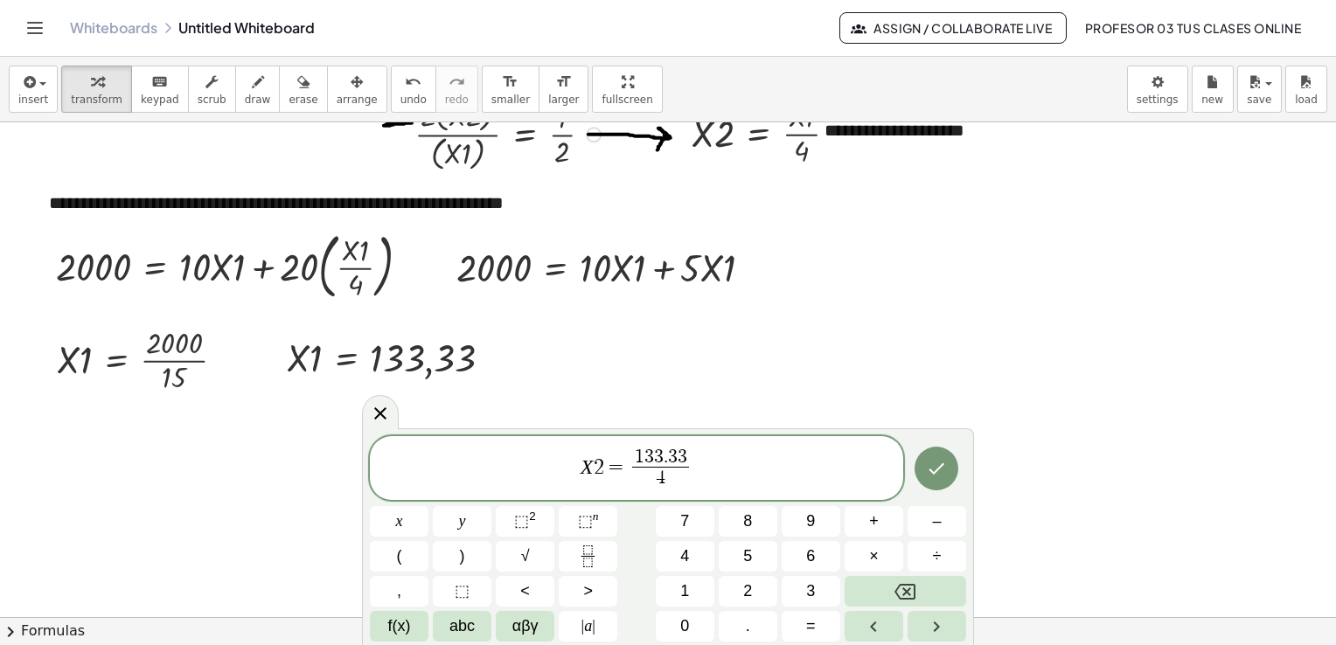
scroll to position [671, 0]
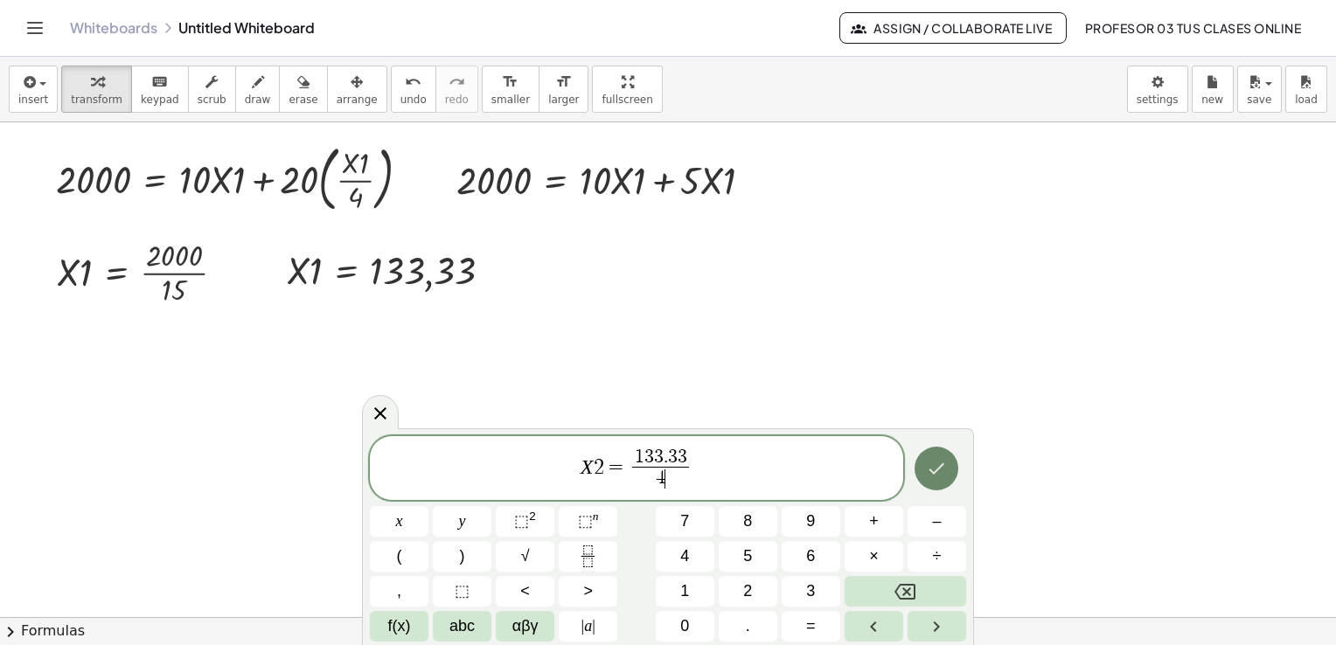
click at [945, 464] on icon "Done" at bounding box center [936, 468] width 21 height 21
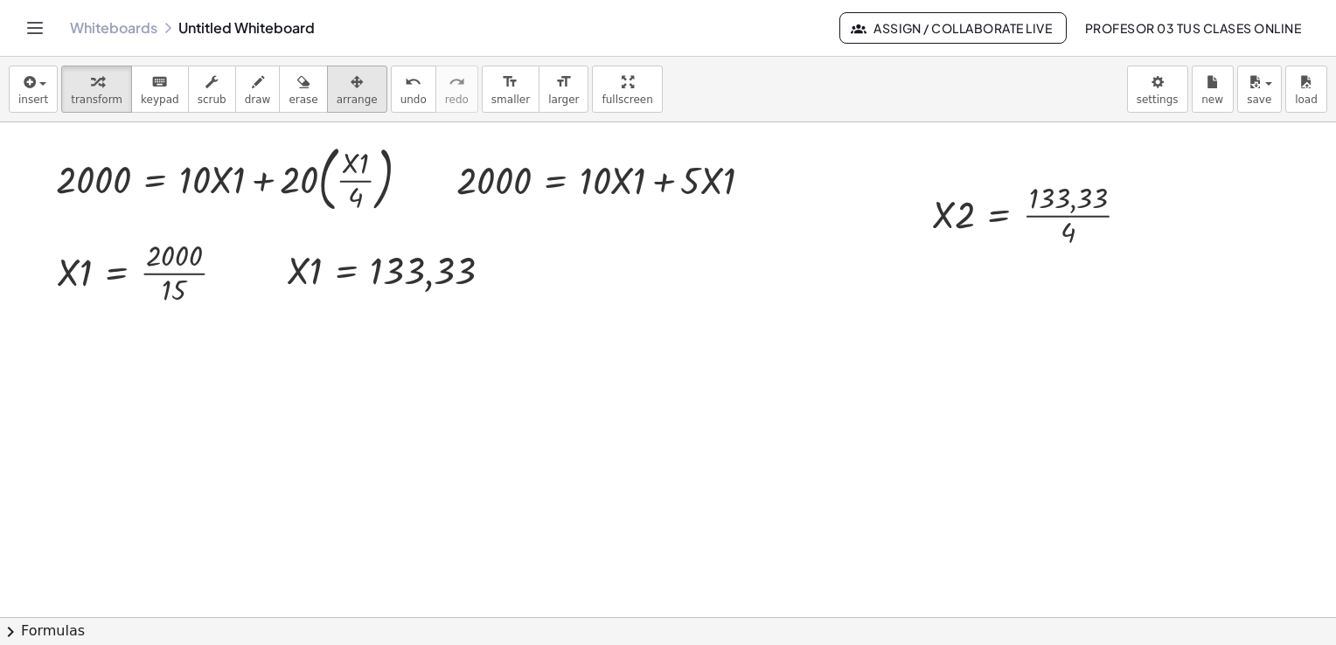
click at [337, 94] on span "arrange" at bounding box center [357, 100] width 41 height 12
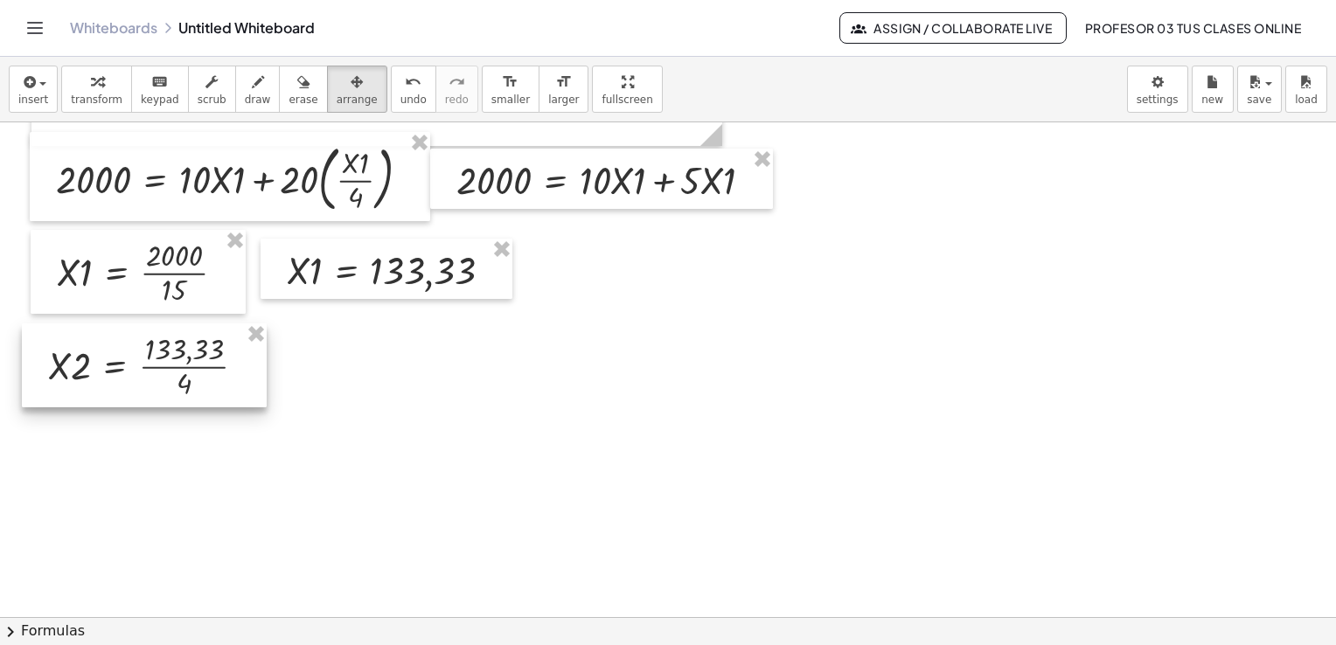
drag, startPoint x: 890, startPoint y: 265, endPoint x: 91, endPoint y: 377, distance: 806.4
click at [91, 377] on div at bounding box center [144, 366] width 245 height 84
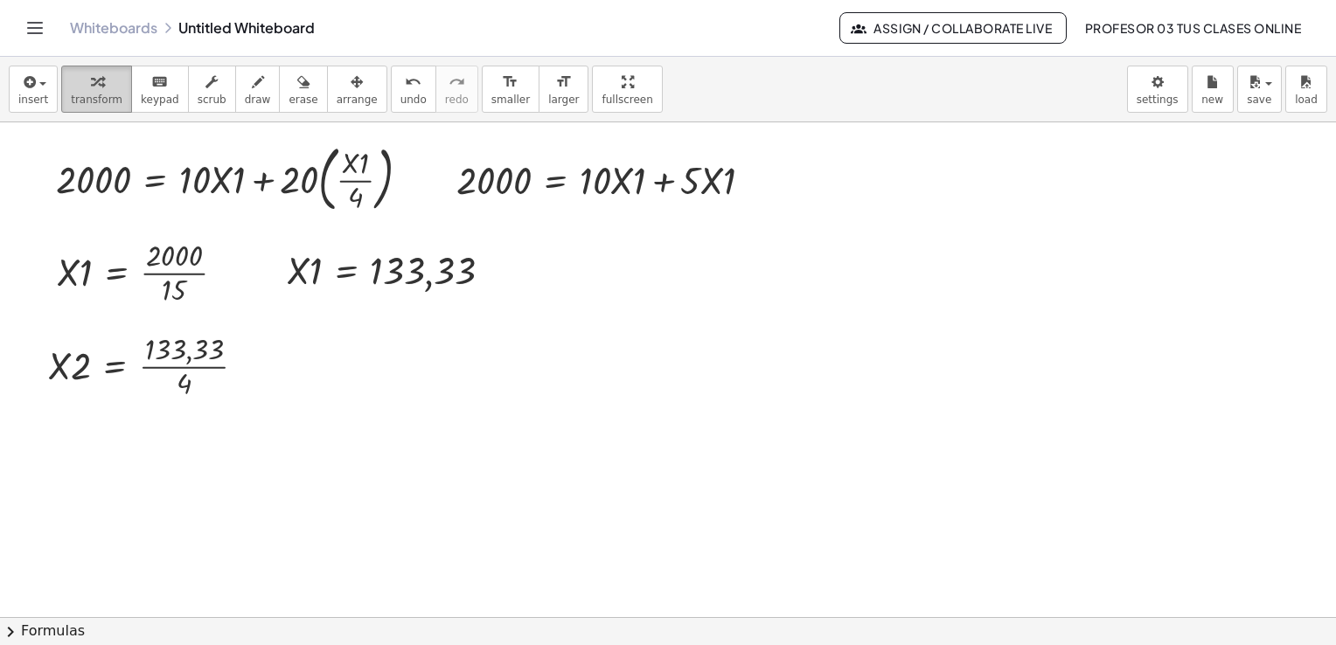
click at [84, 97] on span "transform" at bounding box center [97, 100] width 52 height 12
click at [31, 89] on icon "button" at bounding box center [28, 82] width 16 height 21
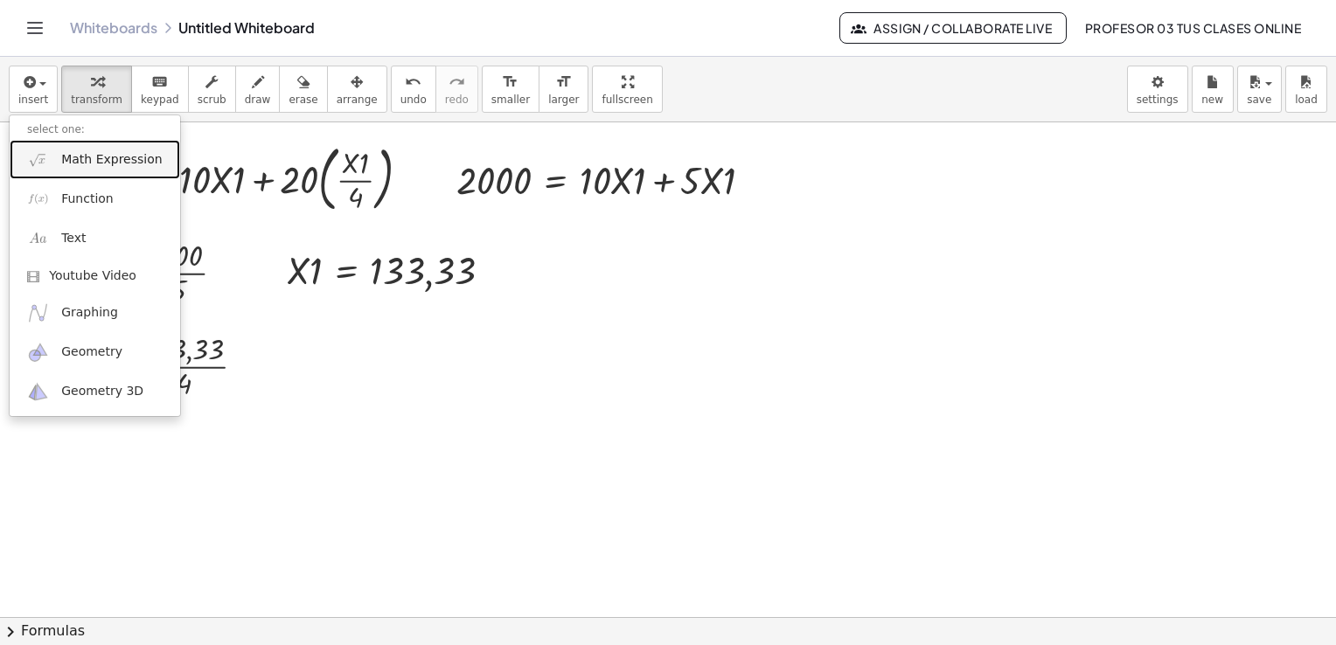
click at [73, 152] on span "Math Expression" at bounding box center [111, 159] width 101 height 17
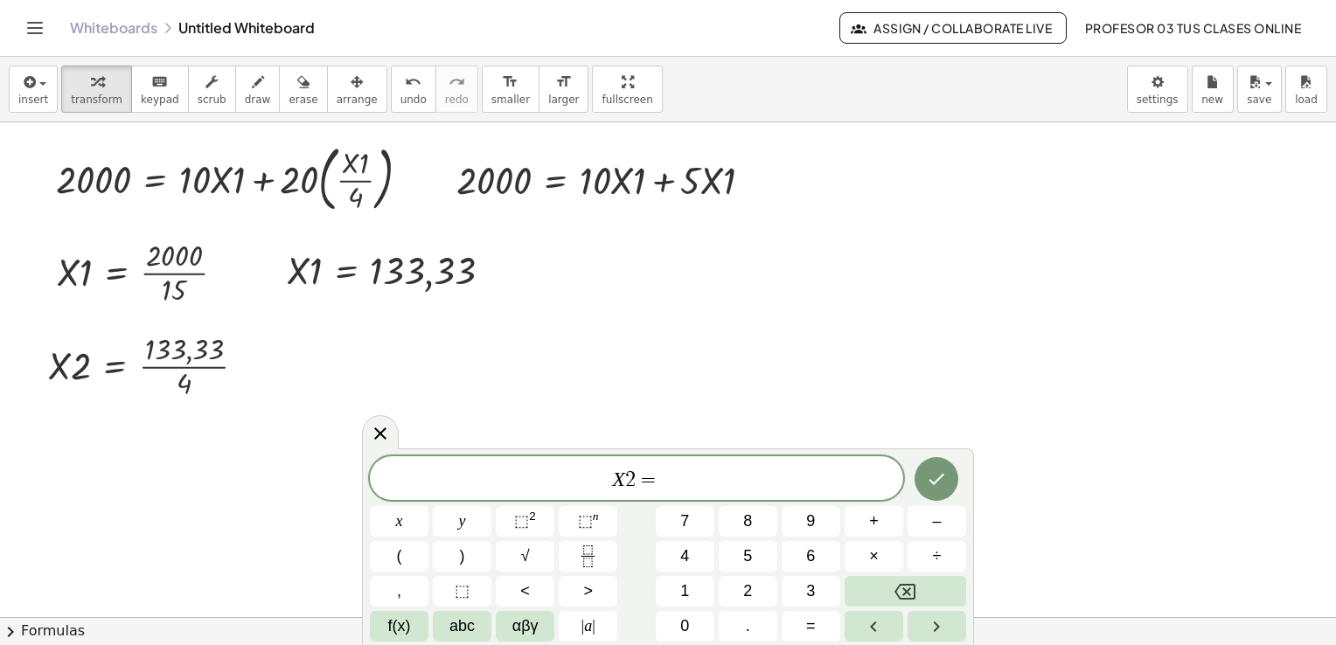
click at [715, 481] on span "X 2 =" at bounding box center [637, 480] width 534 height 24
click at [934, 483] on icon "Done" at bounding box center [938, 479] width 16 height 11
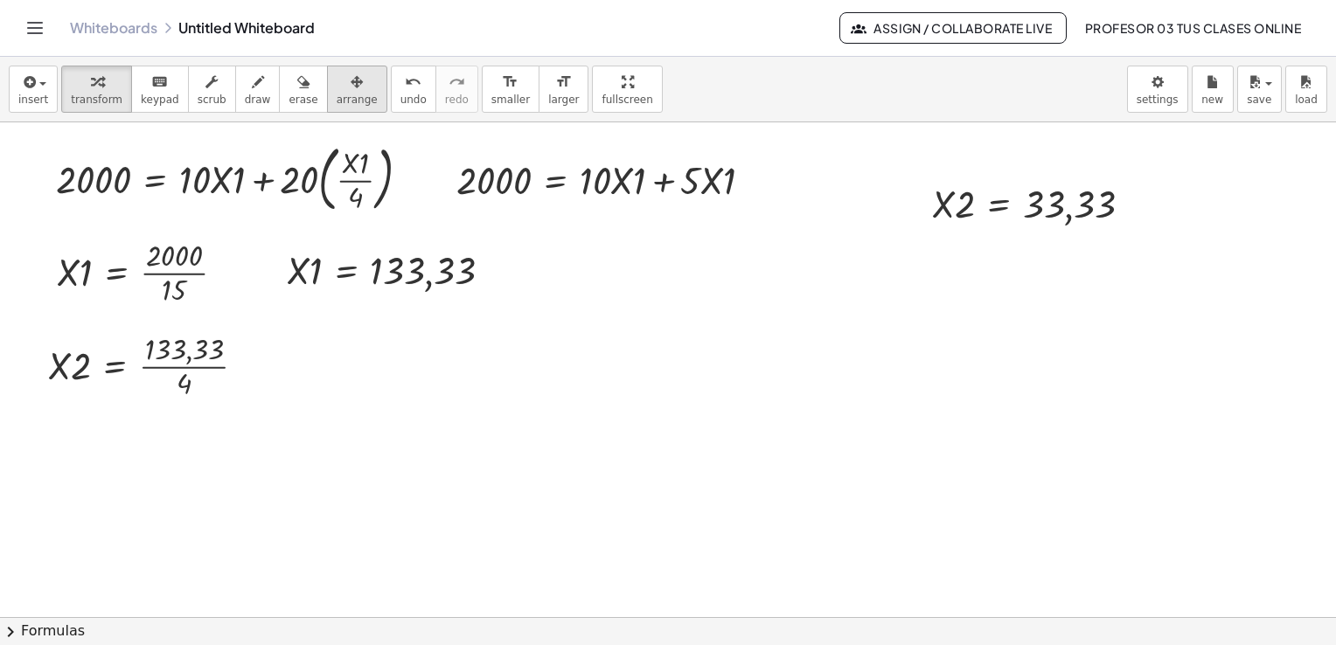
click at [337, 101] on span "arrange" at bounding box center [357, 100] width 41 height 12
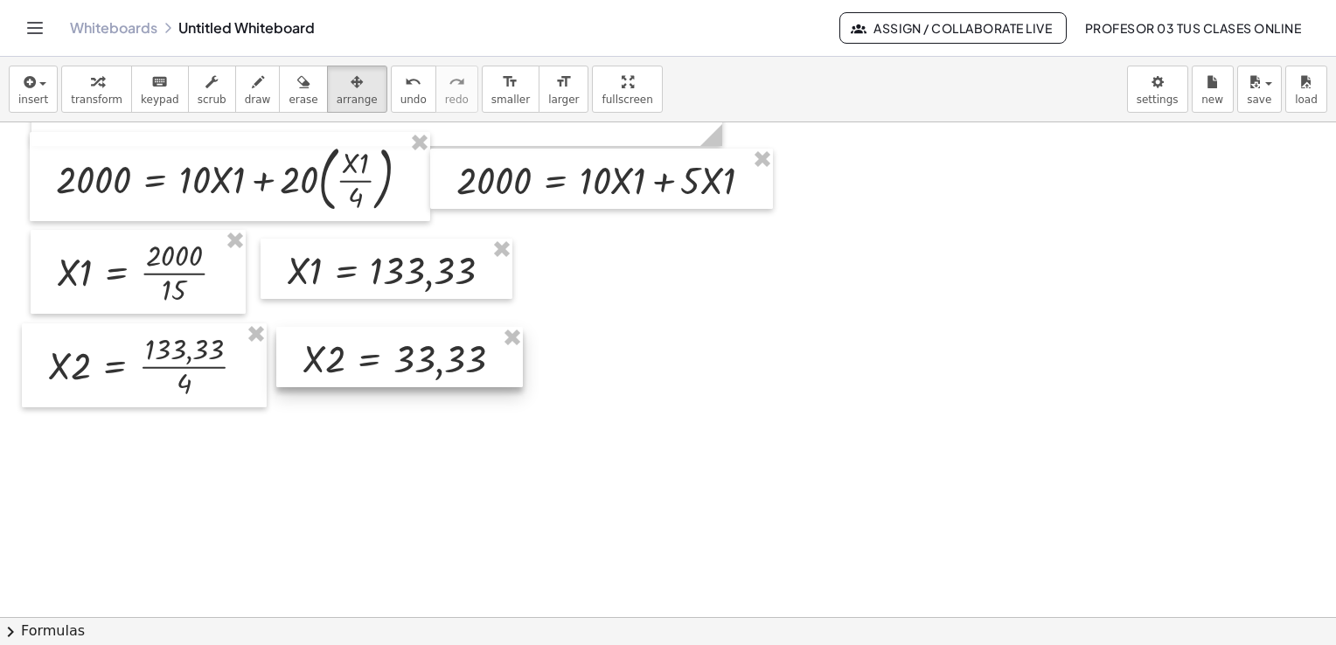
drag, startPoint x: 1007, startPoint y: 186, endPoint x: 378, endPoint y: 341, distance: 647.6
click at [378, 341] on div at bounding box center [399, 357] width 247 height 60
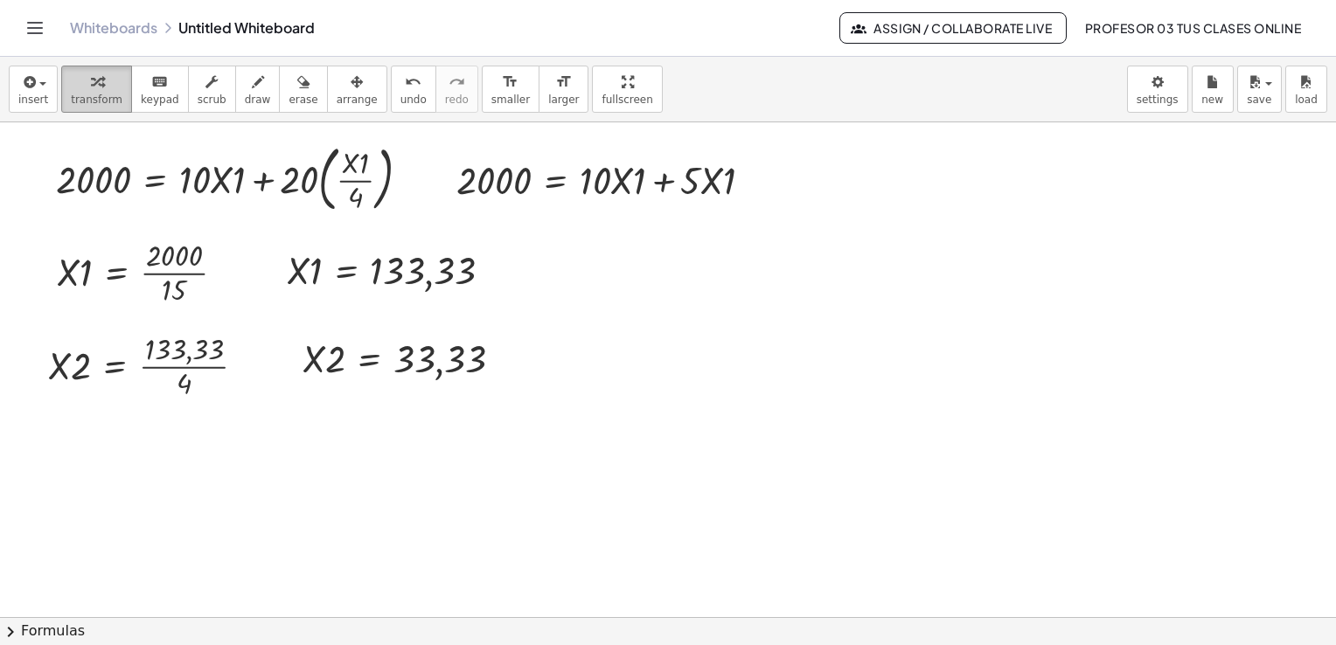
click at [82, 92] on button "transform" at bounding box center [96, 89] width 71 height 47
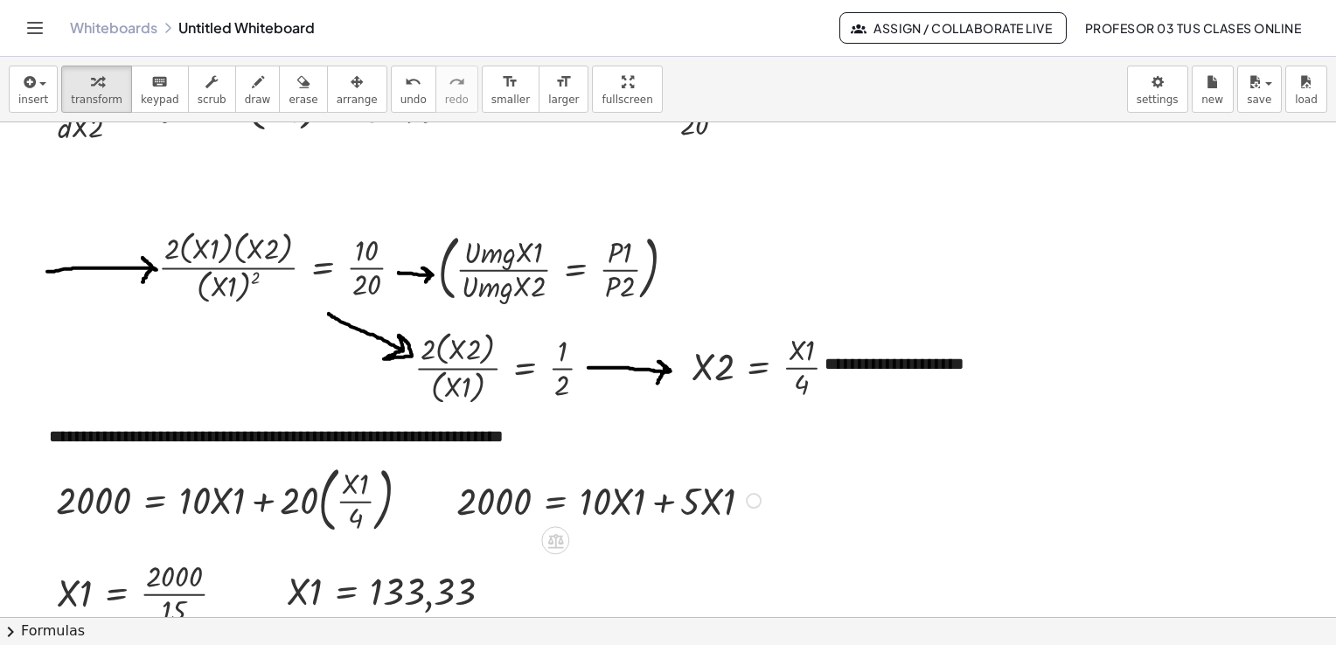
scroll to position [437, 0]
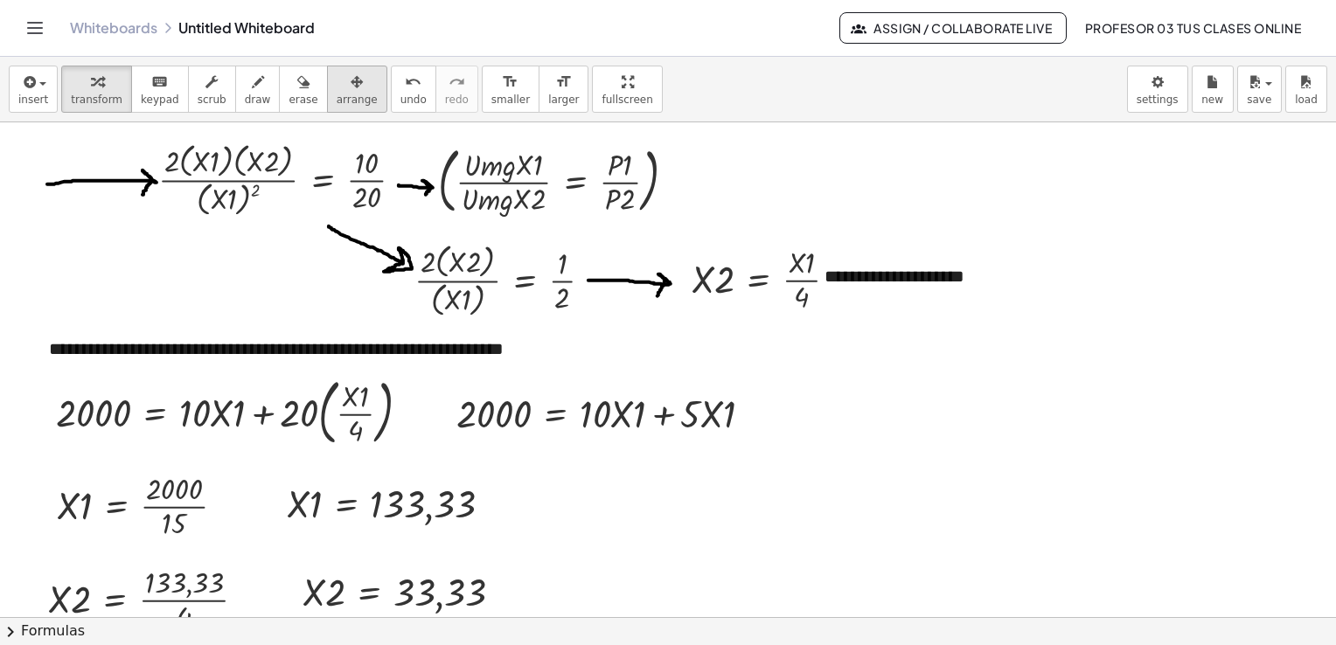
click at [351, 87] on icon "button" at bounding box center [357, 82] width 12 height 21
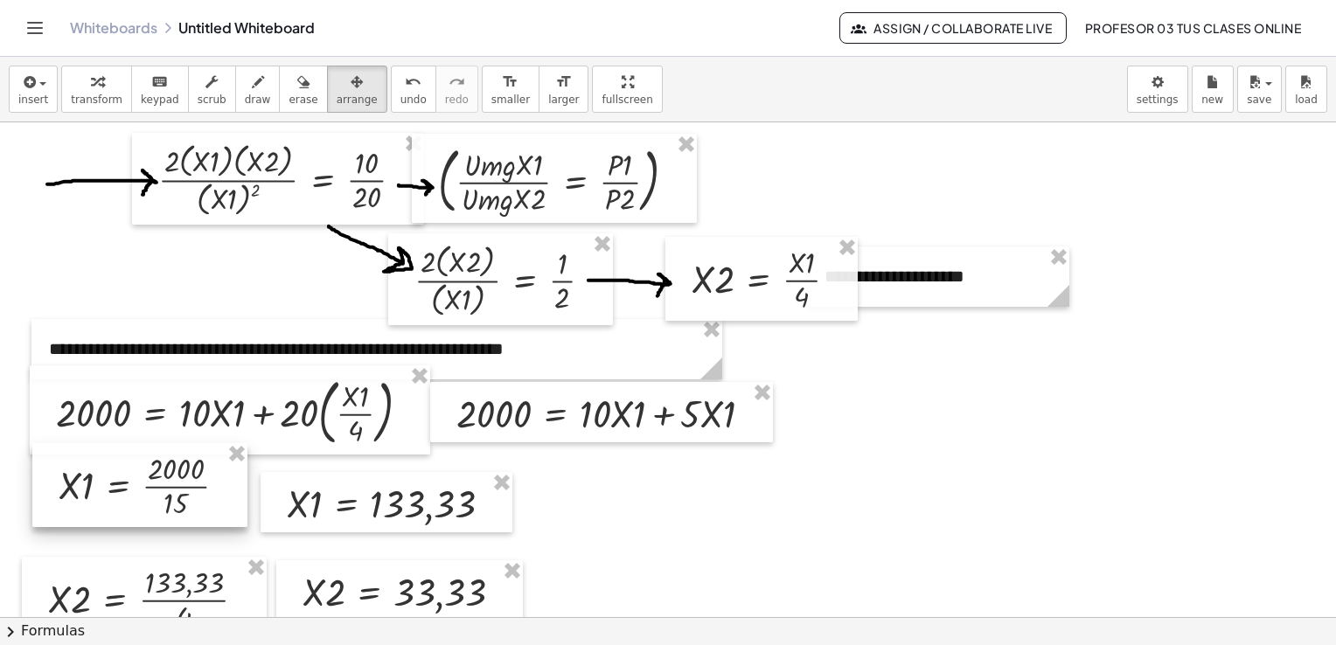
drag, startPoint x: 142, startPoint y: 503, endPoint x: 143, endPoint y: 483, distance: 20.2
click at [143, 483] on div at bounding box center [139, 485] width 215 height 84
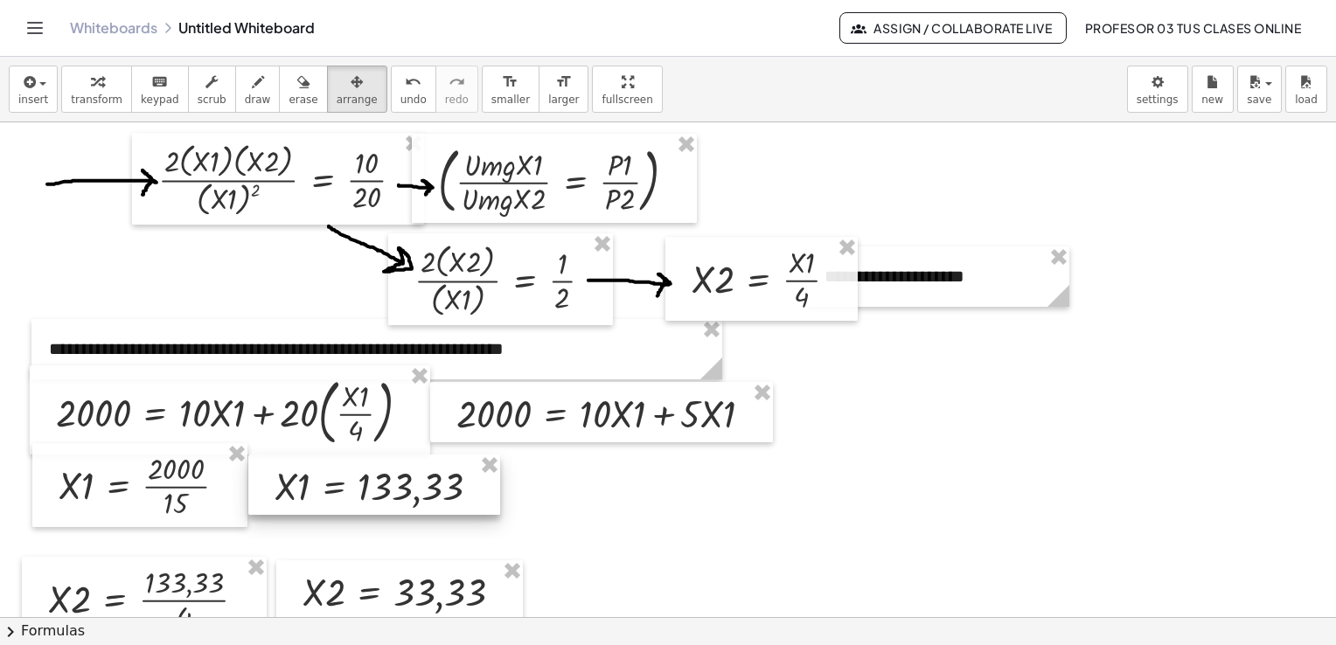
drag, startPoint x: 299, startPoint y: 501, endPoint x: 287, endPoint y: 482, distance: 22.8
click at [287, 482] on div at bounding box center [374, 485] width 252 height 60
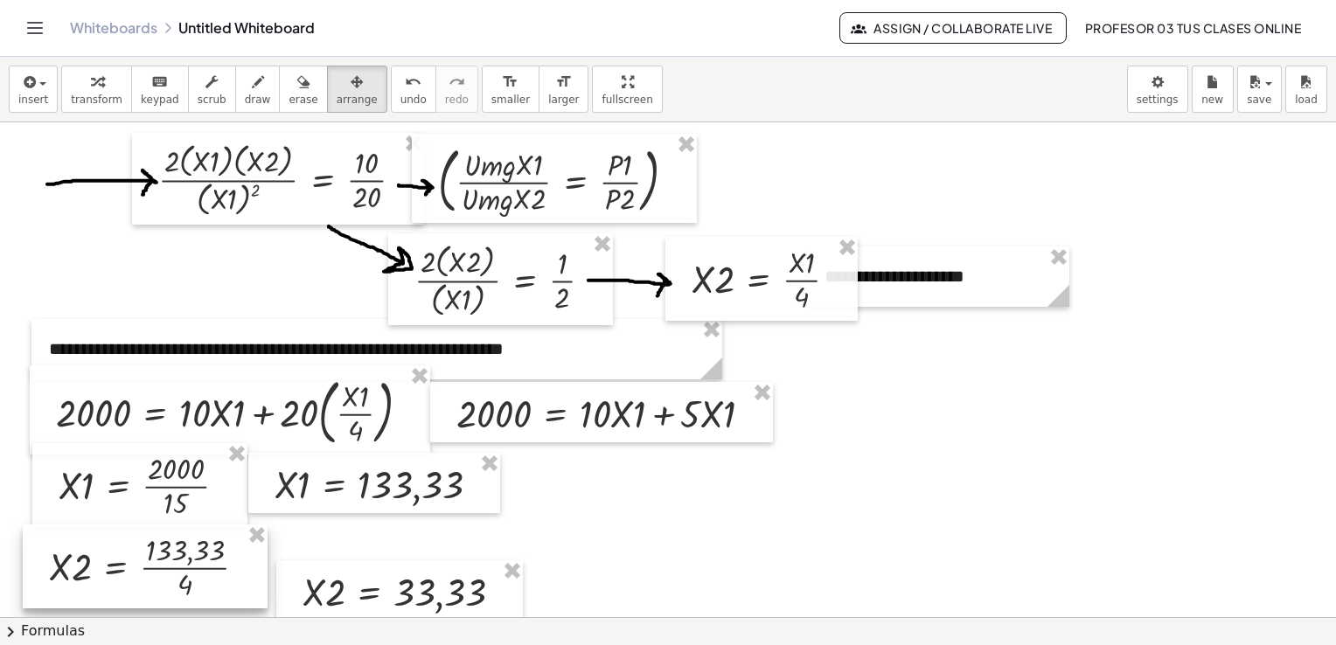
drag, startPoint x: 220, startPoint y: 581, endPoint x: 220, endPoint y: 548, distance: 32.4
click at [220, 548] on div at bounding box center [145, 567] width 245 height 84
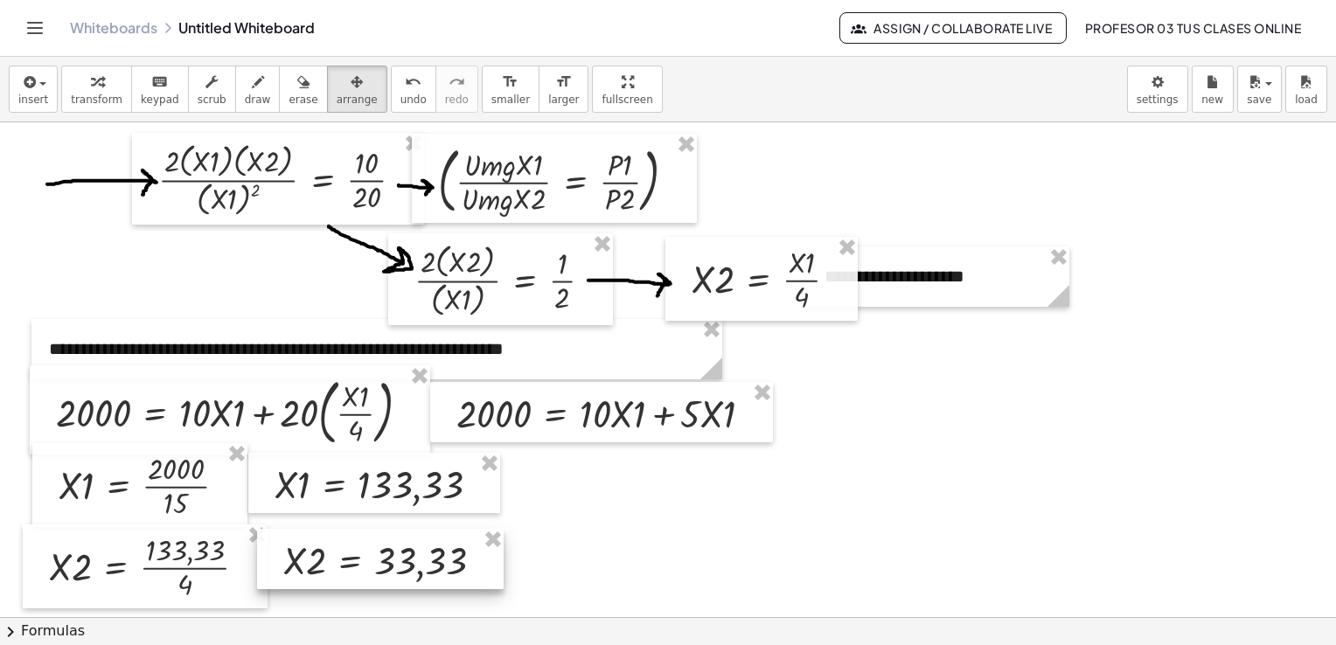
drag, startPoint x: 357, startPoint y: 586, endPoint x: 338, endPoint y: 555, distance: 36.9
click at [338, 555] on div at bounding box center [380, 559] width 247 height 60
click at [87, 101] on span "transform" at bounding box center [97, 100] width 52 height 12
